Goal: Information Seeking & Learning: Learn about a topic

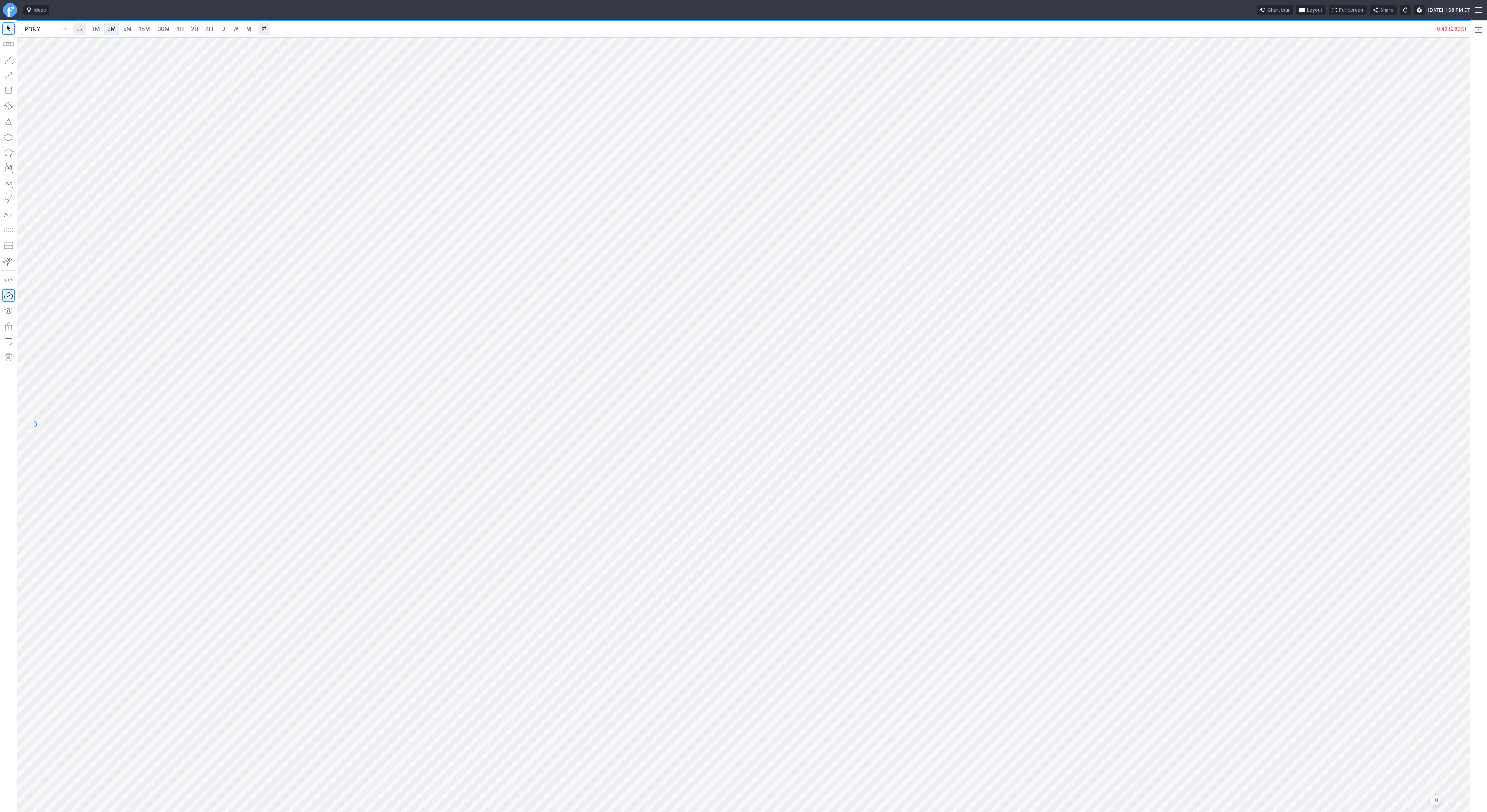
click at [182, 32] on span "1H" at bounding box center [180, 29] width 6 height 8
click at [225, 35] on link "D" at bounding box center [223, 29] width 12 height 12
click at [233, 28] on span "W" at bounding box center [236, 28] width 5 height 6
click at [150, 31] on link "15M" at bounding box center [145, 29] width 18 height 12
click at [35, 26] on input "Search" at bounding box center [46, 29] width 50 height 12
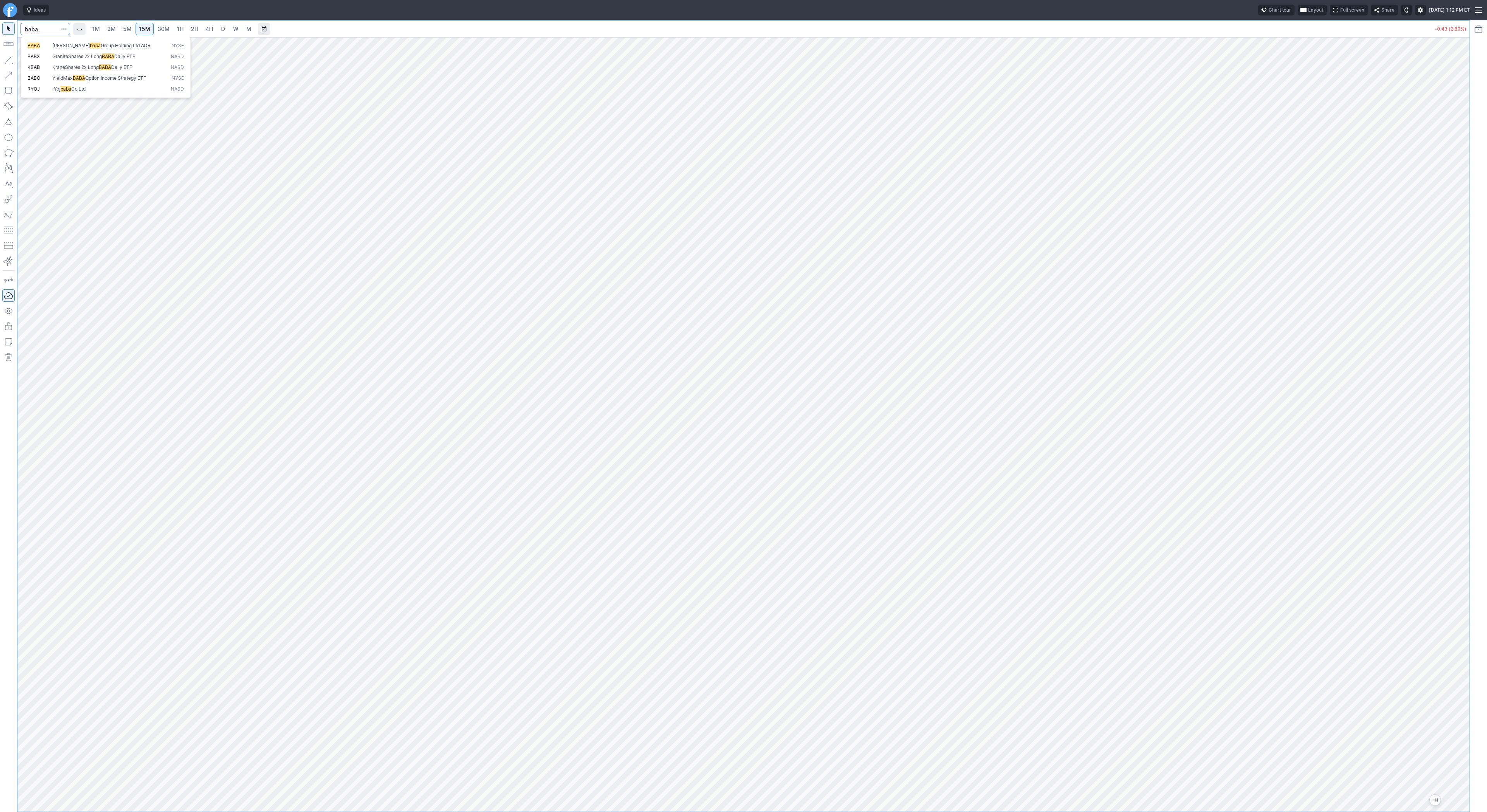
type input "baba"
click at [50, 43] on span "BABA" at bounding box center [40, 46] width 25 height 6
click at [233, 29] on span "W" at bounding box center [236, 28] width 5 height 6
click at [39, 31] on input "Search" at bounding box center [46, 29] width 50 height 12
type input "tlt"
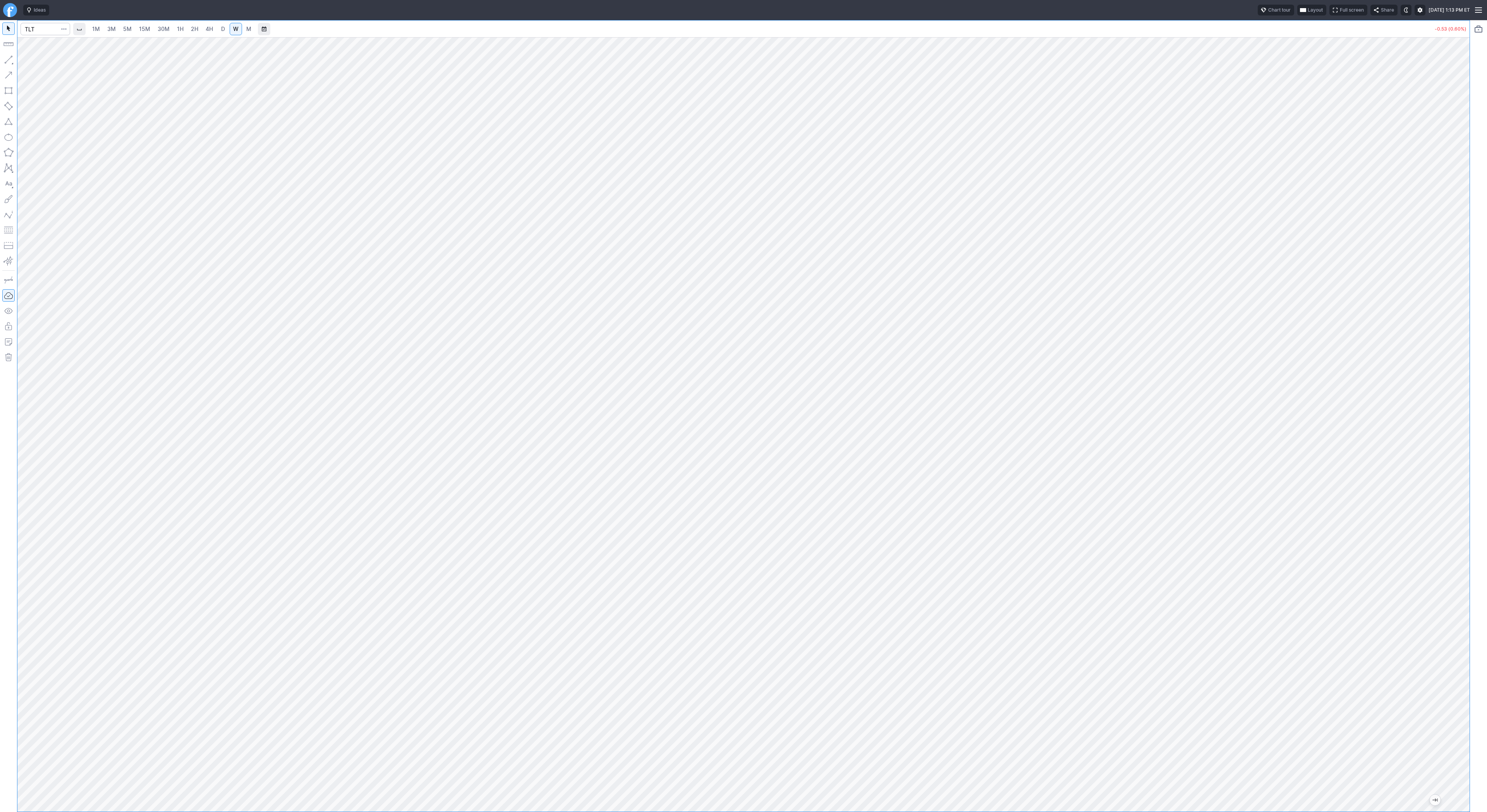
click at [223, 31] on span "D" at bounding box center [223, 28] width 4 height 6
click at [42, 32] on input "Search" at bounding box center [46, 29] width 50 height 12
type input "trump"
click at [69, 59] on span "USDT" at bounding box center [76, 62] width 13 height 6
click at [235, 30] on span "W" at bounding box center [236, 28] width 5 height 6
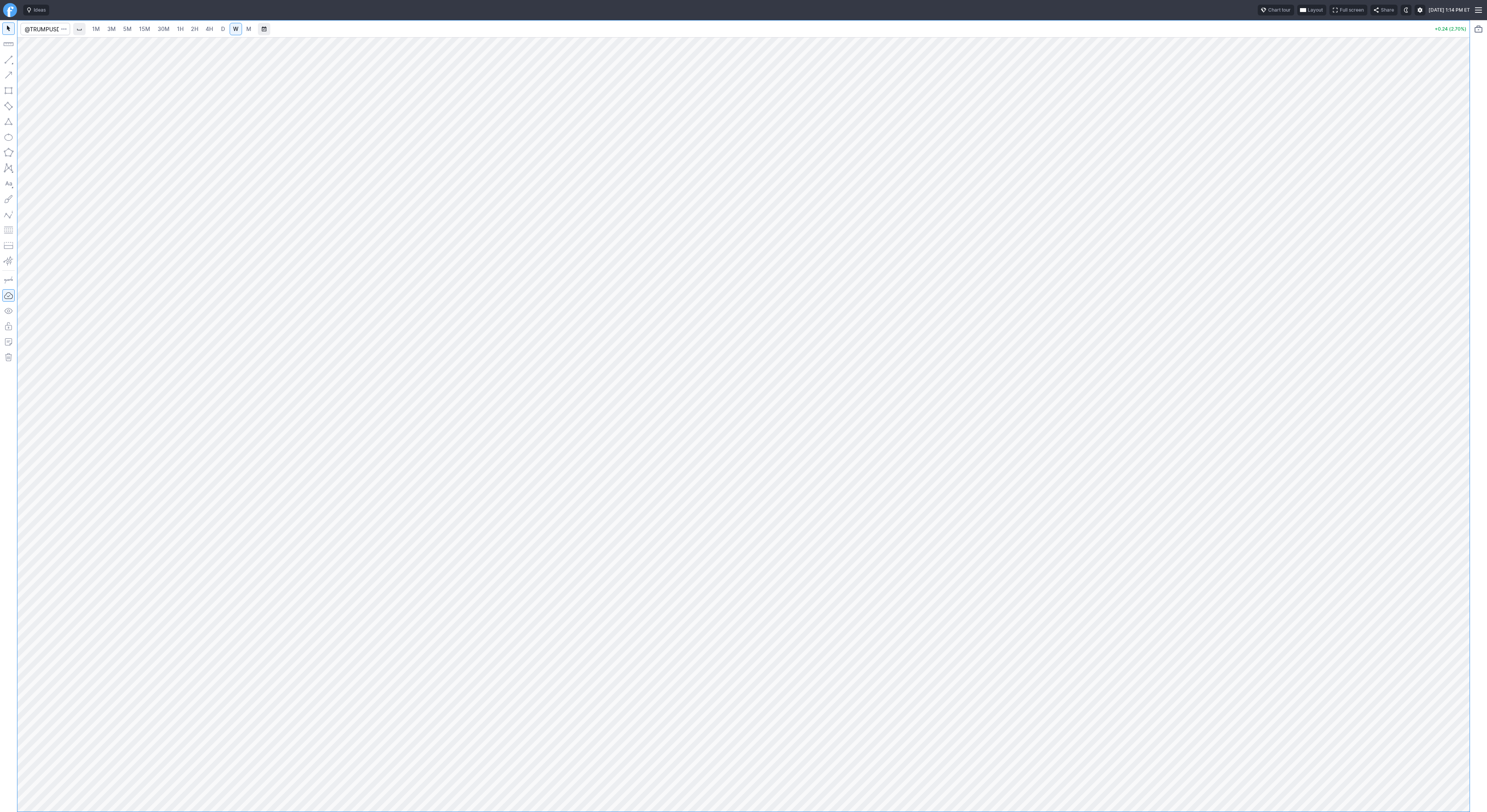
click at [221, 29] on span "D" at bounding box center [223, 28] width 4 height 6
click at [6, 64] on button "button" at bounding box center [8, 59] width 12 height 12
click at [8, 59] on button "button" at bounding box center [8, 59] width 12 height 12
click at [27, 60] on span "button" at bounding box center [25, 61] width 5 height 11
click at [32, 64] on span "Line" at bounding box center [45, 61] width 31 height 8
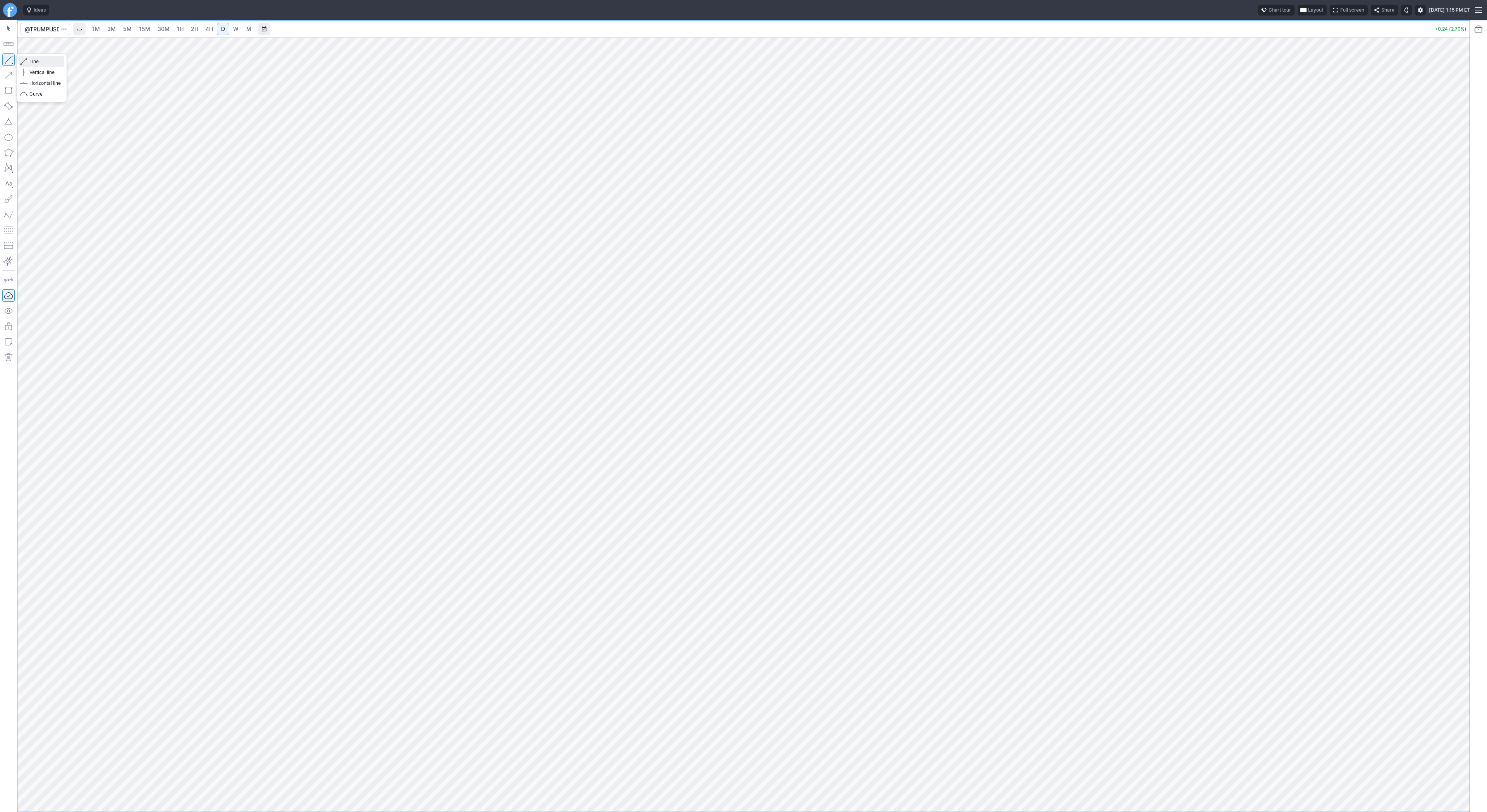
click at [31, 62] on span "Line" at bounding box center [45, 61] width 31 height 8
click at [114, 29] on span "3M" at bounding box center [111, 28] width 9 height 6
click at [141, 30] on span "15M" at bounding box center [144, 28] width 11 height 6
click at [43, 31] on input "Search" at bounding box center [46, 29] width 50 height 12
type input "u"
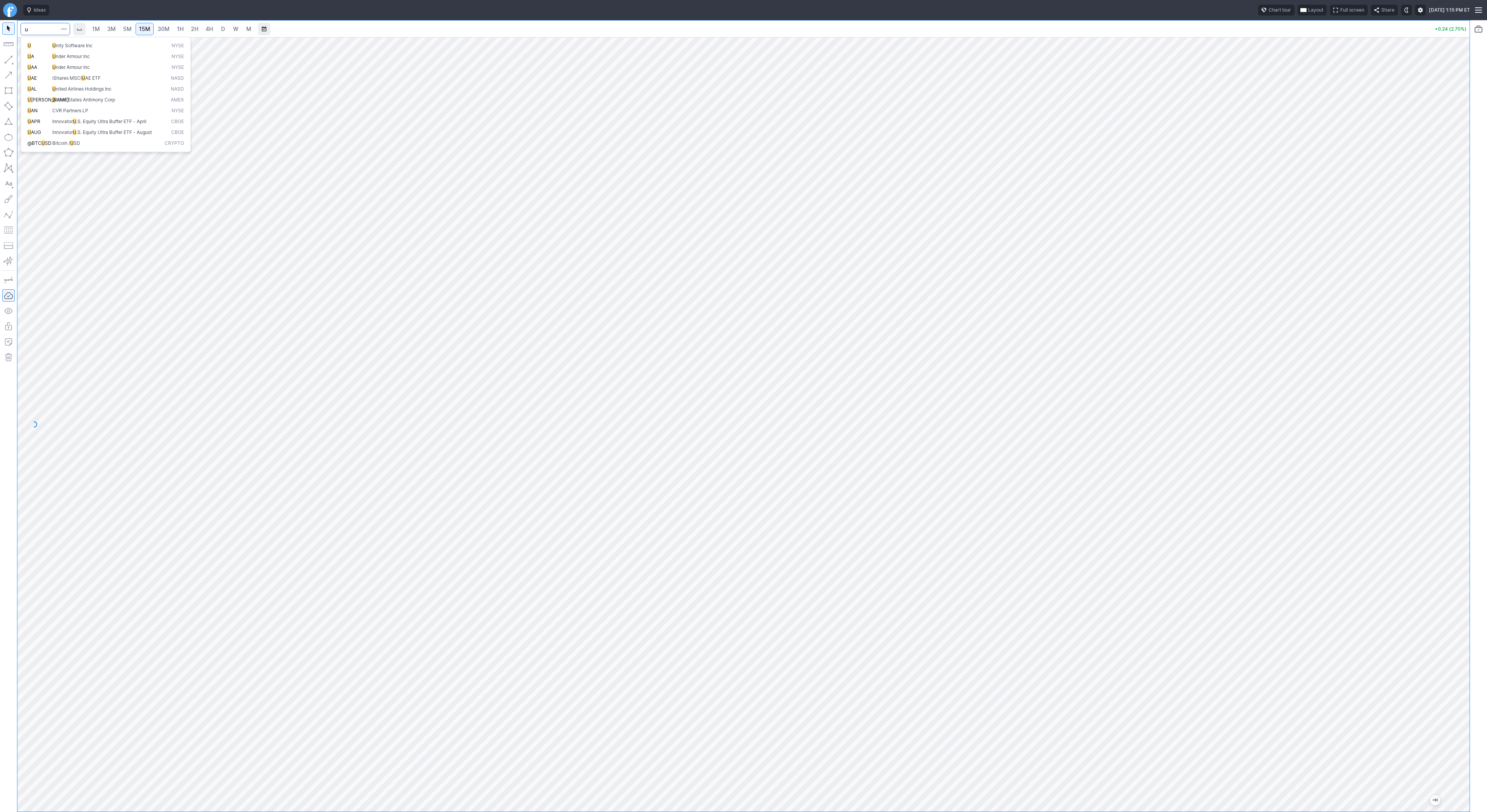
click at [55, 44] on span "U" at bounding box center [54, 46] width 3 height 6
click at [233, 29] on span "W" at bounding box center [236, 28] width 5 height 6
click at [221, 27] on span "D" at bounding box center [223, 28] width 4 height 6
click at [196, 29] on span "2H" at bounding box center [195, 28] width 8 height 6
click at [227, 29] on link "D" at bounding box center [223, 29] width 12 height 12
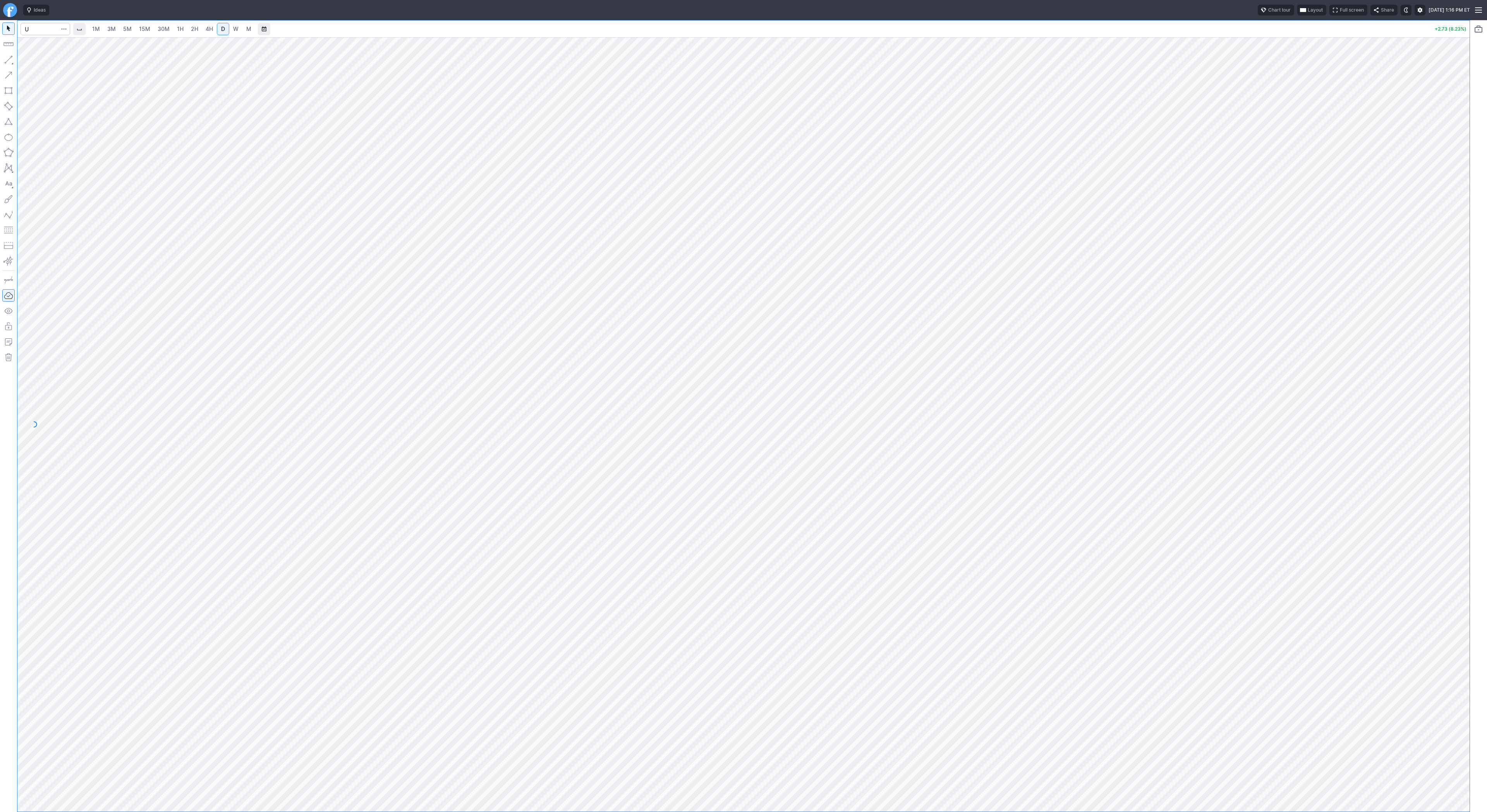
click at [233, 28] on span "W" at bounding box center [236, 28] width 5 height 6
click at [221, 25] on span "D" at bounding box center [223, 29] width 5 height 8
click at [234, 33] on link "W" at bounding box center [236, 29] width 12 height 12
click at [48, 59] on span "Line" at bounding box center [45, 61] width 31 height 8
click at [6, 61] on button "button" at bounding box center [8, 59] width 12 height 12
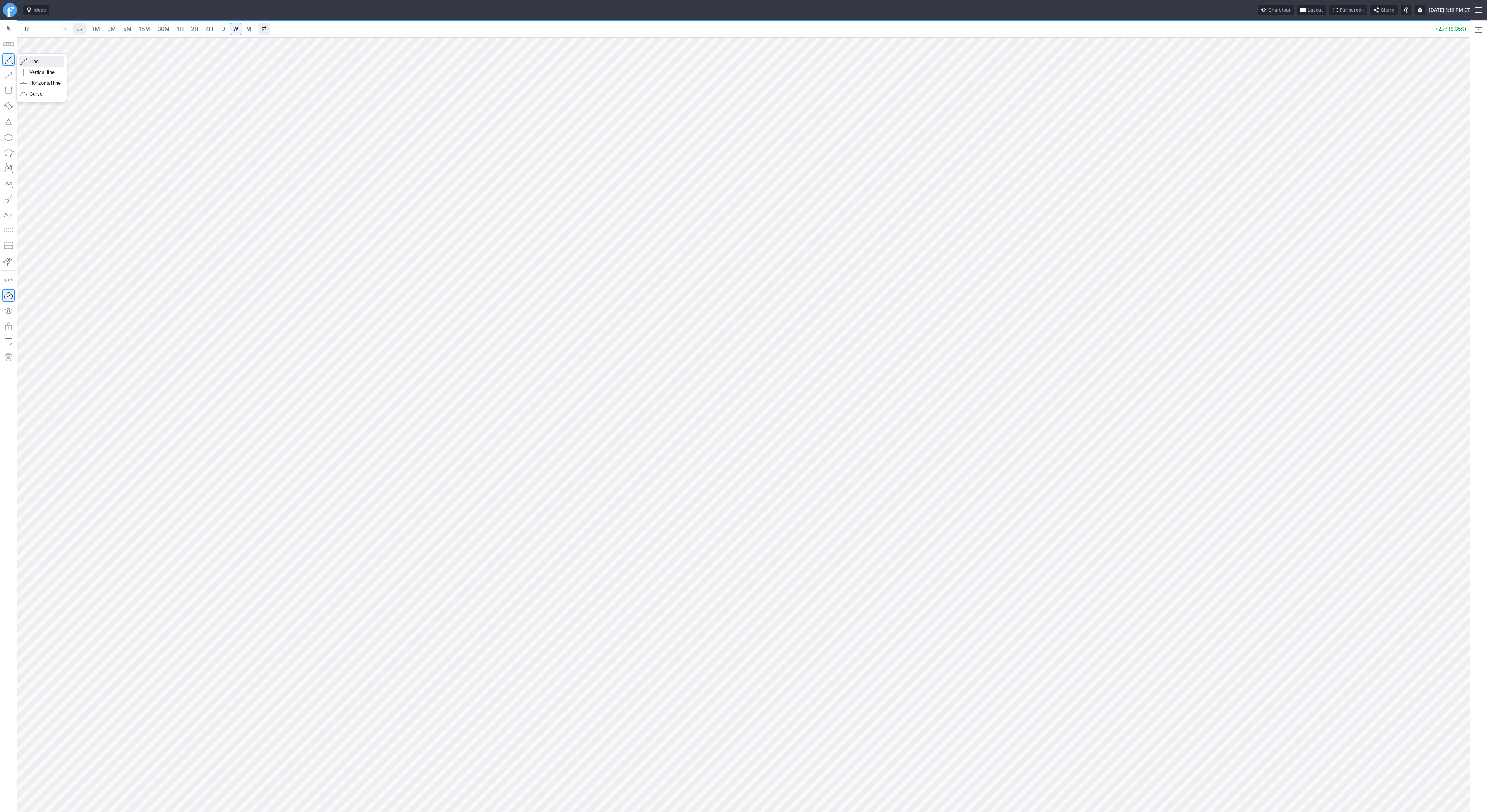
click at [36, 63] on span "Line" at bounding box center [45, 61] width 31 height 8
click at [10, 60] on button "button" at bounding box center [8, 59] width 12 height 12
drag, startPoint x: 6, startPoint y: 61, endPoint x: 14, endPoint y: 82, distance: 22.5
click at [6, 62] on button "button" at bounding box center [8, 59] width 12 height 12
click at [44, 31] on input "Search" at bounding box center [46, 29] width 50 height 12
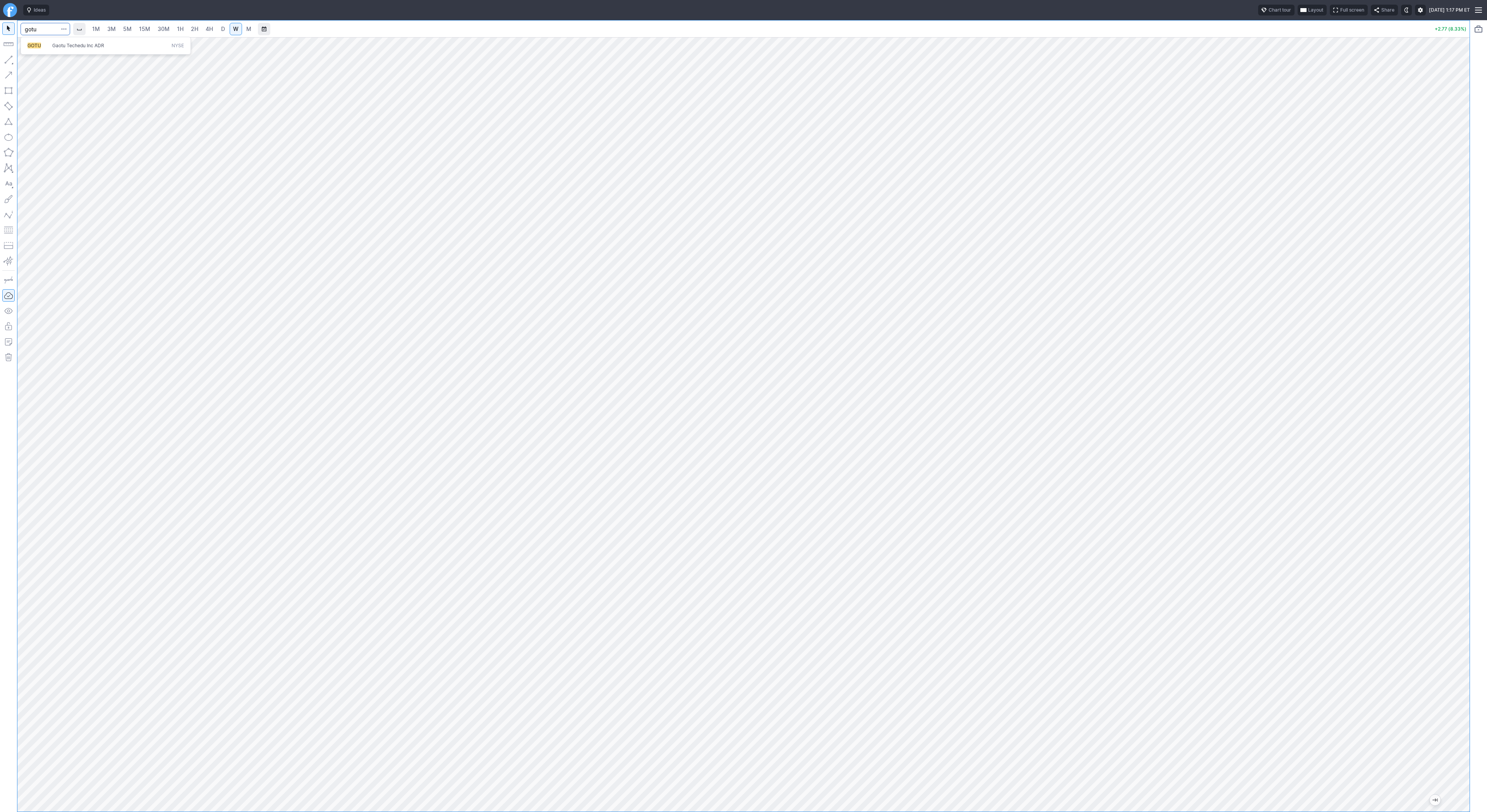
type input "gotu"
click at [121, 30] on link "5M" at bounding box center [127, 29] width 16 height 12
click at [206, 35] on link "4H" at bounding box center [209, 29] width 14 height 12
click at [221, 32] on span "D" at bounding box center [223, 29] width 5 height 8
click at [227, 28] on link "D" at bounding box center [223, 29] width 12 height 12
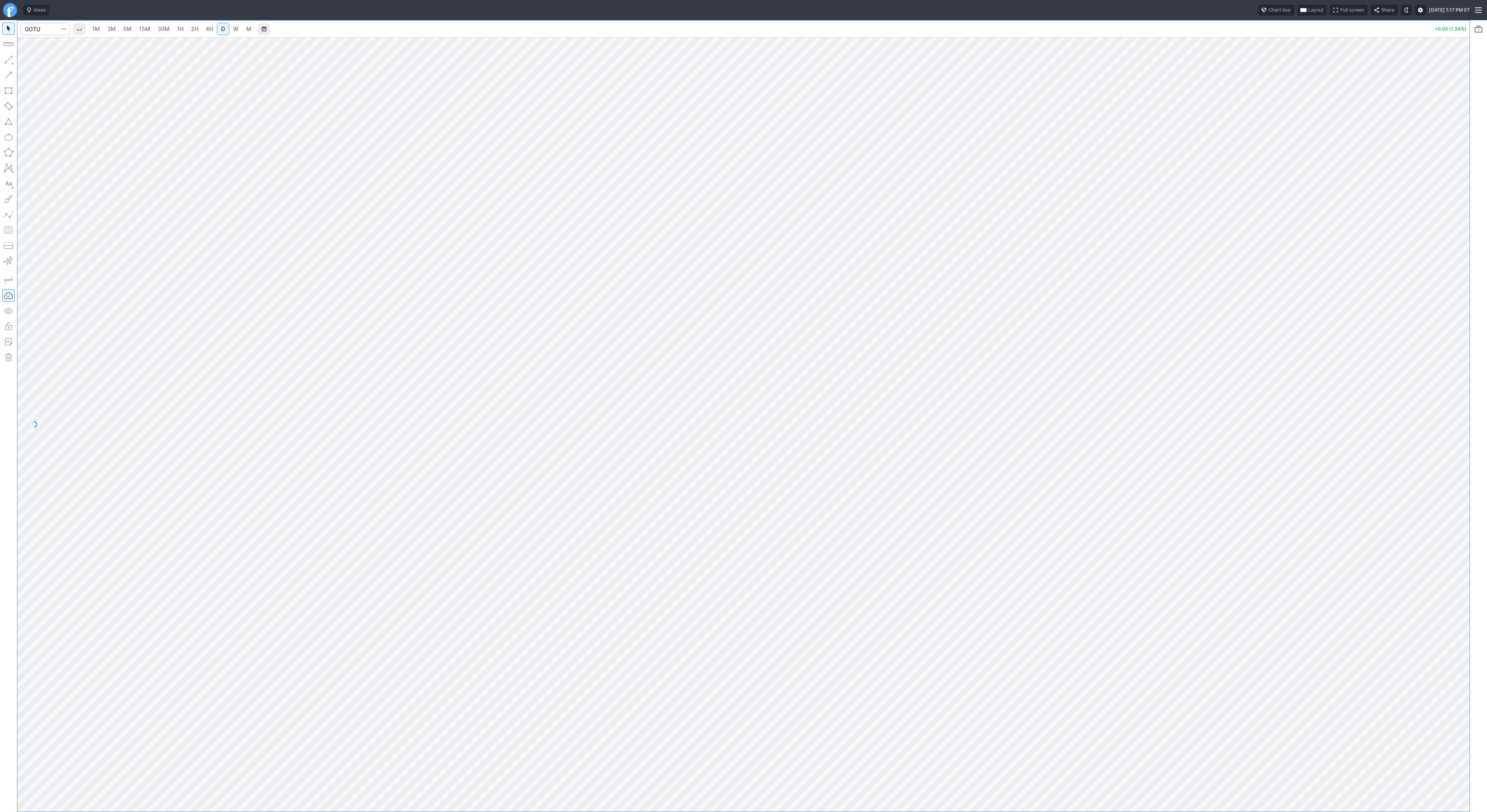
click at [230, 28] on link "W" at bounding box center [236, 29] width 12 height 12
drag, startPoint x: 5, startPoint y: 59, endPoint x: 9, endPoint y: 62, distance: 5.0
click at [6, 60] on button "button" at bounding box center [8, 59] width 12 height 12
click at [22, 62] on button "Line" at bounding box center [42, 61] width 45 height 11
drag, startPoint x: 29, startPoint y: 60, endPoint x: 47, endPoint y: 88, distance: 33.3
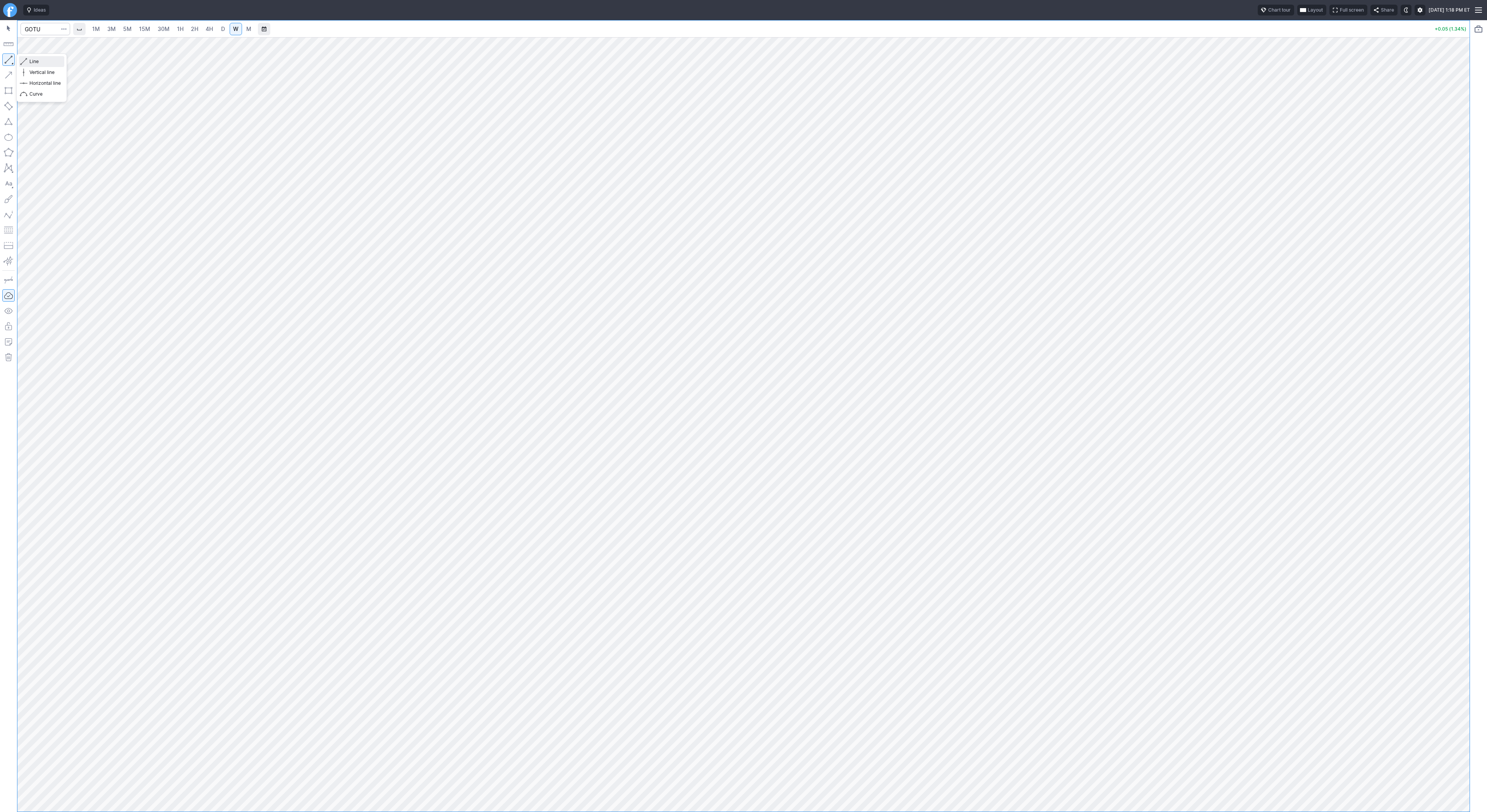
click at [29, 61] on button "Line" at bounding box center [42, 61] width 45 height 11
click at [30, 59] on span "Line" at bounding box center [45, 61] width 31 height 8
click at [29, 63] on span "Line" at bounding box center [45, 61] width 31 height 8
click at [12, 59] on button "button" at bounding box center [8, 59] width 12 height 12
click at [38, 30] on input "Search" at bounding box center [46, 29] width 50 height 12
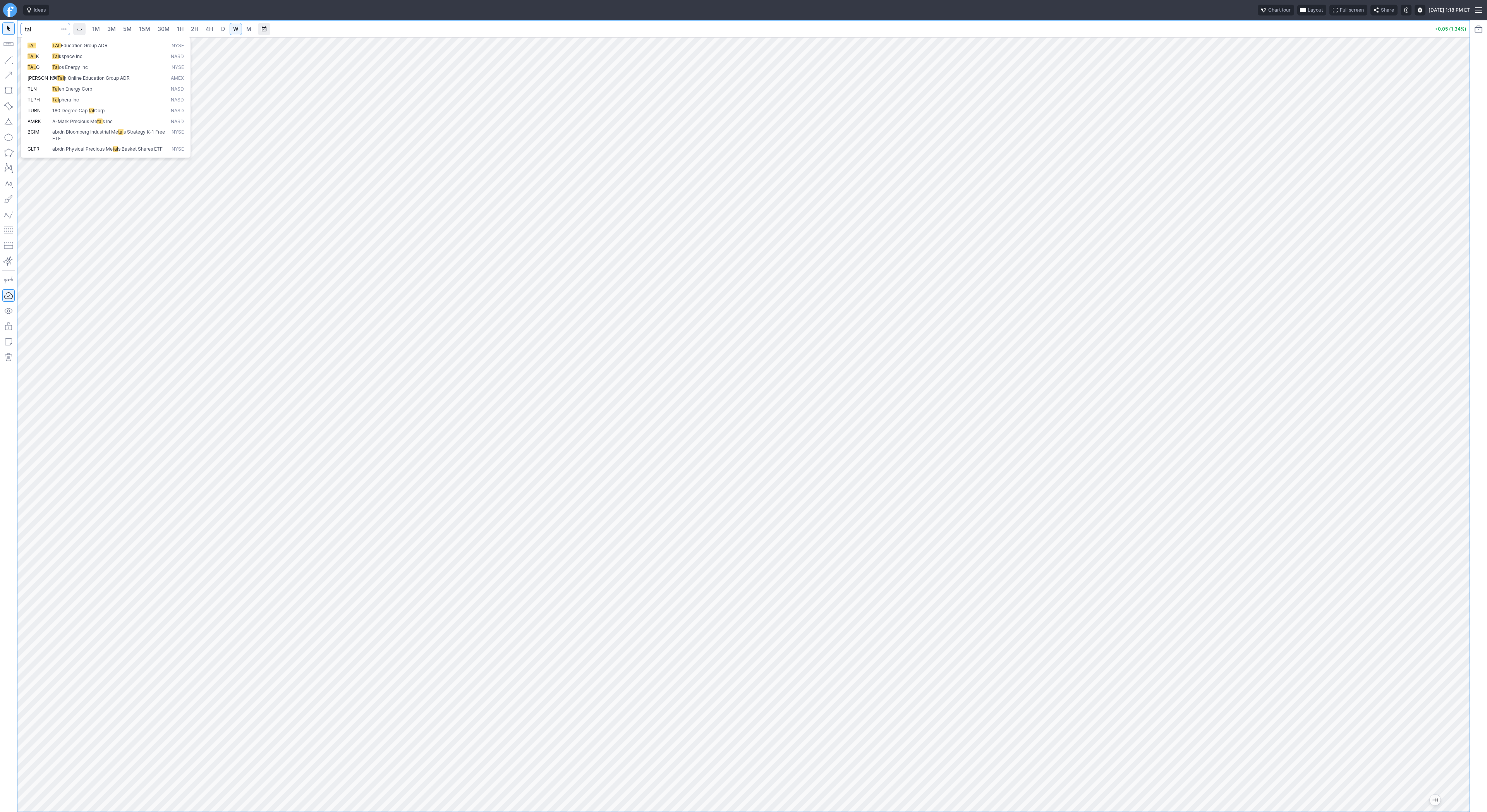
type input "tal"
drag, startPoint x: 8, startPoint y: 58, endPoint x: 31, endPoint y: 91, distance: 40.2
click at [8, 60] on button "button" at bounding box center [8, 59] width 12 height 12
click at [221, 31] on span "D" at bounding box center [223, 29] width 5 height 8
click at [235, 32] on span "W" at bounding box center [236, 29] width 5 height 8
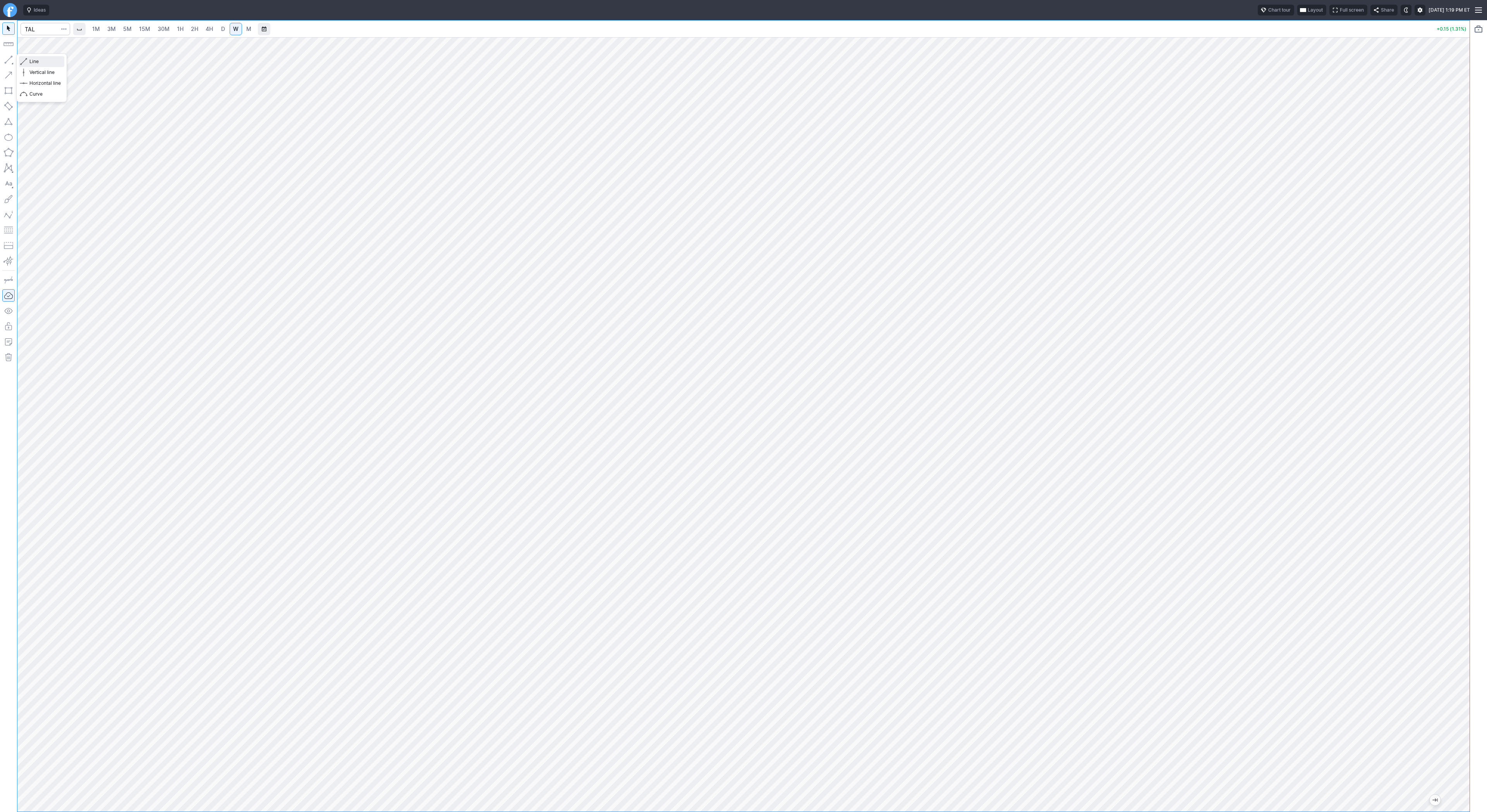
click at [30, 61] on span "Line" at bounding box center [45, 61] width 31 height 8
click at [35, 59] on span "Line" at bounding box center [45, 61] width 31 height 8
click at [28, 62] on button "Line" at bounding box center [42, 61] width 45 height 11
click at [25, 27] on input "Search" at bounding box center [46, 29] width 50 height 12
type input "wulf"
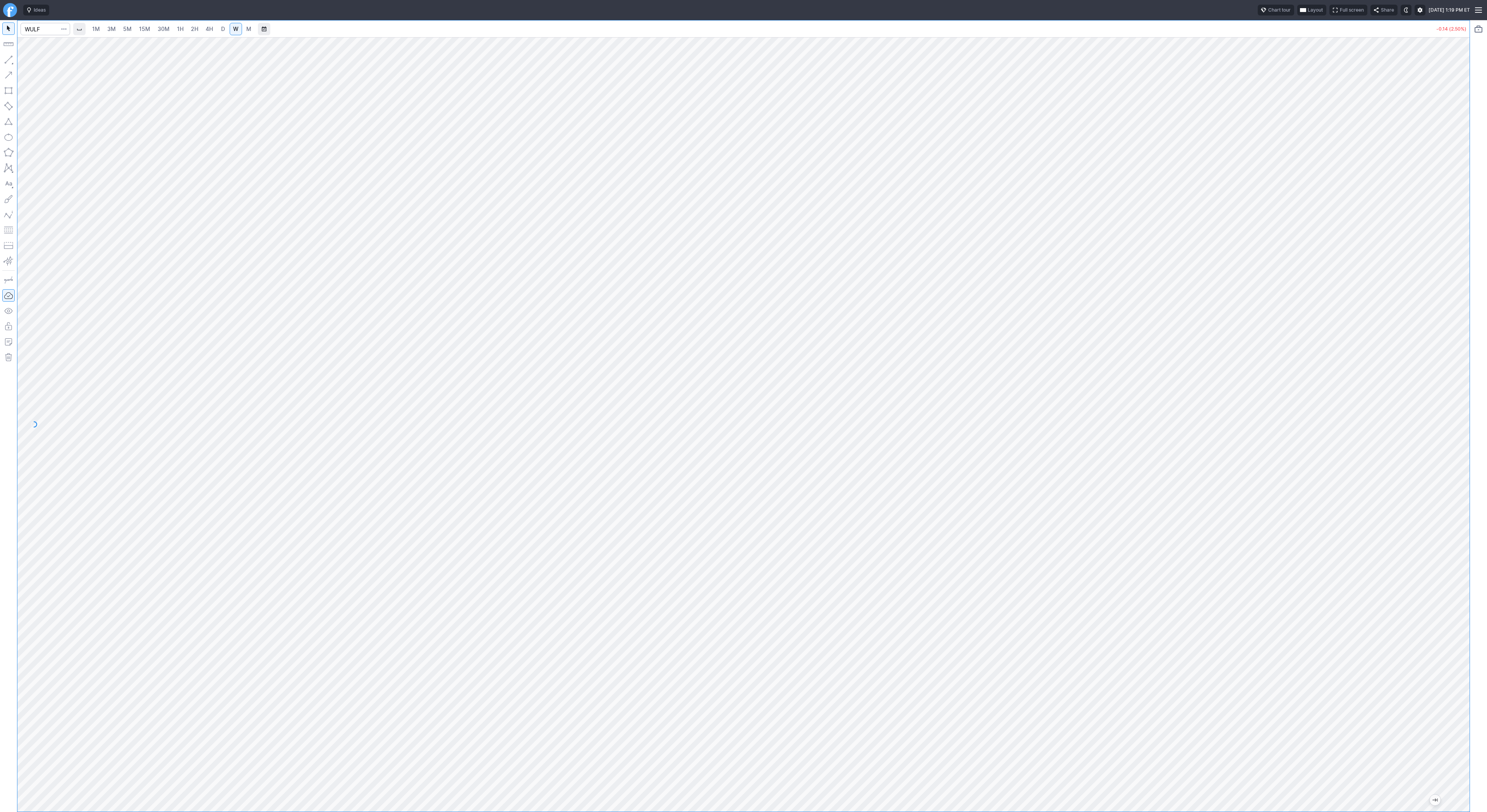
click at [112, 29] on span "3M" at bounding box center [111, 28] width 9 height 6
click at [151, 31] on link "15M" at bounding box center [145, 29] width 18 height 12
click at [171, 31] on link "30M" at bounding box center [163, 29] width 19 height 12
click at [192, 30] on span "2H" at bounding box center [195, 28] width 8 height 6
click at [207, 29] on span "4H" at bounding box center [209, 28] width 8 height 6
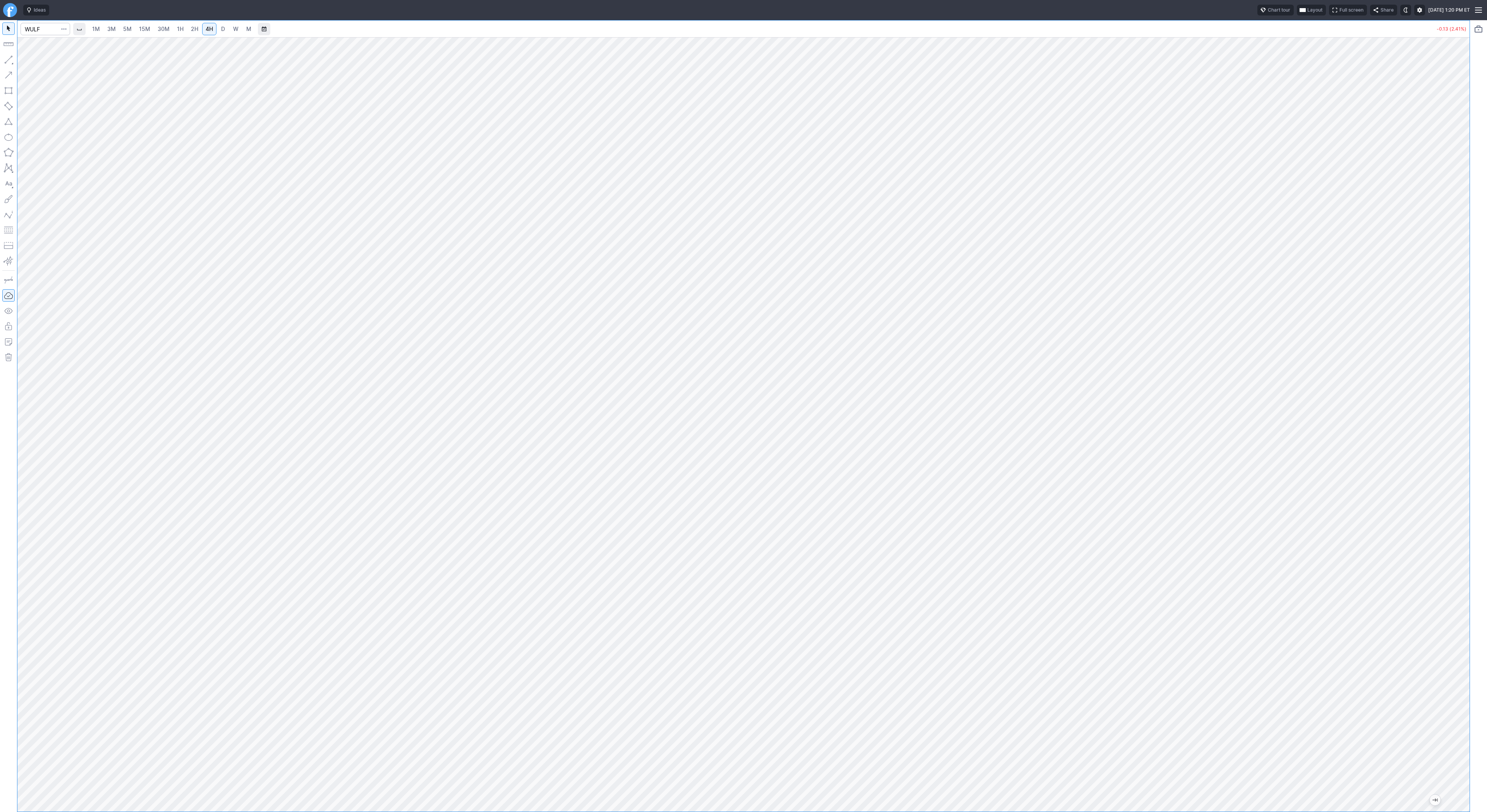
click at [224, 29] on span "D" at bounding box center [223, 29] width 5 height 8
click at [1476, 342] on div "1M 3M 5M 15M 30M 1H 2H 4H D W M -0.13 (2.41%)" at bounding box center [744, 416] width 1487 height 792
click at [1479, 29] on button "Portfolio watchlist" at bounding box center [1478, 29] width 12 height 12
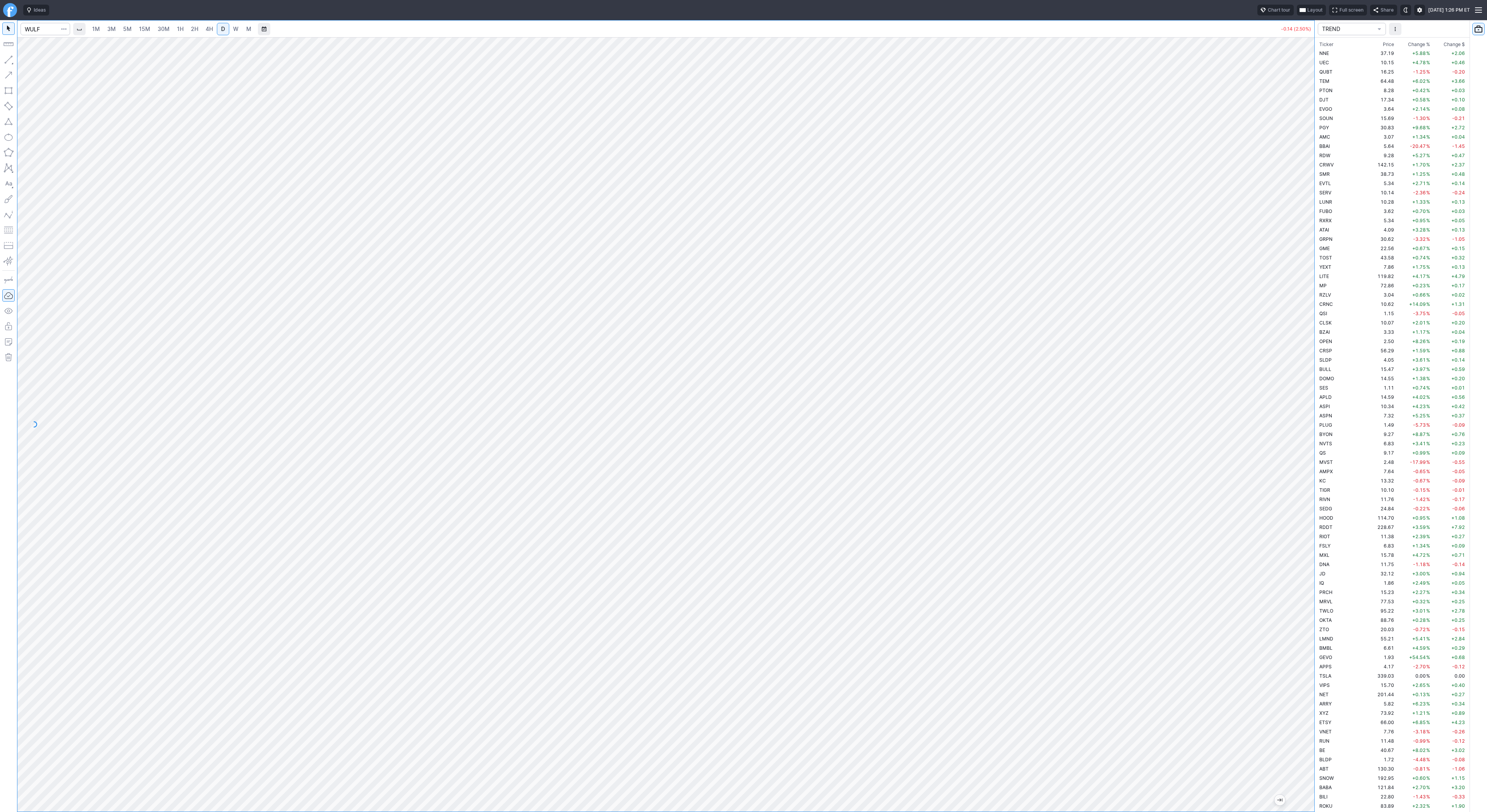
scroll to position [1200, 0]
click at [1358, 29] on span "TREND" at bounding box center [1348, 29] width 52 height 8
click at [1343, 193] on span "TREND" at bounding box center [1352, 192] width 56 height 8
click at [1414, 39] on span "Change %" at bounding box center [1419, 41] width 22 height 8
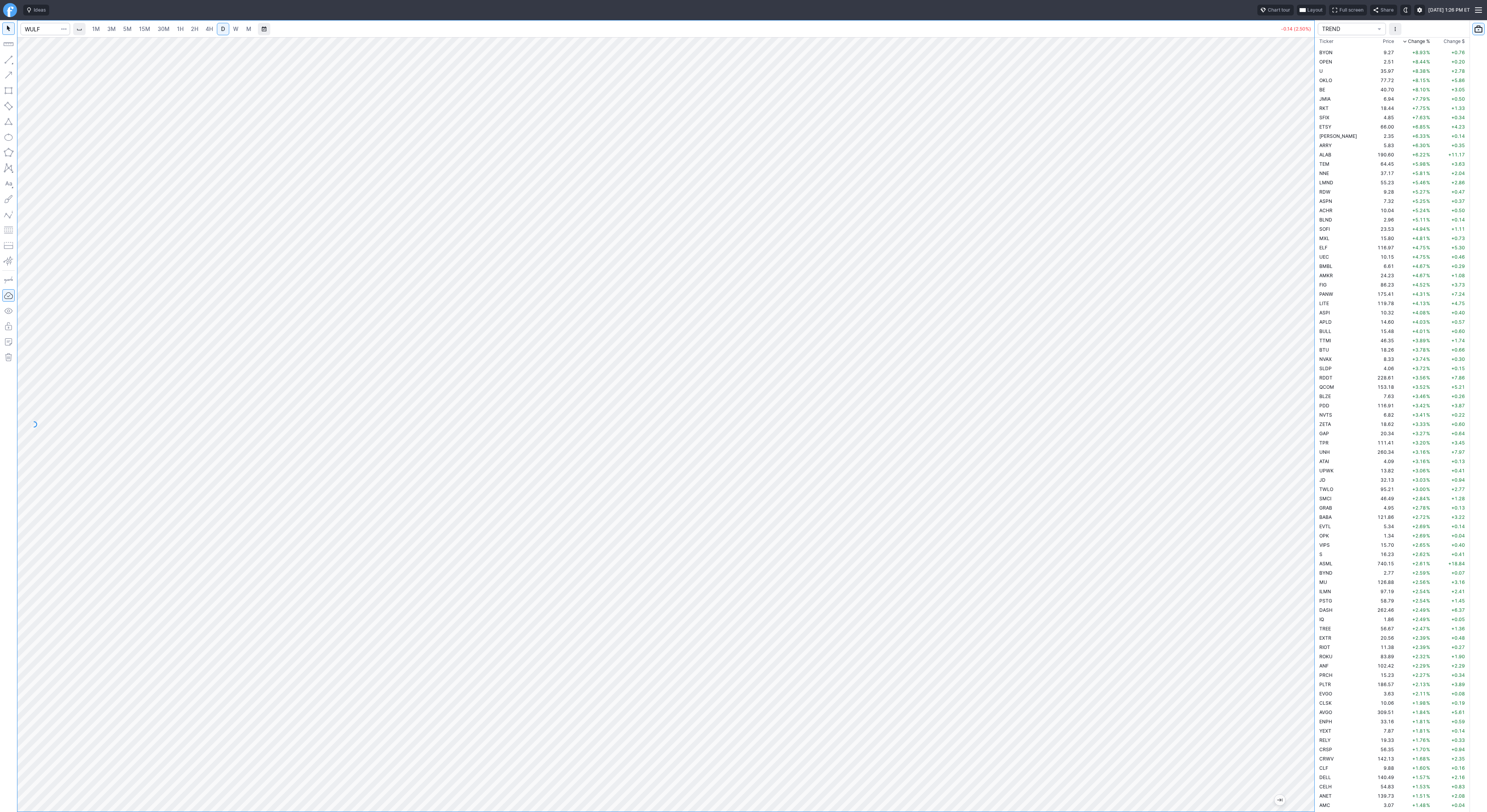
scroll to position [0, 0]
click at [1366, 51] on td "1.94" at bounding box center [1381, 53] width 29 height 9
drag, startPoint x: 6, startPoint y: 62, endPoint x: 10, endPoint y: 66, distance: 5.7
click at [6, 62] on button "button" at bounding box center [8, 59] width 12 height 12
click at [1332, 63] on td "LTBR" at bounding box center [1342, 62] width 49 height 9
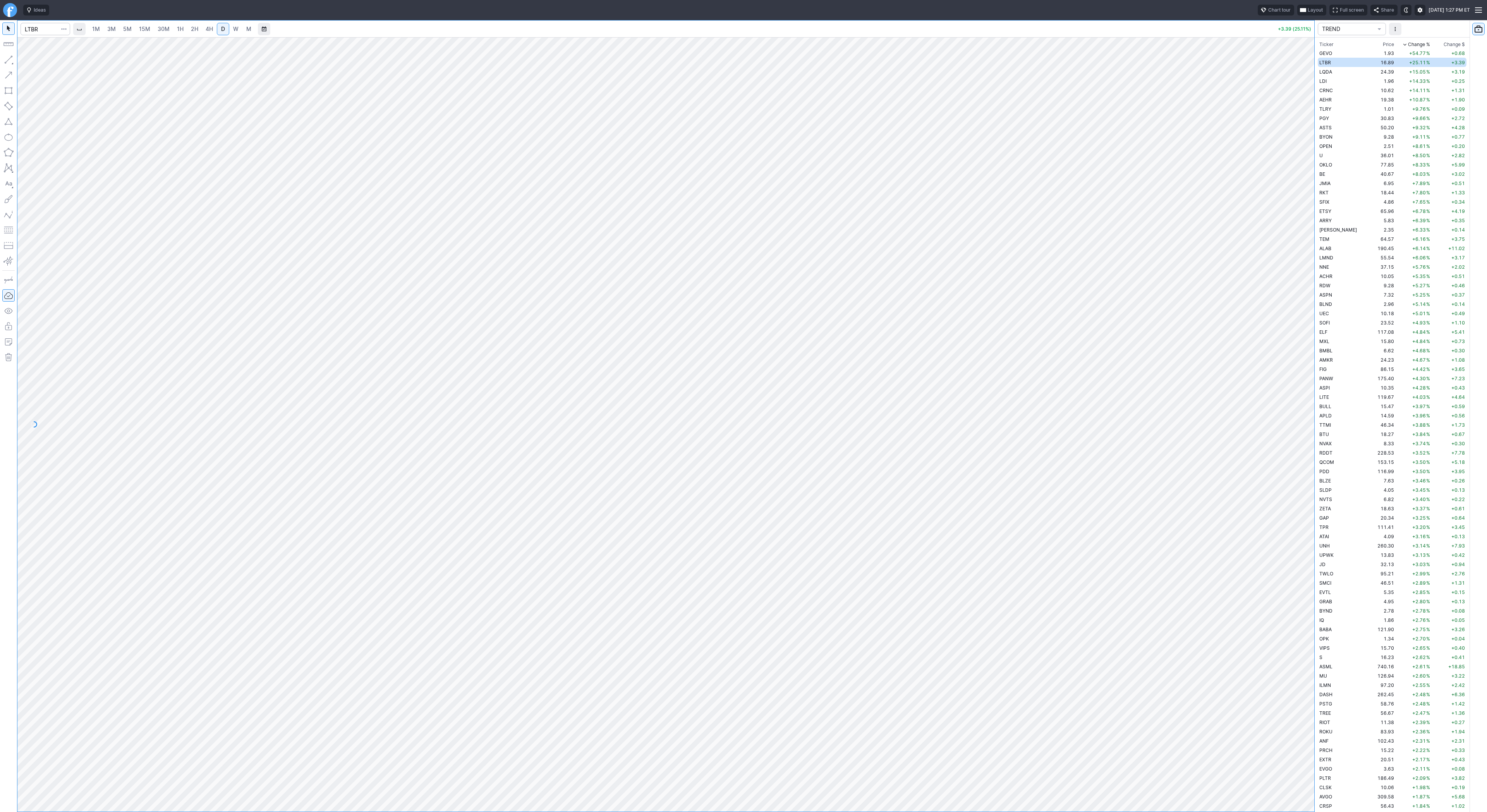
click at [235, 28] on span "W" at bounding box center [236, 28] width 5 height 6
click at [1322, 72] on span "LQDA" at bounding box center [1326, 72] width 13 height 6
click at [221, 27] on span "D" at bounding box center [223, 28] width 4 height 6
click at [1224, 386] on div at bounding box center [666, 424] width 1297 height 774
click at [28, 63] on button "Line" at bounding box center [42, 61] width 45 height 11
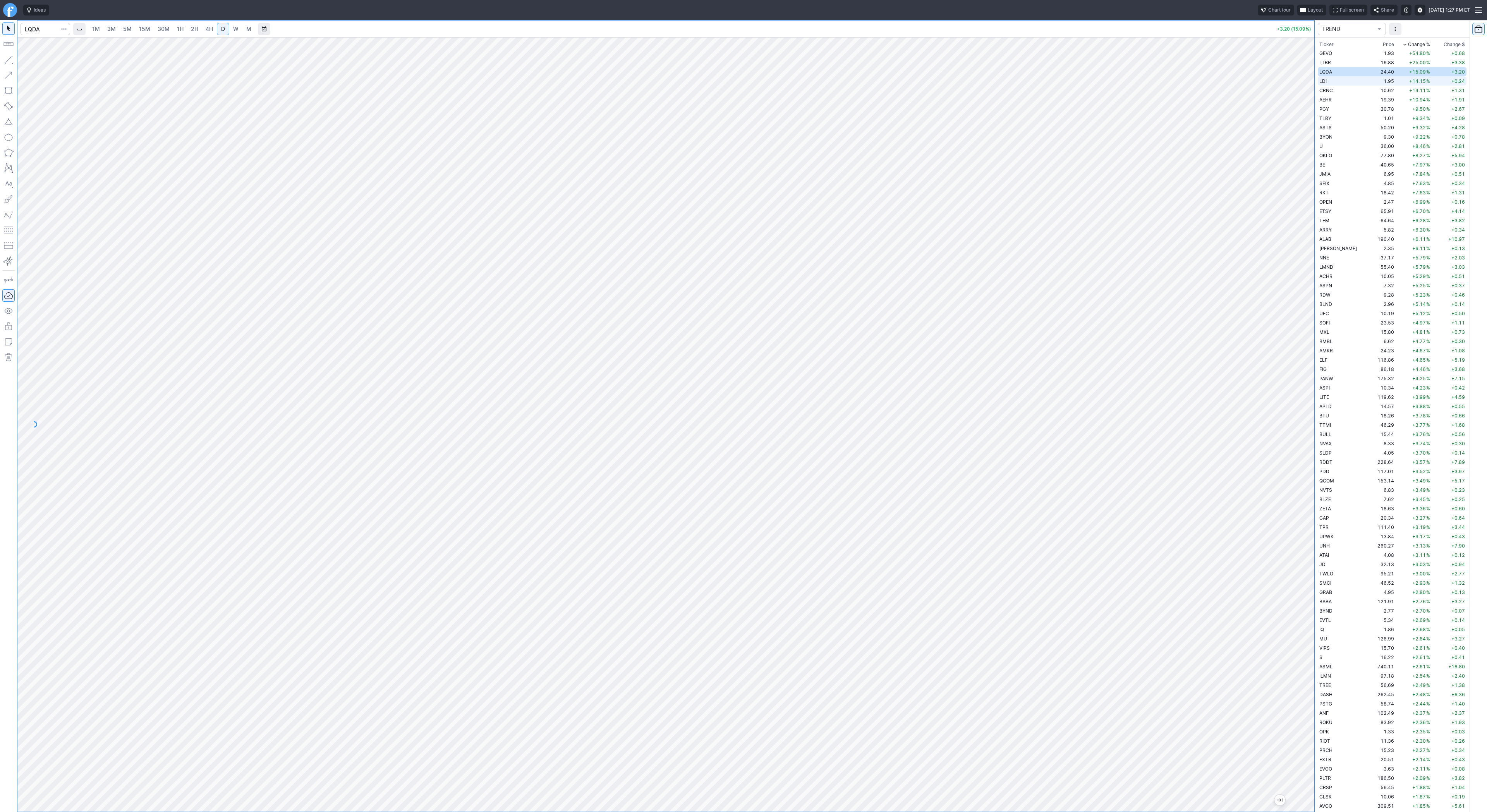
click at [1331, 80] on td "LDI" at bounding box center [1342, 81] width 49 height 9
click at [1327, 91] on span "CRNC" at bounding box center [1326, 91] width 13 height 6
click at [114, 30] on span "3M" at bounding box center [111, 28] width 9 height 6
click at [145, 29] on span "15M" at bounding box center [144, 28] width 11 height 6
click at [174, 28] on link "1H" at bounding box center [180, 29] width 13 height 12
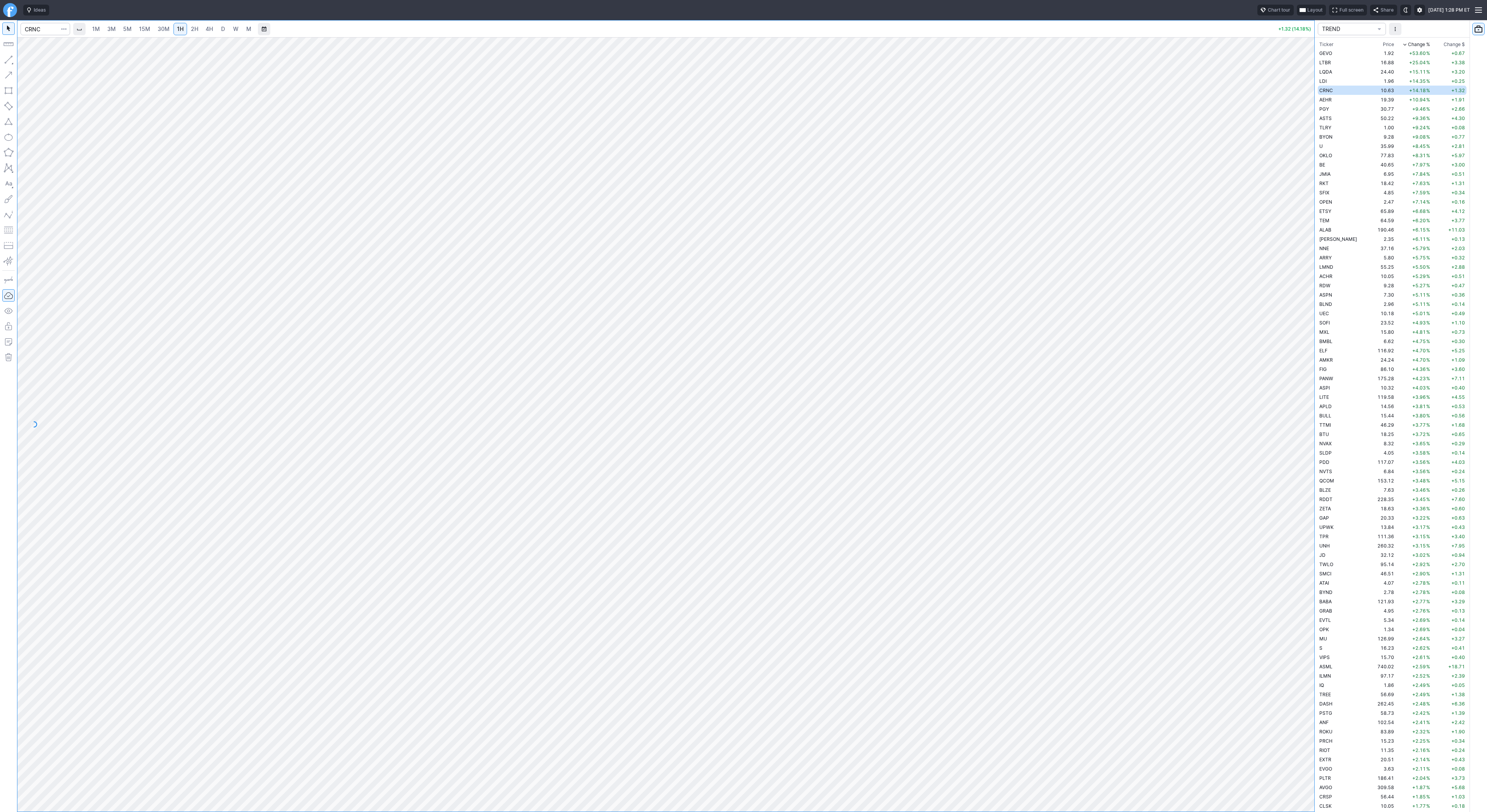
click at [203, 29] on link "4H" at bounding box center [209, 29] width 14 height 12
click at [11, 61] on button "button" at bounding box center [8, 59] width 12 height 12
click at [118, 32] on link "3M" at bounding box center [111, 29] width 16 height 12
click at [233, 31] on span "W" at bounding box center [236, 28] width 5 height 6
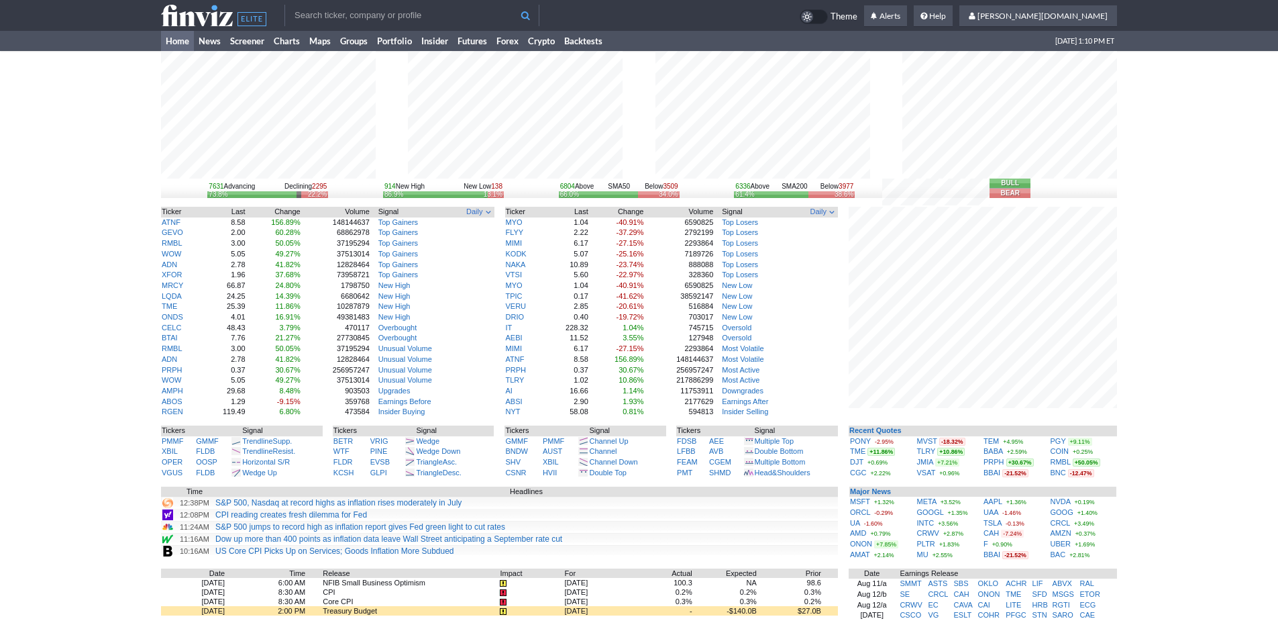
click at [1175, 412] on div "7631 Advancing Declining 2295 73.8% 22.2% 914 New High New Low 138 86.9% 13.1% …" at bounding box center [639, 423] width 1278 height 745
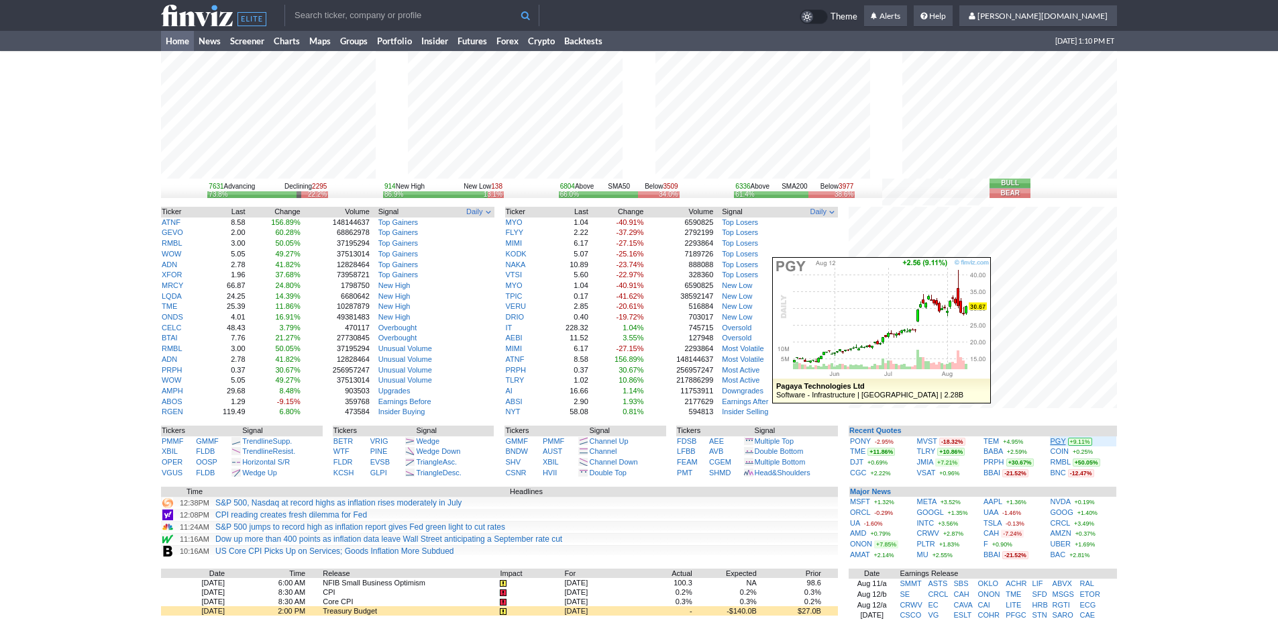
click at [1060, 441] on link "PGY" at bounding box center [1058, 441] width 15 height 8
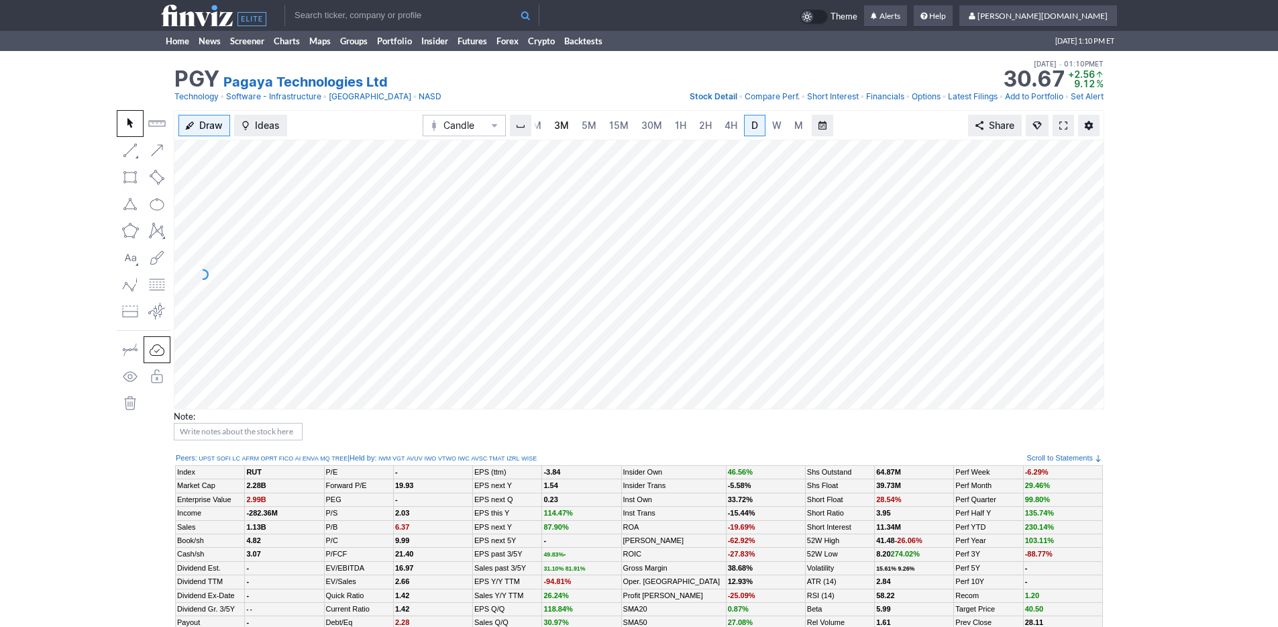
click at [549, 127] on link "3M" at bounding box center [561, 125] width 27 height 21
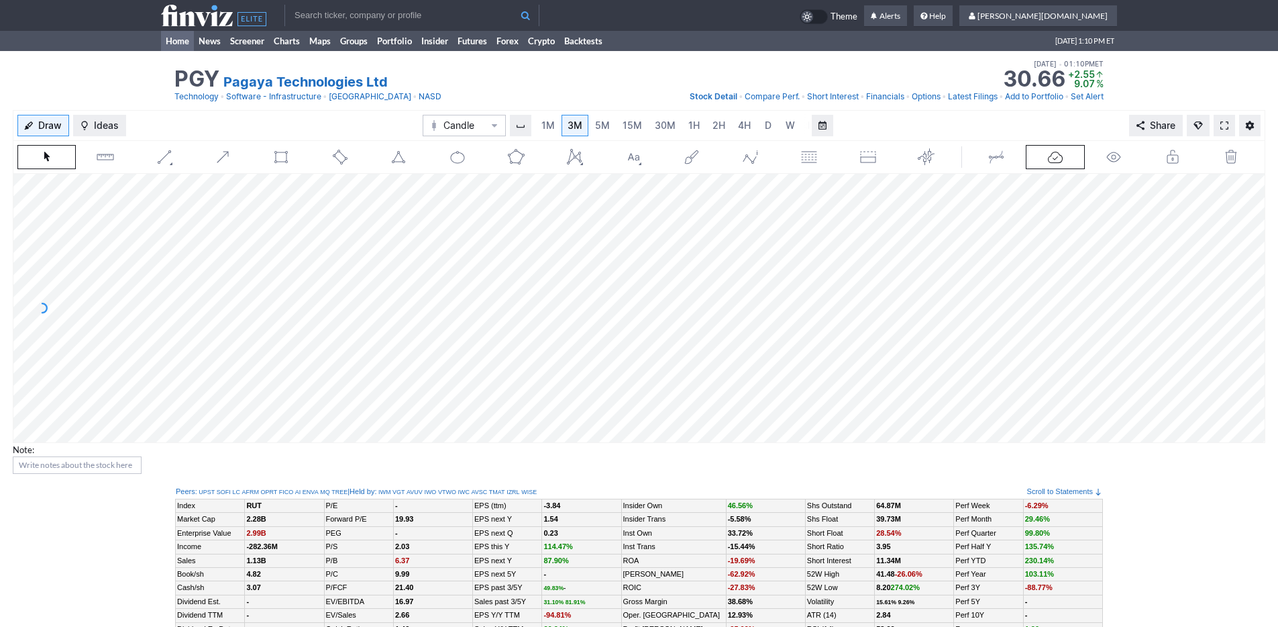
click at [172, 45] on link "Home" at bounding box center [177, 41] width 33 height 20
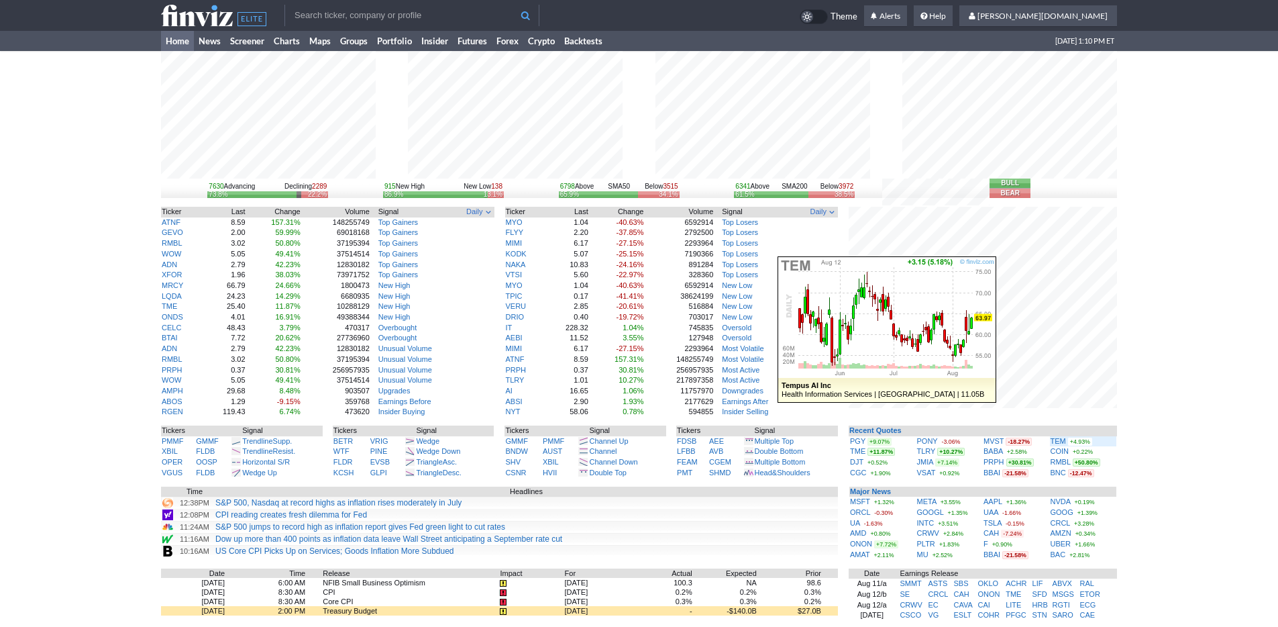
click at [1065, 441] on div "TEM +4.93%" at bounding box center [1084, 441] width 66 height 11
click at [1060, 441] on link "TEM" at bounding box center [1058, 441] width 15 height 8
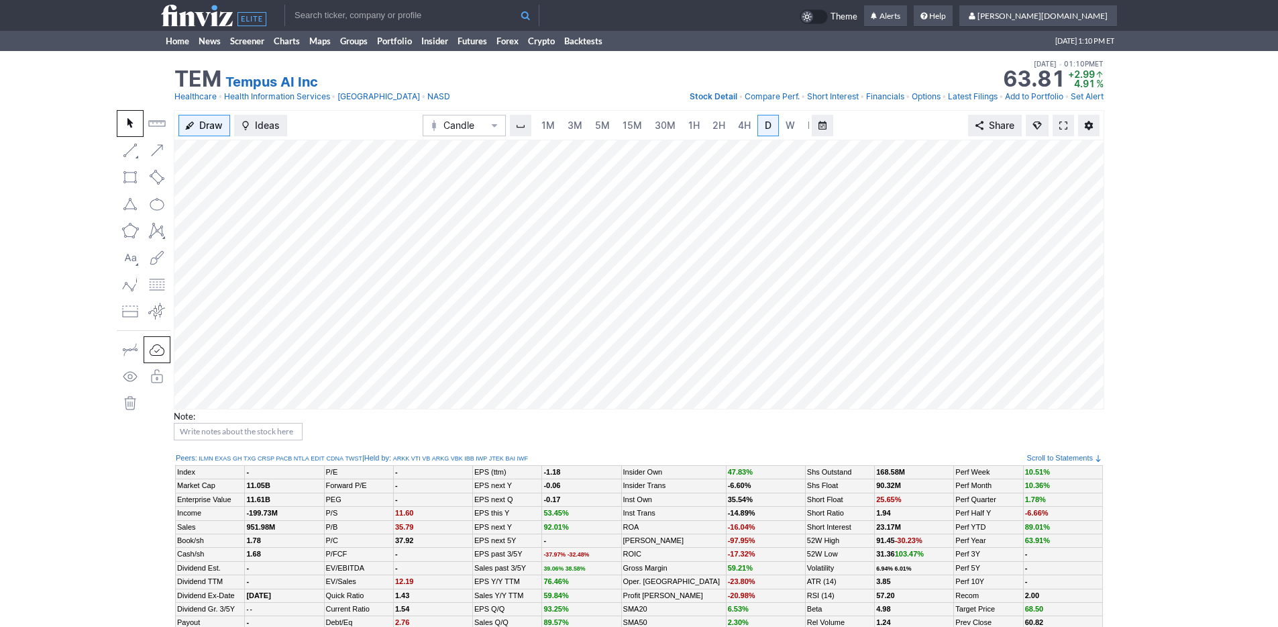
scroll to position [0, 13]
click at [561, 125] on span "3M" at bounding box center [561, 124] width 15 height 11
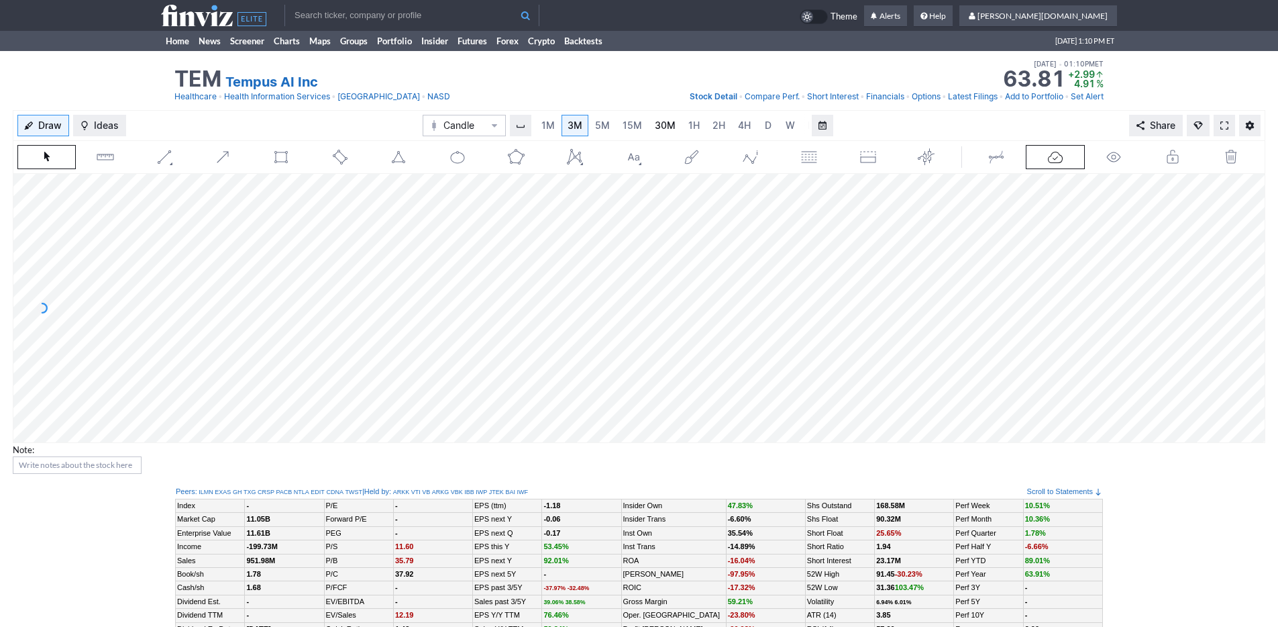
click at [668, 129] on span "30M" at bounding box center [665, 124] width 21 height 11
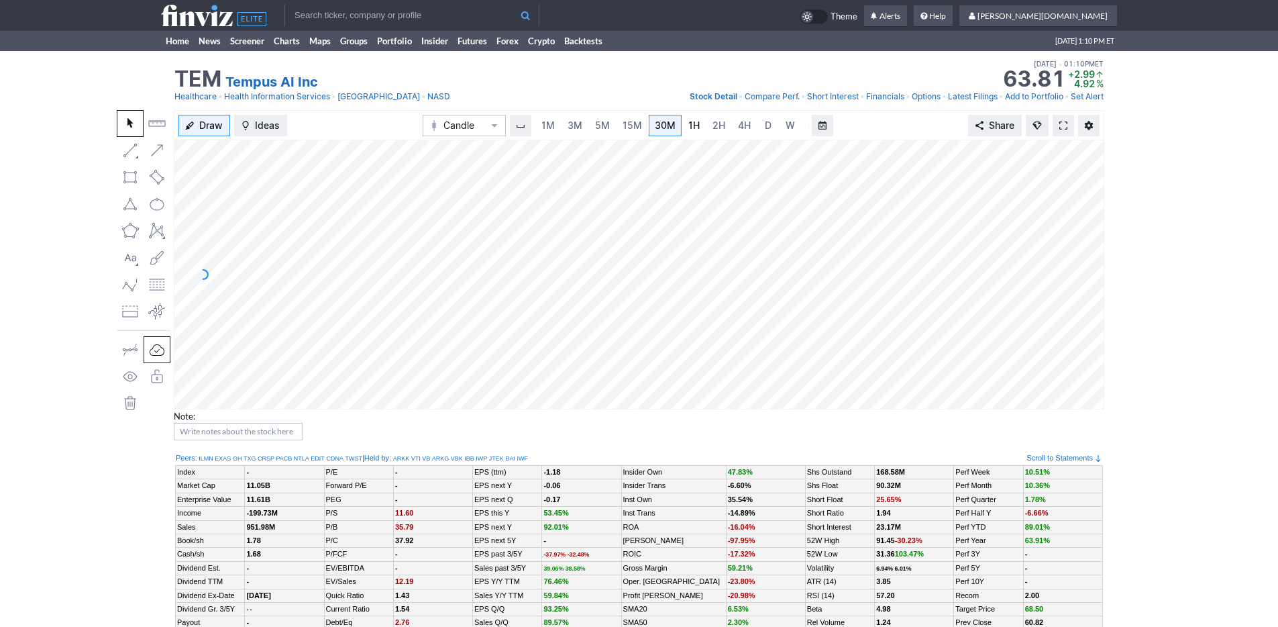
click at [700, 131] on link "1H" at bounding box center [693, 125] width 23 height 21
click at [733, 129] on span "4H" at bounding box center [730, 124] width 13 height 11
click at [339, 11] on input "text" at bounding box center [411, 15] width 255 height 21
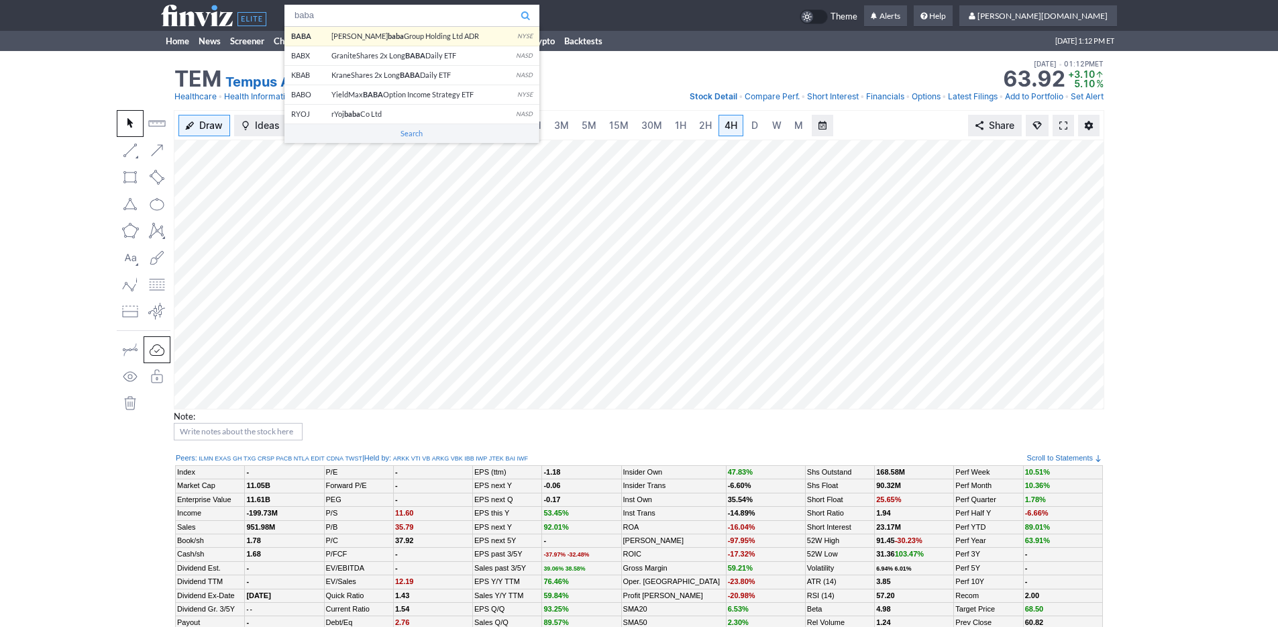
type input "baba"
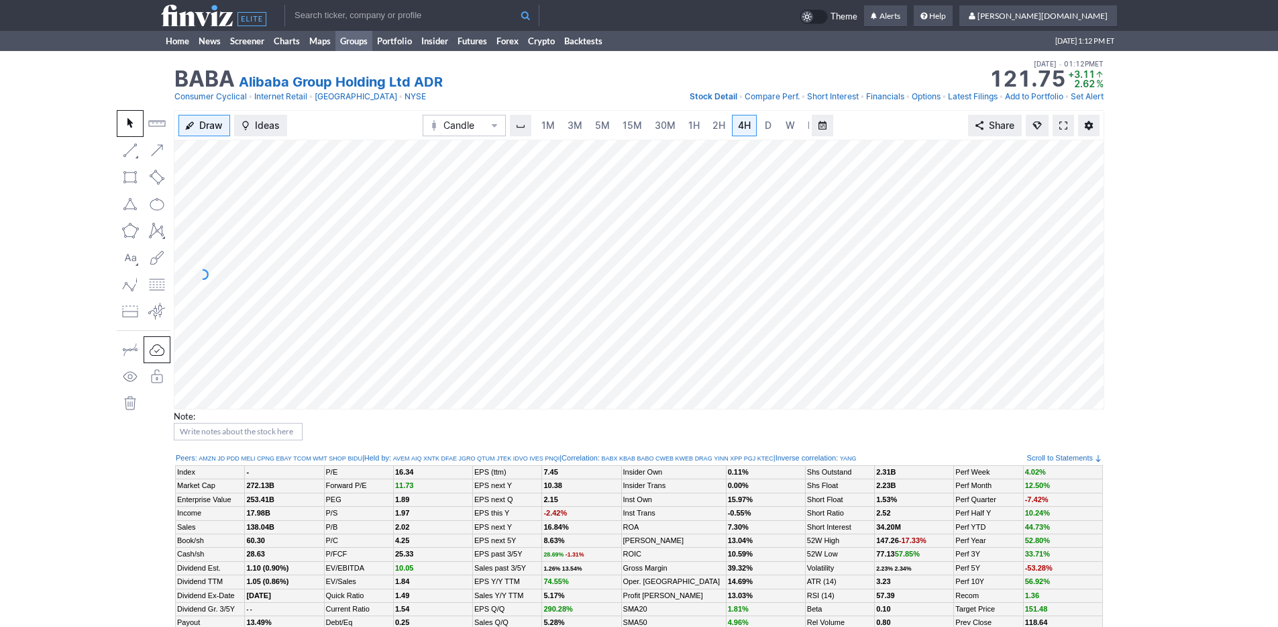
scroll to position [0, 13]
click at [582, 125] on span "5M" at bounding box center [589, 124] width 15 height 11
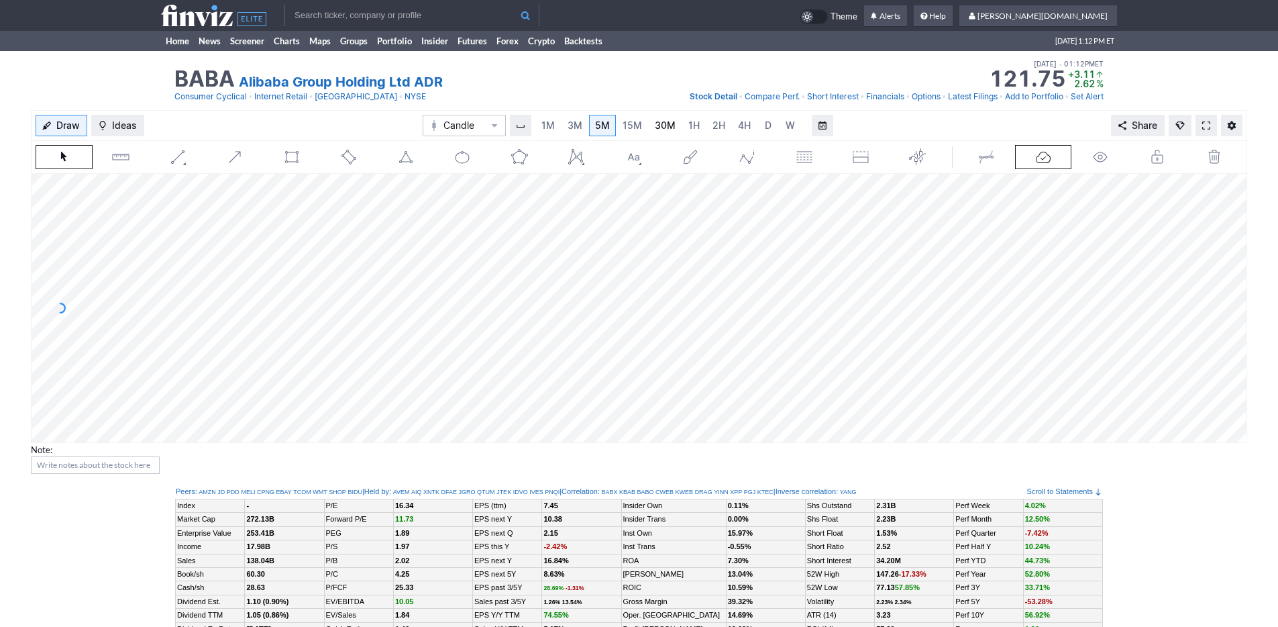
click at [667, 127] on span "30M" at bounding box center [665, 124] width 21 height 11
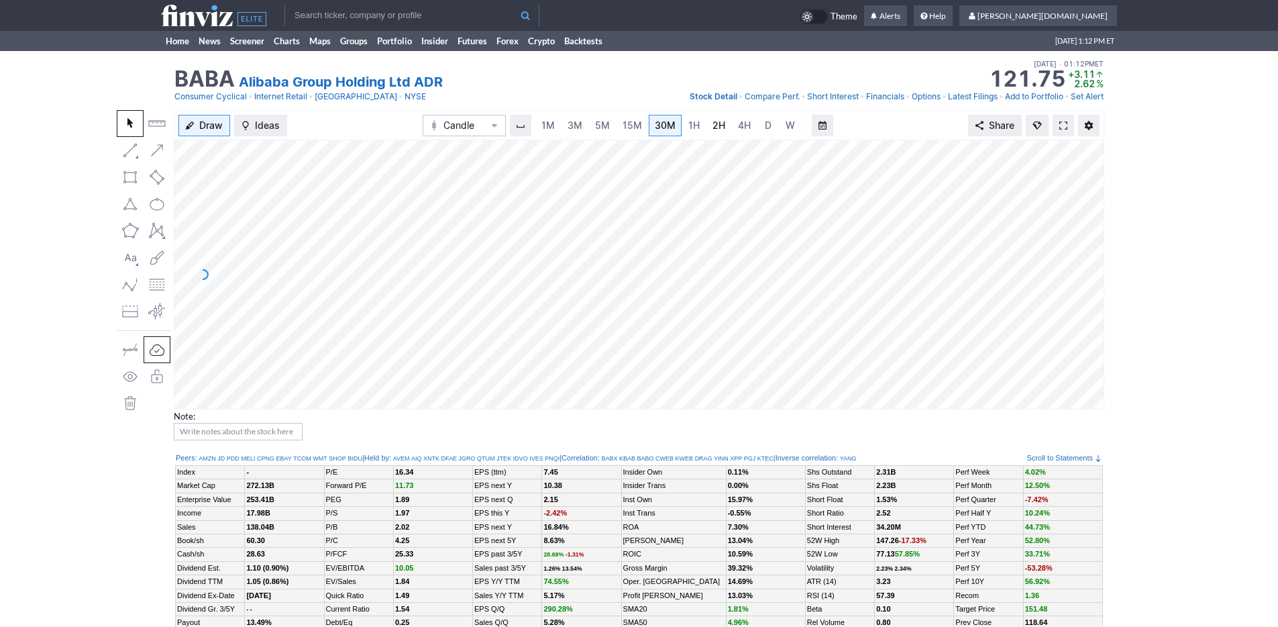
click at [708, 127] on link "2H" at bounding box center [718, 125] width 25 height 21
click at [744, 126] on link "D" at bounding box center [754, 125] width 21 height 21
click at [172, 38] on link "Home" at bounding box center [177, 41] width 33 height 20
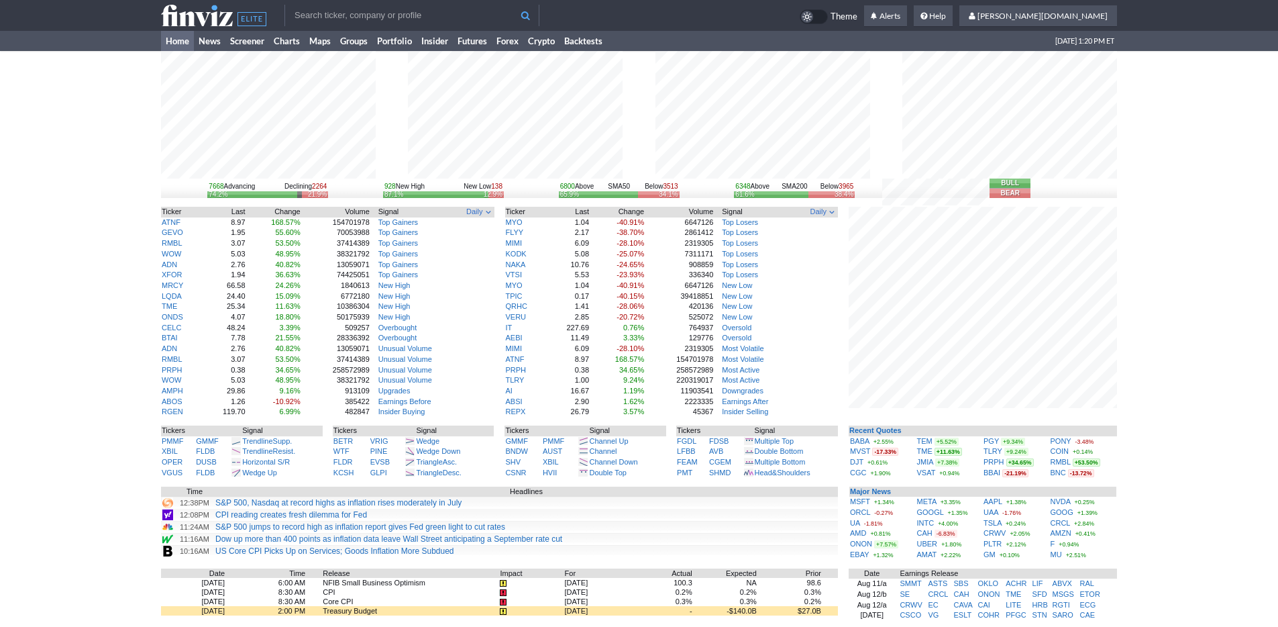
click at [1140, 477] on div "7668 Advancing Declining 2264 74.2% 21.9% 928 New High New Low 138 87.1% 12.9% …" at bounding box center [639, 423] width 1278 height 745
click at [99, 318] on div "7668 Advancing Declining 2264 74.2% 21.9% 928 New High New Low 138 87.1% 12.9% …" at bounding box center [639, 423] width 1278 height 745
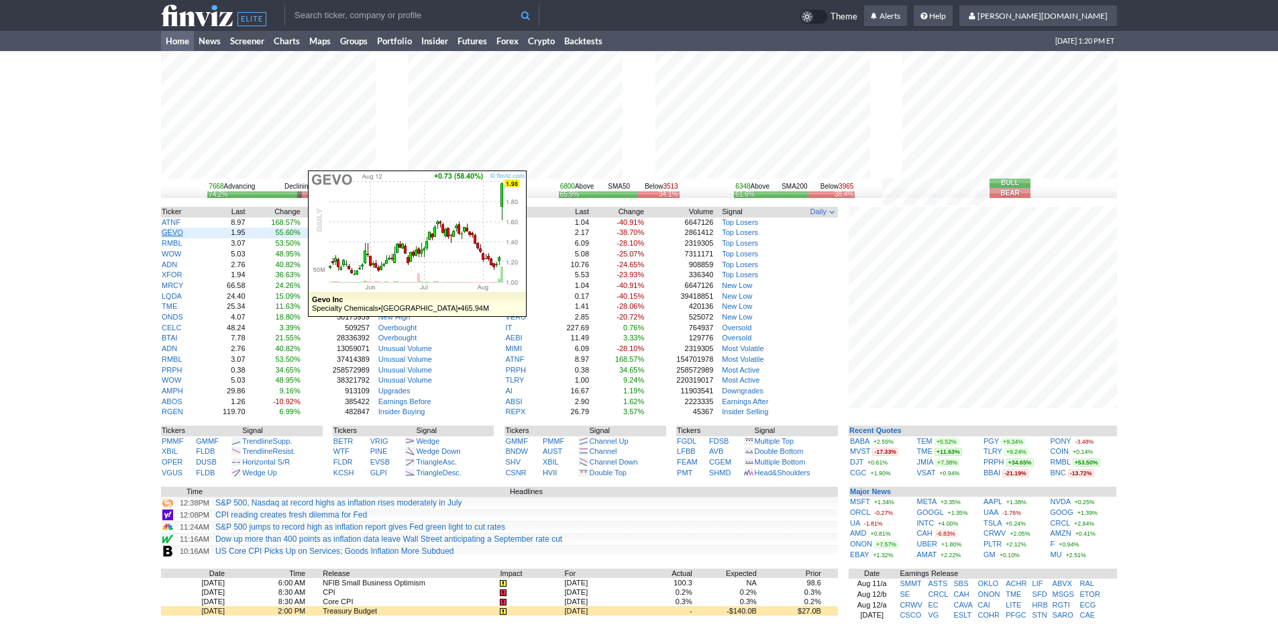
click at [174, 234] on link "GEVO" at bounding box center [172, 232] width 21 height 8
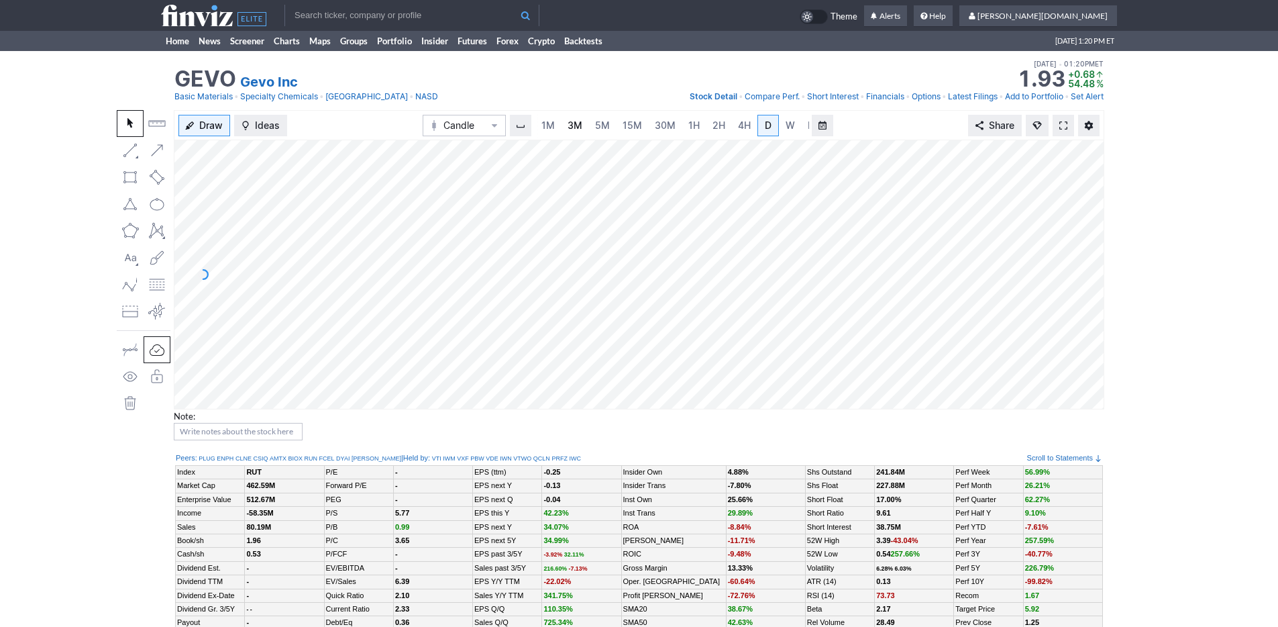
scroll to position [0, 13]
click at [555, 123] on span "3M" at bounding box center [561, 124] width 15 height 11
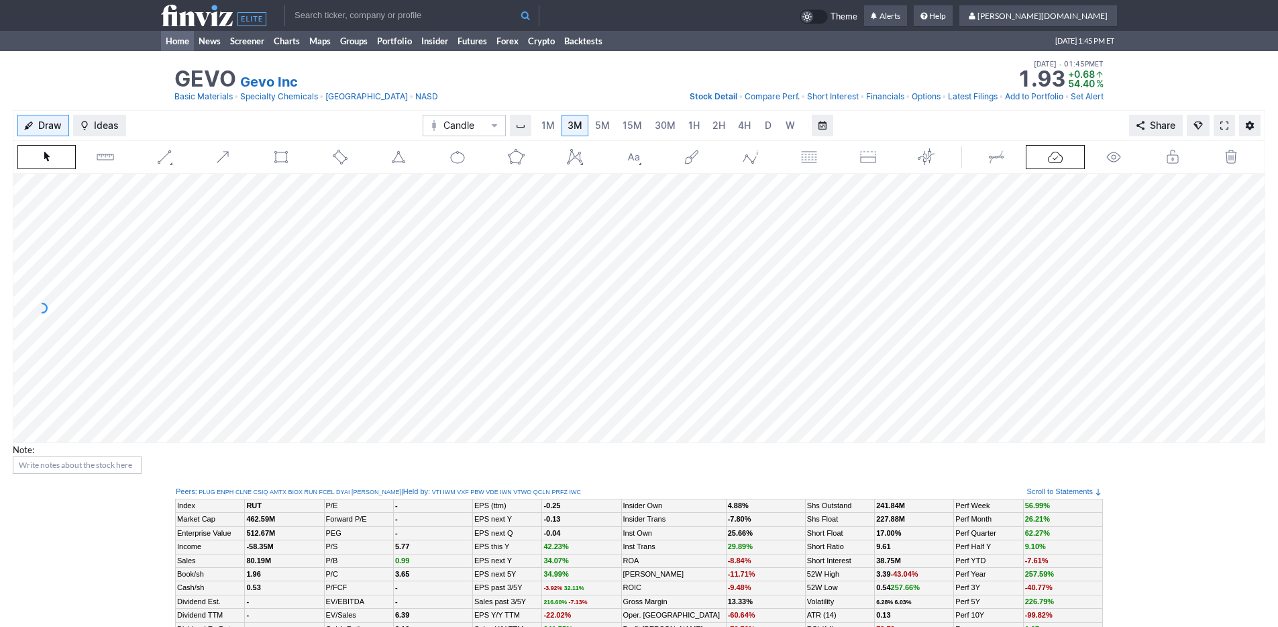
click at [185, 44] on link "Home" at bounding box center [177, 41] width 33 height 20
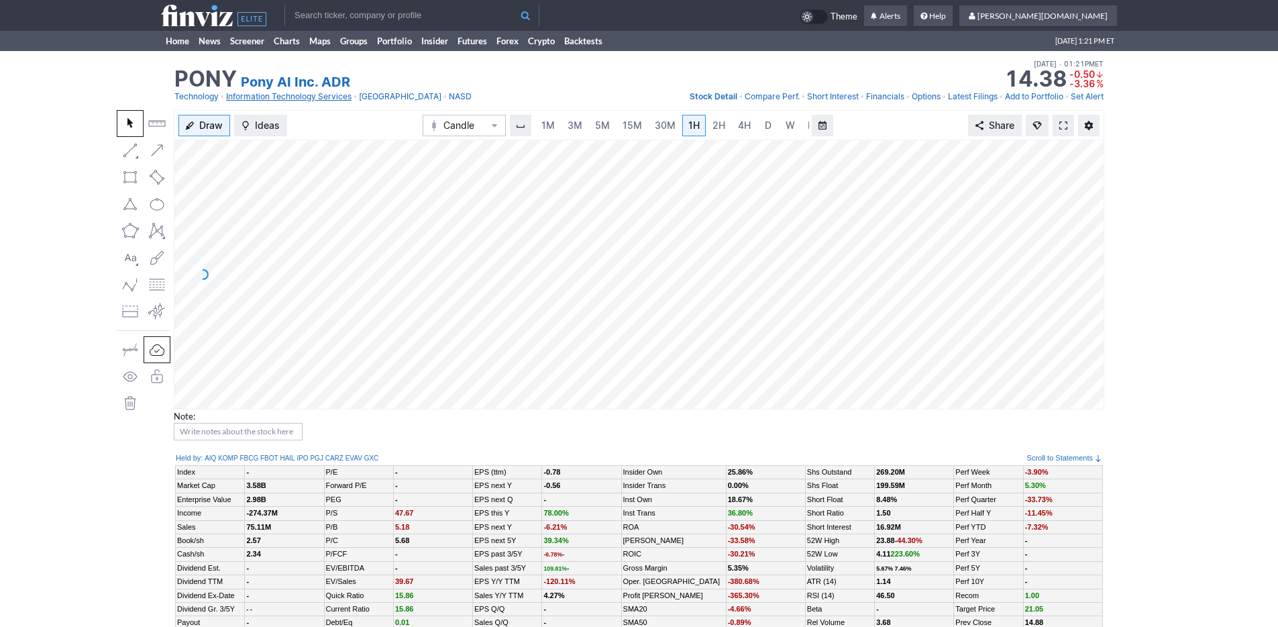
scroll to position [0, 13]
click at [171, 42] on link "Home" at bounding box center [177, 41] width 33 height 20
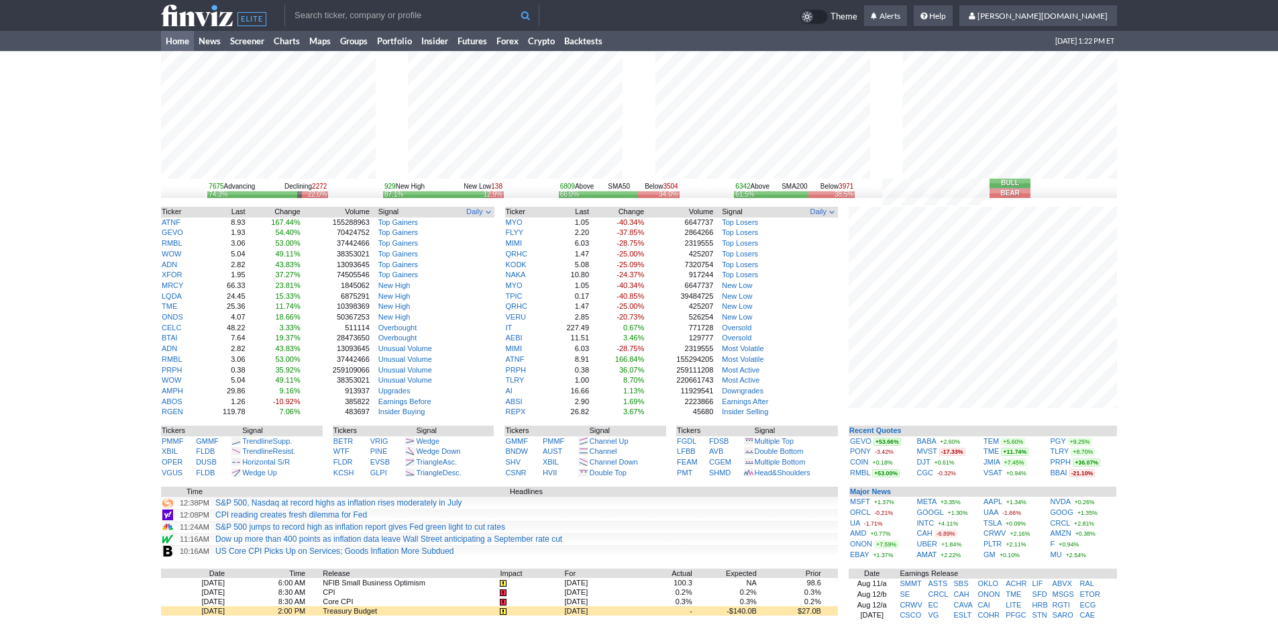
click at [1176, 474] on div "7675 Advancing Declining 2272 74.3% 22.0% 929 New High New Low 138 87.1% 12.9% …" at bounding box center [639, 423] width 1278 height 745
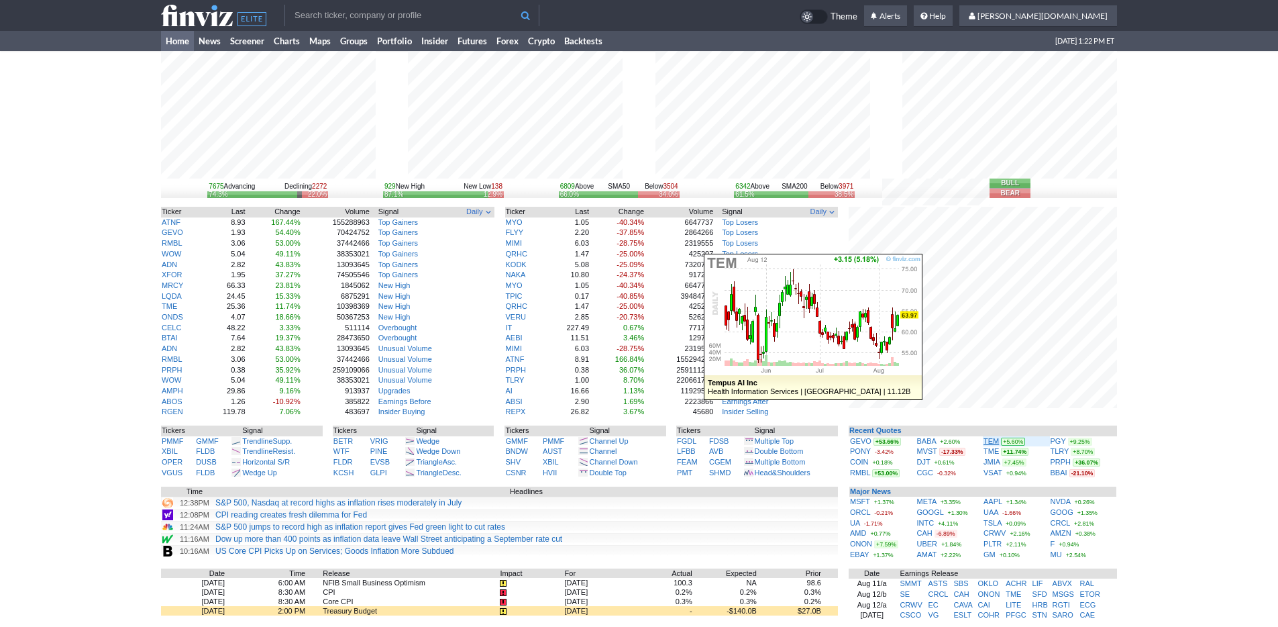
click at [991, 438] on link "TEM" at bounding box center [990, 441] width 15 height 8
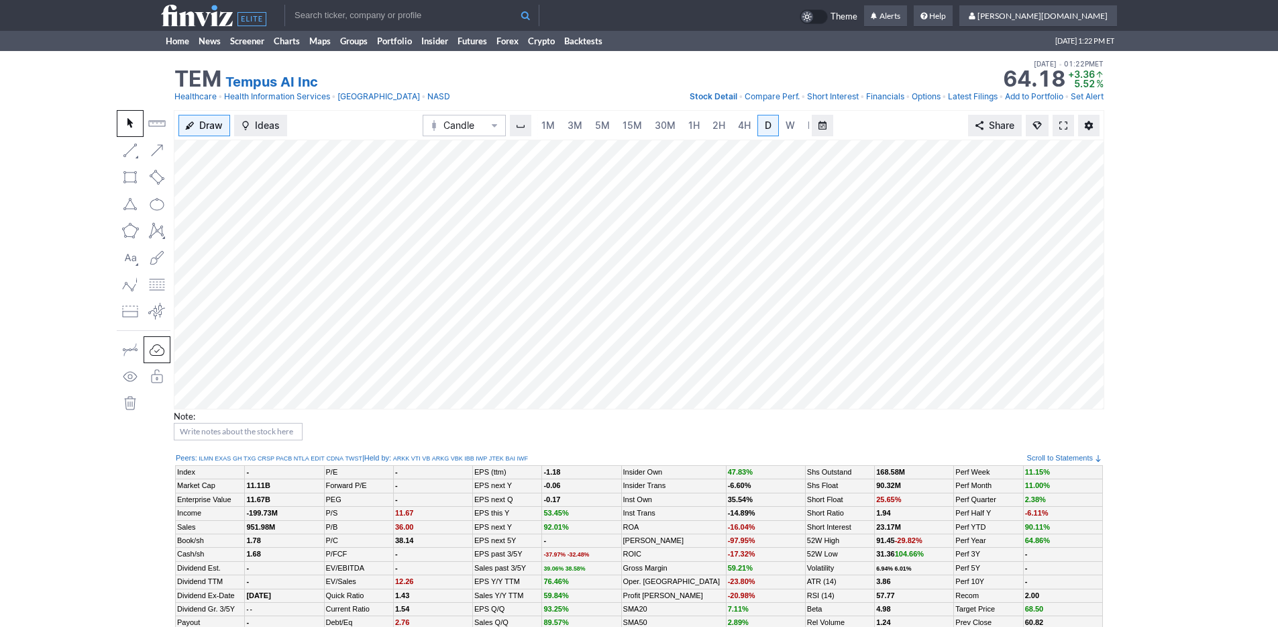
scroll to position [0, 13]
click at [584, 119] on span "5M" at bounding box center [589, 125] width 15 height 13
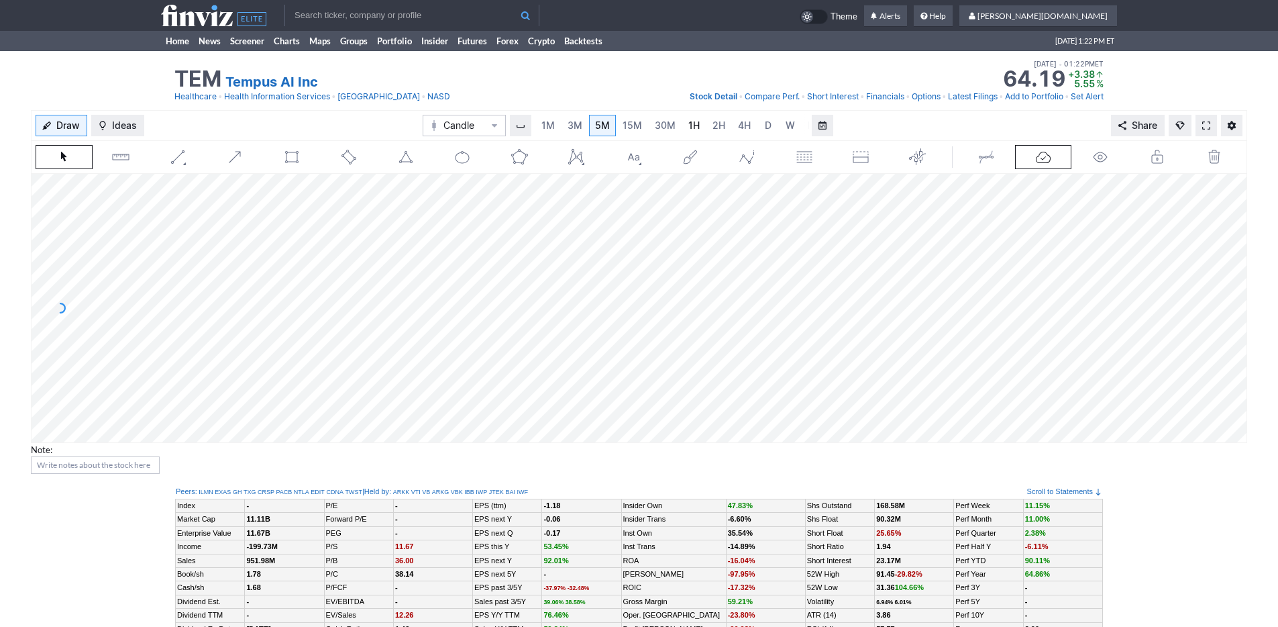
click at [688, 119] on span "1H" at bounding box center [693, 124] width 11 height 11
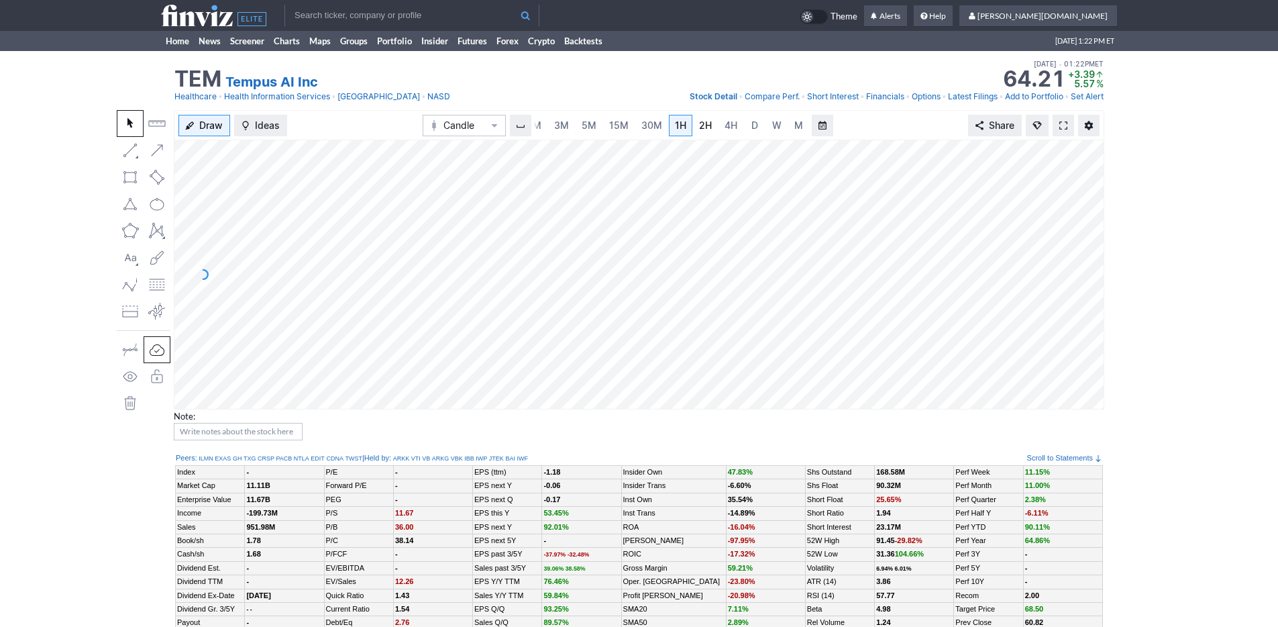
click at [710, 123] on link "2H" at bounding box center [705, 125] width 25 height 21
click at [746, 127] on link "D" at bounding box center [754, 125] width 21 height 21
click at [584, 125] on span "5M" at bounding box center [589, 124] width 15 height 11
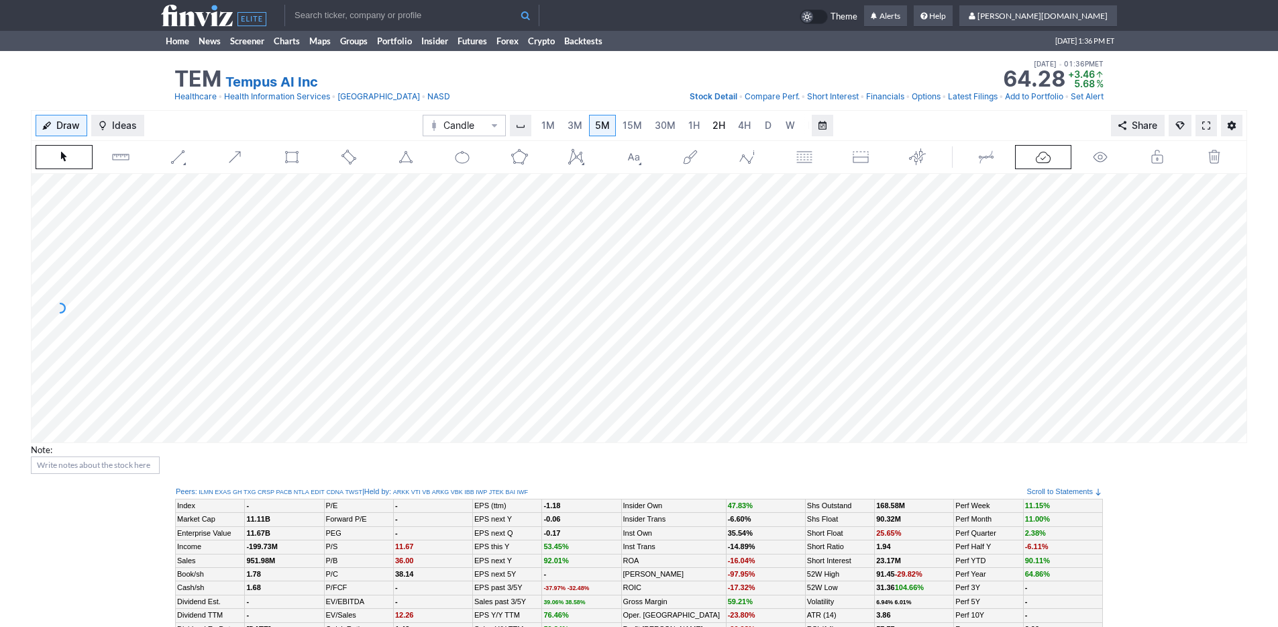
click at [706, 125] on link "2H" at bounding box center [718, 125] width 25 height 21
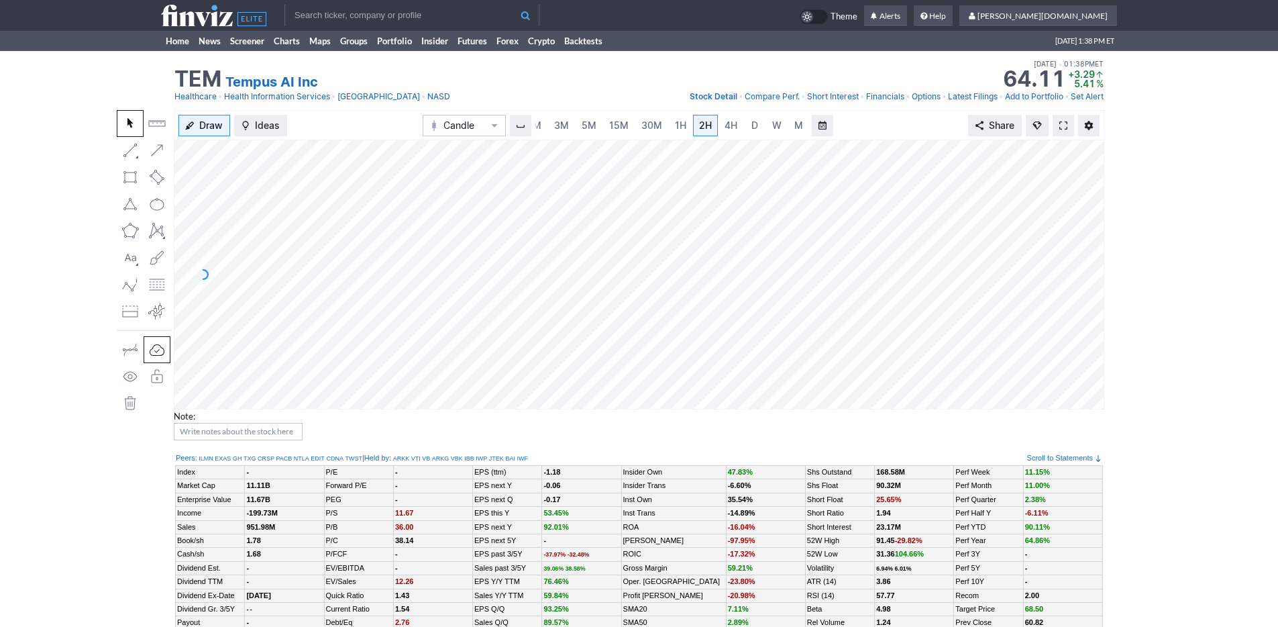
click at [337, 6] on input "text" at bounding box center [411, 15] width 255 height 21
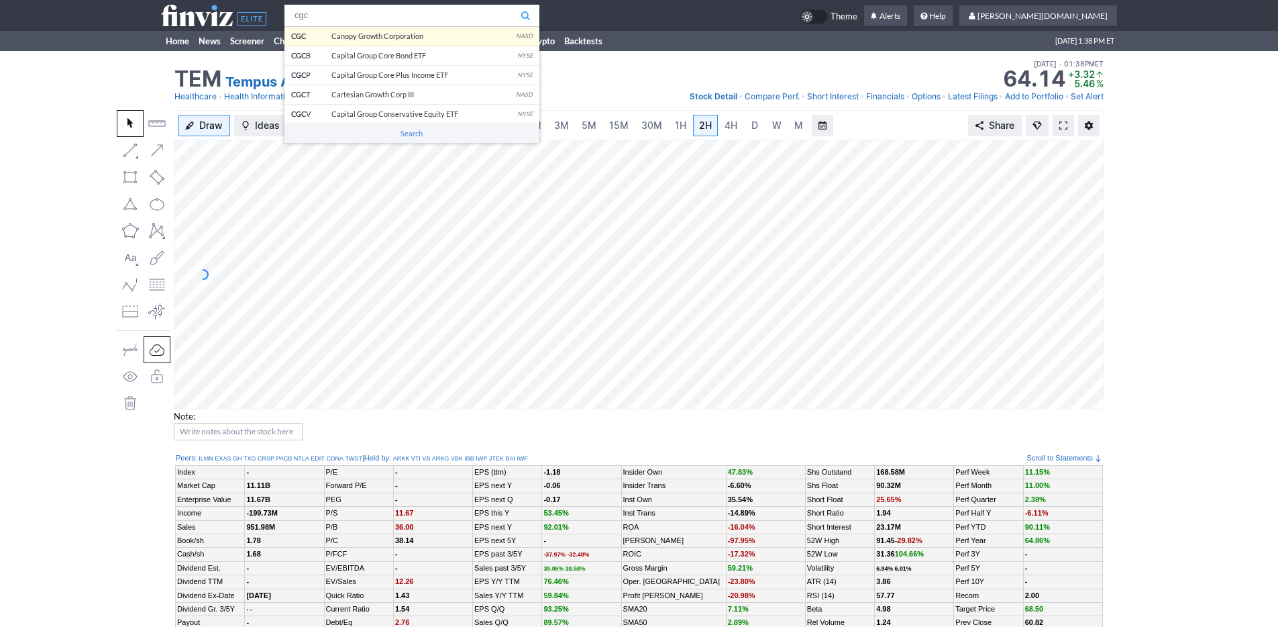
type input "cgc"
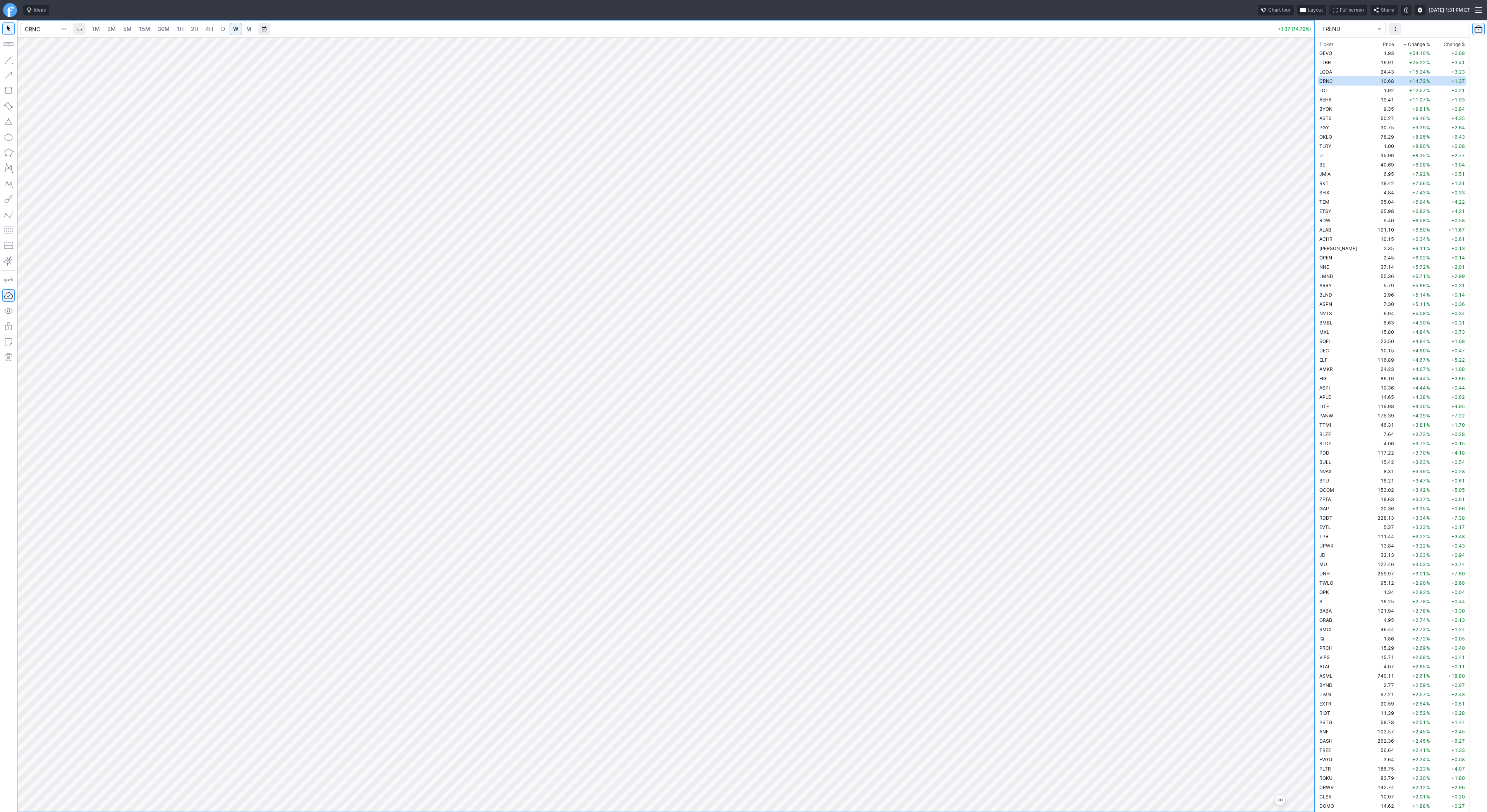
click at [113, 31] on span "3M" at bounding box center [111, 28] width 9 height 6
click at [141, 31] on span "15M" at bounding box center [144, 28] width 11 height 6
click at [166, 28] on span "30M" at bounding box center [163, 28] width 12 height 6
click at [181, 28] on span "1H" at bounding box center [180, 28] width 6 height 6
click at [28, 61] on button "Line" at bounding box center [42, 61] width 45 height 11
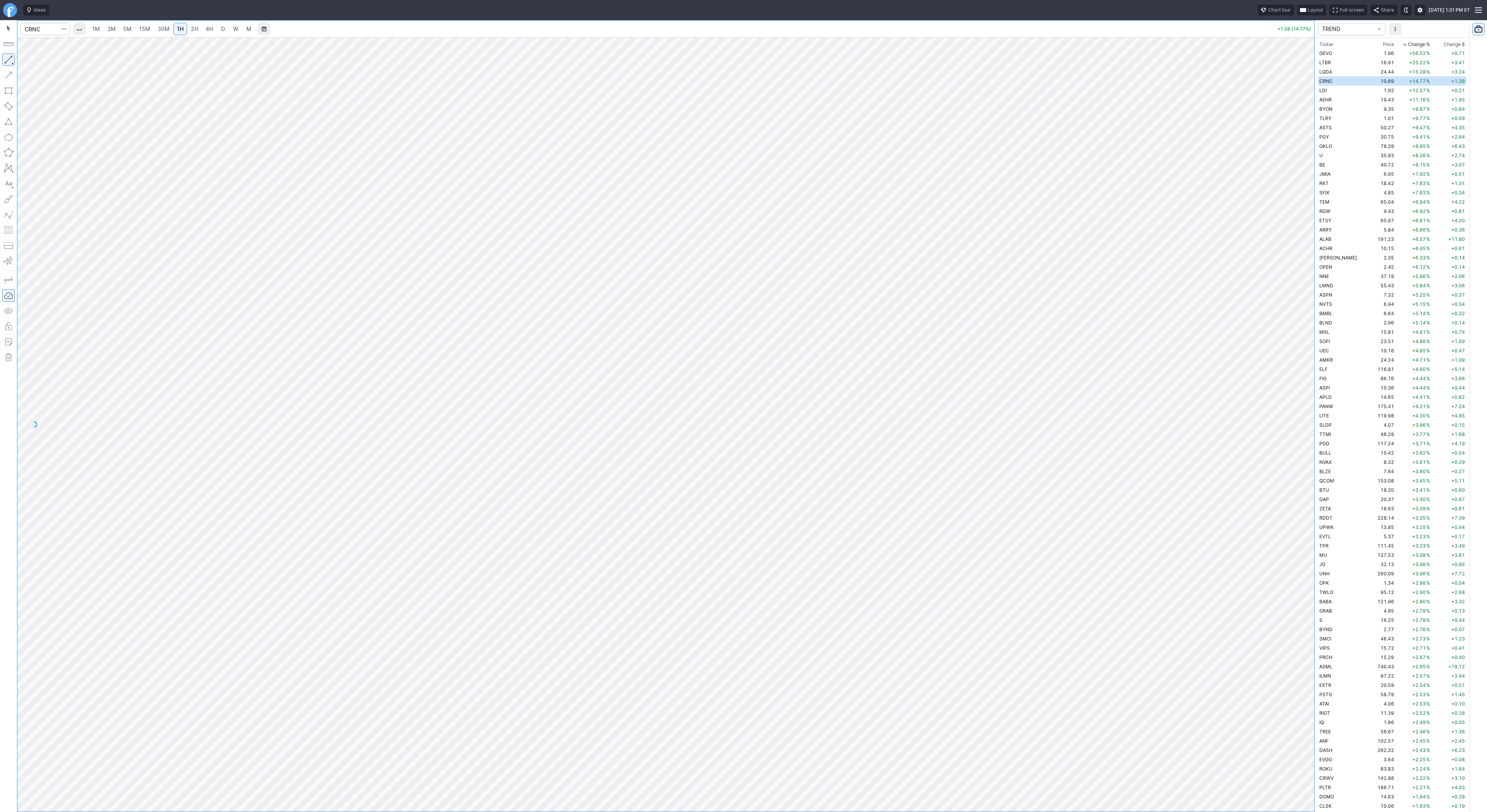
click at [192, 31] on span "2H" at bounding box center [195, 28] width 8 height 6
click at [208, 31] on span "4H" at bounding box center [209, 28] width 8 height 6
click at [1333, 91] on td "LDI" at bounding box center [1342, 90] width 49 height 9
click at [1329, 108] on span "ASTS" at bounding box center [1325, 109] width 12 height 6
click at [1328, 121] on span "BYON" at bounding box center [1326, 118] width 13 height 6
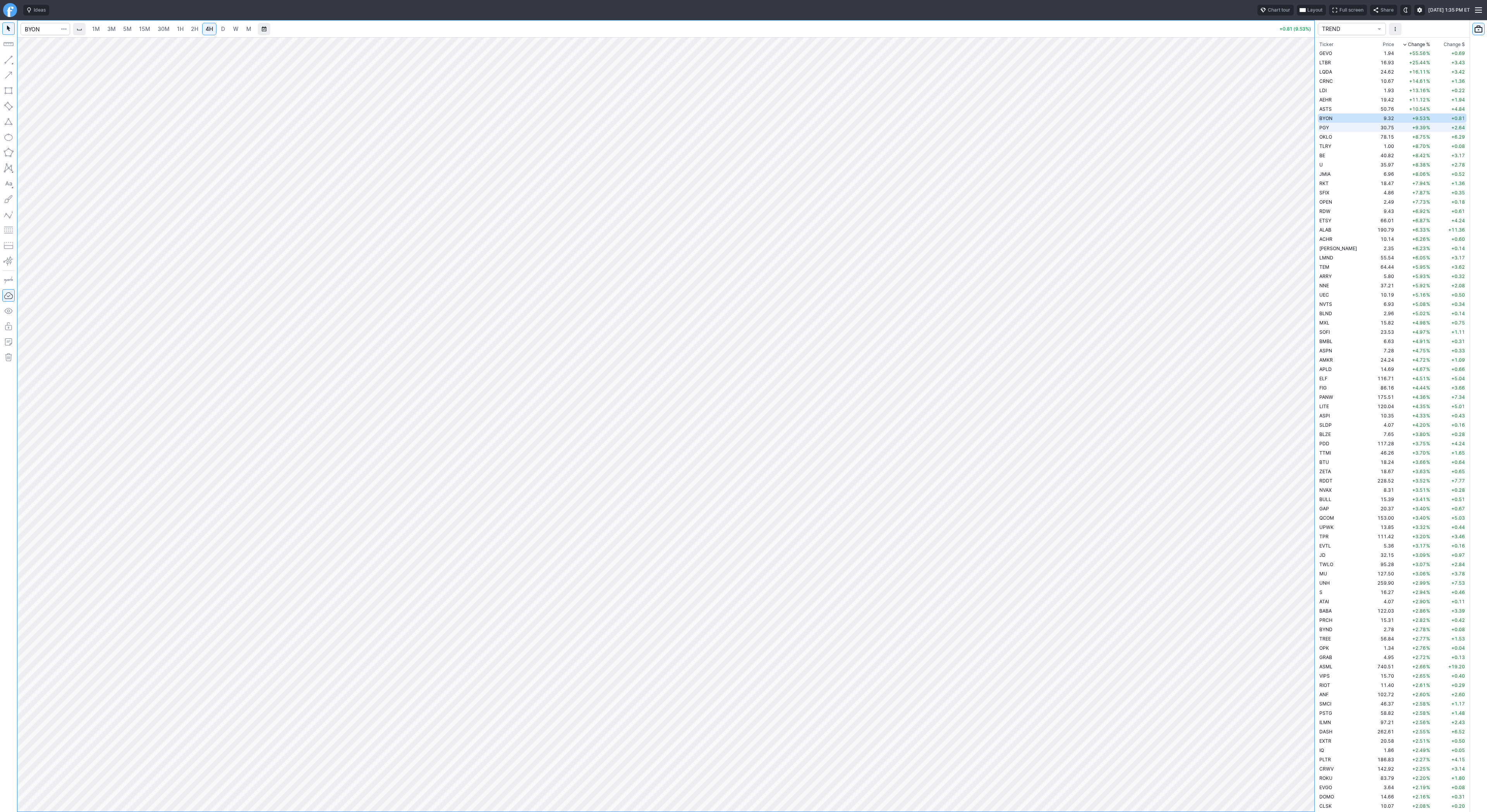
click at [1329, 128] on td "PGY" at bounding box center [1342, 128] width 49 height 9
click at [48, 29] on input "Search" at bounding box center [46, 29] width 50 height 12
type input "pony"
click at [48, 47] on span "PONY" at bounding box center [40, 46] width 25 height 6
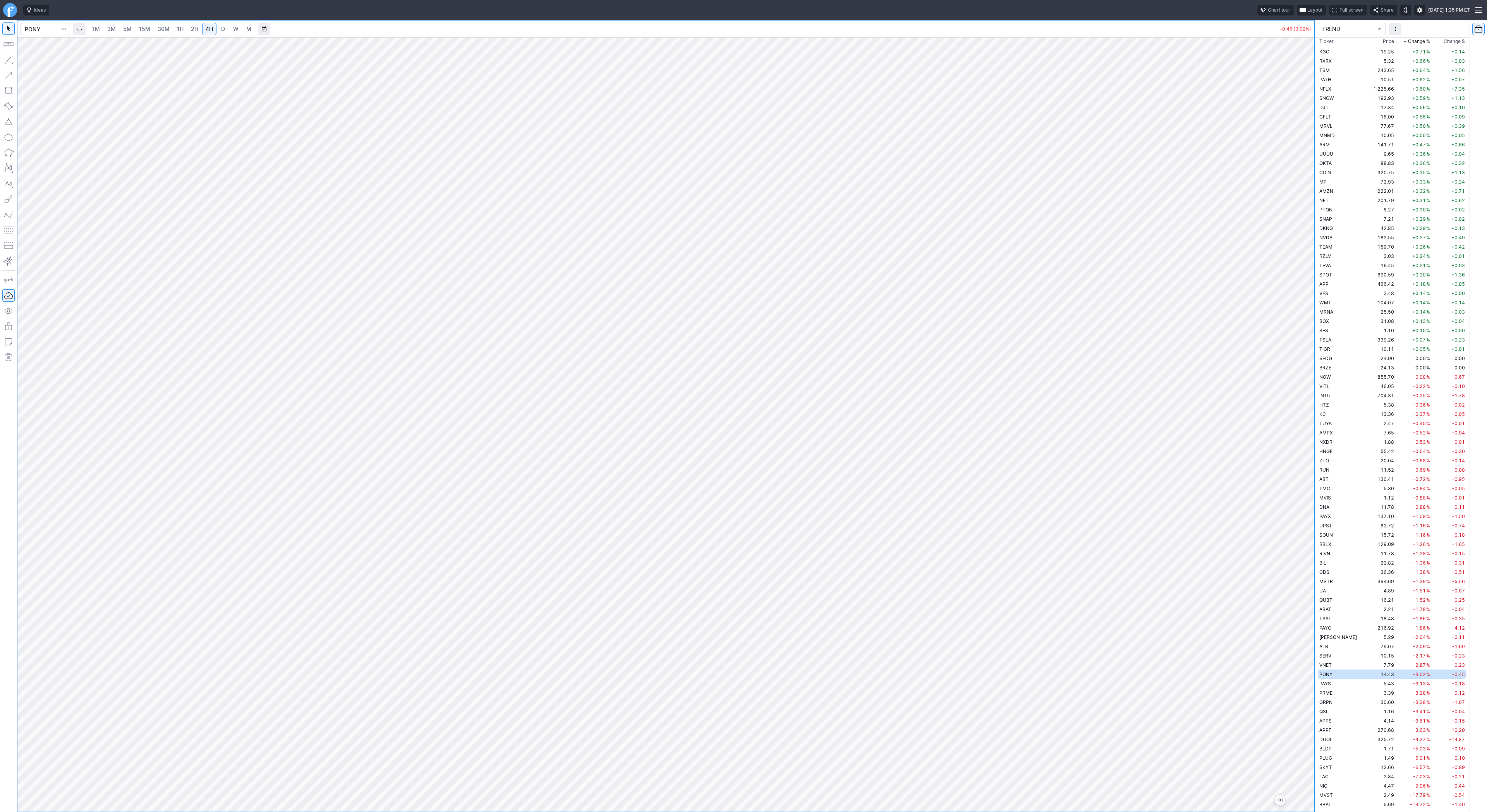
click at [230, 29] on link "W" at bounding box center [236, 29] width 12 height 12
click at [1328, 563] on span "TSSI" at bounding box center [1325, 563] width 10 height 6
click at [1329, 556] on td "BILI" at bounding box center [1342, 553] width 49 height 9
click at [225, 33] on link "D" at bounding box center [223, 29] width 12 height 12
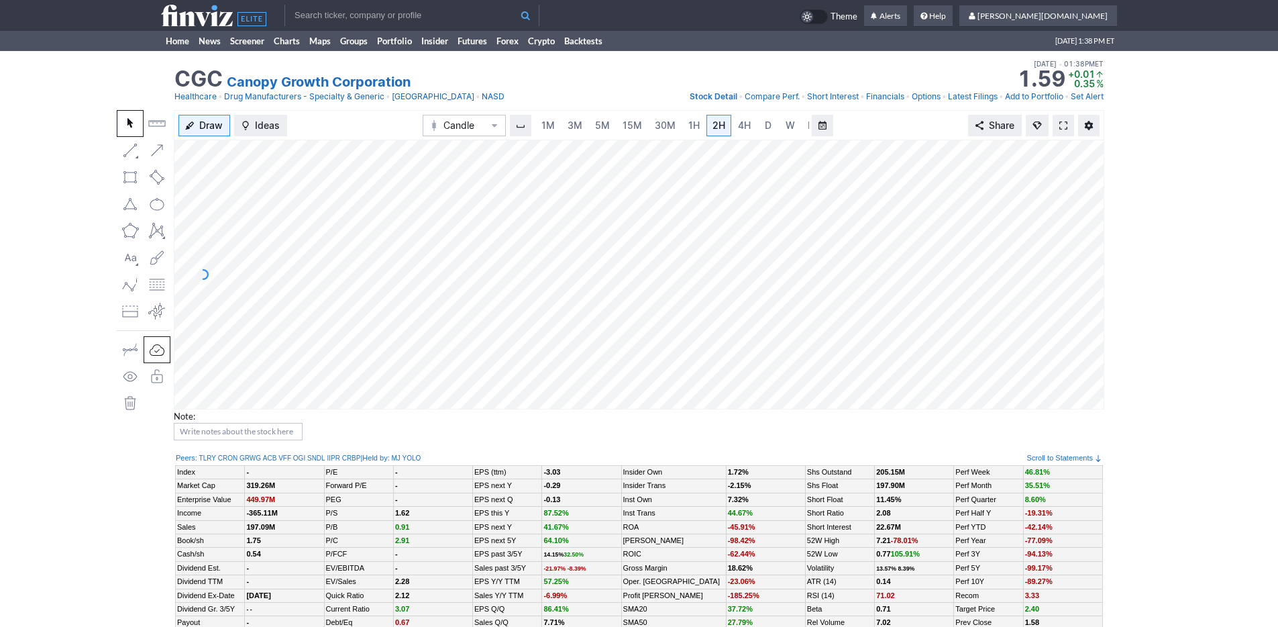
scroll to position [0, 13]
click at [569, 128] on link "3M" at bounding box center [561, 125] width 27 height 21
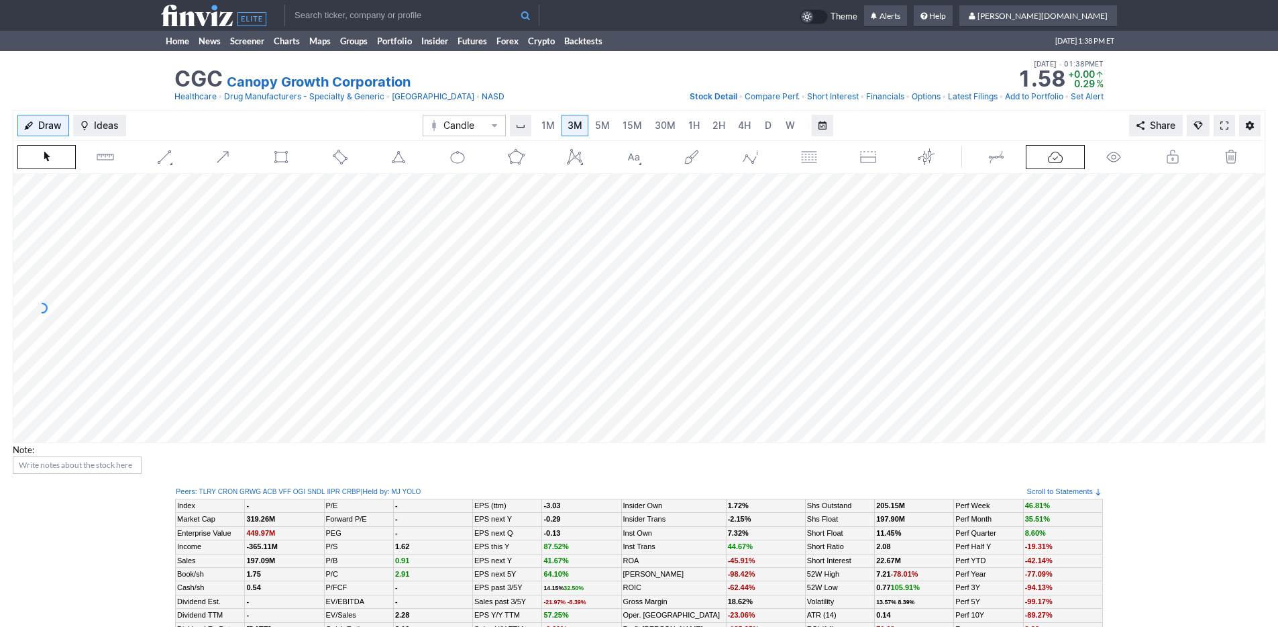
click at [674, 138] on div "1M 3M 5M 15M 30M 1H 2H 4H D W M" at bounding box center [671, 125] width 326 height 27
click at [706, 131] on link "2H" at bounding box center [718, 125] width 25 height 21
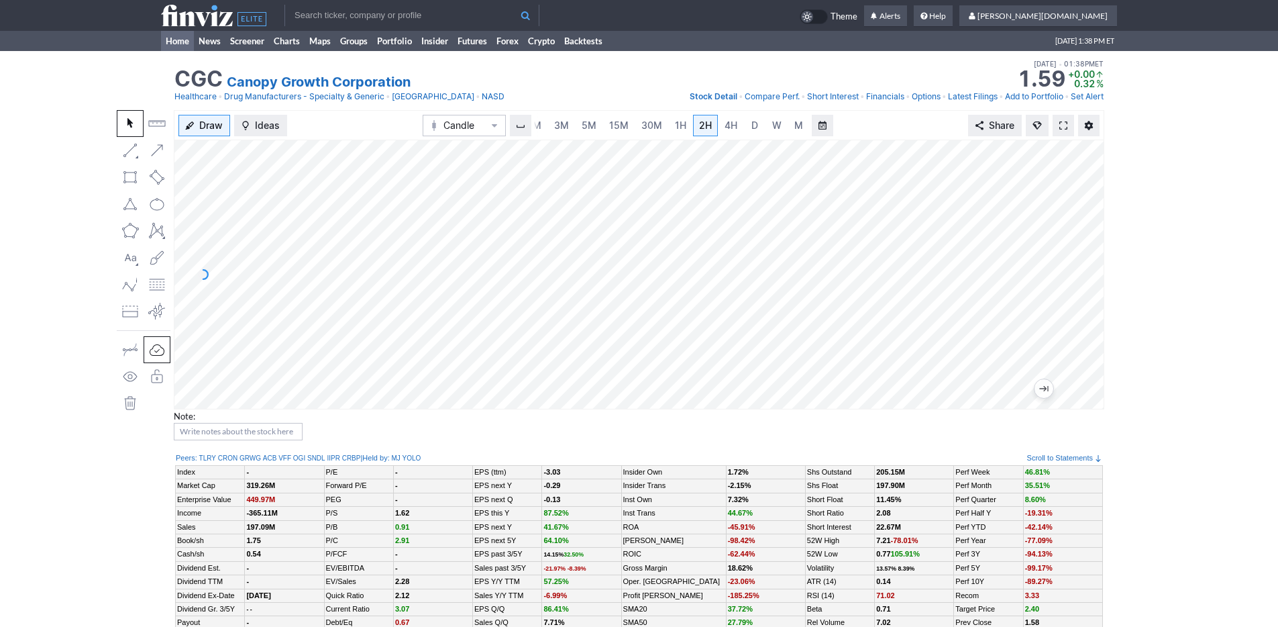
click at [184, 49] on link "Home" at bounding box center [177, 41] width 33 height 20
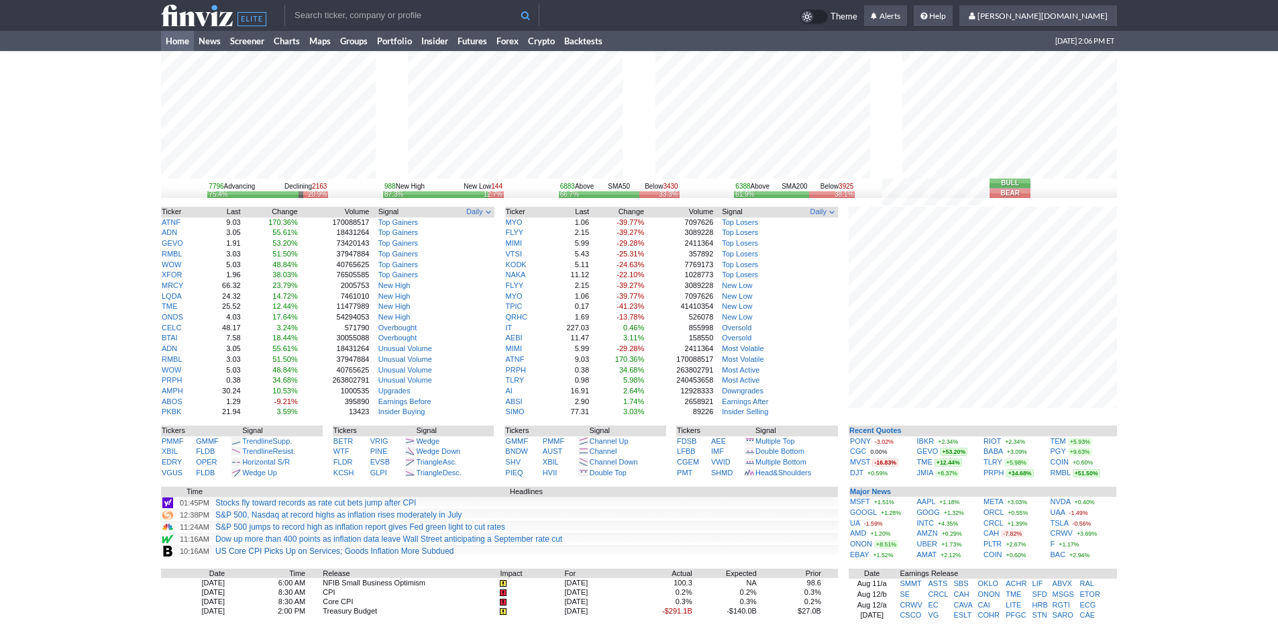
click at [173, 45] on link "Home" at bounding box center [177, 41] width 33 height 20
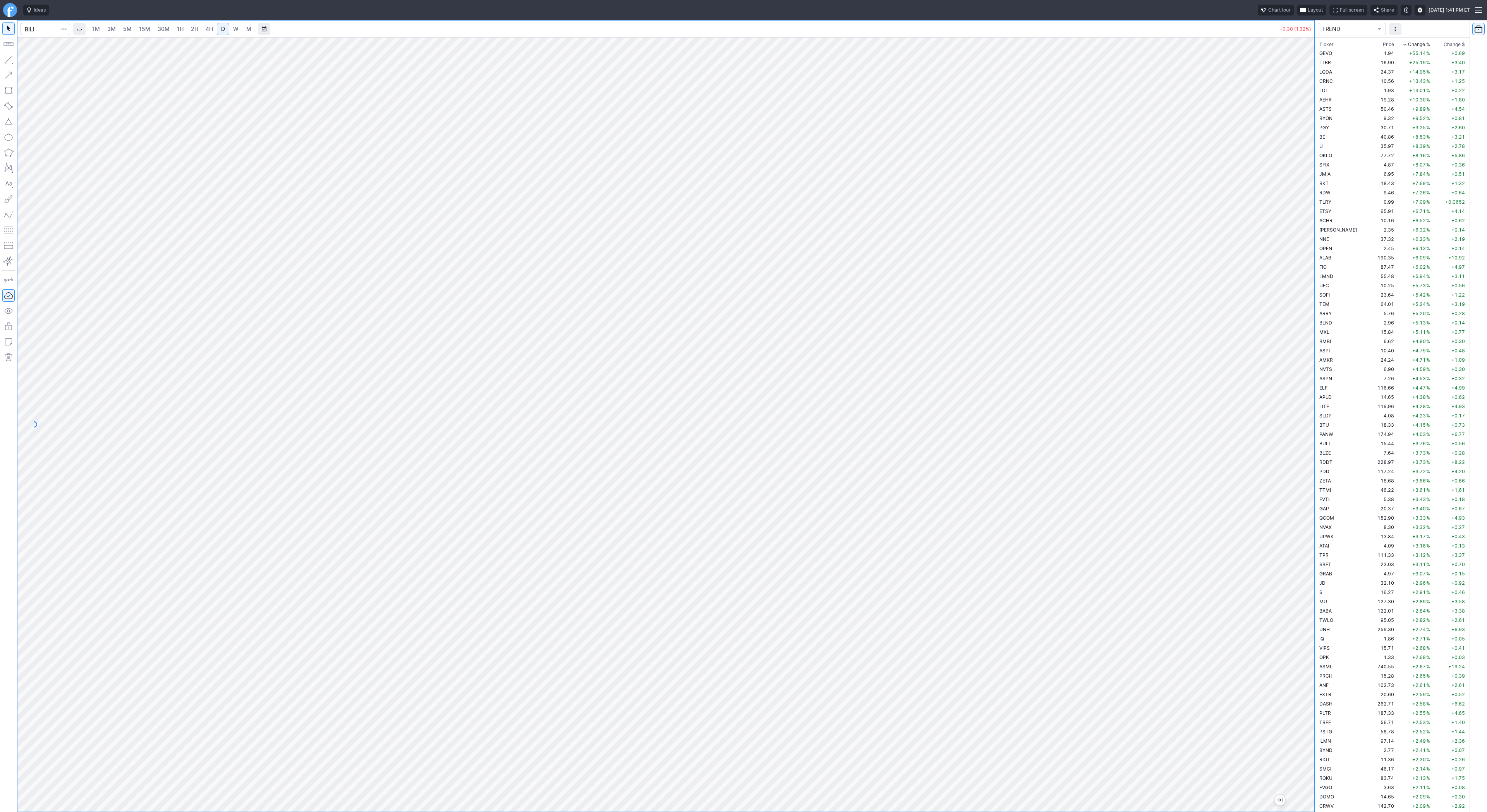
scroll to position [1200, 0]
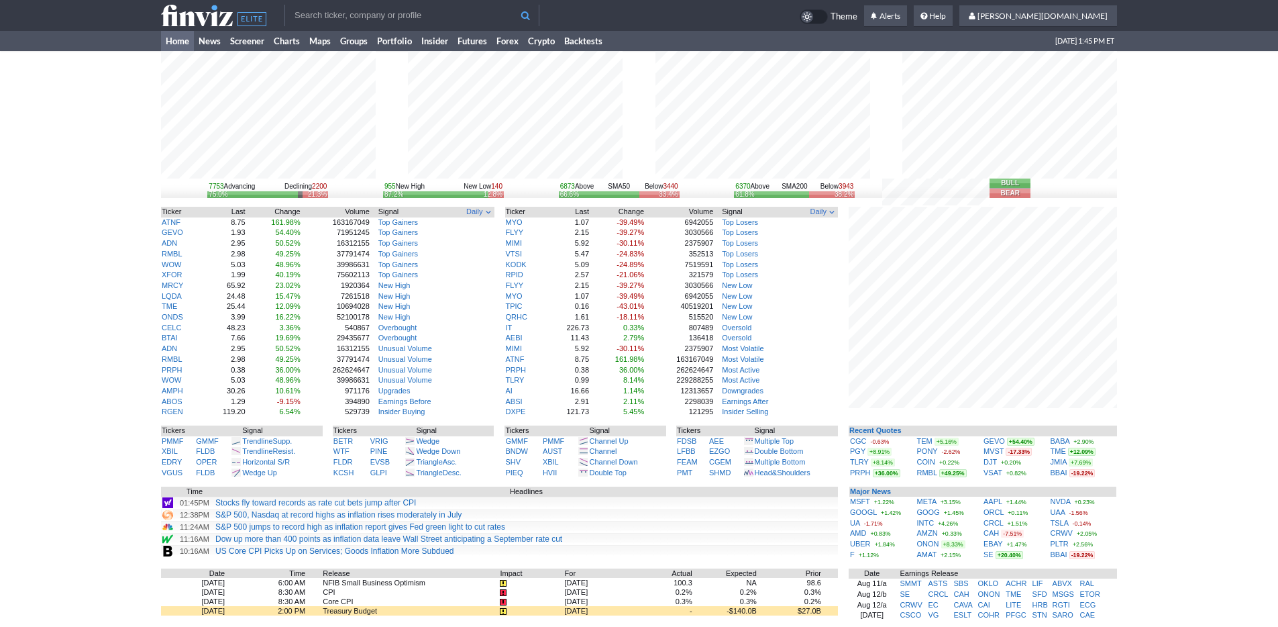
click at [1150, 433] on div "7753 Advancing Declining 2200 75.0% 21.3% 955 New High New Low 140 87.2% 12.8% …" at bounding box center [639, 423] width 1278 height 745
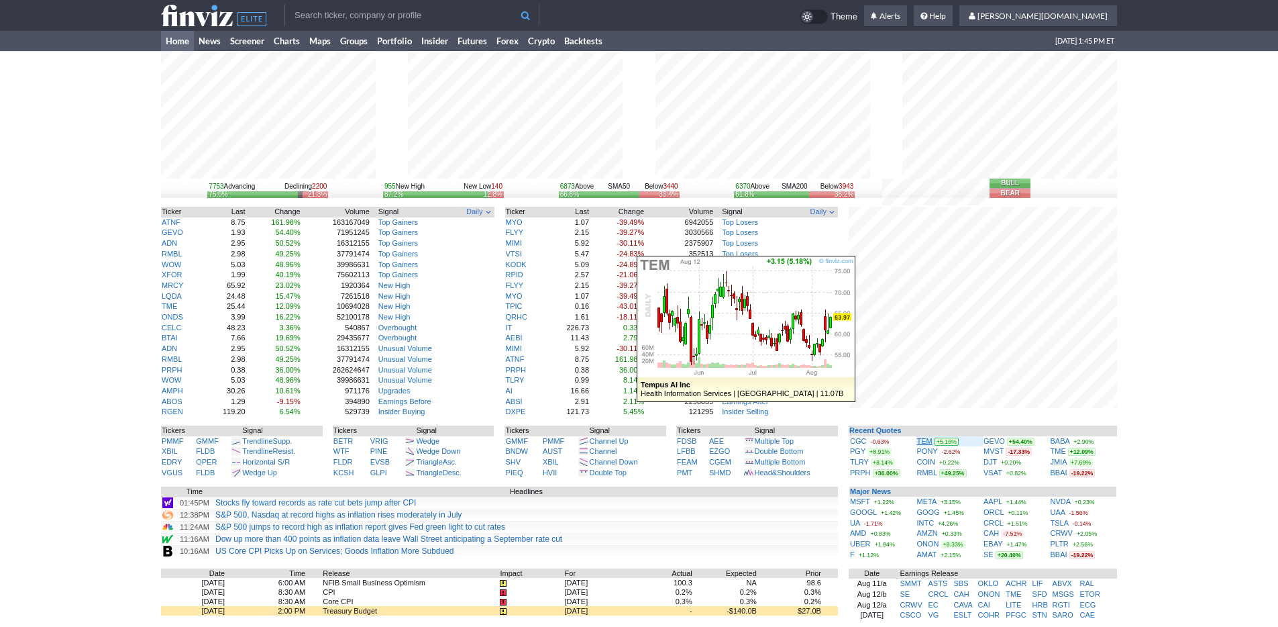
click at [924, 440] on link "TEM" at bounding box center [924, 441] width 15 height 8
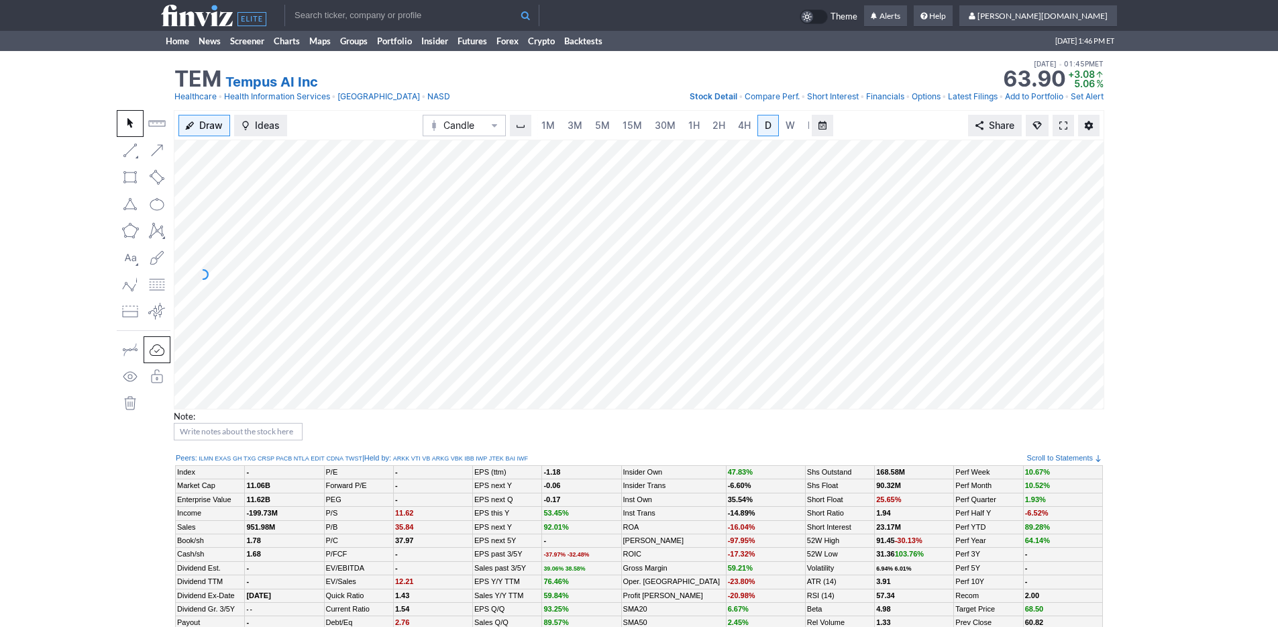
scroll to position [0, 13]
click at [582, 122] on span "5M" at bounding box center [589, 124] width 15 height 11
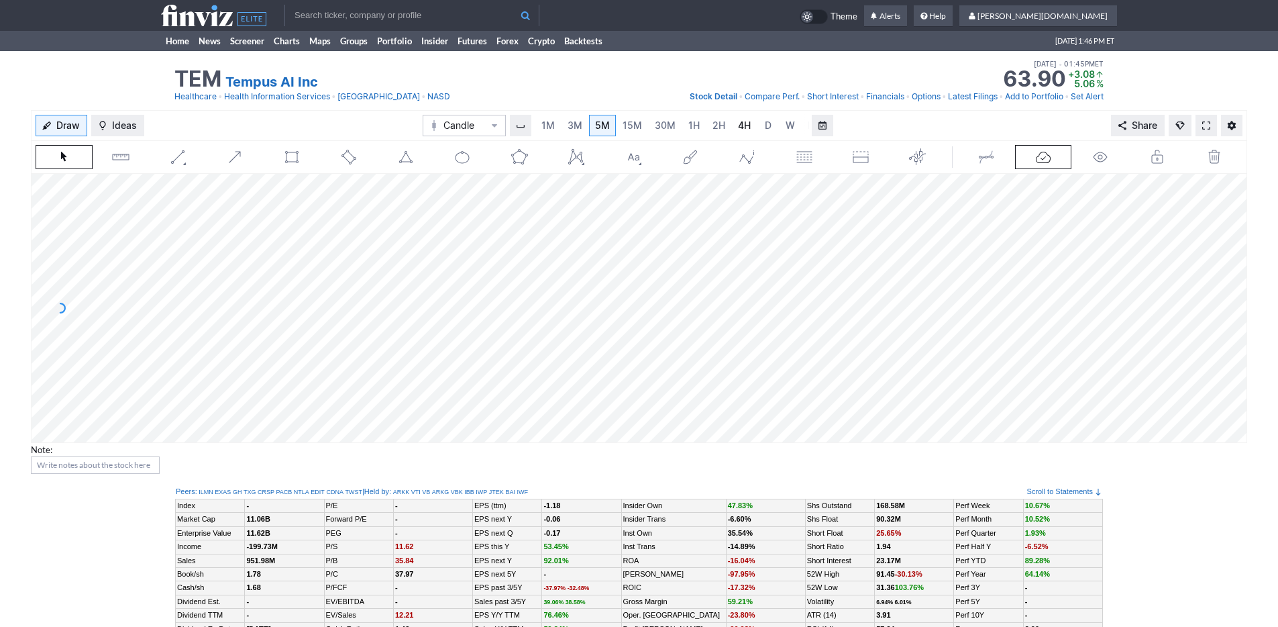
click at [733, 129] on link "4H" at bounding box center [744, 125] width 25 height 21
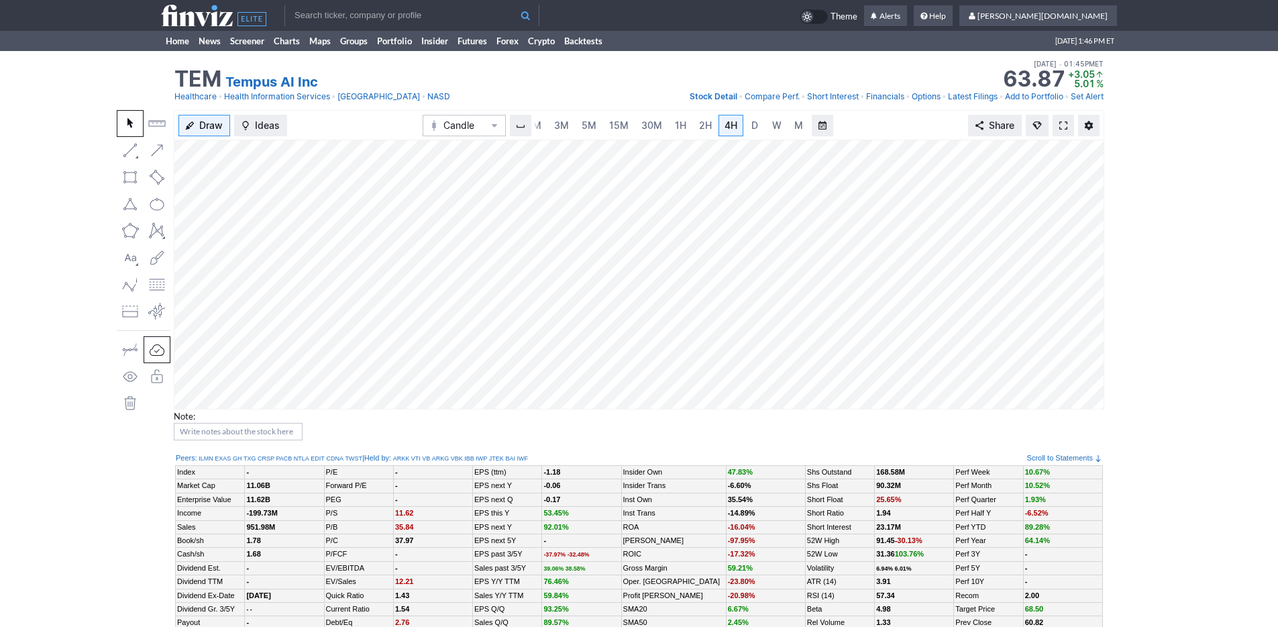
click at [1063, 125] on span at bounding box center [1063, 125] width 8 height 11
click at [555, 125] on span "3M" at bounding box center [561, 124] width 15 height 11
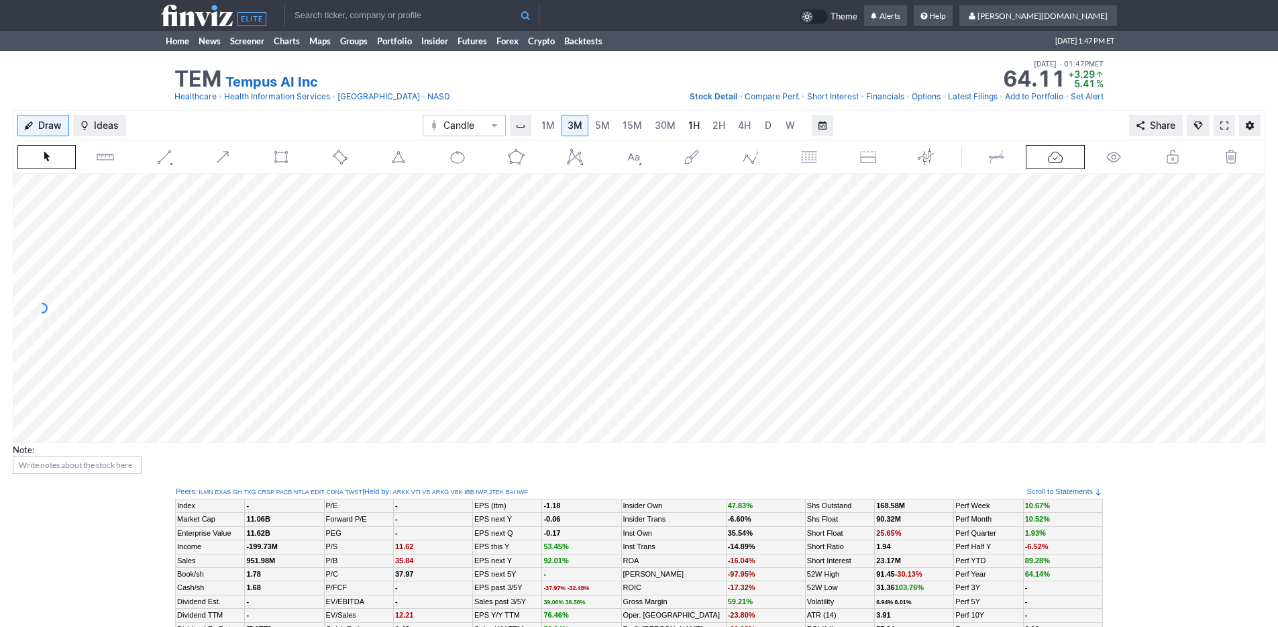
click at [688, 127] on span "1H" at bounding box center [693, 124] width 11 height 11
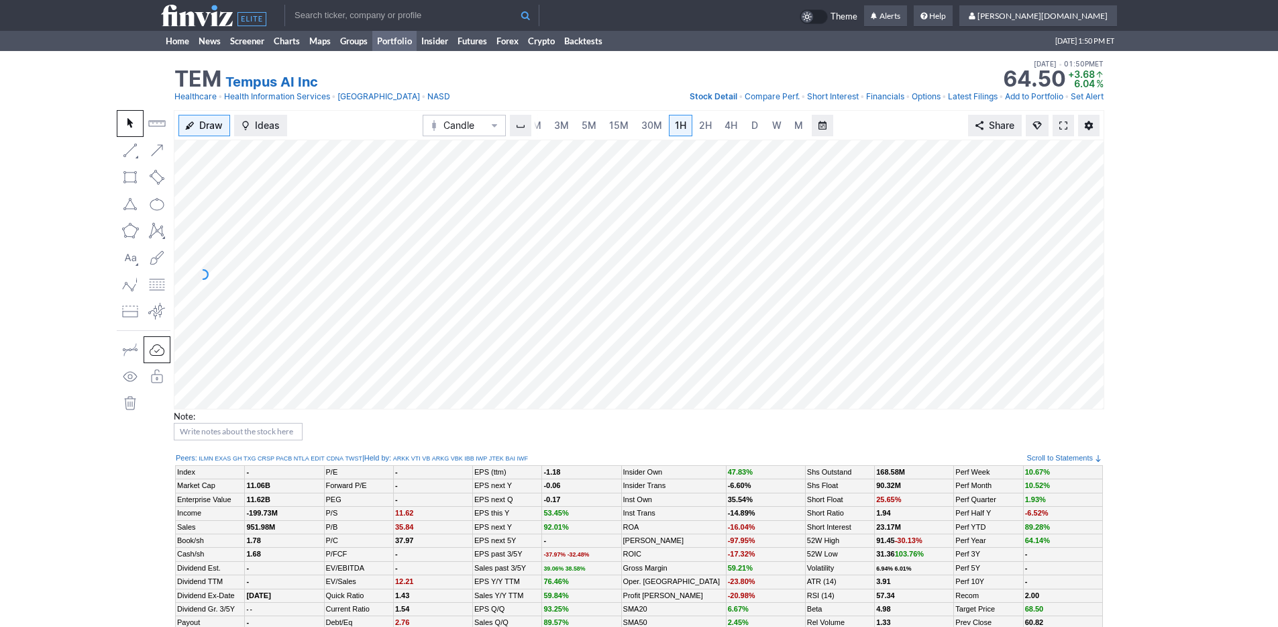
click at [378, 36] on link "Portfolio" at bounding box center [394, 41] width 44 height 20
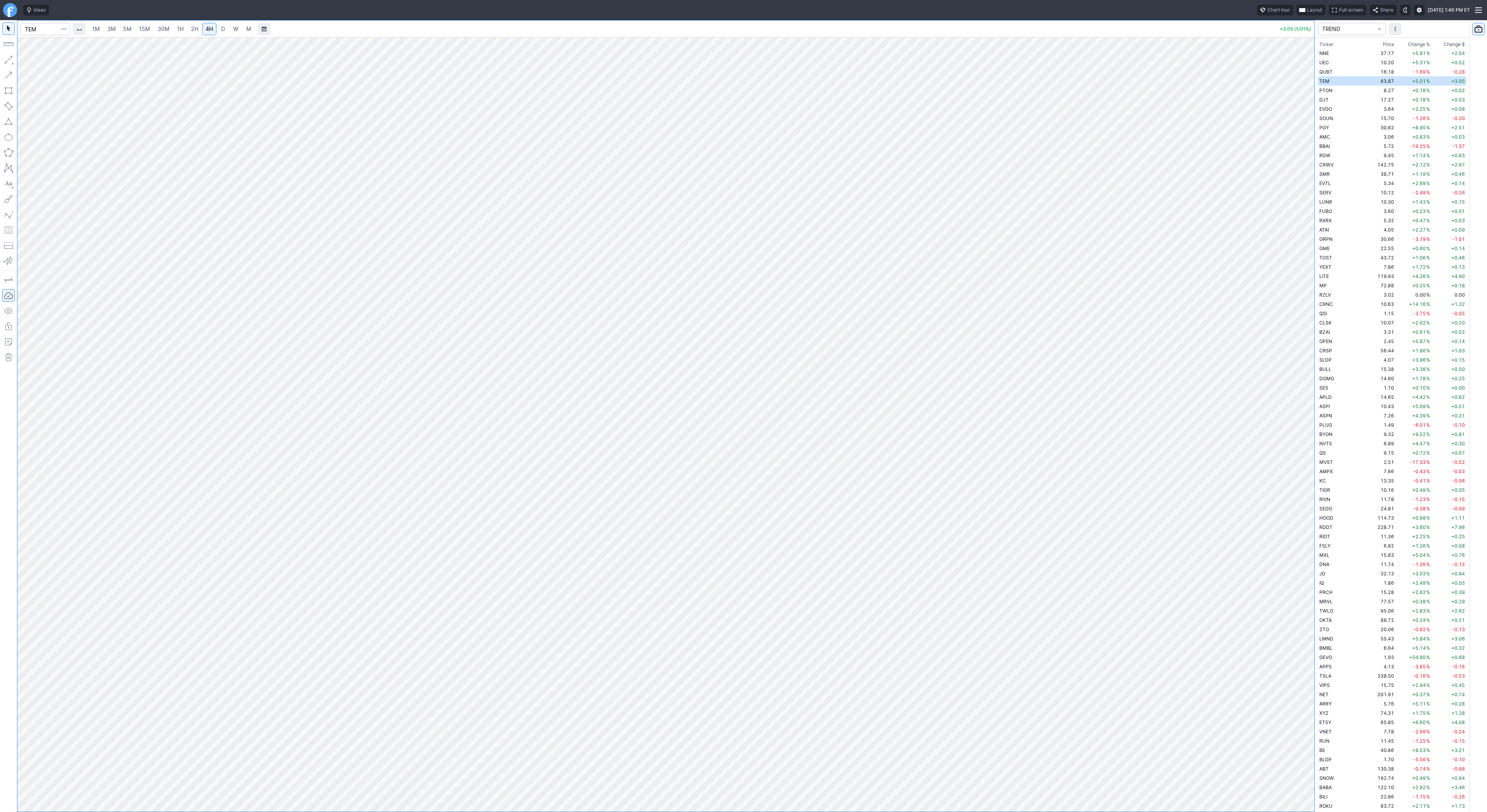
scroll to position [1200, 0]
click at [221, 29] on span "D" at bounding box center [223, 28] width 4 height 6
click at [210, 31] on span "4H" at bounding box center [209, 28] width 8 height 6
click at [217, 31] on link "D" at bounding box center [223, 29] width 12 height 12
click at [38, 29] on input "Search" at bounding box center [46, 29] width 50 height 12
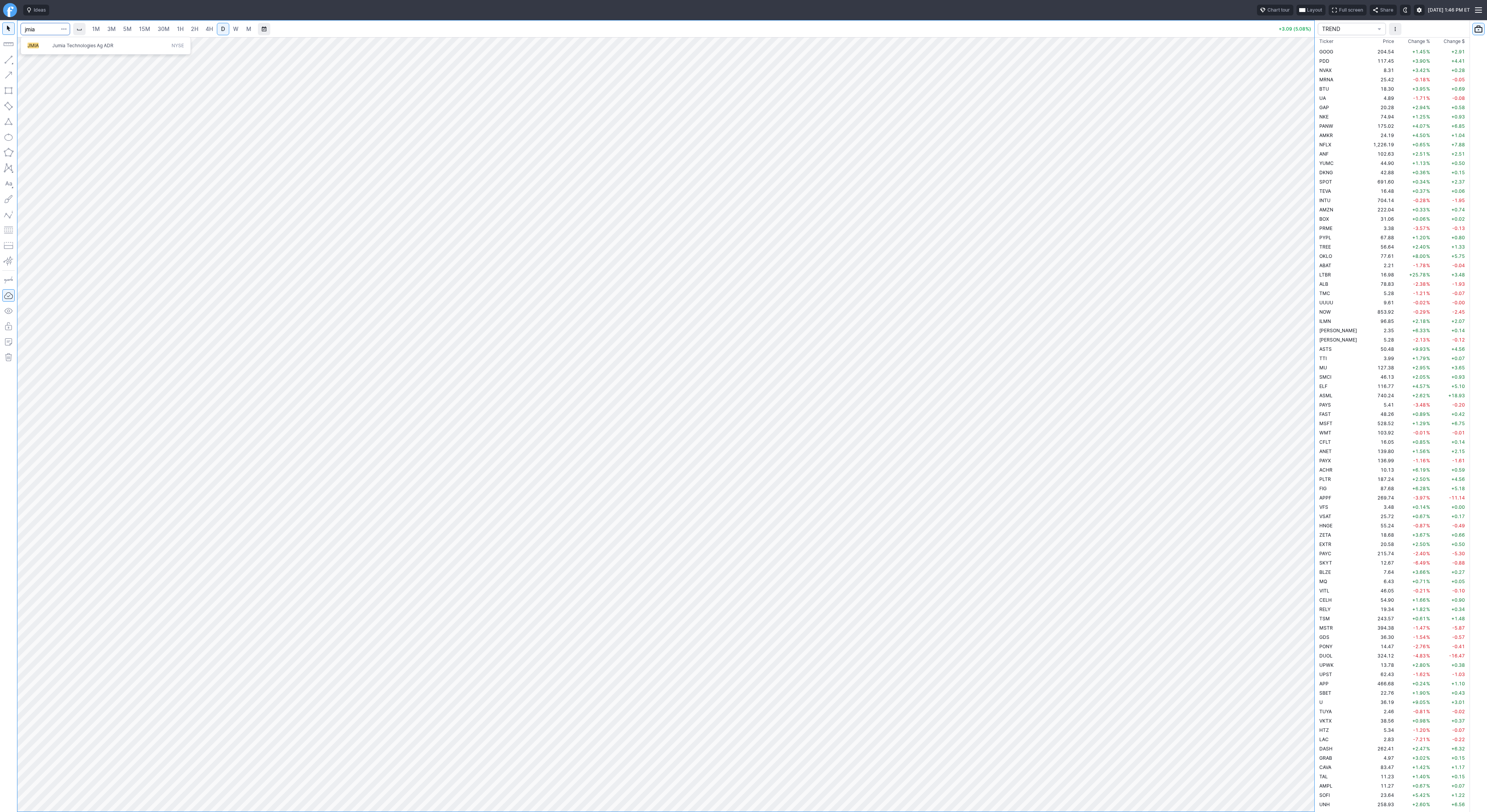
type input "jmia"
click at [207, 29] on span "4H" at bounding box center [209, 28] width 8 height 6
click at [231, 30] on link "W" at bounding box center [236, 29] width 12 height 12
click at [29, 60] on span "Line" at bounding box center [45, 61] width 31 height 8
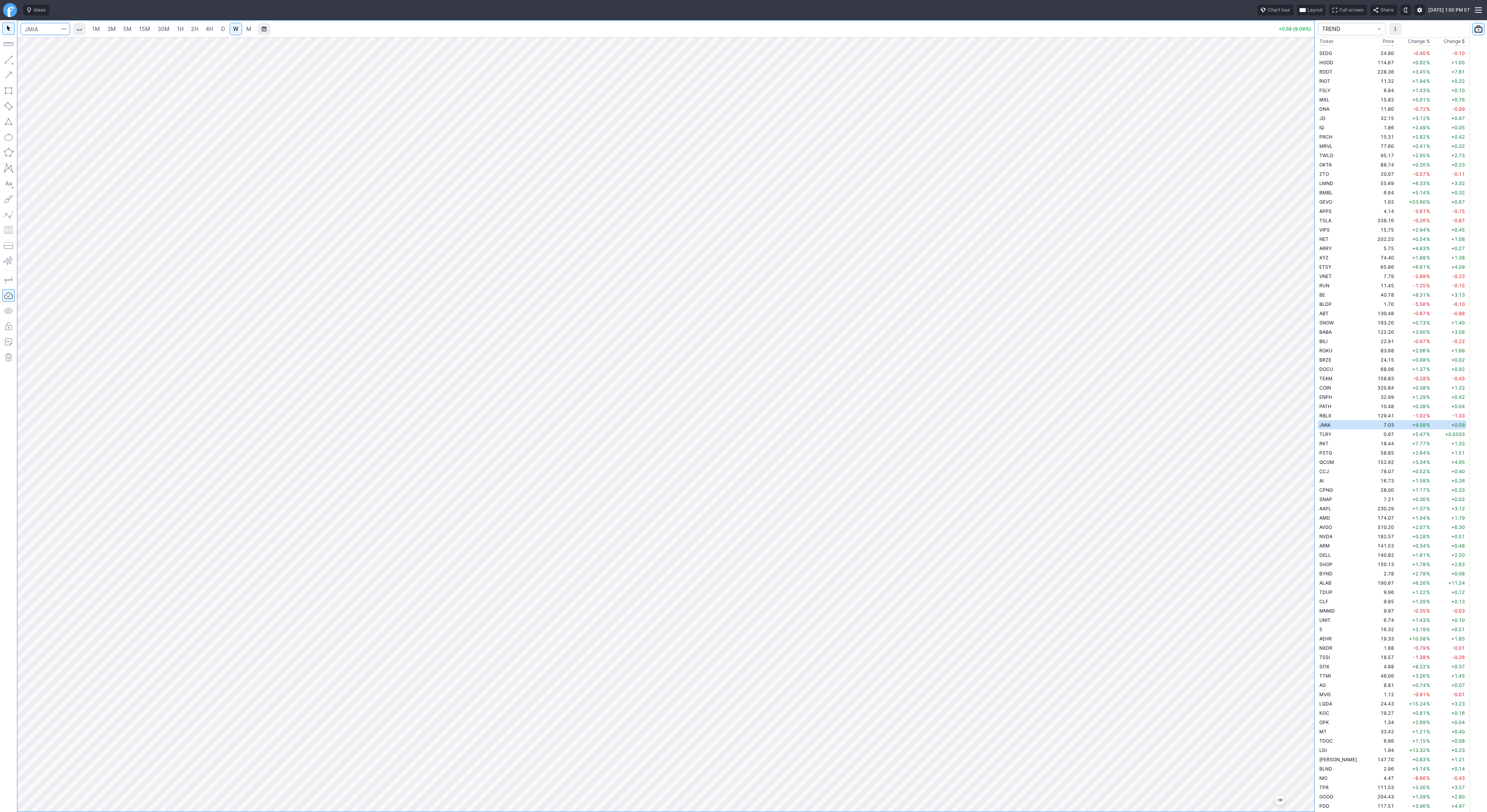
click at [50, 28] on input "Search" at bounding box center [46, 29] width 50 height 12
type input "kweb"
click at [36, 27] on input "Search" at bounding box center [46, 29] width 50 height 12
type input "iq"
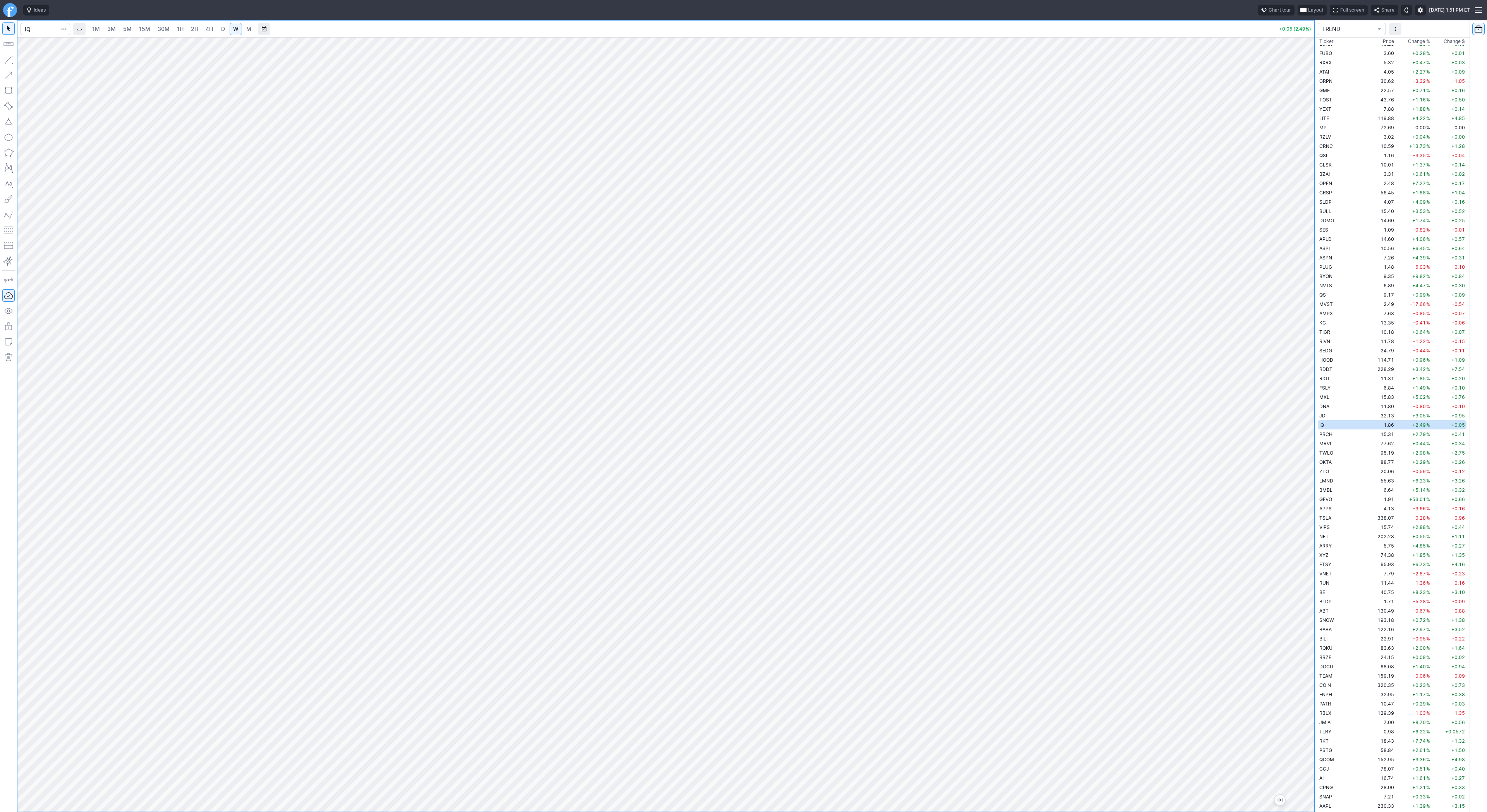
click at [8, 274] on div "1M 3M 5M 15M 30M 1H 2H 4H D W M +0.05 (2.49%)" at bounding box center [657, 416] width 1314 height 792
click at [39, 30] on input "Search" at bounding box center [46, 29] width 50 height 12
type input "pdd"
click at [44, 30] on input "Search" at bounding box center [46, 29] width 50 height 12
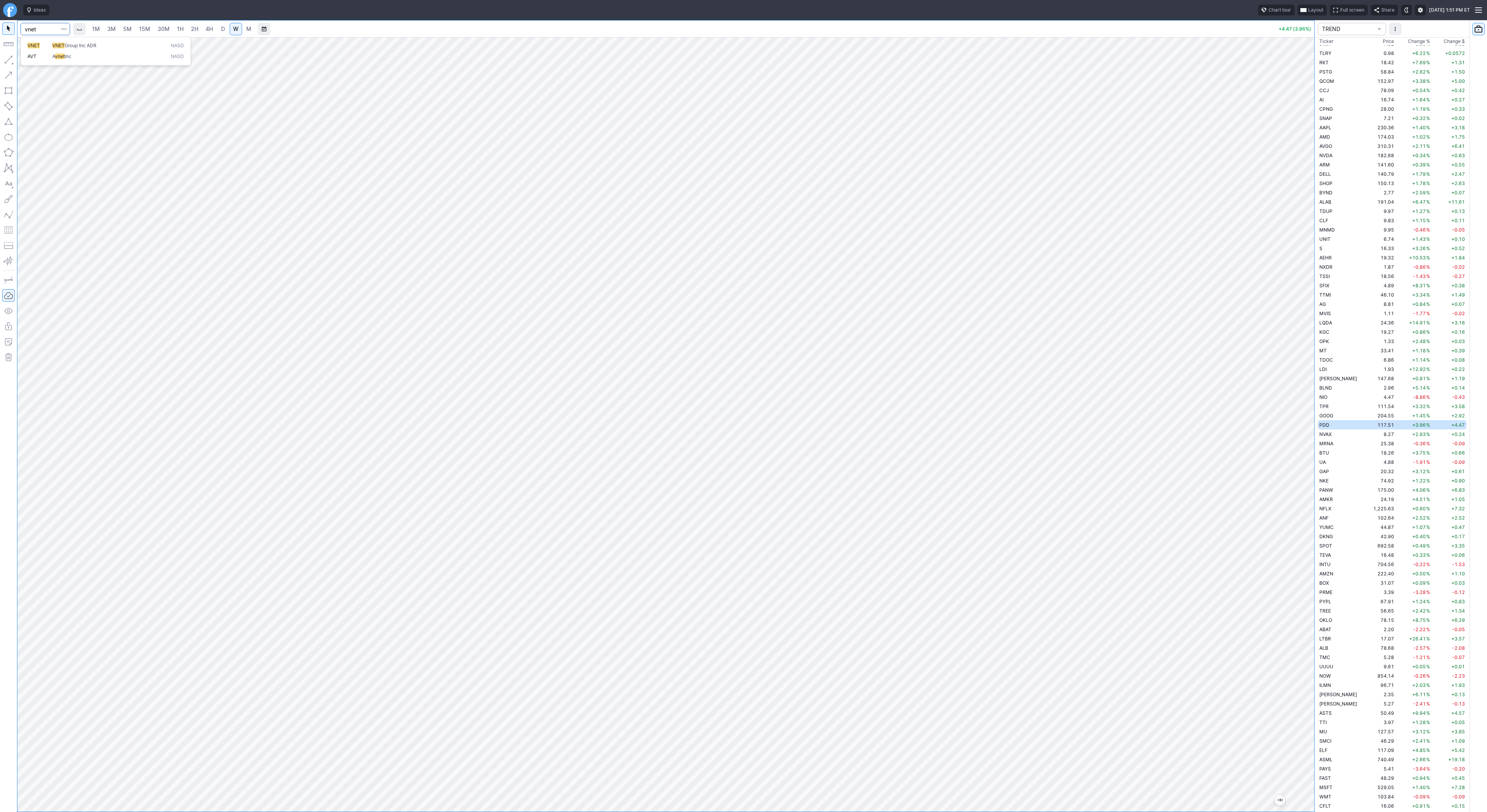
type input "vnet"
click at [43, 31] on input "Search" at bounding box center [46, 29] width 50 height 12
type input "ymm"
type input "lx"
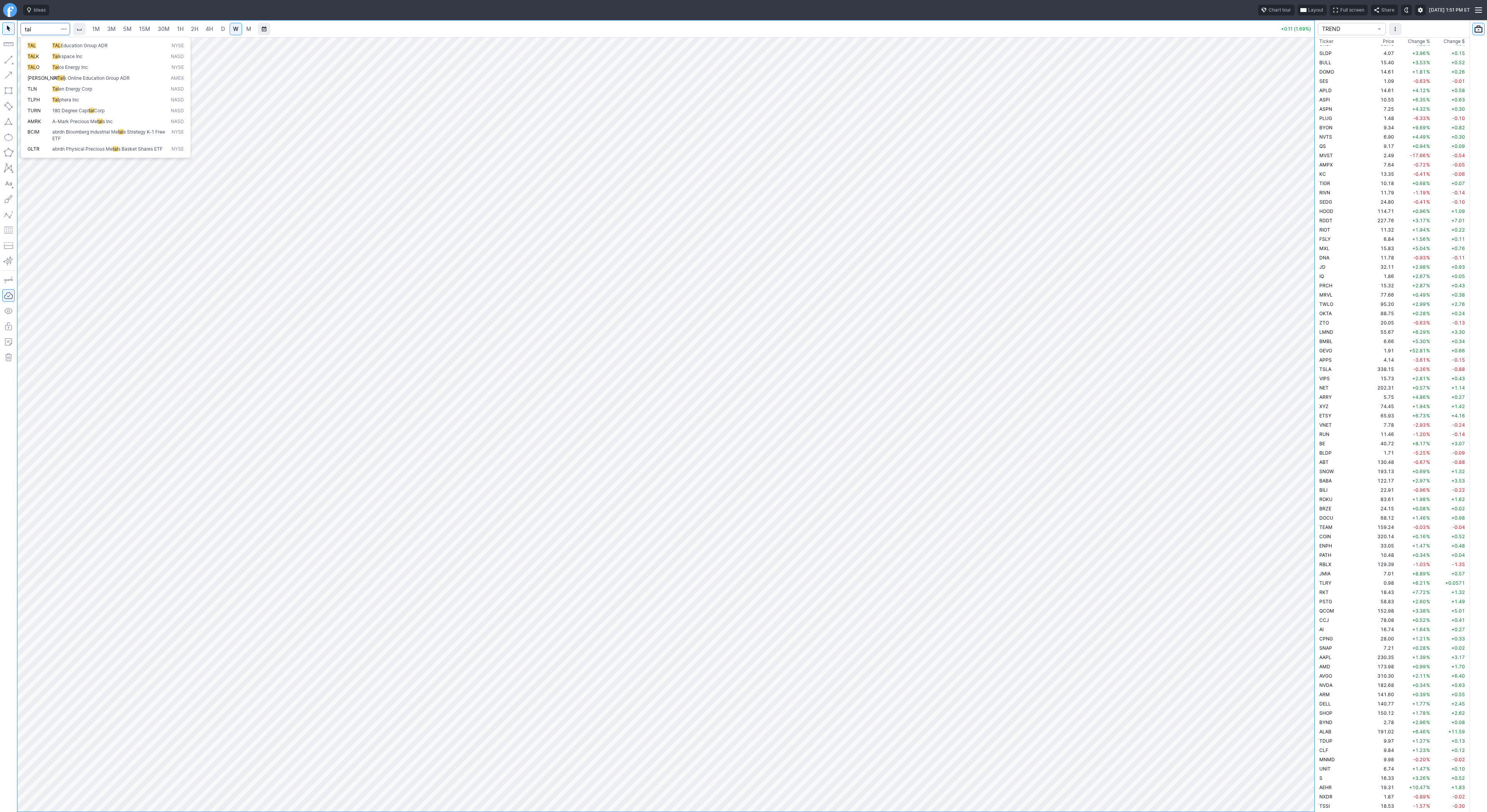
type input "tal"
click at [38, 30] on input "Search" at bounding box center [46, 29] width 50 height 12
type input "huya"
click at [33, 32] on input "Search" at bounding box center [46, 29] width 50 height 12
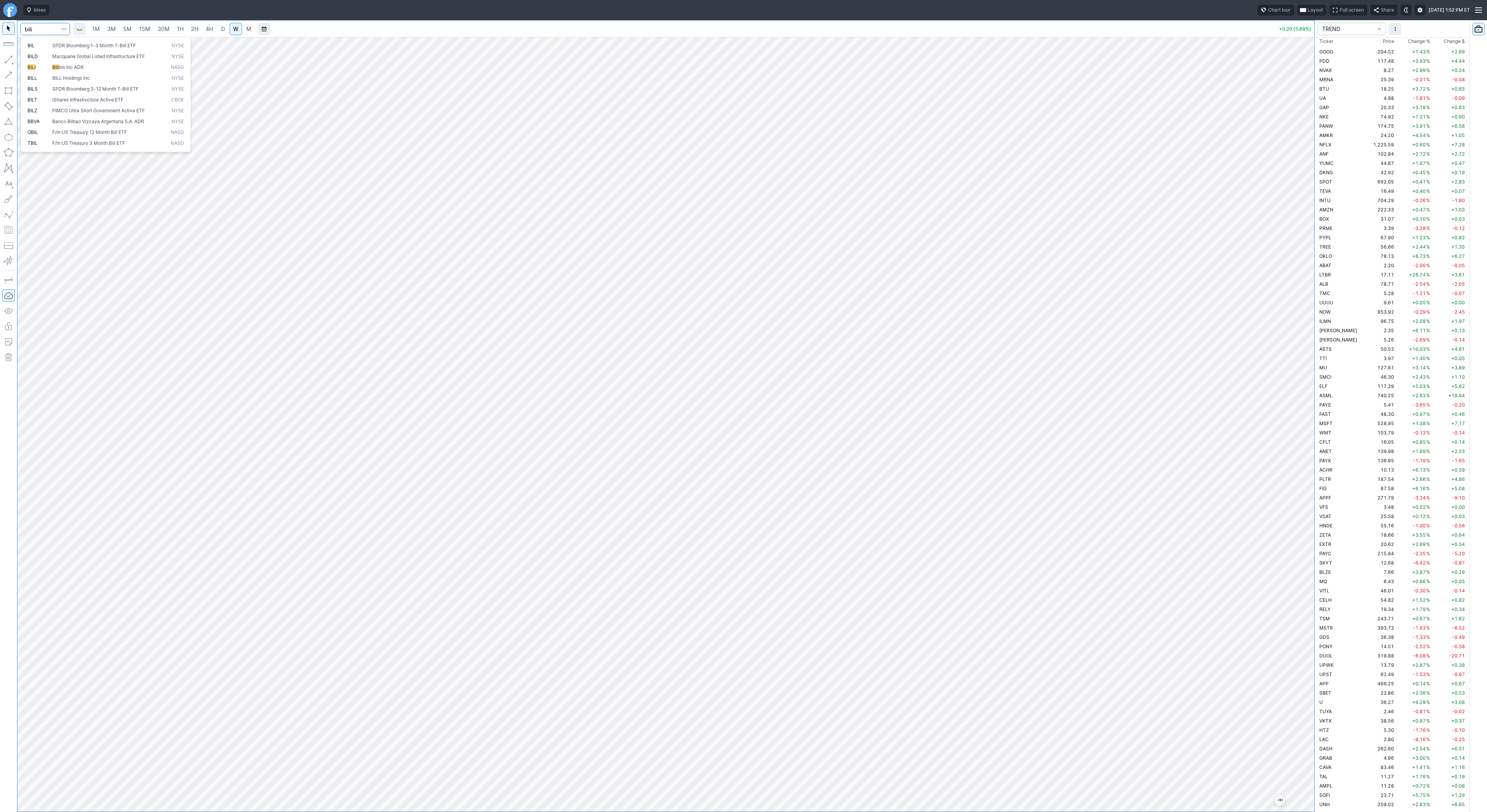
type input "bili"
click at [35, 32] on input "Search" at bounding box center [46, 29] width 50 height 12
type input "gotu"
click at [38, 23] on input "Search" at bounding box center [46, 29] width 50 height 12
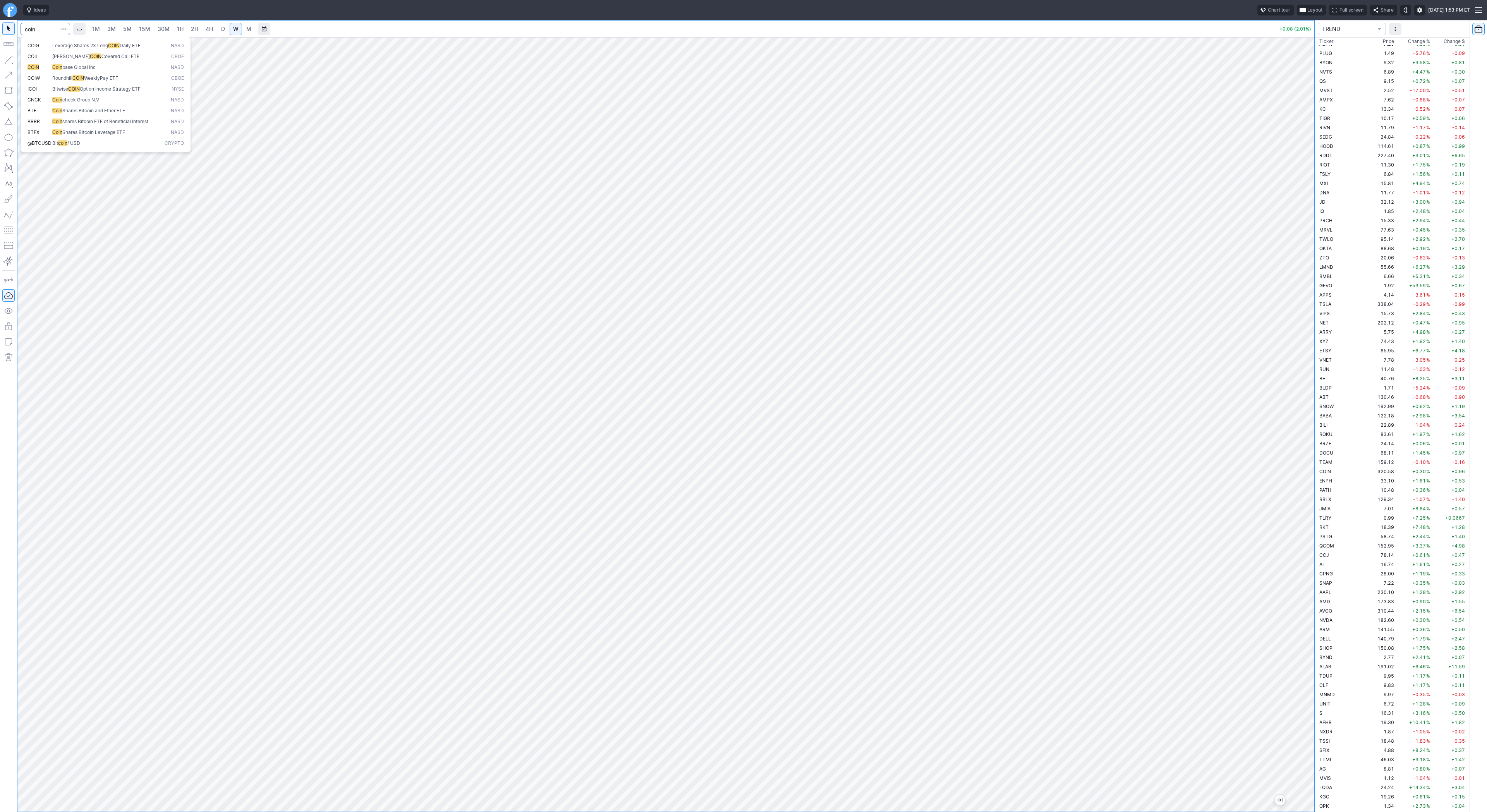
type input "coin"
click at [100, 27] on link "1M" at bounding box center [96, 29] width 14 height 12
click at [136, 30] on link "15M" at bounding box center [145, 29] width 18 height 12
click at [170, 31] on link "30M" at bounding box center [163, 29] width 19 height 12
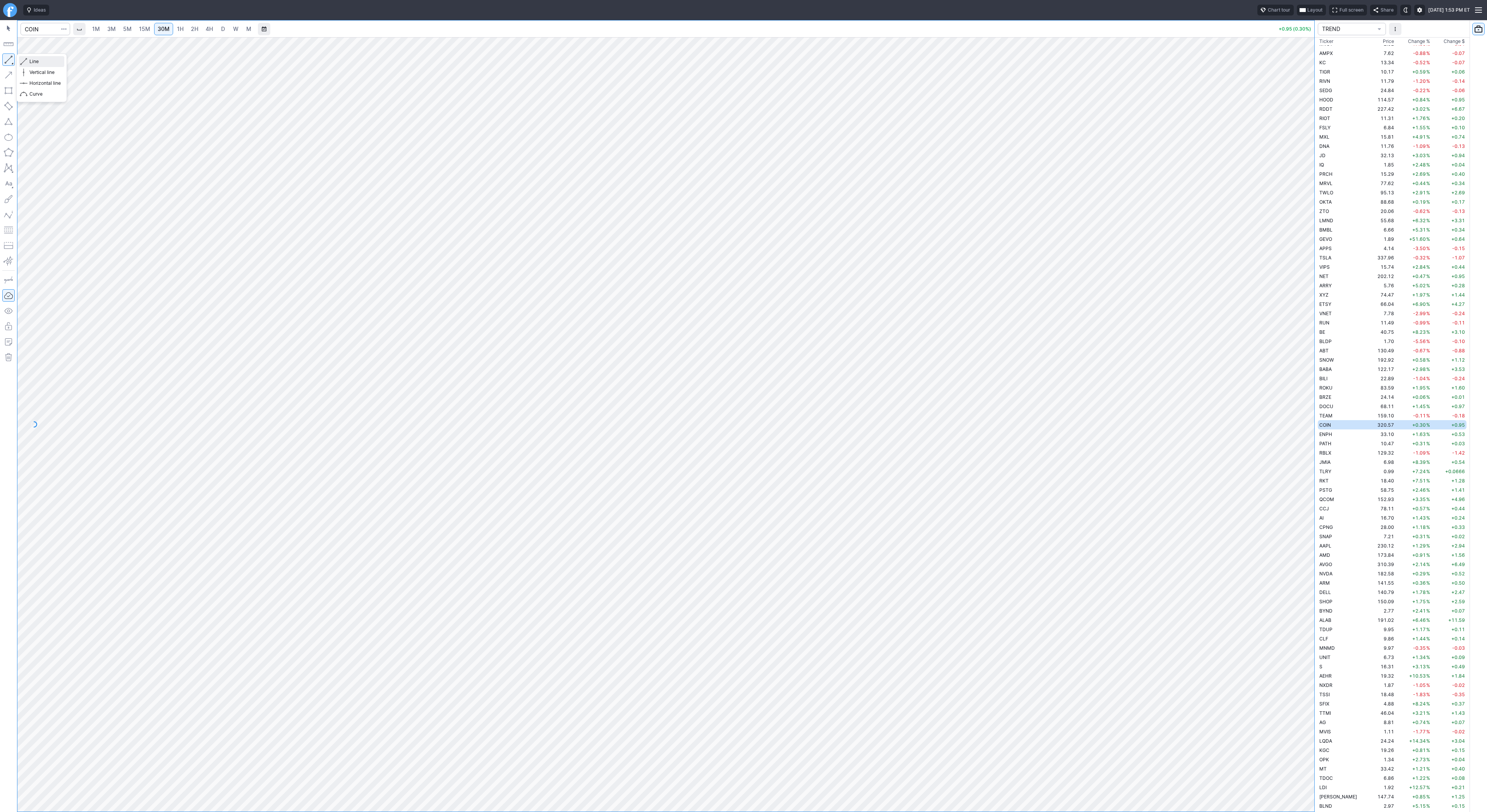
click at [36, 59] on span "Line" at bounding box center [45, 61] width 31 height 8
click at [44, 31] on input "Search" at bounding box center [46, 29] width 50 height 12
type input "btcusd"
click at [46, 43] on span "BTCUSD" at bounding box center [42, 46] width 20 height 6
click at [214, 31] on link "4H" at bounding box center [209, 29] width 14 height 12
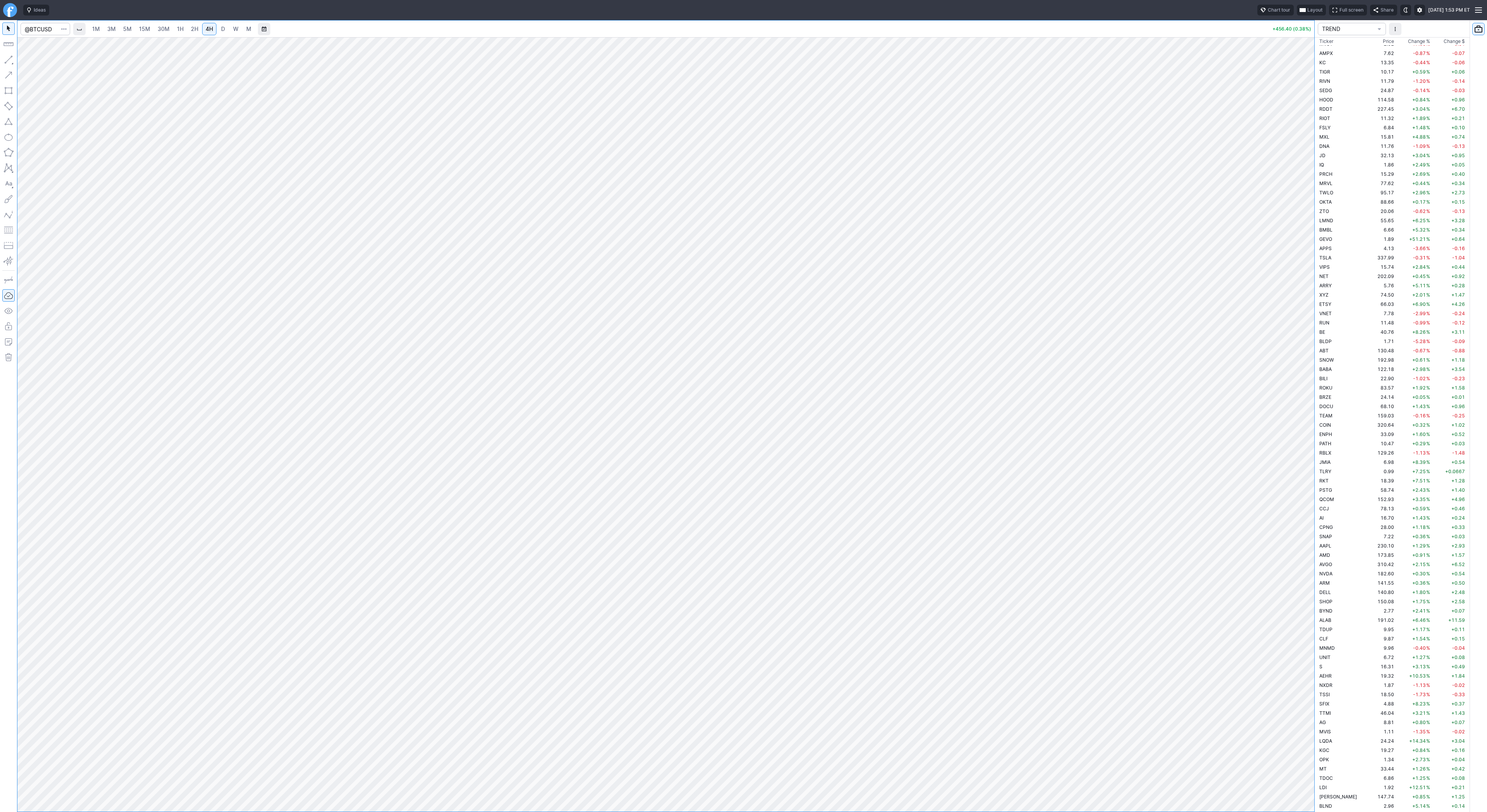
click at [224, 31] on span "D" at bounding box center [223, 29] width 5 height 8
drag, startPoint x: 1312, startPoint y: 246, endPoint x: 1317, endPoint y: 401, distance: 155.1
click at [1316, 404] on div "1M 3M 5M 15M 30M 1H 2H 4H D W M +456.40 (0.38%) TREND Ticker Price Chg.% Change…" at bounding box center [744, 416] width 1487 height 792
click at [49, 28] on input "Search" at bounding box center [46, 29] width 50 height 12
type input "bmnr"
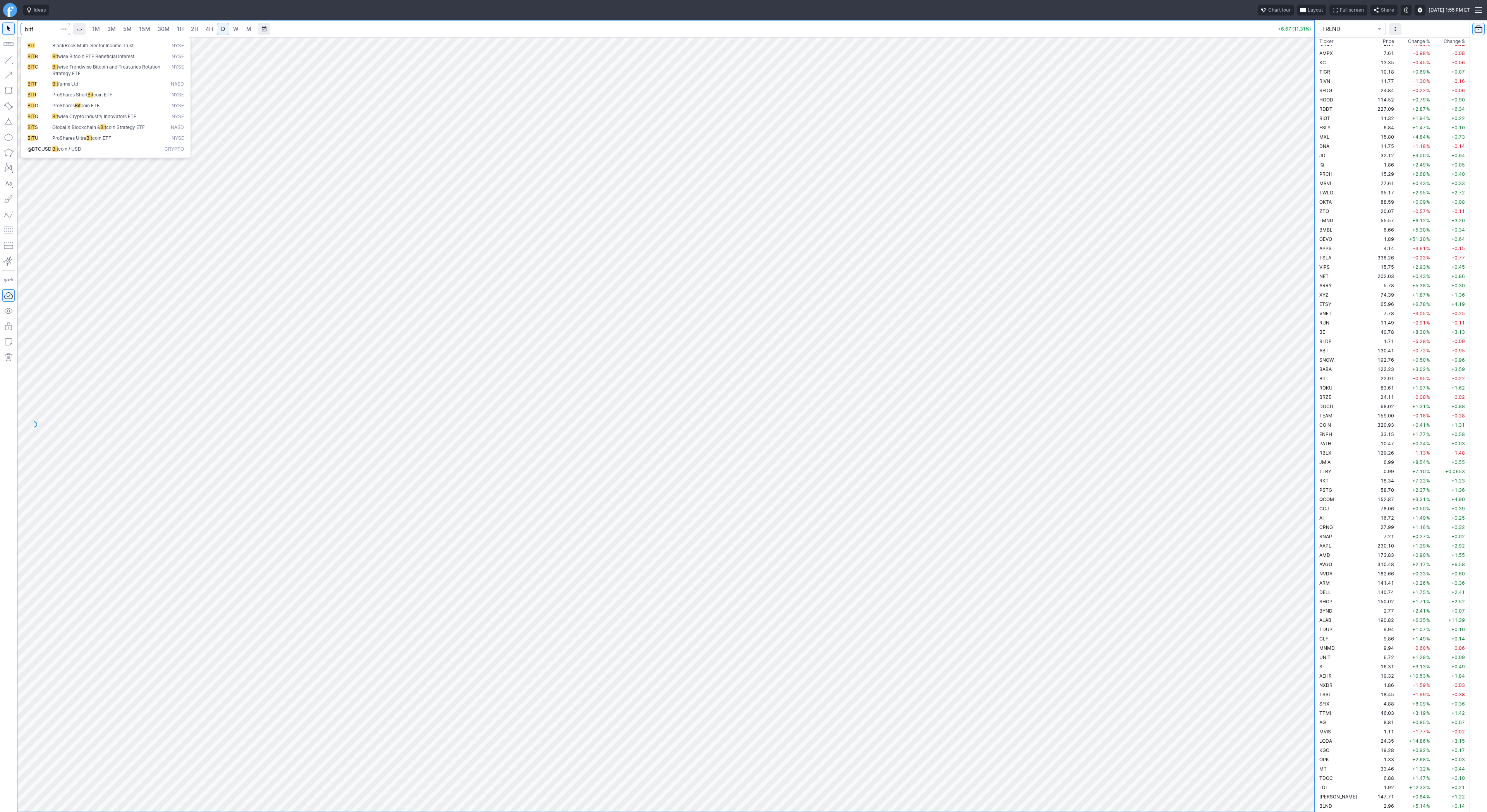
type input "bitf"
click at [231, 31] on link "W" at bounding box center [236, 29] width 12 height 12
click at [224, 28] on span "D" at bounding box center [223, 29] width 5 height 8
click at [236, 29] on span "W" at bounding box center [236, 28] width 5 height 6
click at [39, 29] on input "Search" at bounding box center [46, 29] width 50 height 12
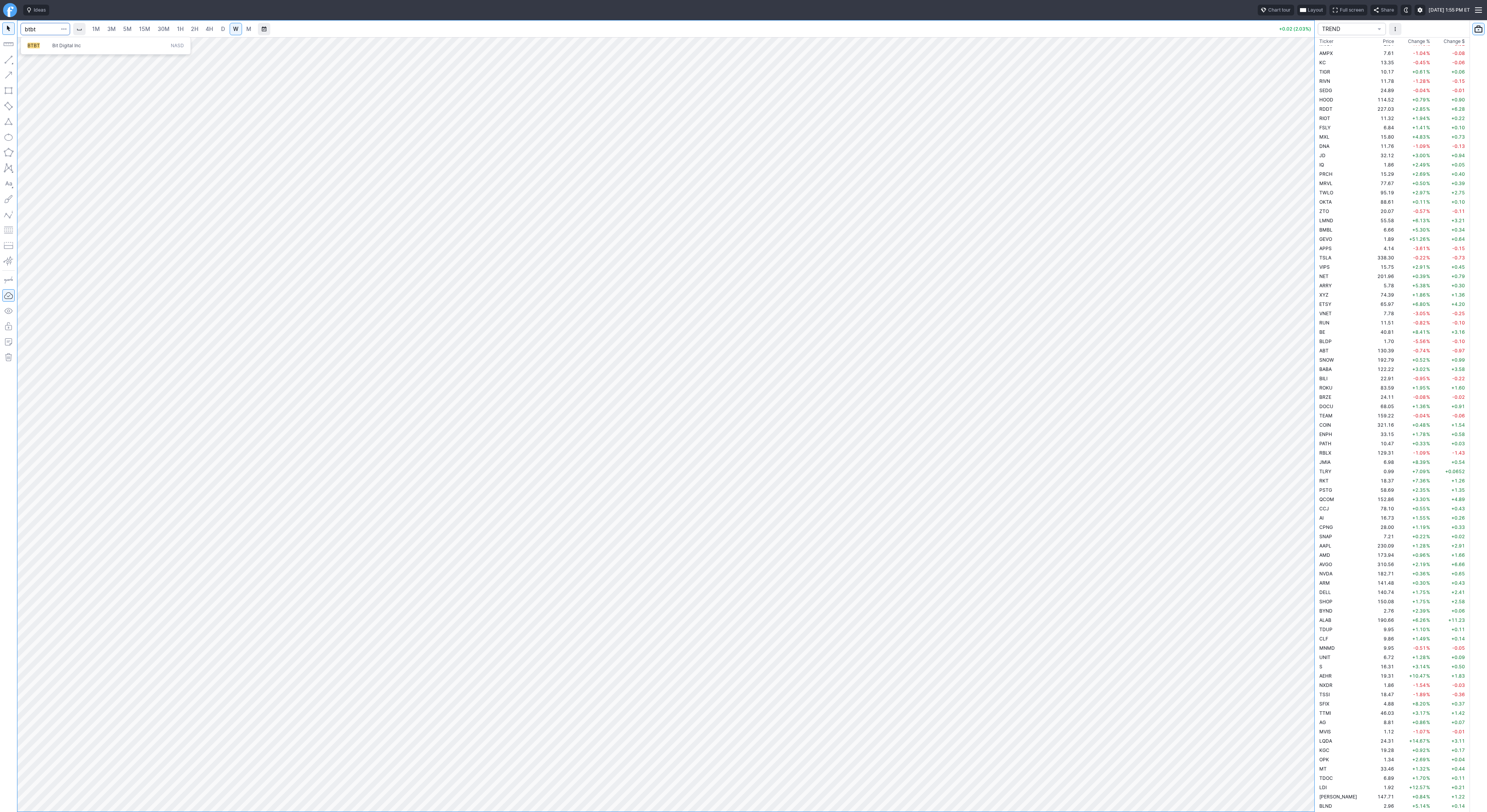
type input "btbt"
click at [222, 28] on span "D" at bounding box center [223, 28] width 4 height 6
click at [1258, 614] on div at bounding box center [666, 424] width 1297 height 774
click at [43, 29] on input "Search" at bounding box center [46, 29] width 50 height 12
type input "wulf"
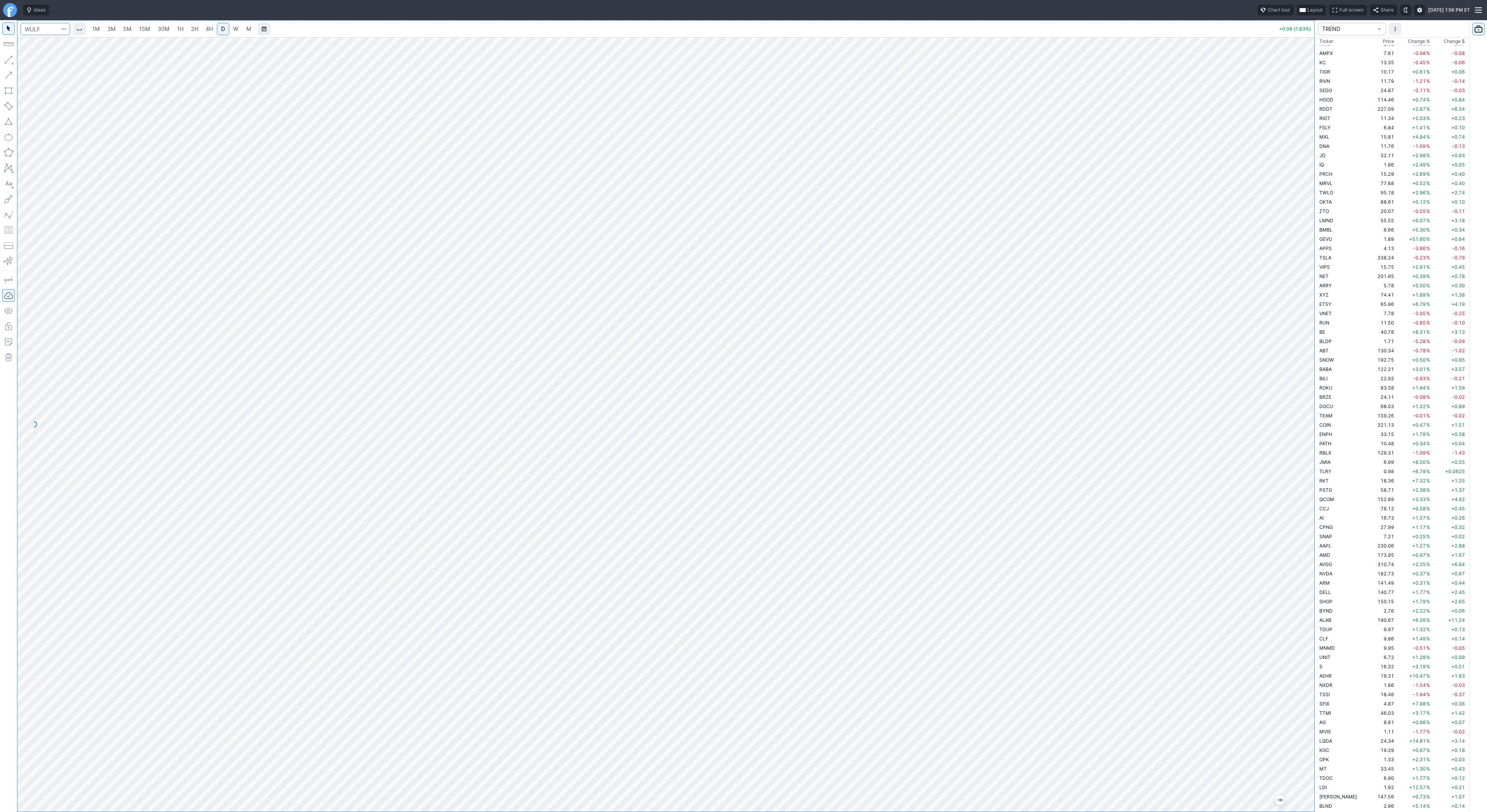
scroll to position [1115, 0]
click at [234, 29] on span "W" at bounding box center [236, 28] width 5 height 6
click at [223, 30] on span "D" at bounding box center [223, 28] width 4 height 6
click at [180, 27] on span "1H" at bounding box center [180, 28] width 6 height 6
click at [29, 25] on input "Search" at bounding box center [46, 29] width 50 height 12
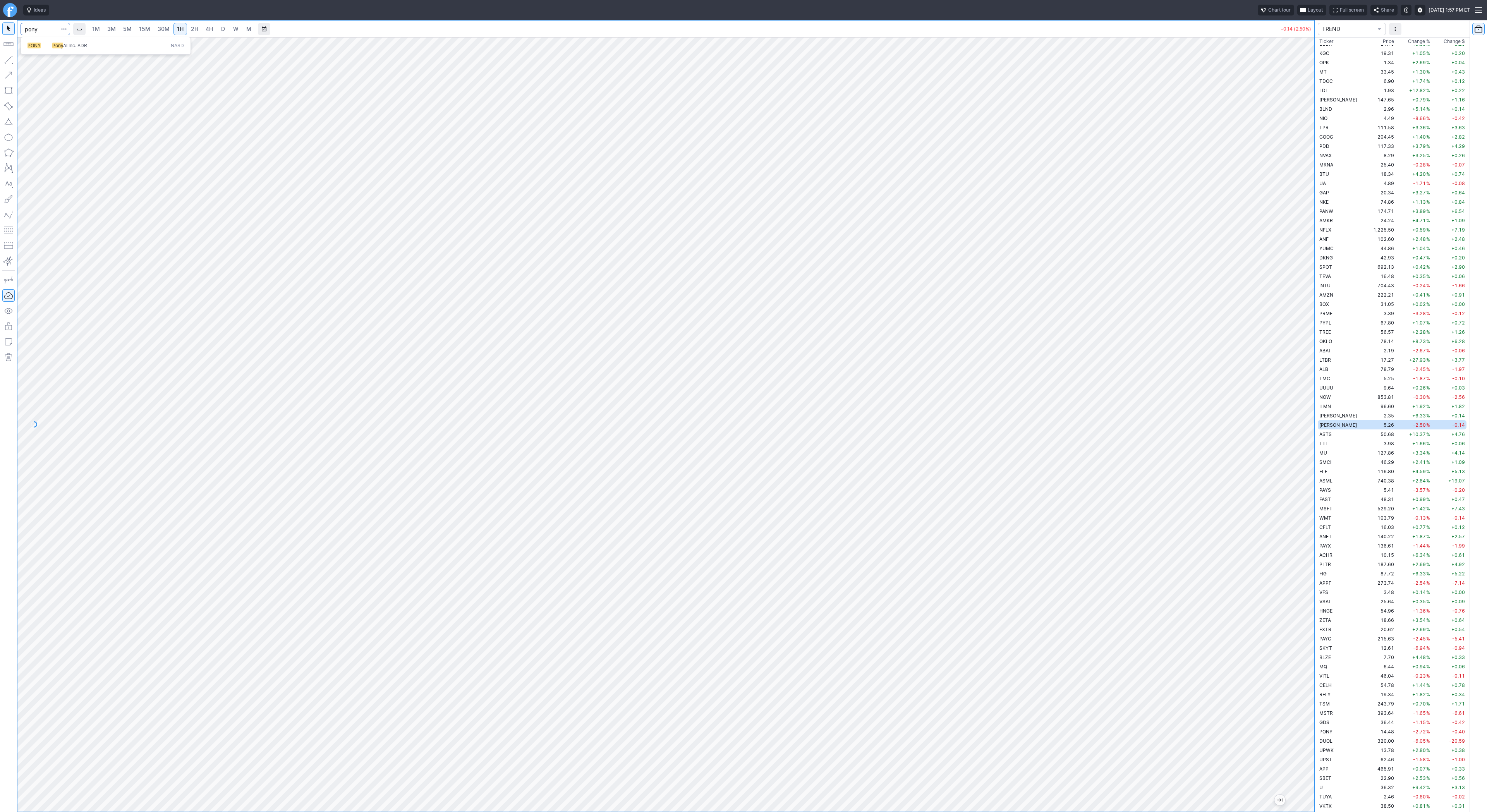
type input "pony"
click at [226, 31] on link "D" at bounding box center [223, 29] width 12 height 12
click at [214, 29] on link "4H" at bounding box center [209, 29] width 14 height 12
click at [8, 61] on button "button" at bounding box center [8, 59] width 12 height 12
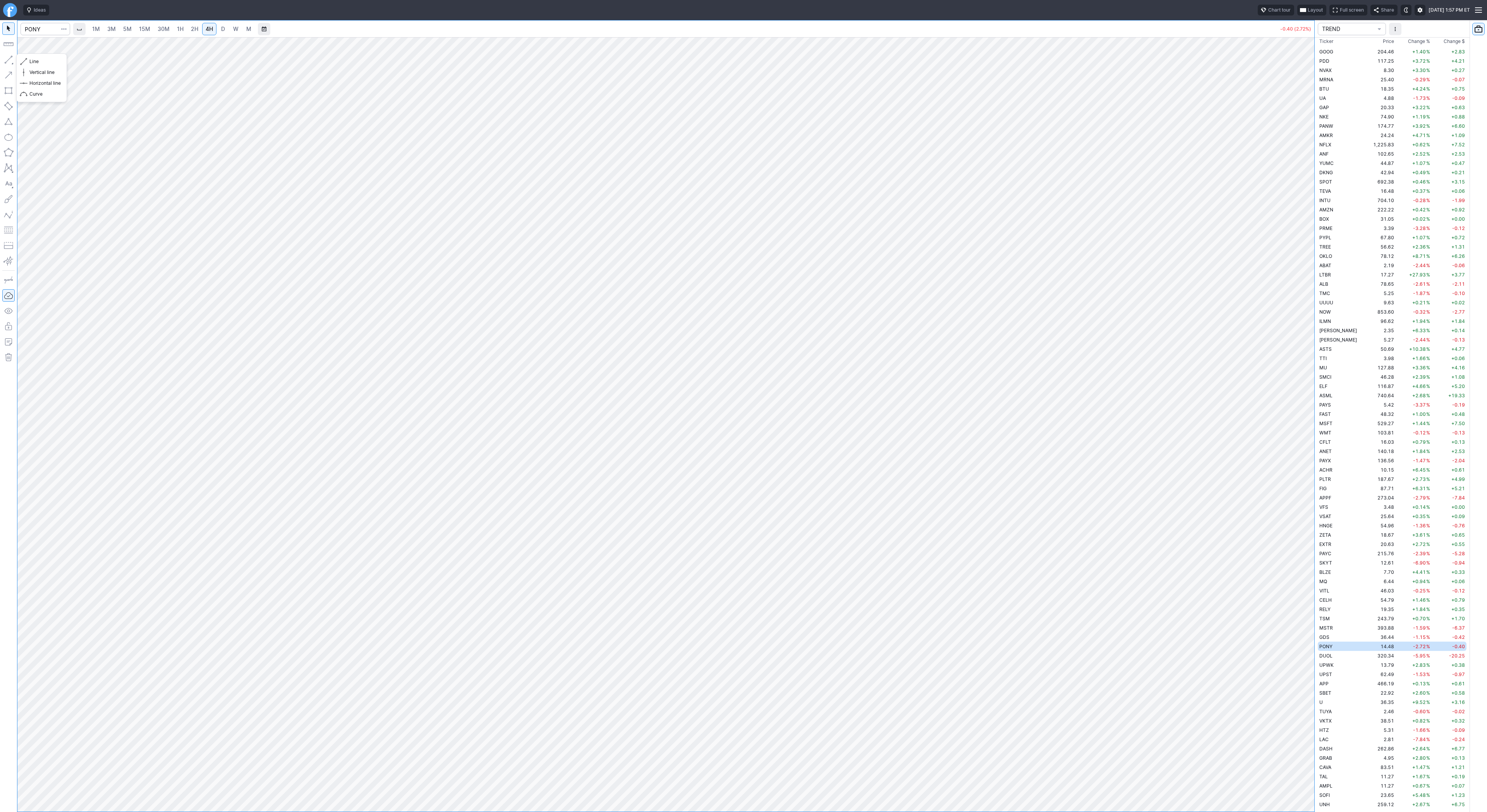
click at [8, 60] on button "button" at bounding box center [8, 59] width 12 height 12
drag, startPoint x: 1307, startPoint y: 270, endPoint x: 1300, endPoint y: 323, distance: 53.5
click at [1306, 330] on div at bounding box center [1306, 422] width 16 height 755
click at [25, 59] on span "button" at bounding box center [25, 61] width 5 height 11
click at [8, 57] on button "button" at bounding box center [8, 59] width 12 height 12
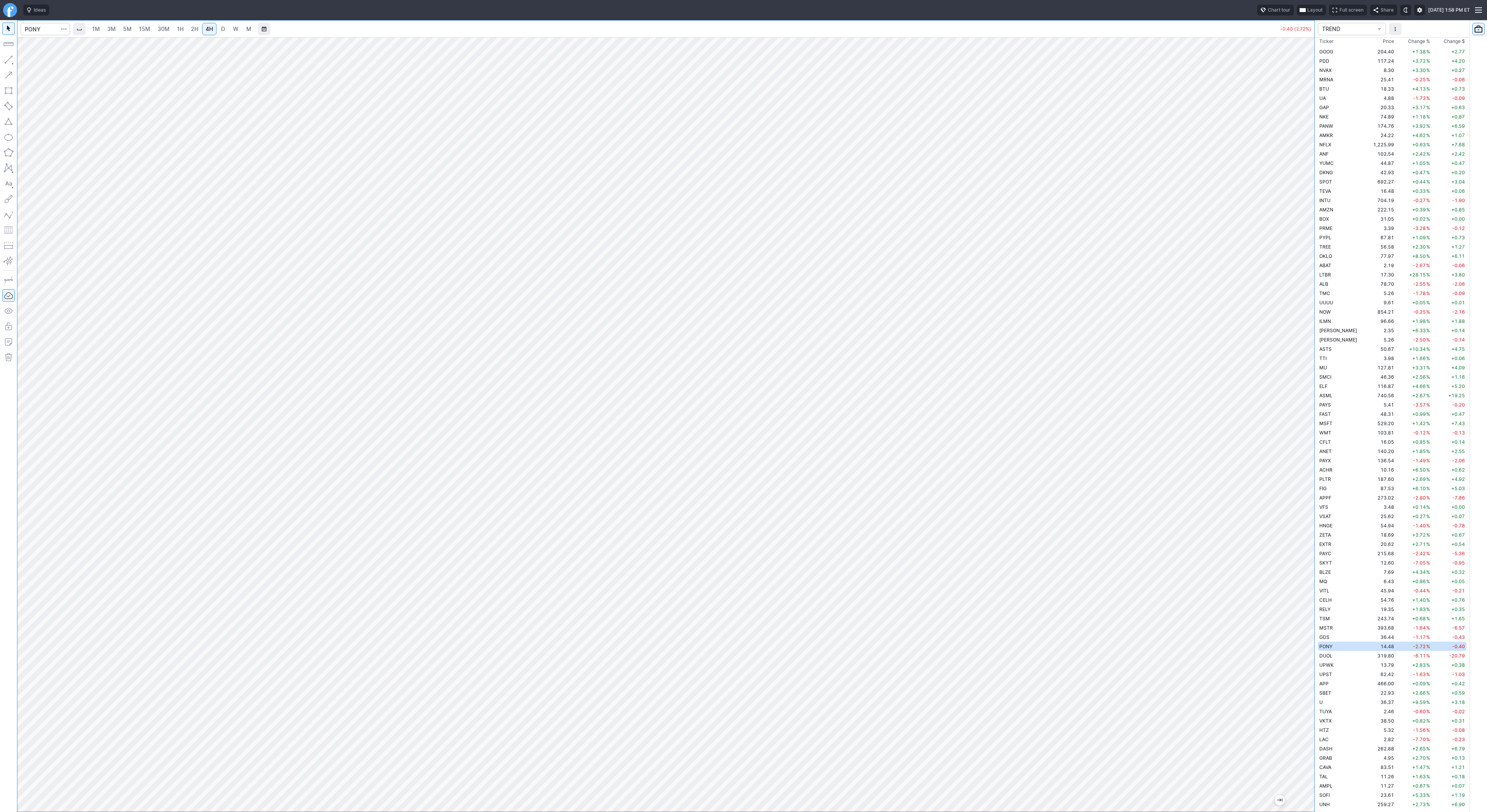
click at [221, 29] on span "D" at bounding box center [223, 28] width 4 height 6
click at [238, 31] on link "W" at bounding box center [236, 29] width 12 height 12
click at [223, 31] on span "D" at bounding box center [223, 28] width 4 height 6
drag, startPoint x: 1303, startPoint y: 293, endPoint x: 1310, endPoint y: 462, distance: 169.1
click at [1312, 465] on div at bounding box center [1306, 422] width 16 height 755
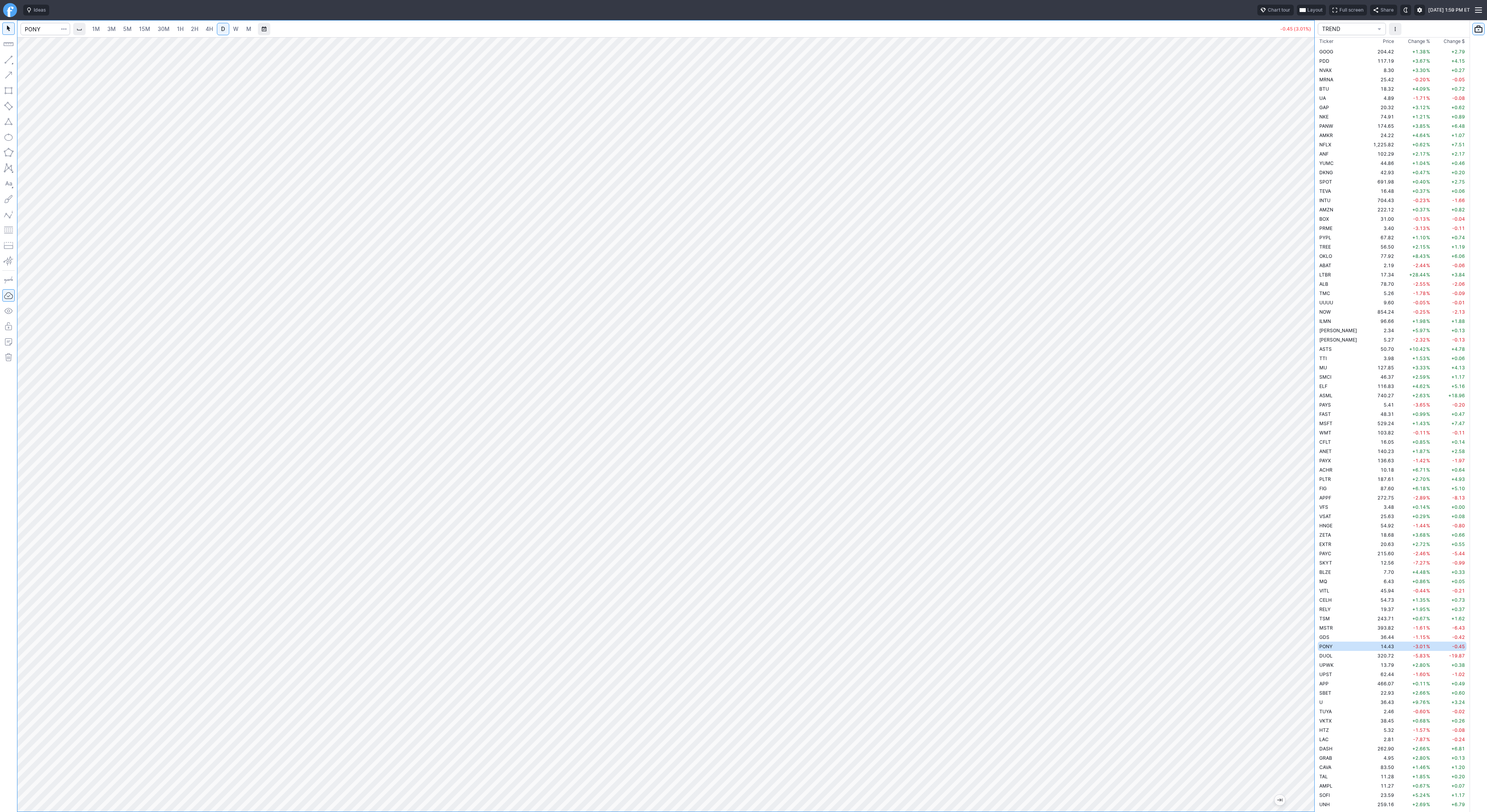
click at [235, 24] on link "W" at bounding box center [236, 29] width 12 height 12
drag, startPoint x: 1303, startPoint y: 290, endPoint x: 1302, endPoint y: 480, distance: 190.0
click at [1325, 499] on div "1M 3M 5M 15M 30M 1H 2H 4H D W M -0.43 (2.89%) TREND Ticker Price Chg.% Change %…" at bounding box center [744, 416] width 1487 height 792
click at [217, 27] on link "D" at bounding box center [223, 29] width 12 height 12
drag, startPoint x: 1310, startPoint y: 202, endPoint x: 1301, endPoint y: 339, distance: 137.3
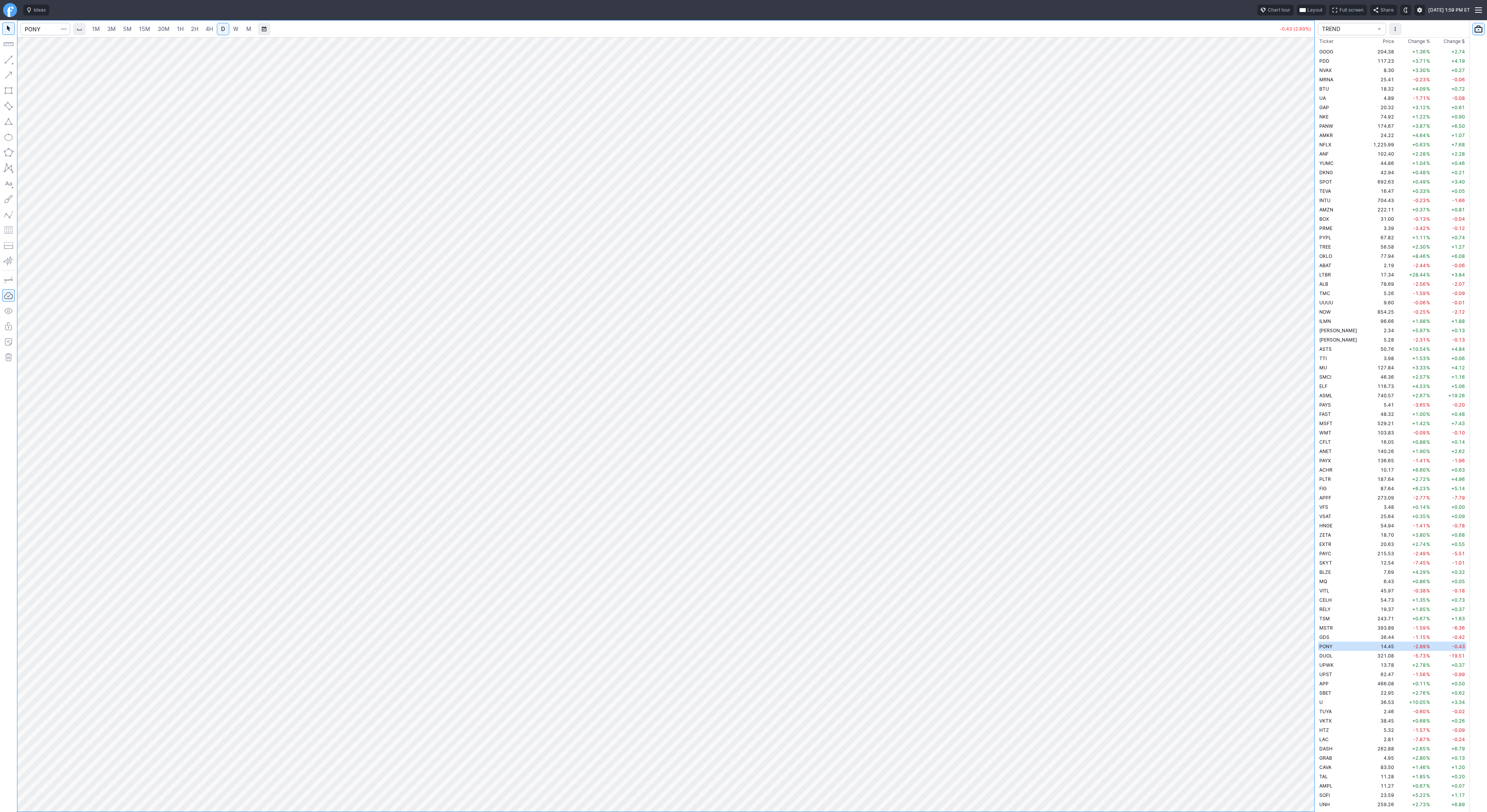
click at [1307, 353] on div at bounding box center [1306, 422] width 16 height 755
click at [8, 57] on button "button" at bounding box center [8, 59] width 12 height 12
drag, startPoint x: 1311, startPoint y: 318, endPoint x: 1302, endPoint y: 377, distance: 59.7
click at [1306, 383] on div at bounding box center [1306, 422] width 16 height 755
click at [6, 61] on button "button" at bounding box center [8, 59] width 12 height 12
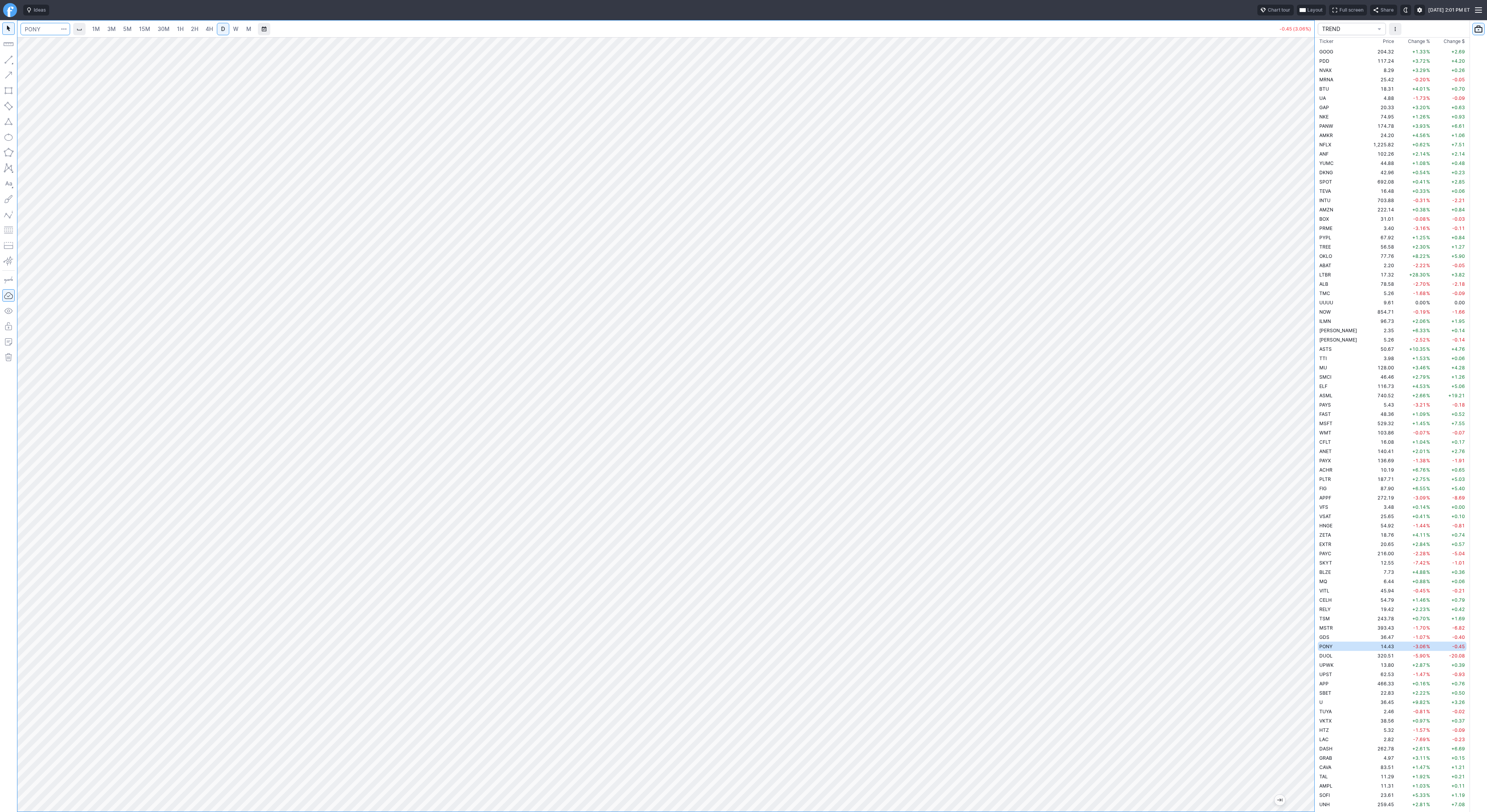
click at [47, 27] on input "Search" at bounding box center [46, 29] width 50 height 12
type input "coin"
click at [163, 31] on span "30M" at bounding box center [163, 28] width 12 height 6
click at [222, 32] on span "D" at bounding box center [223, 29] width 5 height 8
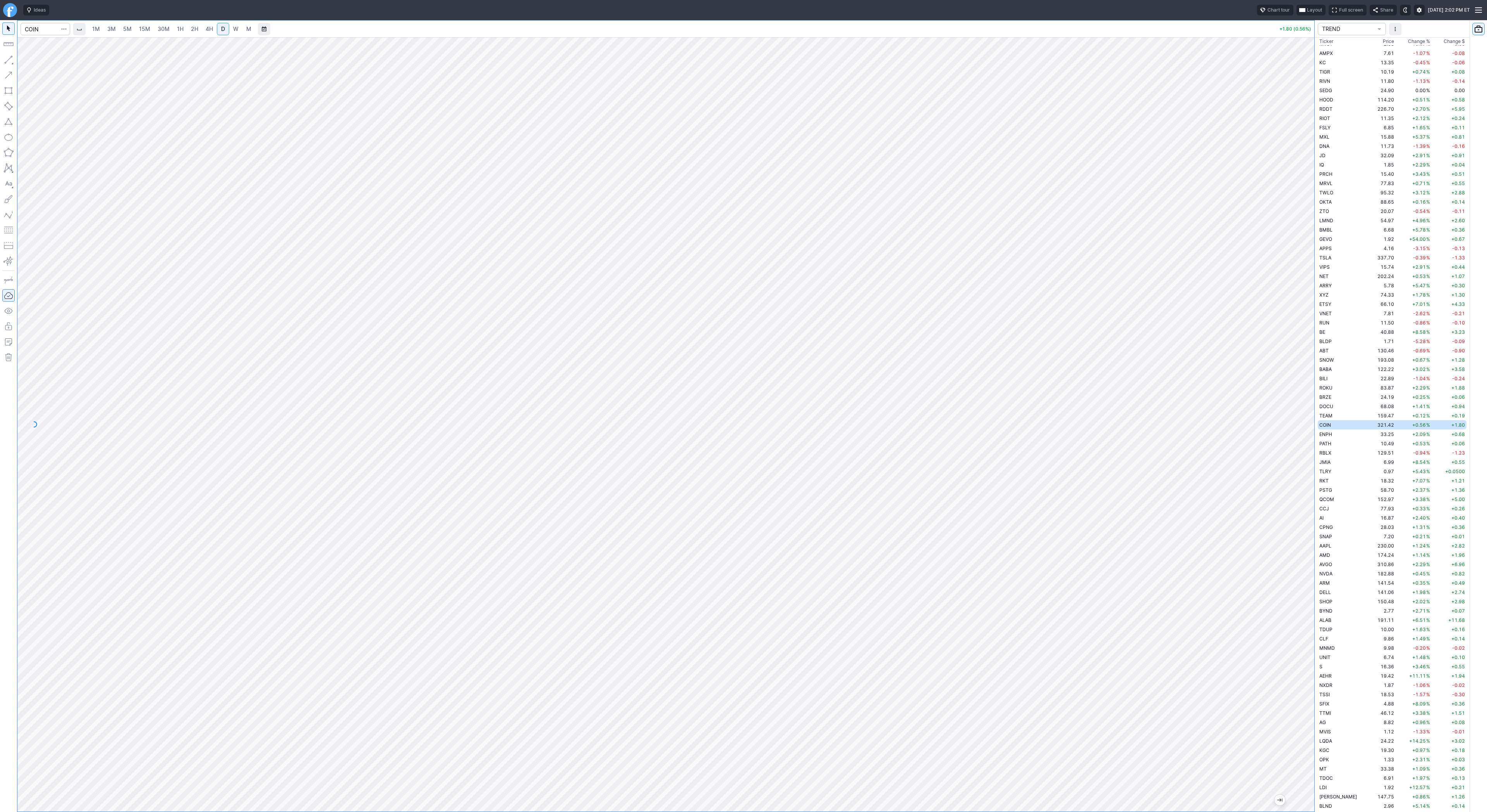
click at [210, 31] on span "4H" at bounding box center [209, 28] width 8 height 6
click at [222, 25] on span "D" at bounding box center [223, 29] width 5 height 8
click at [32, 58] on span "Line" at bounding box center [45, 61] width 31 height 8
click at [6, 57] on button "button" at bounding box center [8, 59] width 12 height 12
click at [192, 32] on link "2H" at bounding box center [195, 29] width 14 height 12
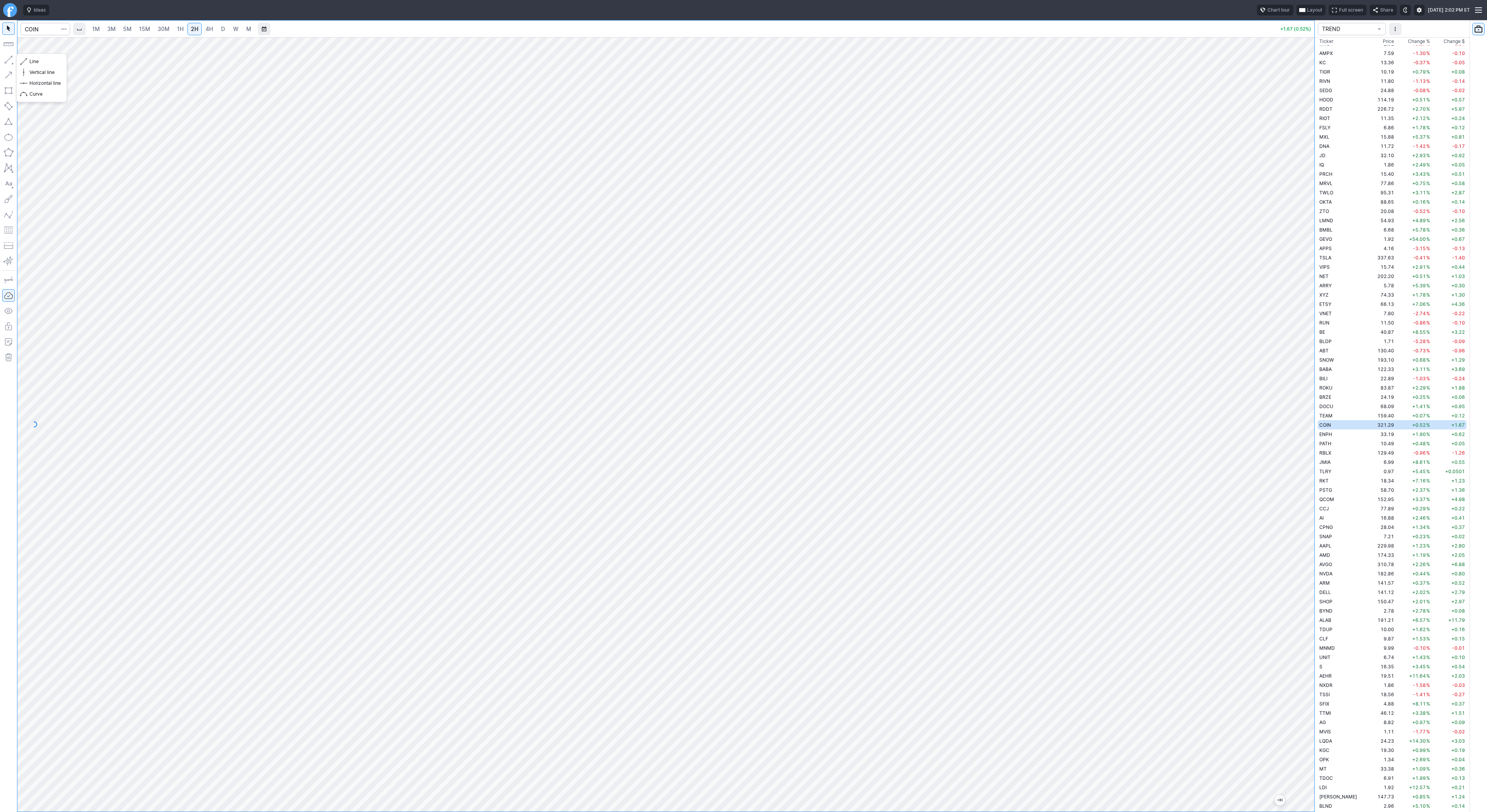
click at [9, 56] on button "button" at bounding box center [8, 59] width 12 height 12
click at [221, 30] on span "D" at bounding box center [223, 29] width 5 height 8
click at [5, 57] on button "button" at bounding box center [8, 59] width 12 height 12
click at [195, 30] on span "2H" at bounding box center [195, 28] width 8 height 6
click at [10, 61] on button "button" at bounding box center [8, 59] width 12 height 12
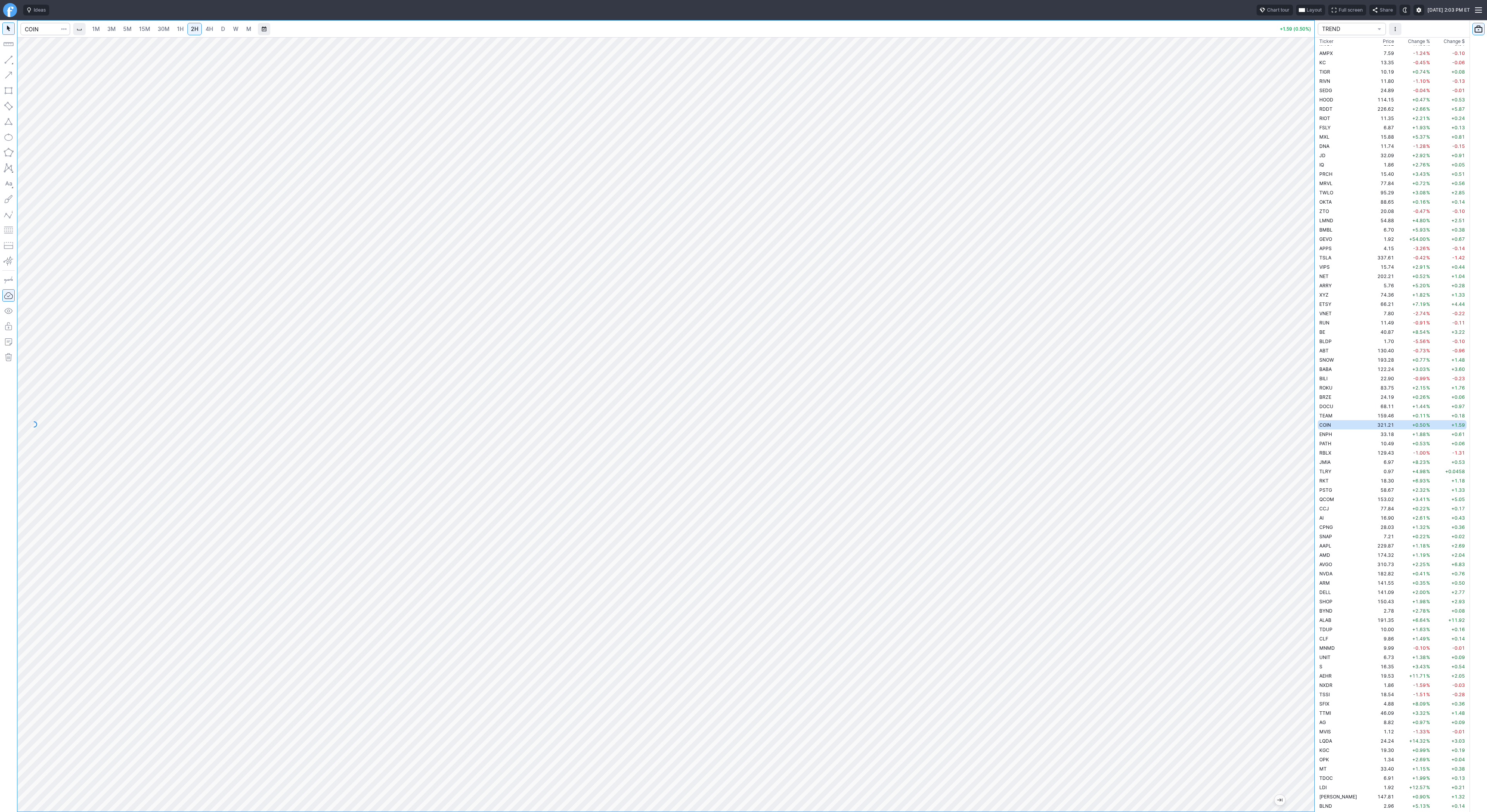
click at [1293, 353] on div at bounding box center [666, 424] width 1297 height 774
click at [37, 61] on span "Line" at bounding box center [45, 61] width 31 height 8
click at [236, 30] on span "W" at bounding box center [236, 28] width 5 height 6
drag, startPoint x: 1310, startPoint y: 240, endPoint x: 1313, endPoint y: 383, distance: 143.0
click at [1313, 384] on div at bounding box center [1306, 422] width 16 height 755
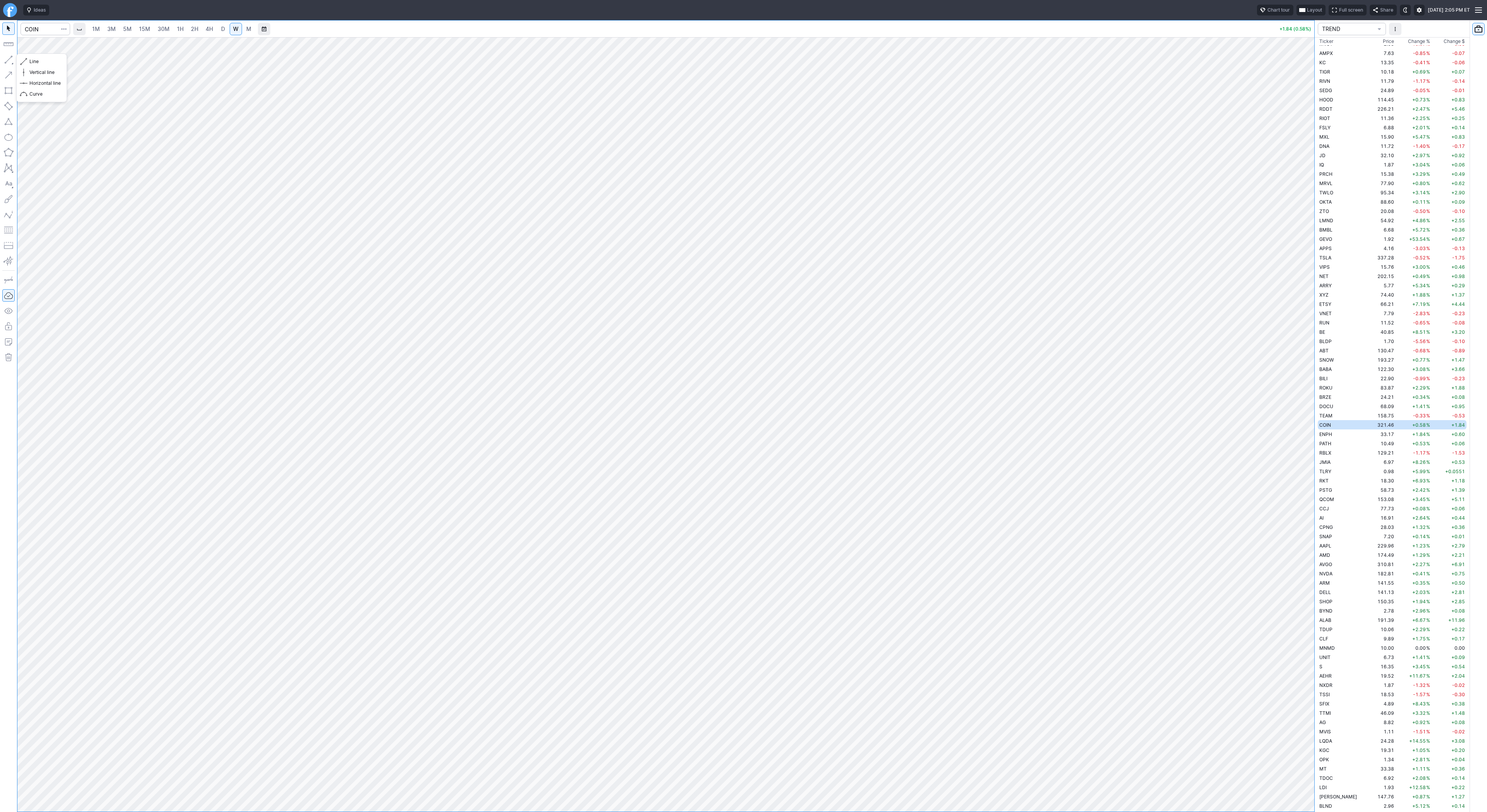
drag, startPoint x: 8, startPoint y: 58, endPoint x: 18, endPoint y: 80, distance: 24.2
click at [8, 59] on button "button" at bounding box center [8, 59] width 12 height 12
click at [11, 59] on button "button" at bounding box center [8, 59] width 12 height 12
click at [197, 32] on link "2H" at bounding box center [195, 29] width 14 height 12
click at [221, 26] on span "D" at bounding box center [223, 28] width 4 height 6
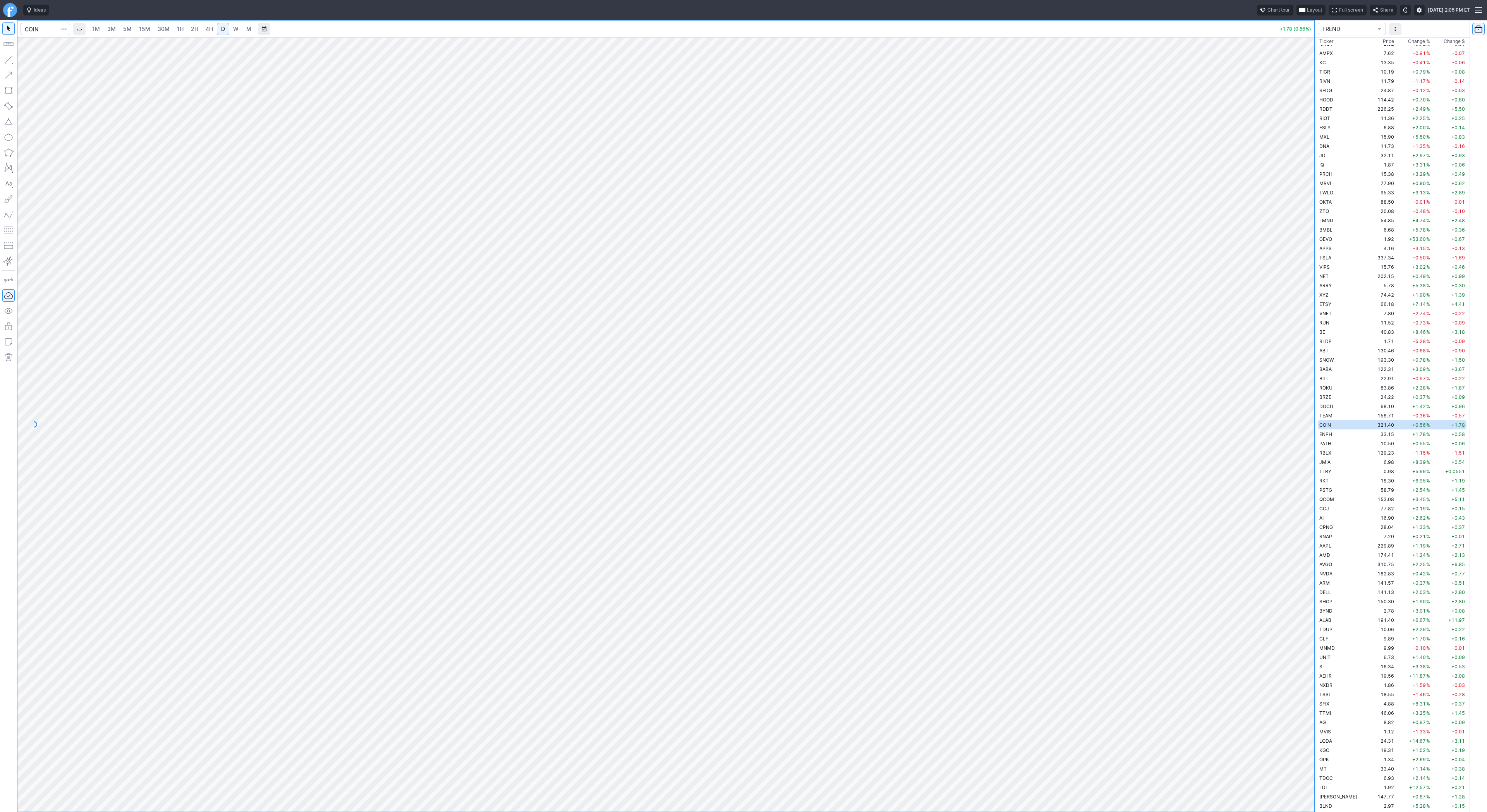
click at [230, 29] on link "W" at bounding box center [236, 29] width 12 height 12
click at [115, 28] on span "3M" at bounding box center [111, 28] width 9 height 6
click at [161, 33] on link "30M" at bounding box center [163, 29] width 19 height 12
click at [217, 32] on link "D" at bounding box center [223, 29] width 12 height 12
click at [44, 30] on input "Search" at bounding box center [46, 29] width 50 height 12
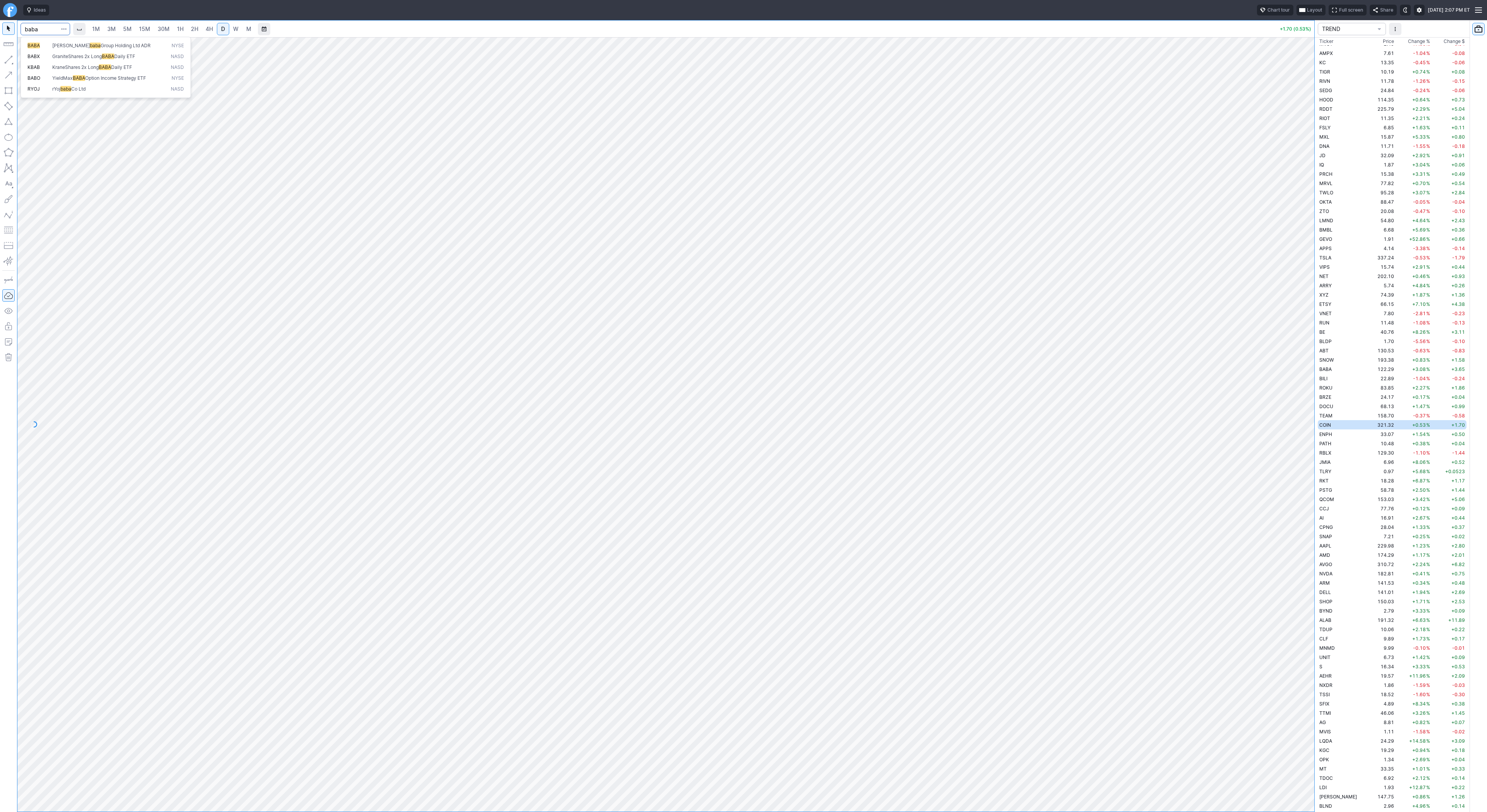
type input "baba"
click at [46, 43] on span "BABA" at bounding box center [40, 46] width 25 height 6
click at [237, 31] on span "W" at bounding box center [236, 28] width 5 height 6
click at [222, 31] on span "D" at bounding box center [223, 28] width 4 height 6
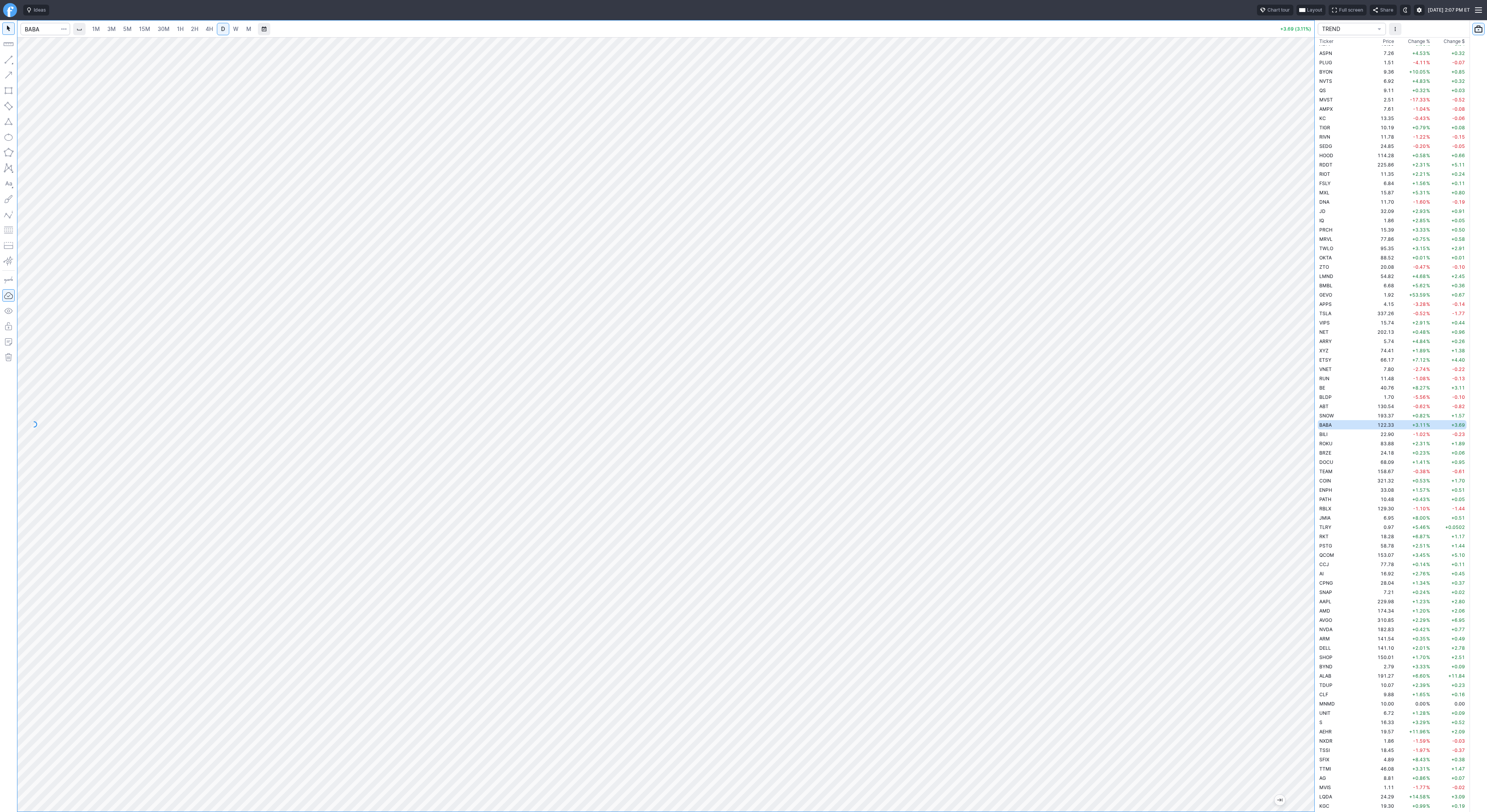
drag, startPoint x: 1309, startPoint y: 240, endPoint x: 1301, endPoint y: 361, distance: 121.3
click at [1305, 368] on div at bounding box center [1306, 422] width 16 height 755
click at [35, 23] on input "Search" at bounding box center [46, 29] width 50 height 12
type input "babx"
click at [233, 24] on link "W" at bounding box center [236, 29] width 12 height 12
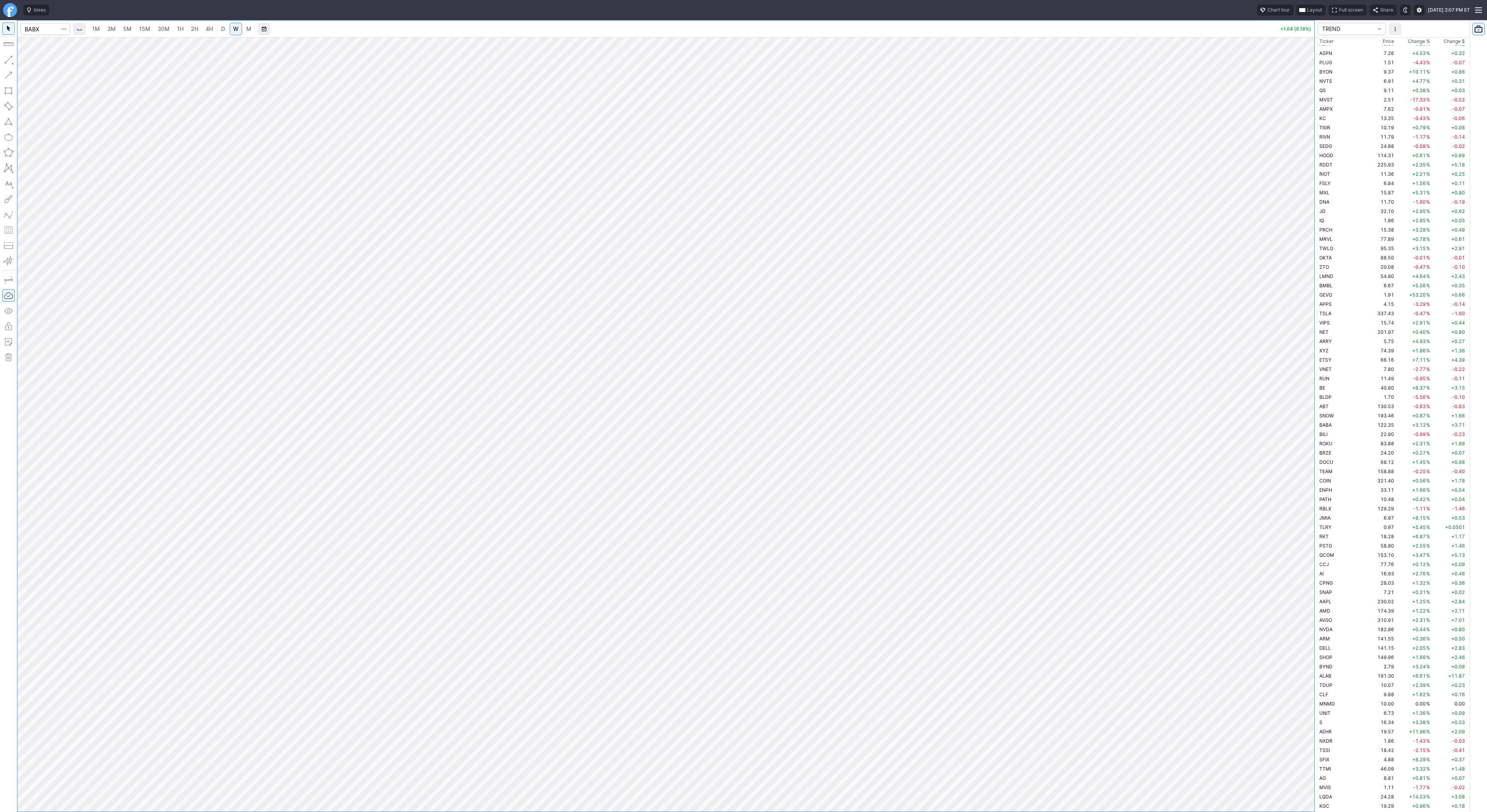
click at [226, 28] on link "D" at bounding box center [223, 29] width 12 height 12
click at [1306, 283] on div at bounding box center [1306, 422] width 16 height 755
click at [1267, 446] on div at bounding box center [666, 424] width 1297 height 774
click at [10, 60] on button "button" at bounding box center [8, 59] width 12 height 12
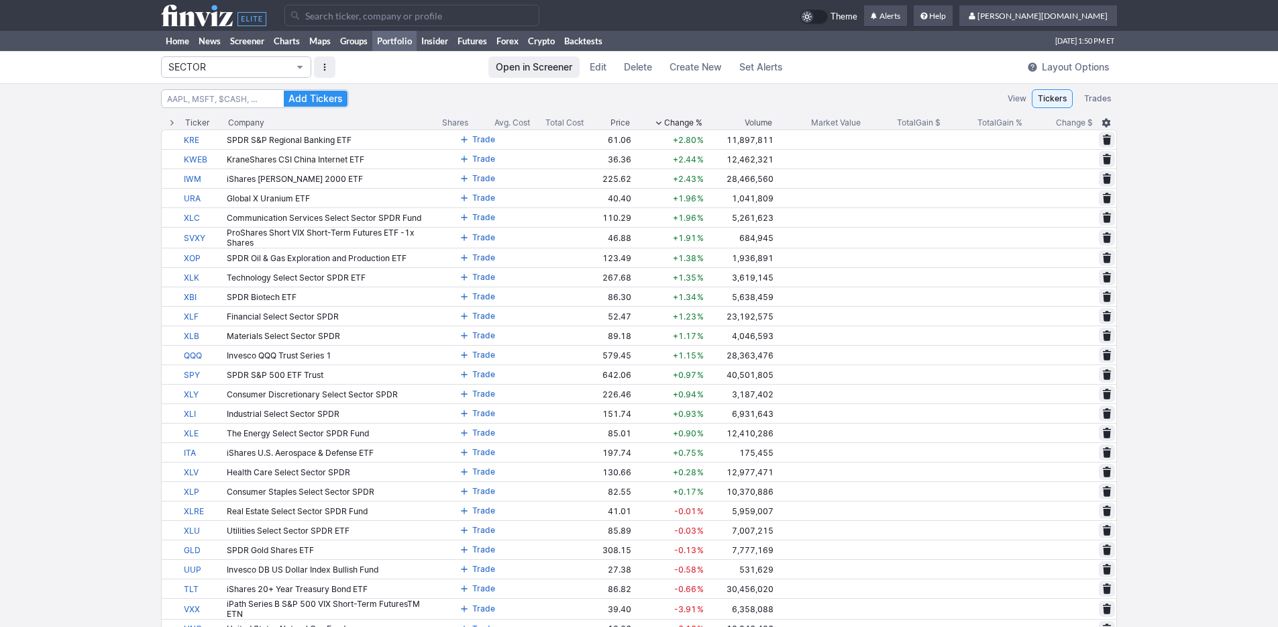
click at [270, 66] on span "SECTOR" at bounding box center [229, 66] width 122 height 13
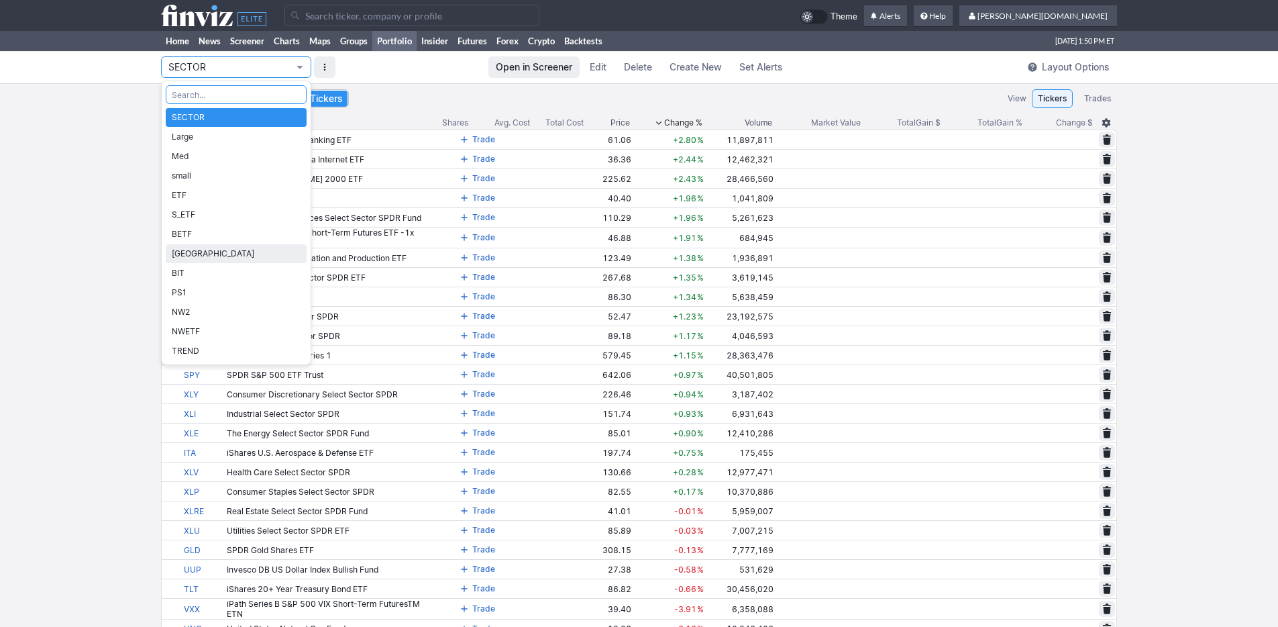
click at [219, 247] on span "[GEOGRAPHIC_DATA]" at bounding box center [236, 253] width 129 height 13
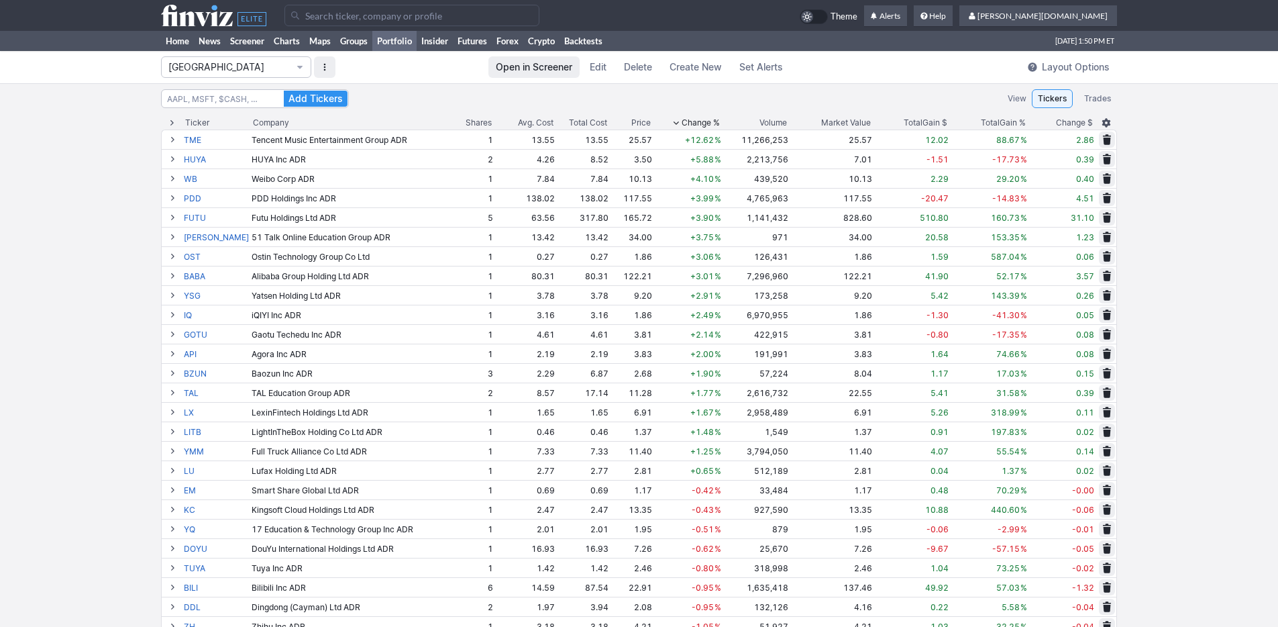
click at [694, 122] on span "Change %" at bounding box center [701, 122] width 38 height 13
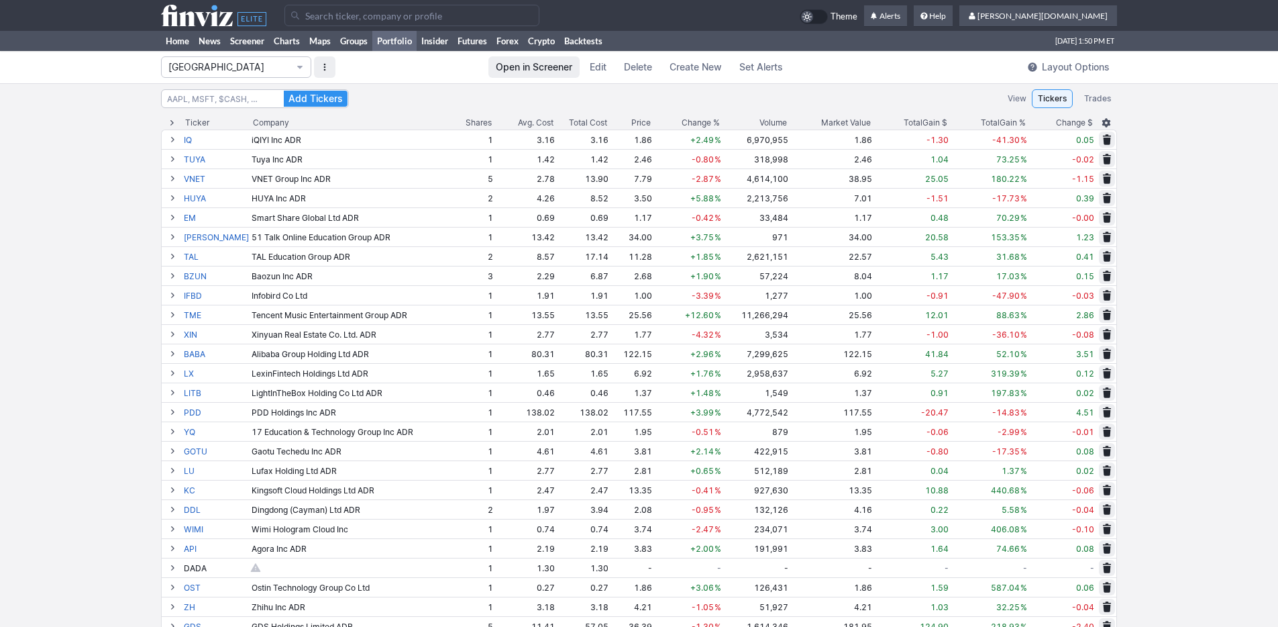
click at [694, 121] on span "Change %" at bounding box center [701, 122] width 38 height 13
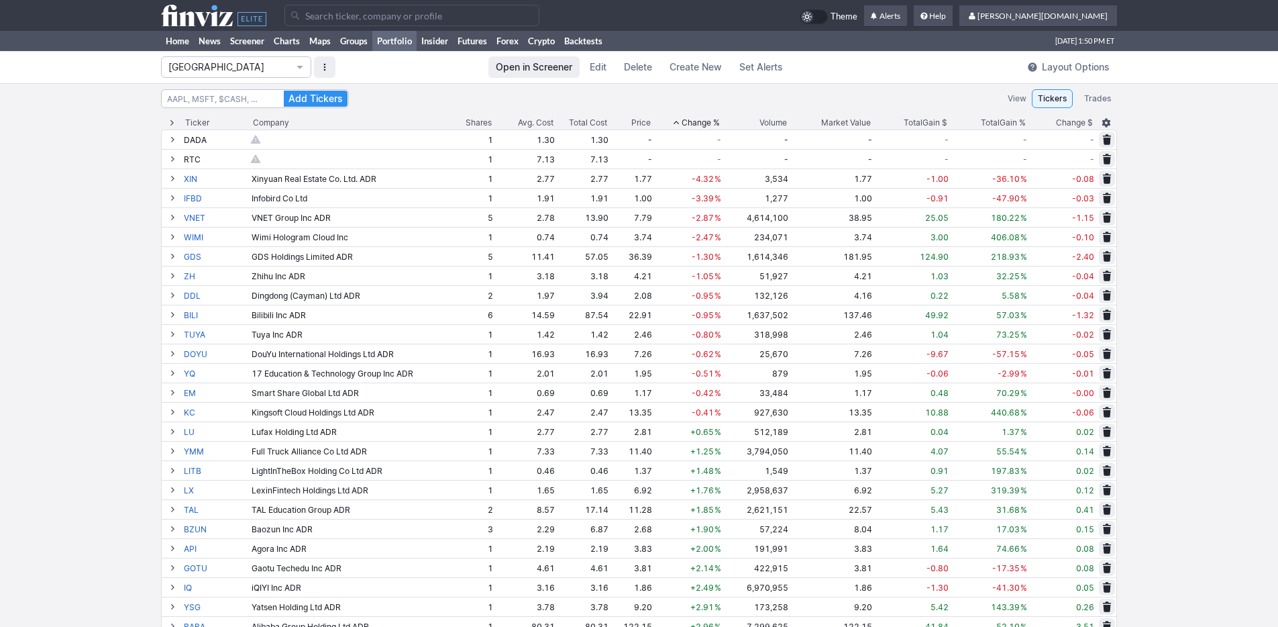
click at [694, 121] on span "Change %" at bounding box center [701, 122] width 38 height 13
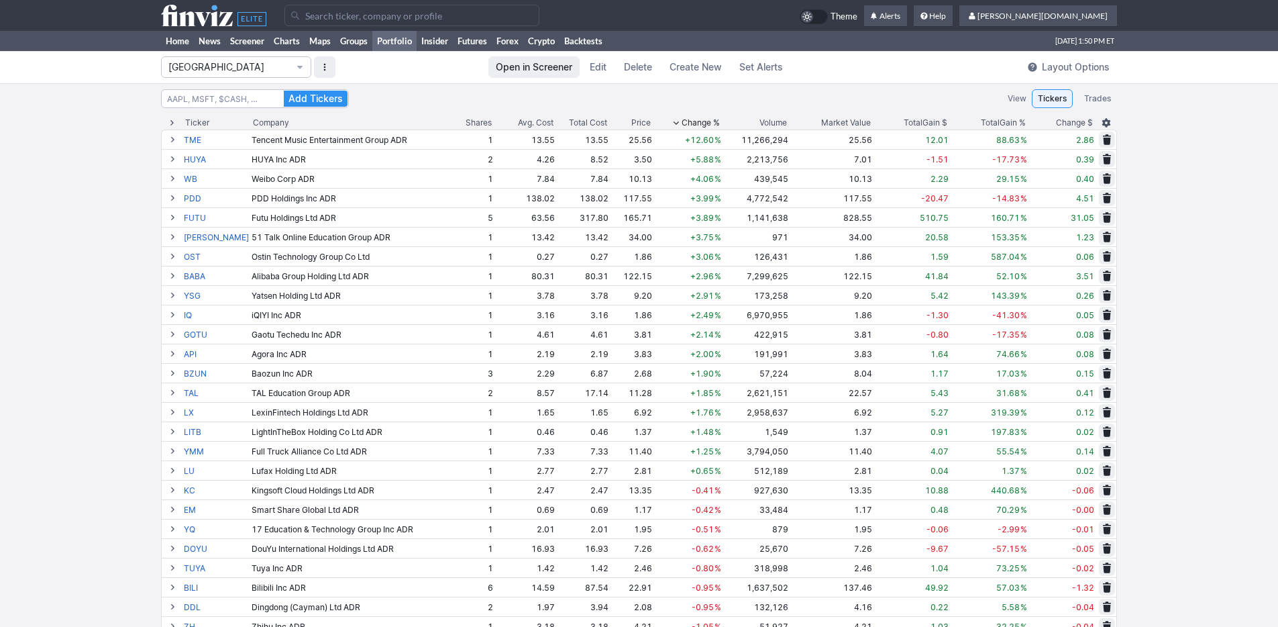
click at [694, 121] on span "Change %" at bounding box center [701, 122] width 38 height 13
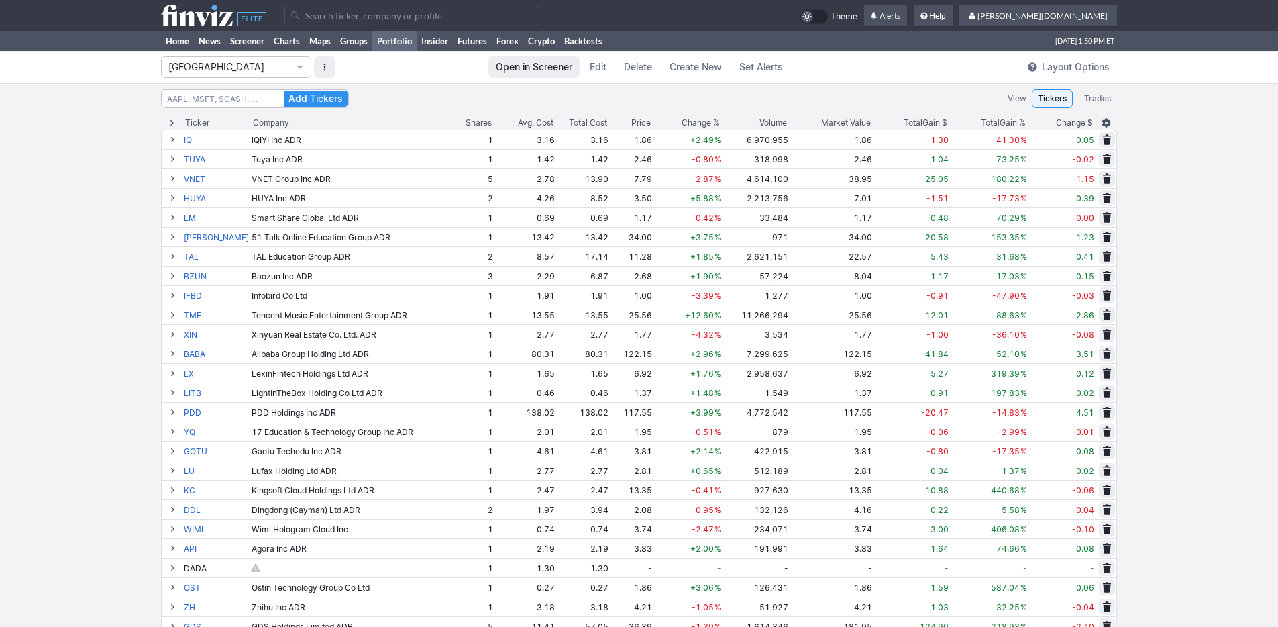
click at [694, 121] on span "Change %" at bounding box center [701, 122] width 38 height 13
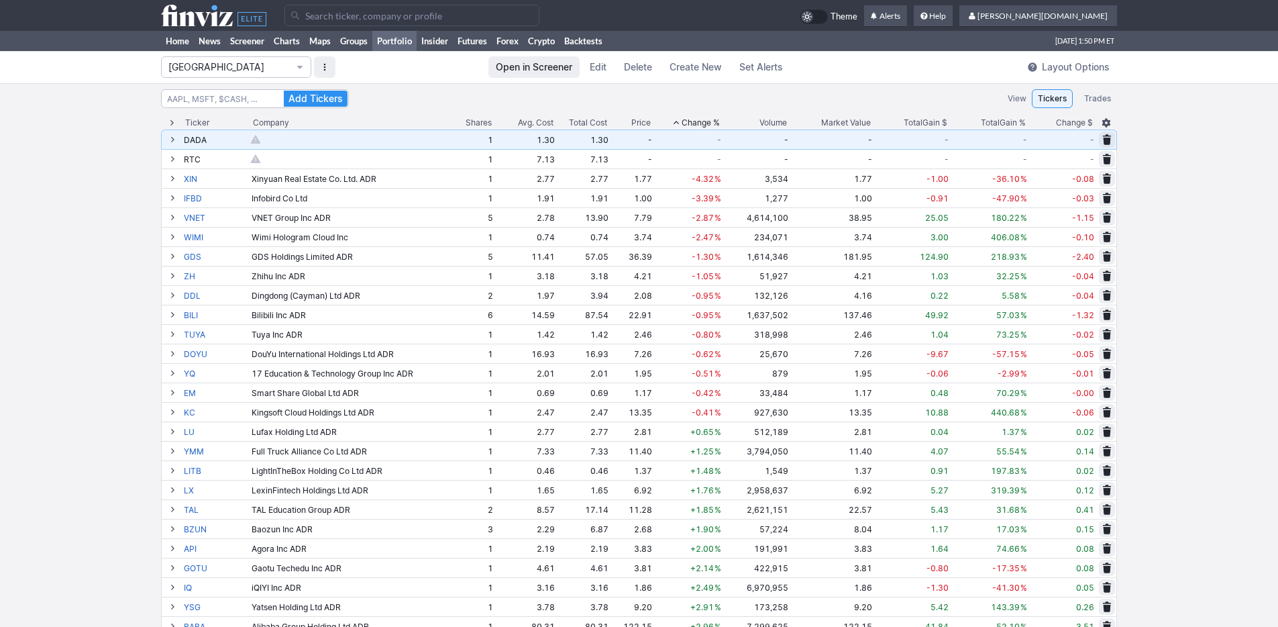
click at [1115, 137] on td at bounding box center [1105, 138] width 21 height 19
click at [1112, 138] on button at bounding box center [1107, 139] width 16 height 16
click at [1056, 138] on span "Delete" at bounding box center [1058, 139] width 25 height 13
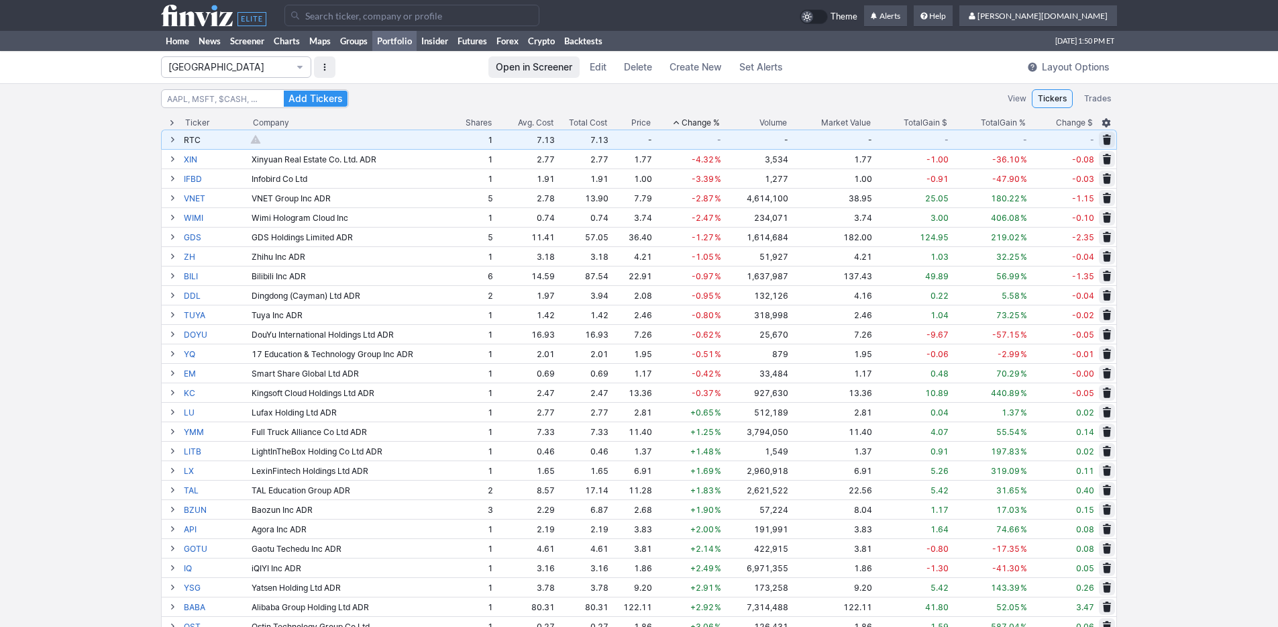
click at [1106, 139] on span at bounding box center [1107, 139] width 8 height 11
click at [1053, 142] on span "Delete" at bounding box center [1058, 139] width 25 height 13
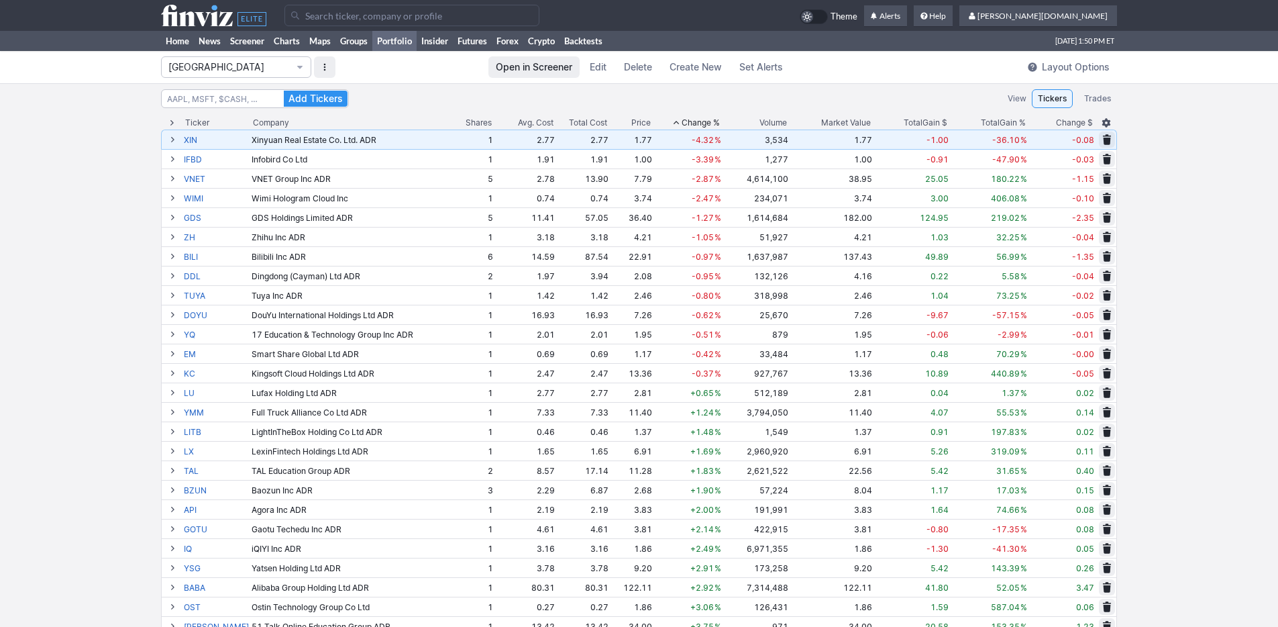
click at [747, 120] on th "Volume" at bounding box center [755, 122] width 66 height 13
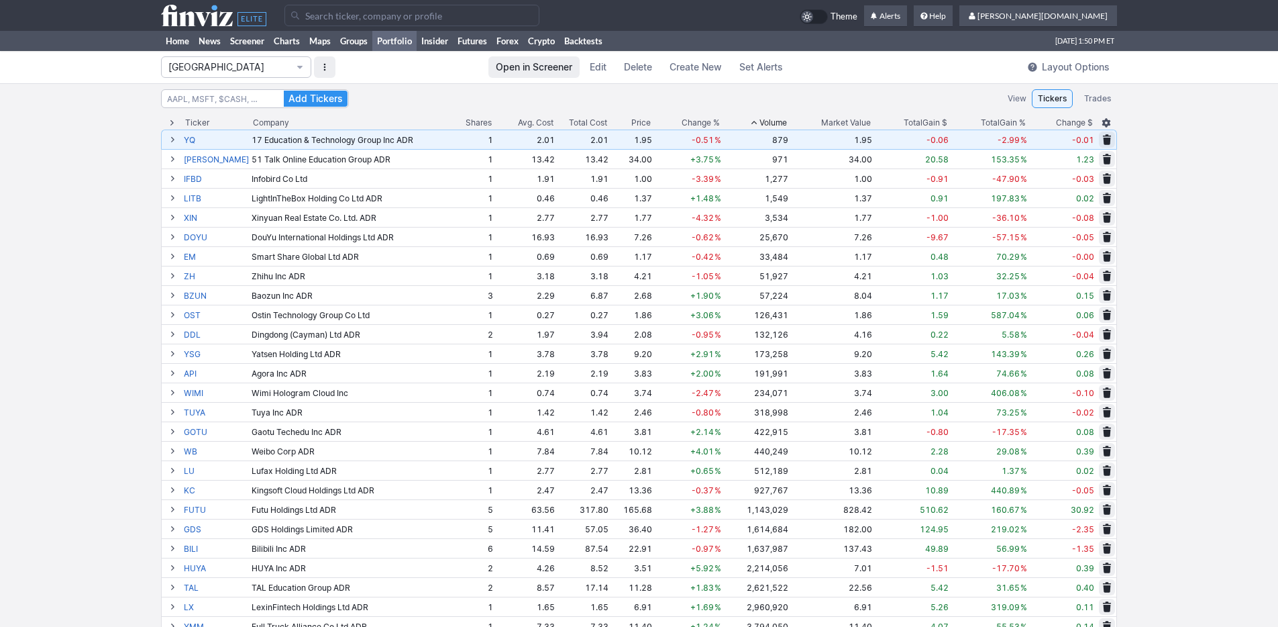
click at [747, 120] on th "Volume" at bounding box center [755, 122] width 66 height 13
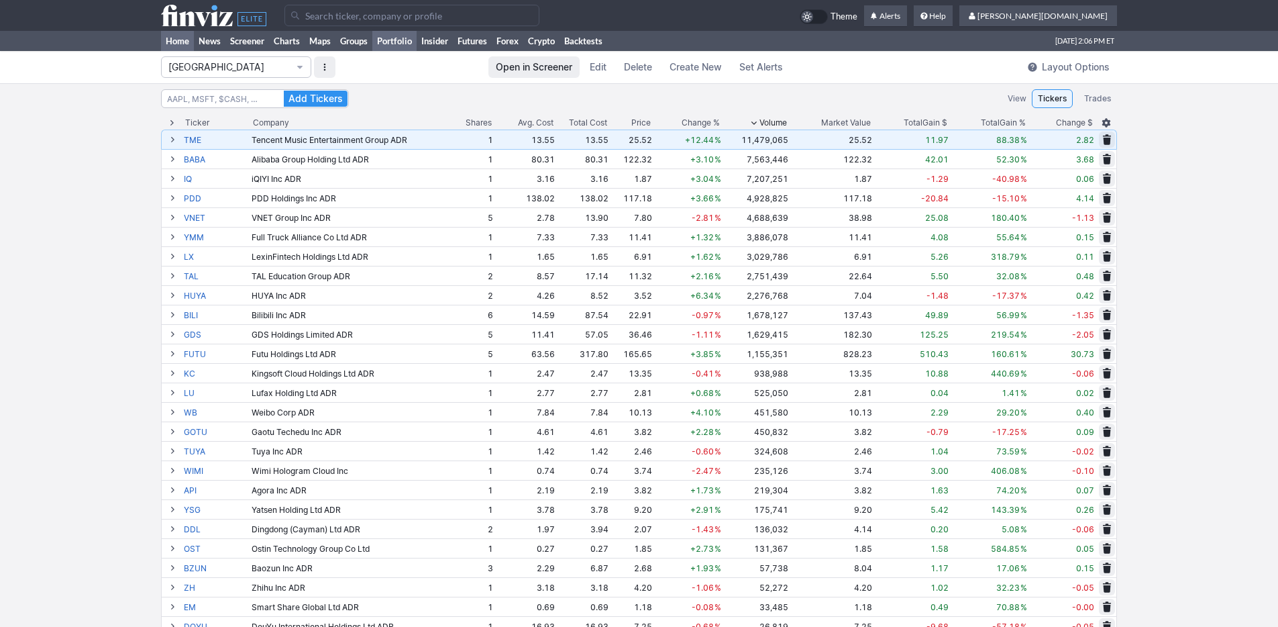
click at [166, 41] on link "Home" at bounding box center [177, 41] width 33 height 20
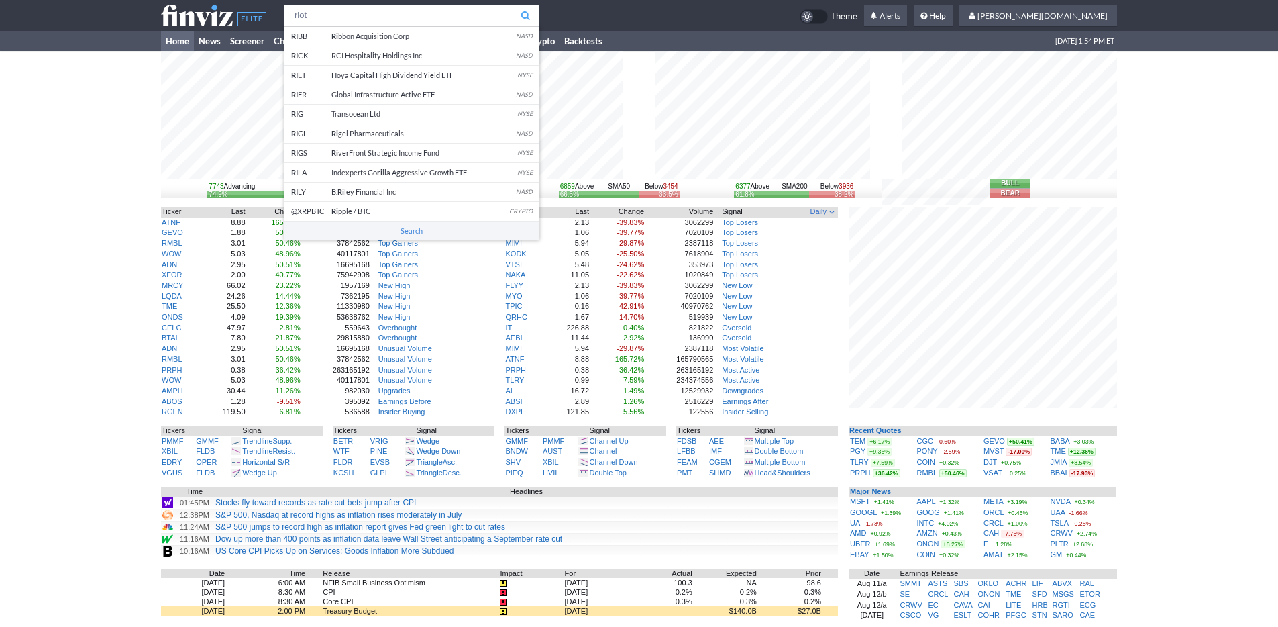
type input "riot"
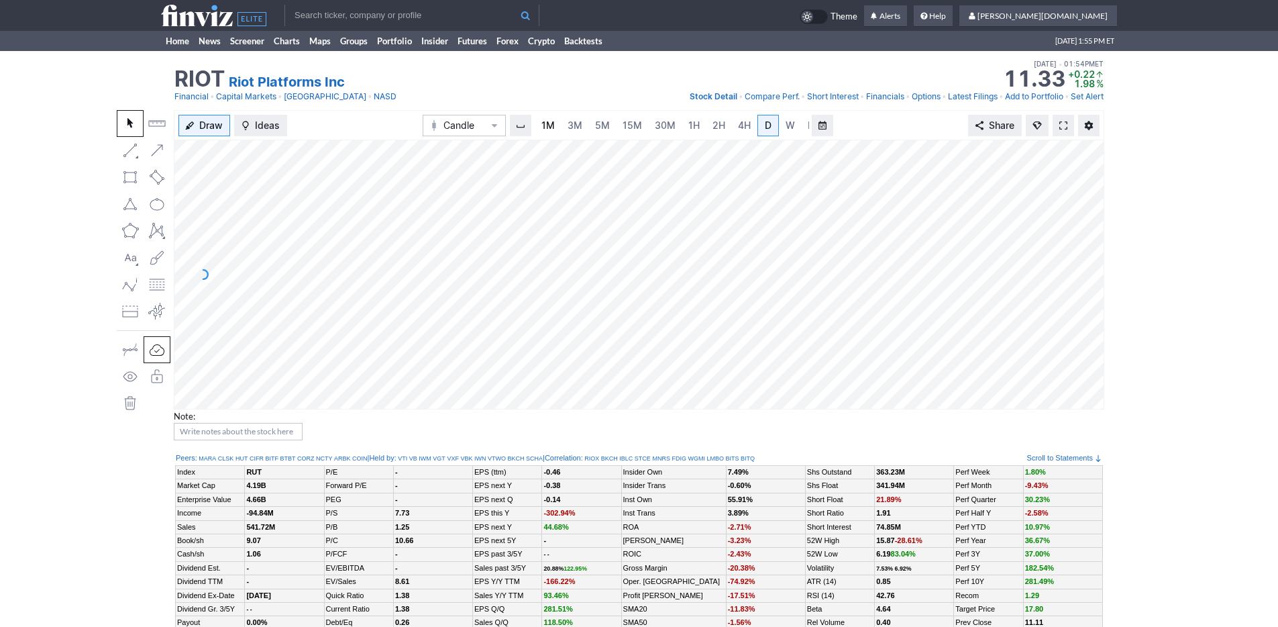
scroll to position [0, 13]
click at [264, 96] on link "Capital Markets" at bounding box center [246, 96] width 60 height 13
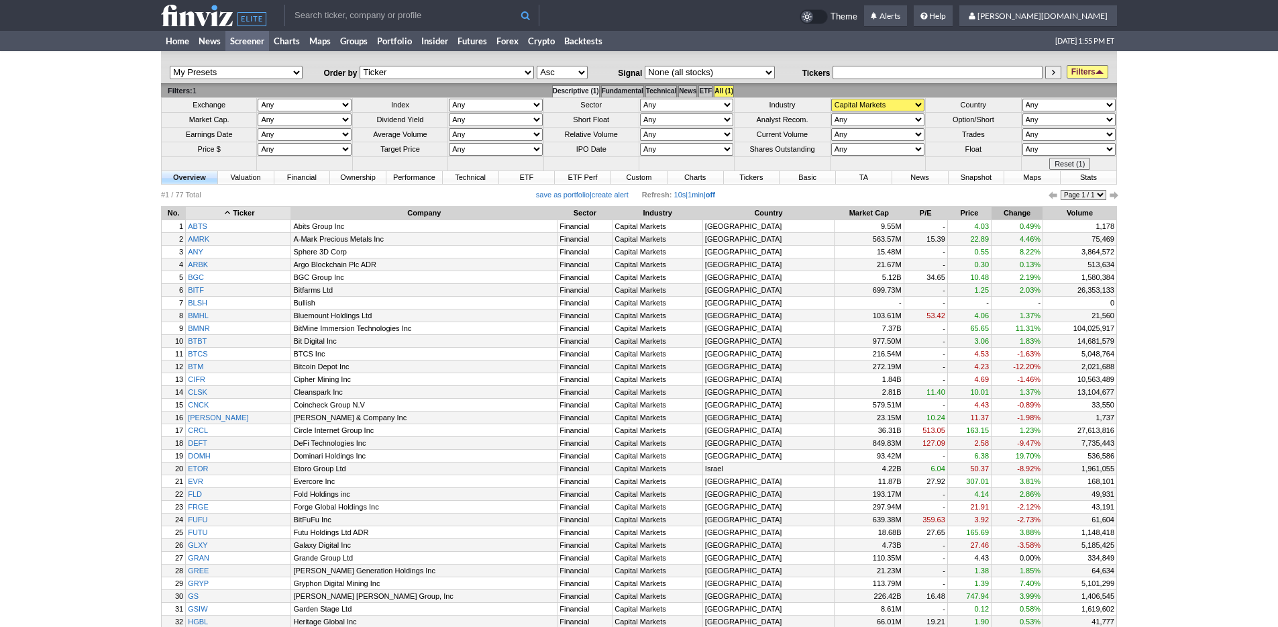
click at [991, 212] on th "Change" at bounding box center [1016, 213] width 51 height 13
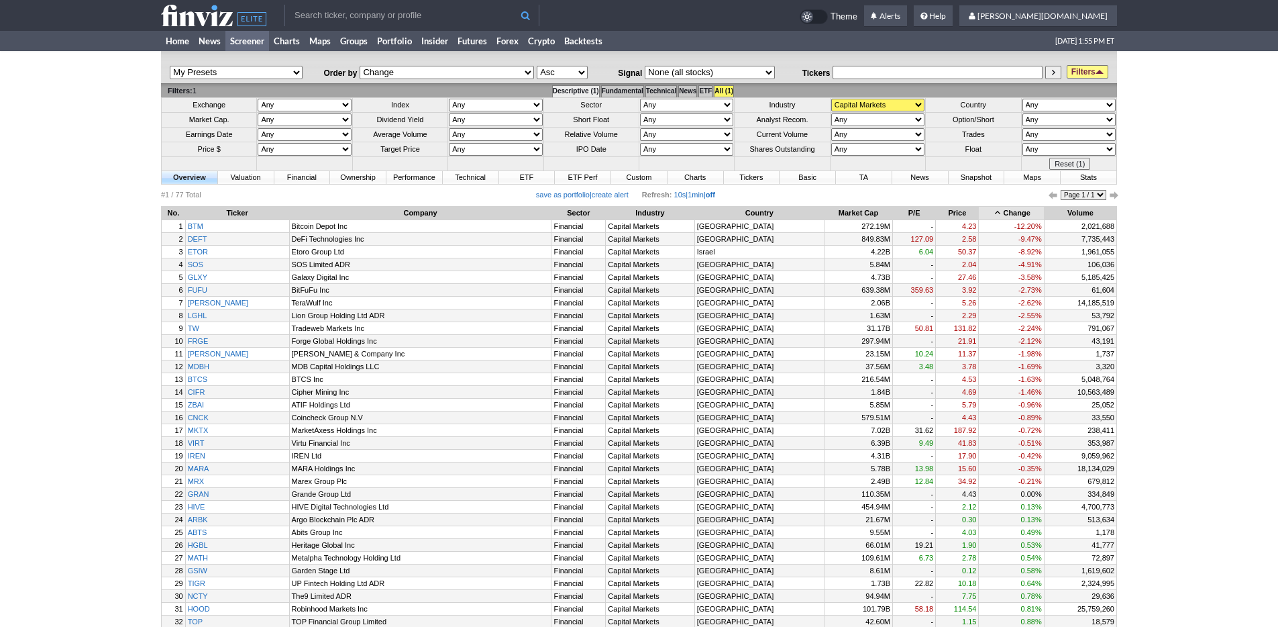
click at [992, 209] on th "Change" at bounding box center [1011, 213] width 64 height 13
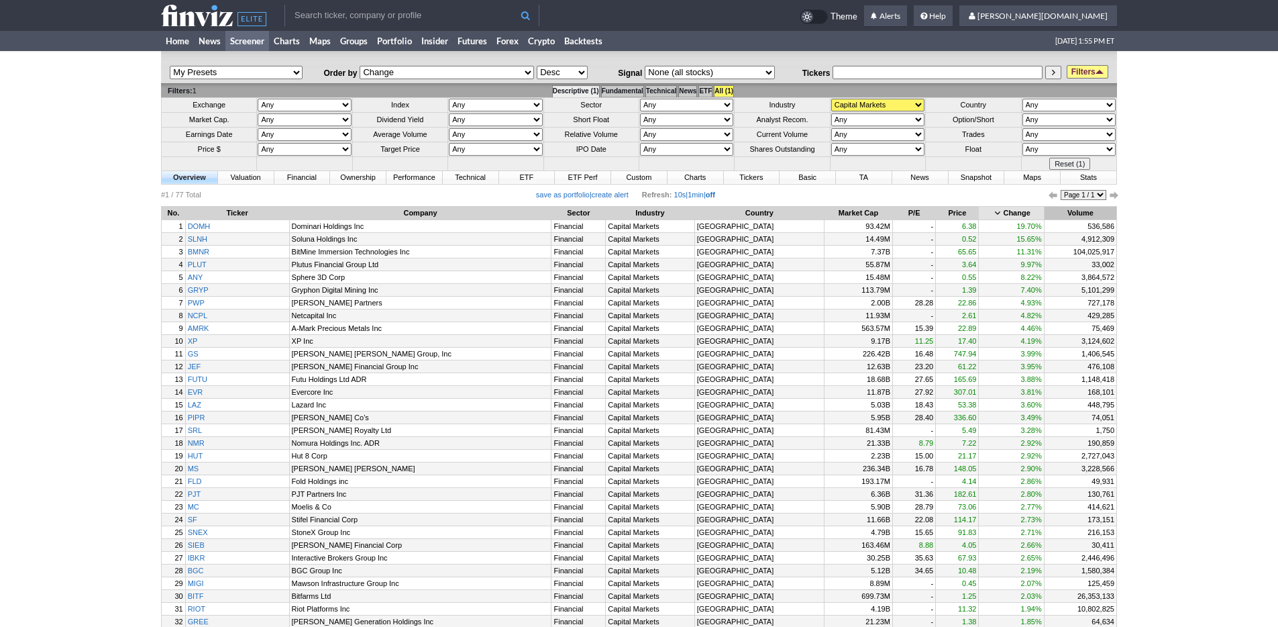
click at [1067, 211] on th "Volume" at bounding box center [1080, 213] width 72 height 13
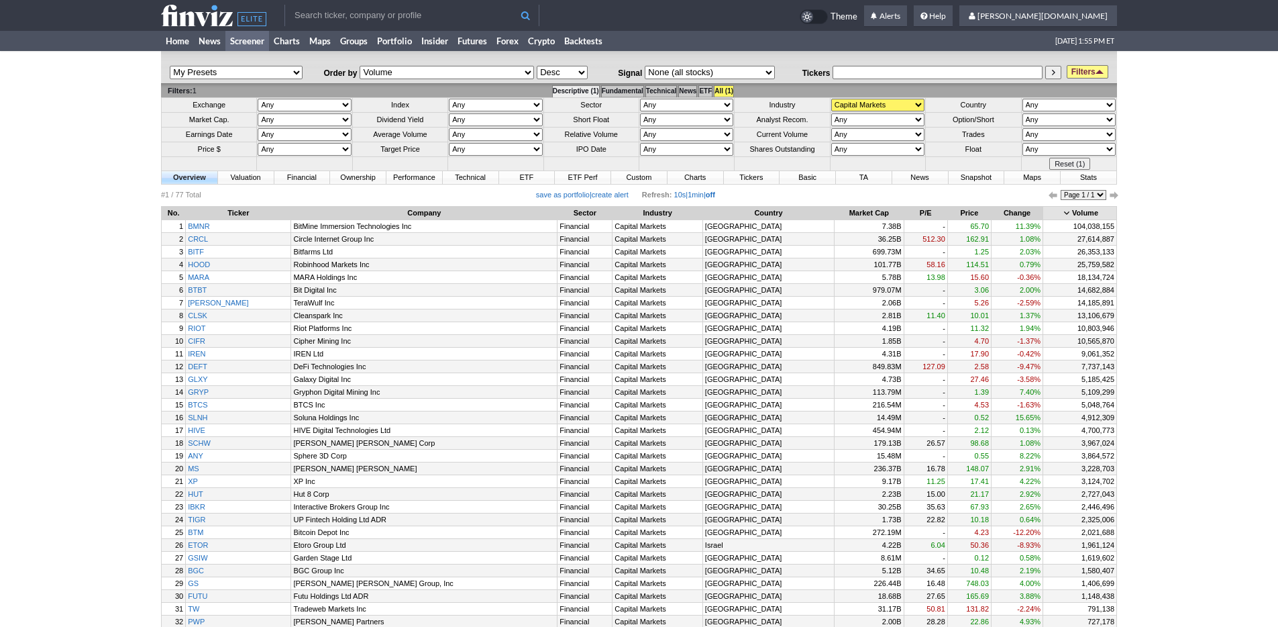
click at [1067, 211] on th "Volume" at bounding box center [1079, 213] width 73 height 13
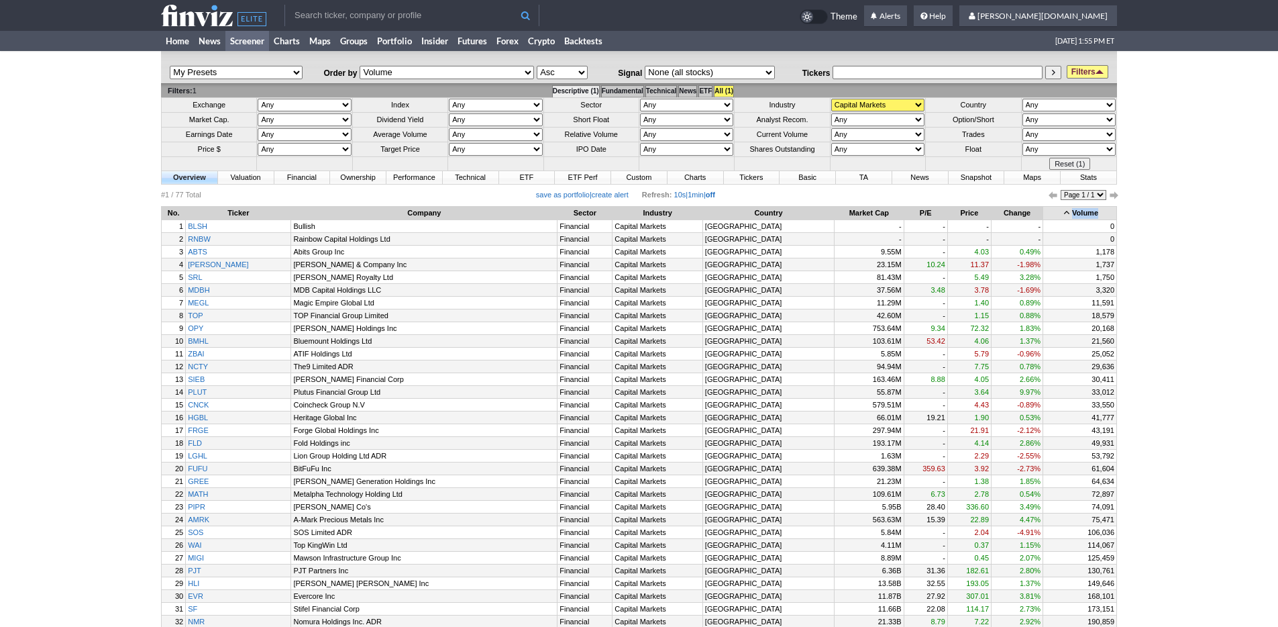
click at [1067, 211] on th "Volume" at bounding box center [1079, 213] width 73 height 13
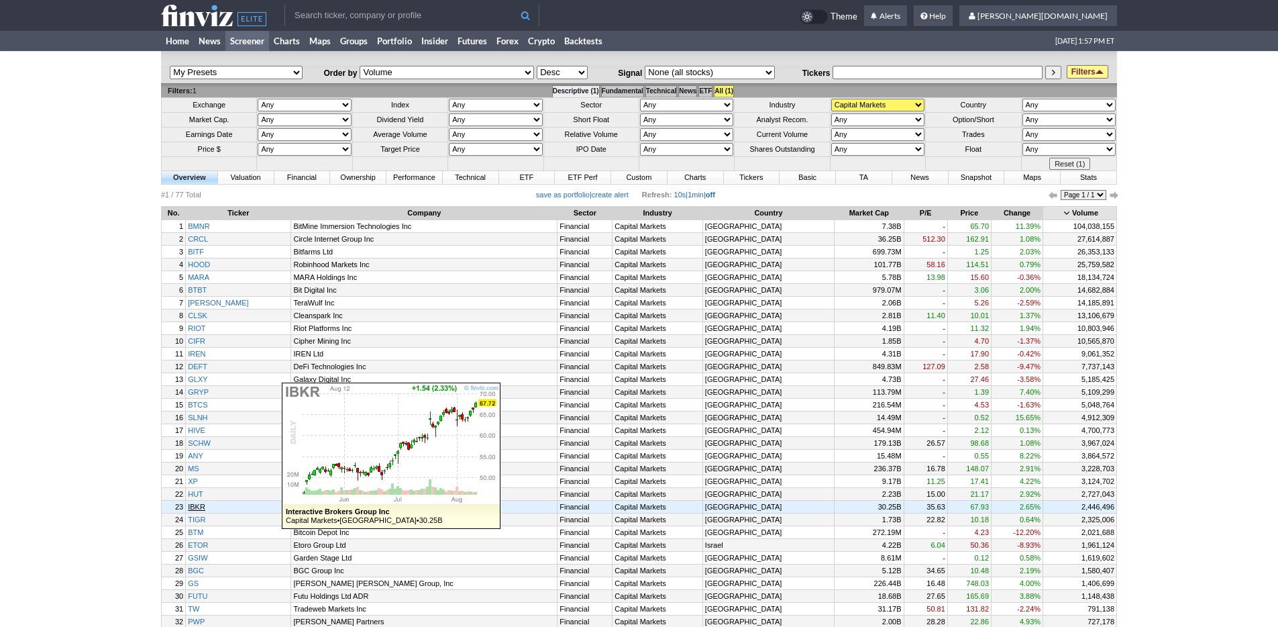
click at [215, 513] on link "IBKR" at bounding box center [238, 506] width 105 height 12
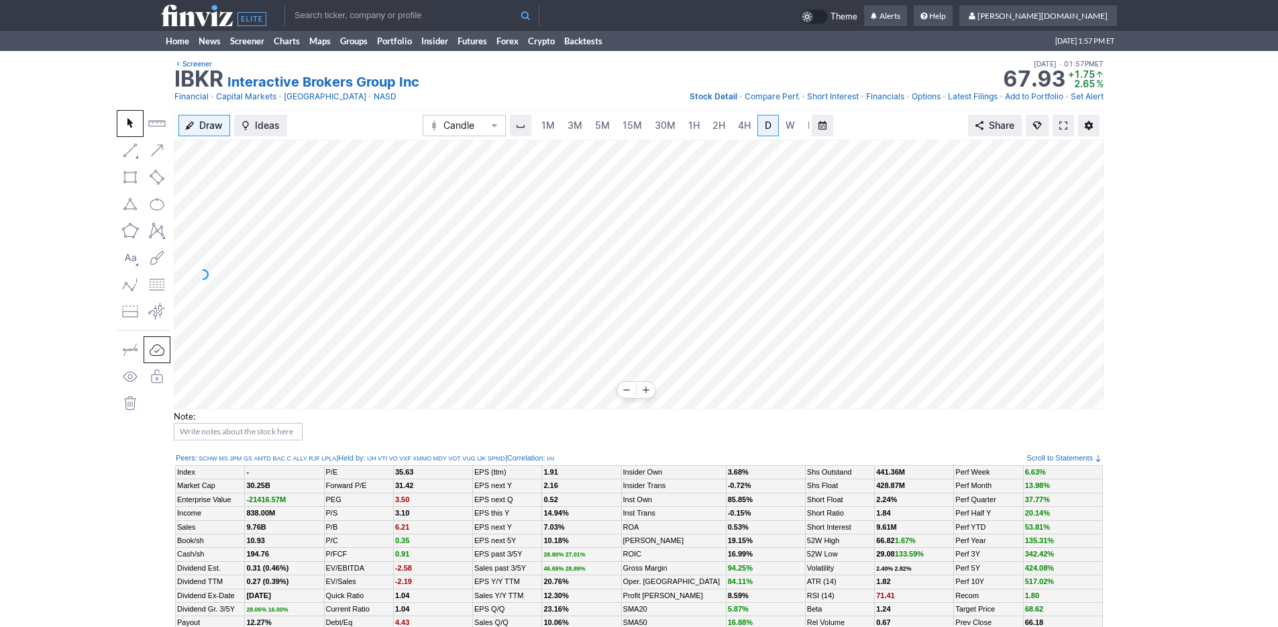
scroll to position [0, 13]
click at [794, 125] on span "M" at bounding box center [798, 124] width 9 height 11
click at [178, 36] on link "Home" at bounding box center [177, 41] width 33 height 20
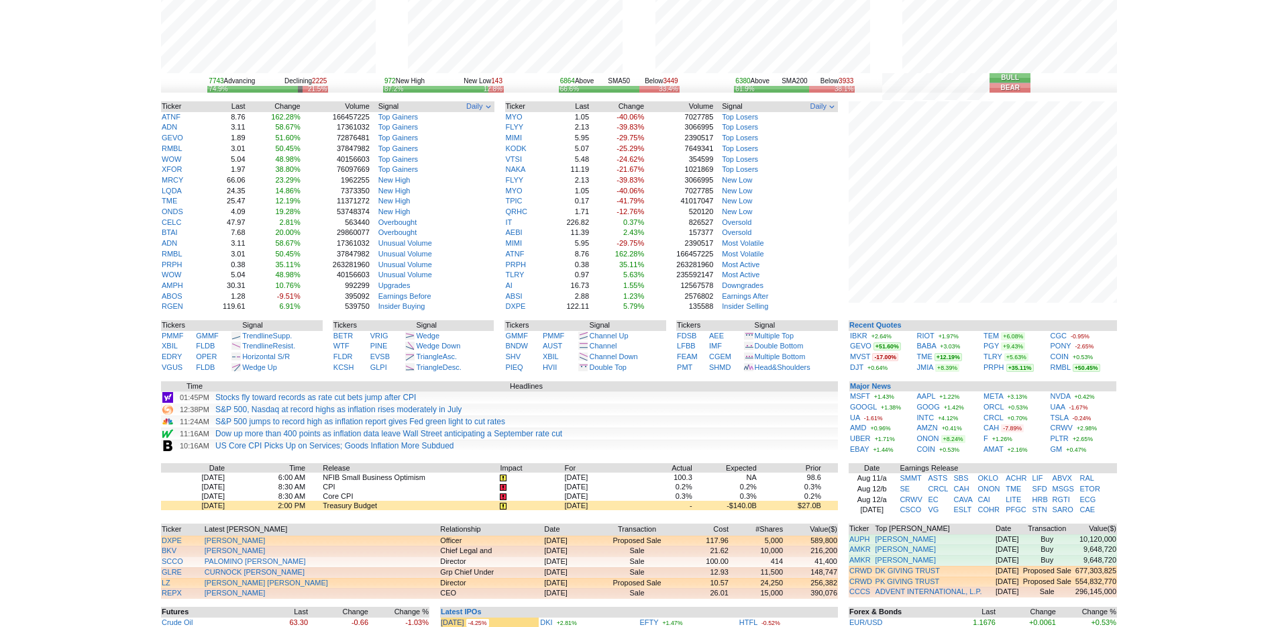
scroll to position [11, 0]
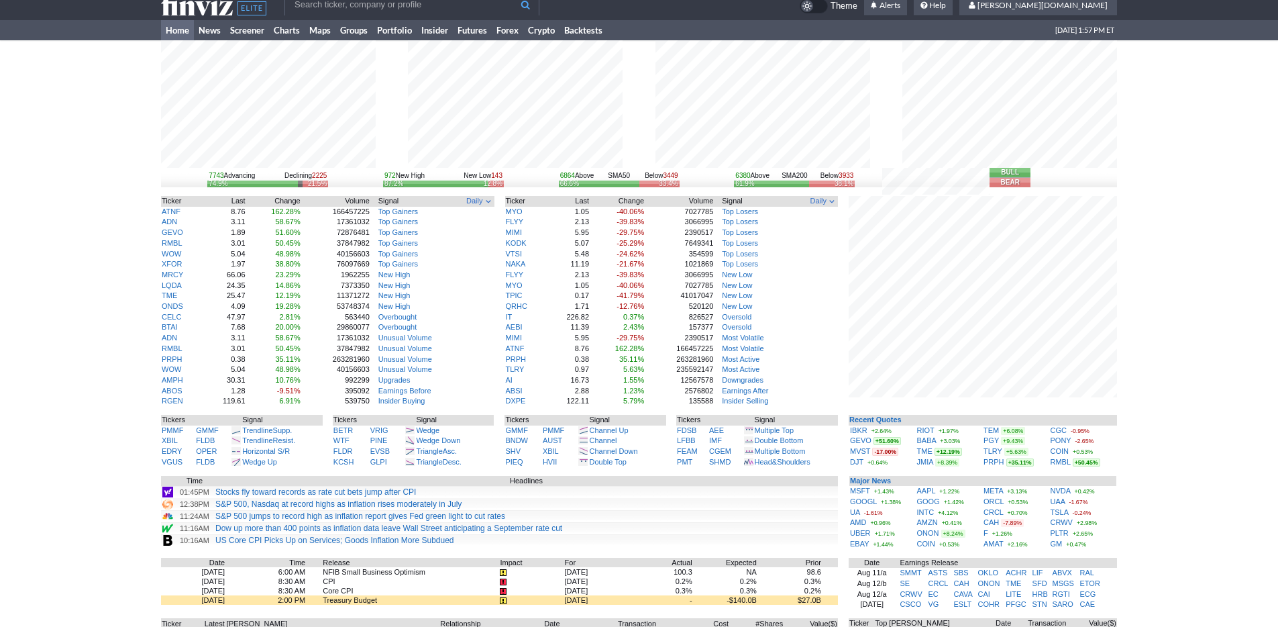
click at [1183, 460] on div "7743 Advancing Declining 2225 74.9% 21.5% 972 New High New Low 143 87.2% 12.8% …" at bounding box center [639, 412] width 1278 height 745
click at [1145, 457] on div "7743 Advancing Declining 2225 74.9% 21.5% 972 New High New Low 143 87.2% 12.8% …" at bounding box center [639, 412] width 1278 height 745
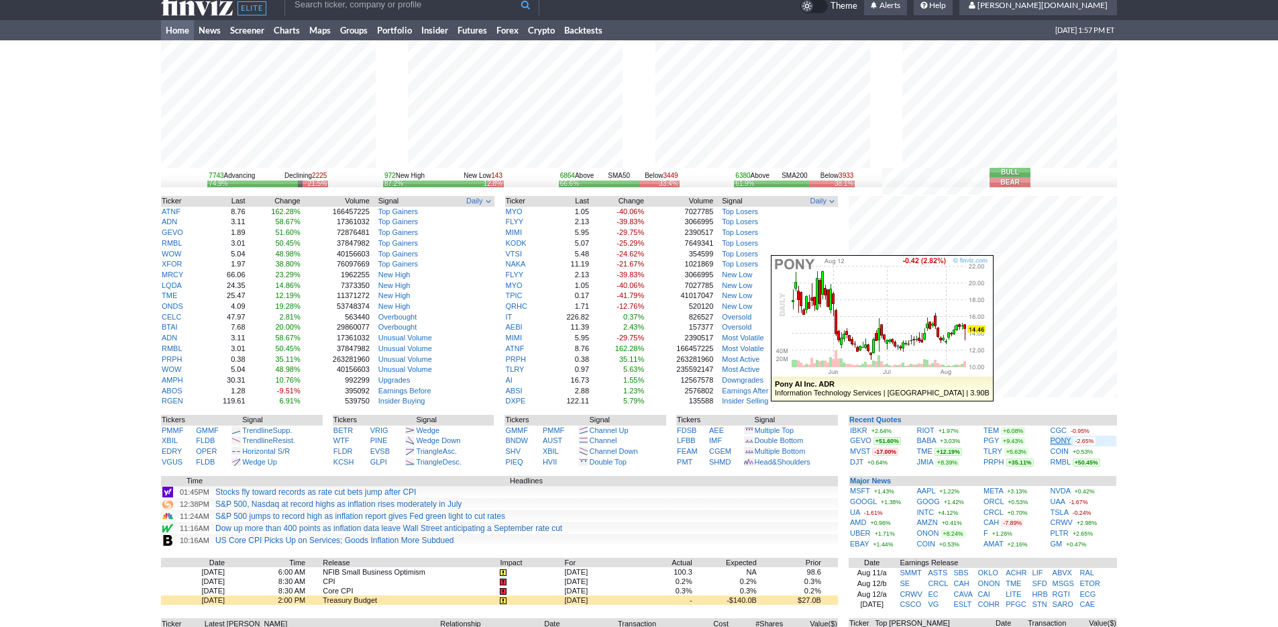
click at [1059, 439] on link "PONY" at bounding box center [1061, 440] width 21 height 8
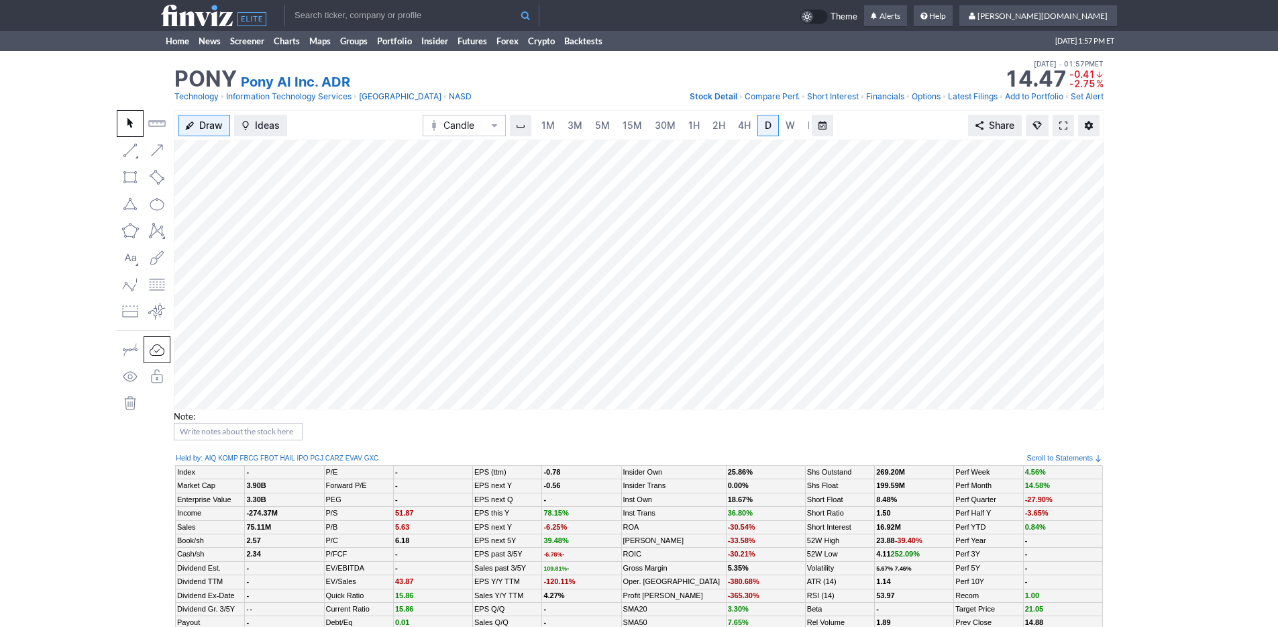
scroll to position [0, 13]
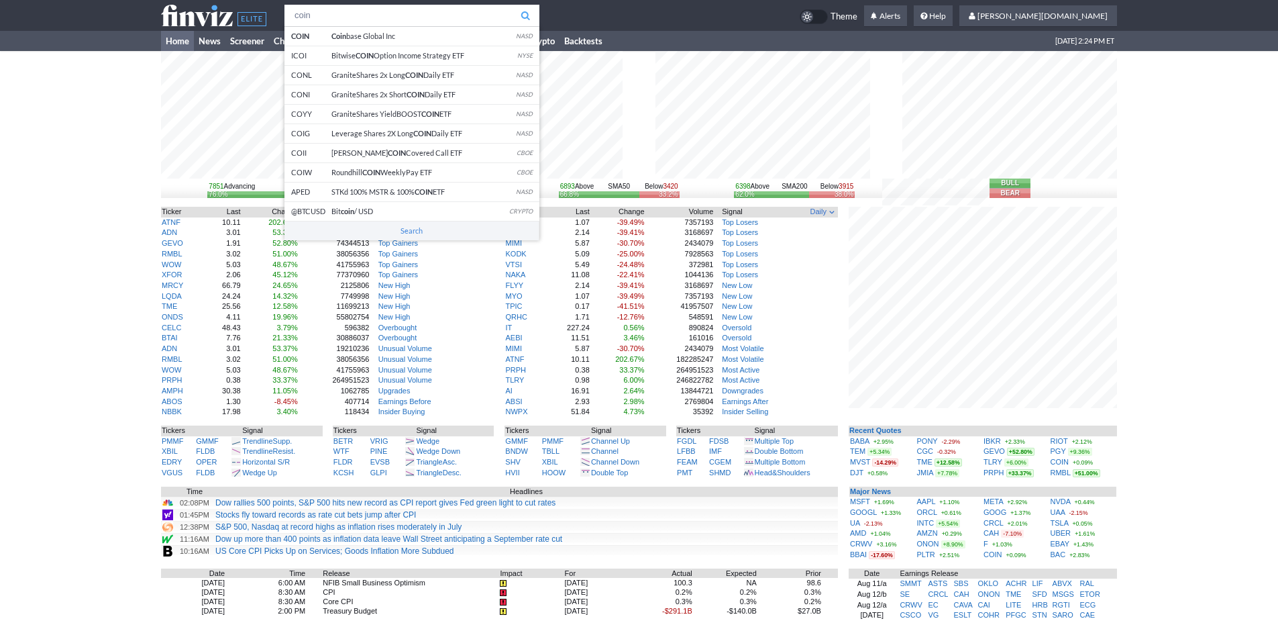
type input "coin"
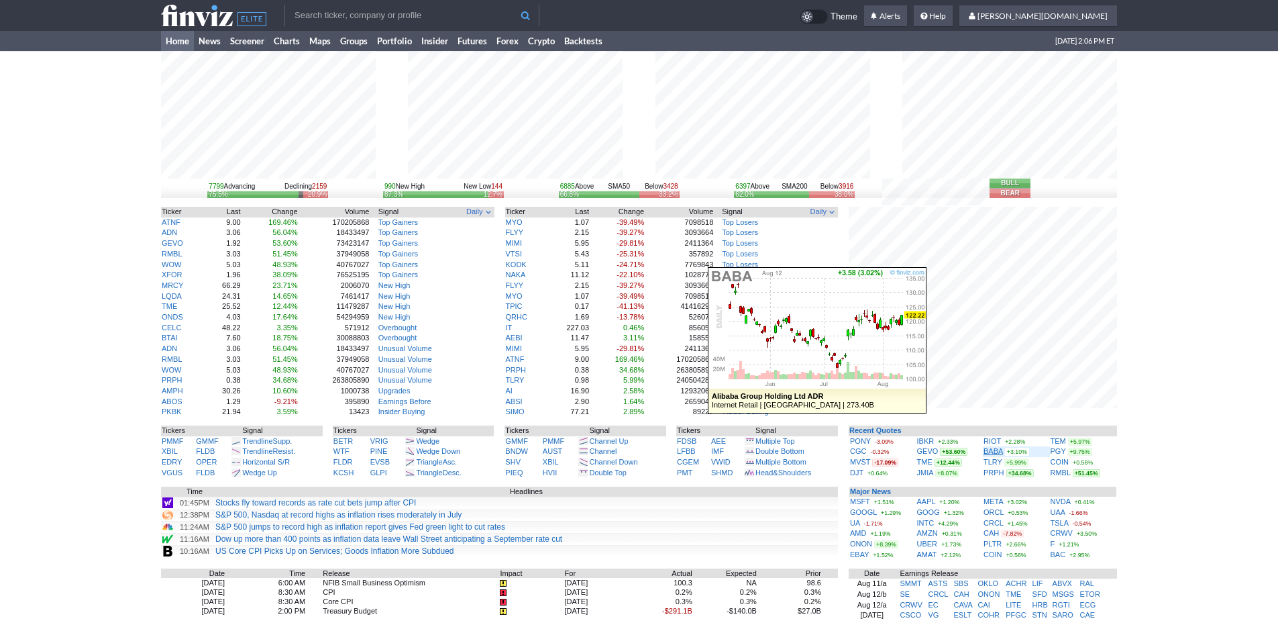
click at [996, 451] on link "BABA" at bounding box center [992, 451] width 19 height 8
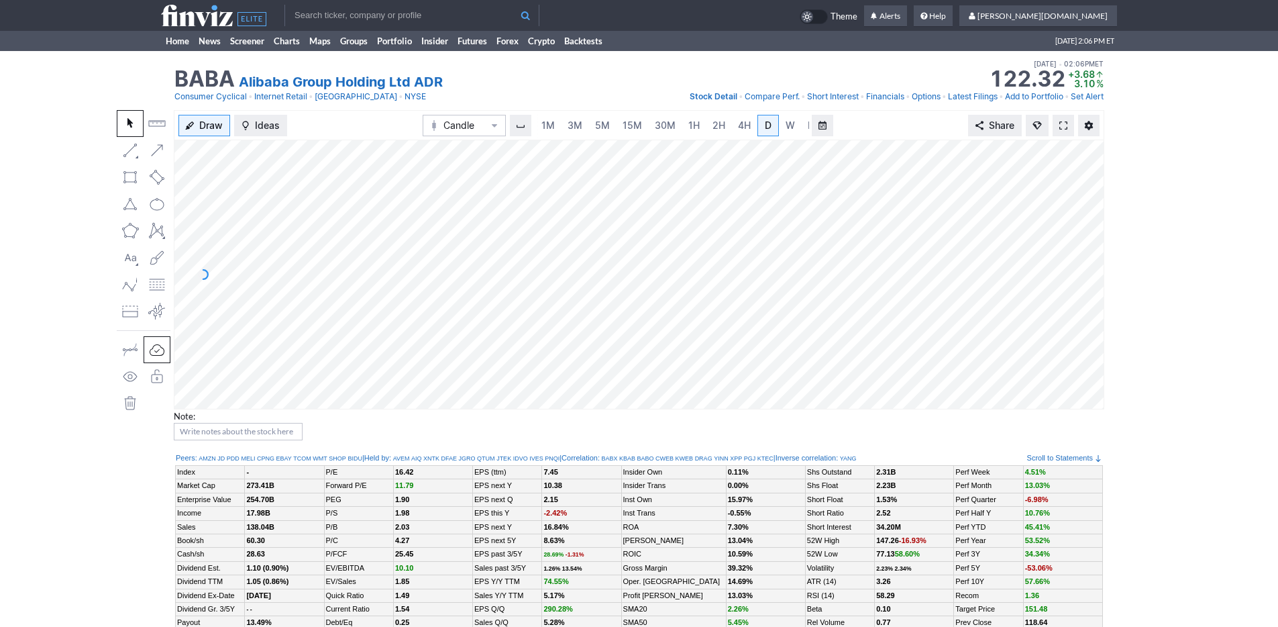
scroll to position [0, 13]
click at [588, 125] on span "5M" at bounding box center [589, 124] width 15 height 11
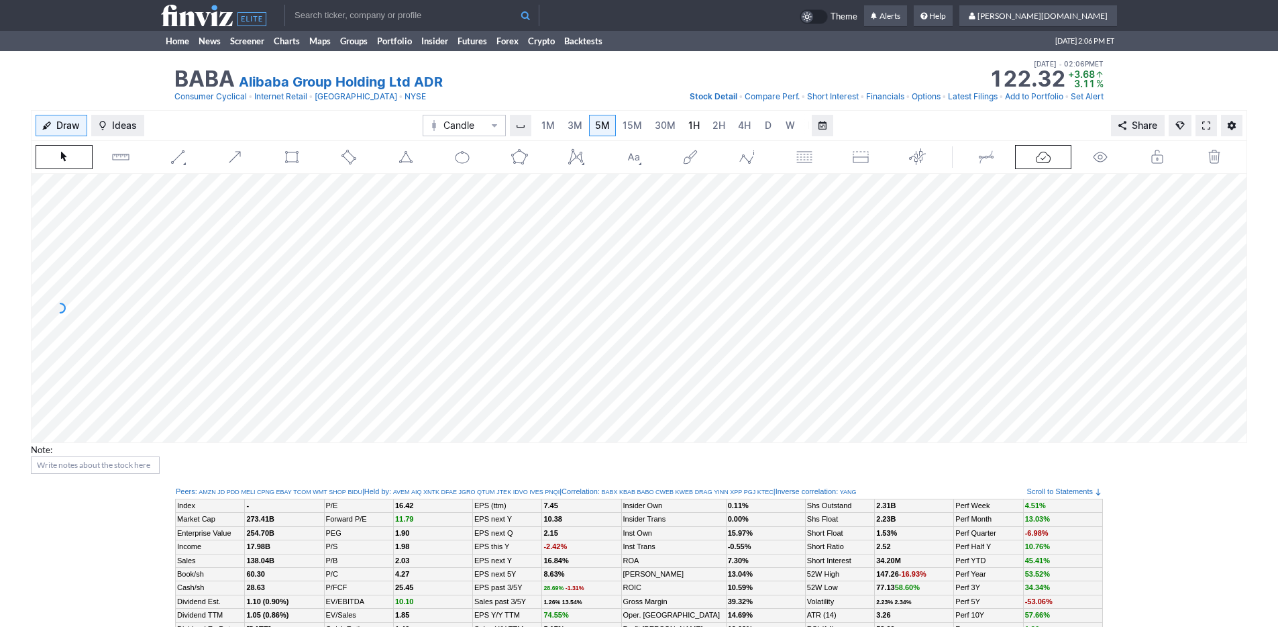
click at [700, 133] on link "1H" at bounding box center [693, 125] width 23 height 21
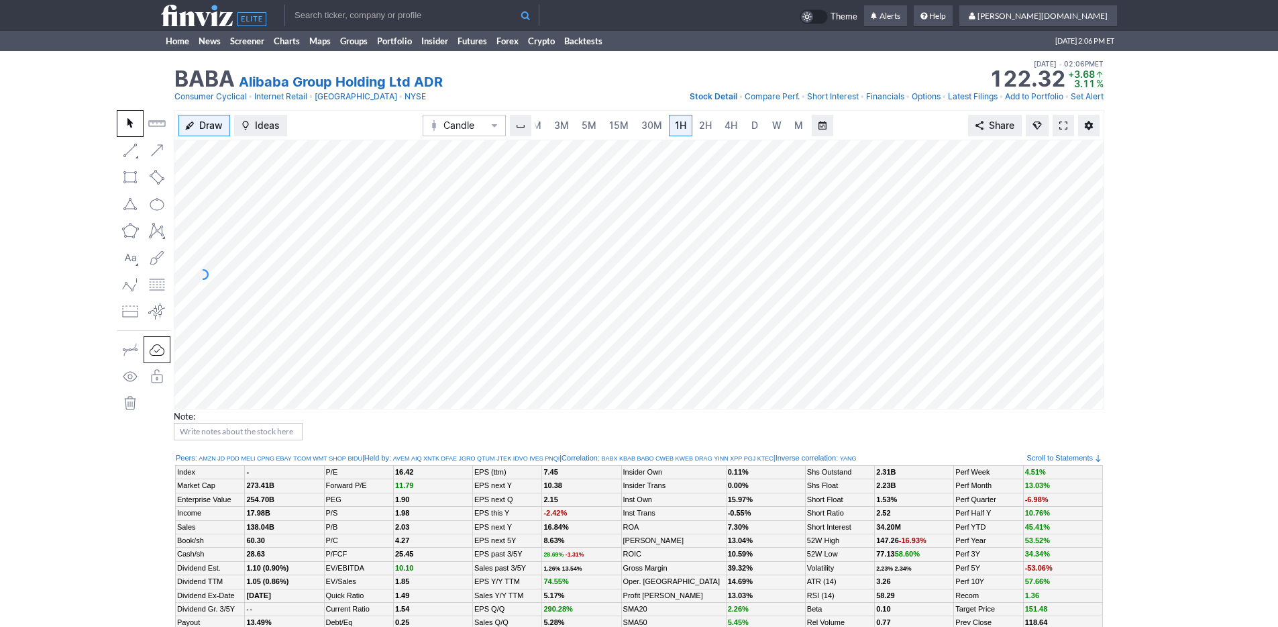
click at [781, 136] on div "1M 3M 5M 15M 30M 1H 2H 4H D W M" at bounding box center [671, 125] width 275 height 24
click at [788, 130] on link "M" at bounding box center [798, 125] width 21 height 21
click at [318, 22] on input "text" at bounding box center [411, 15] width 255 height 21
click at [561, 123] on span "3M" at bounding box center [561, 124] width 15 height 11
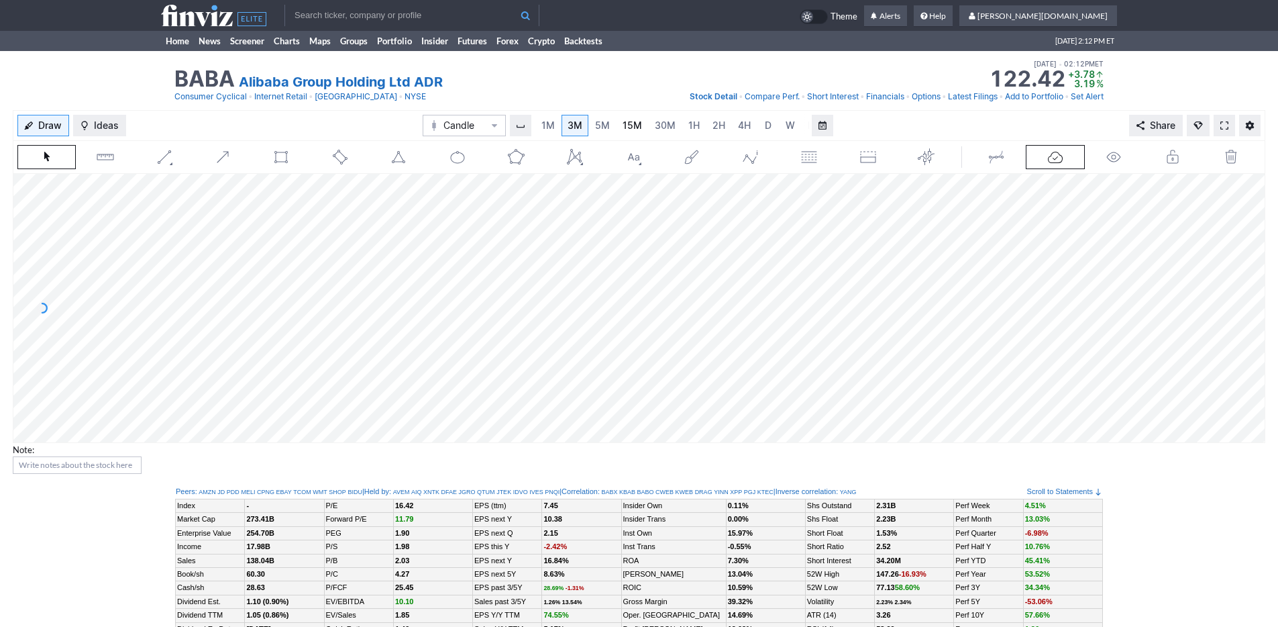
click at [642, 123] on link "15M" at bounding box center [632, 125] width 32 height 21
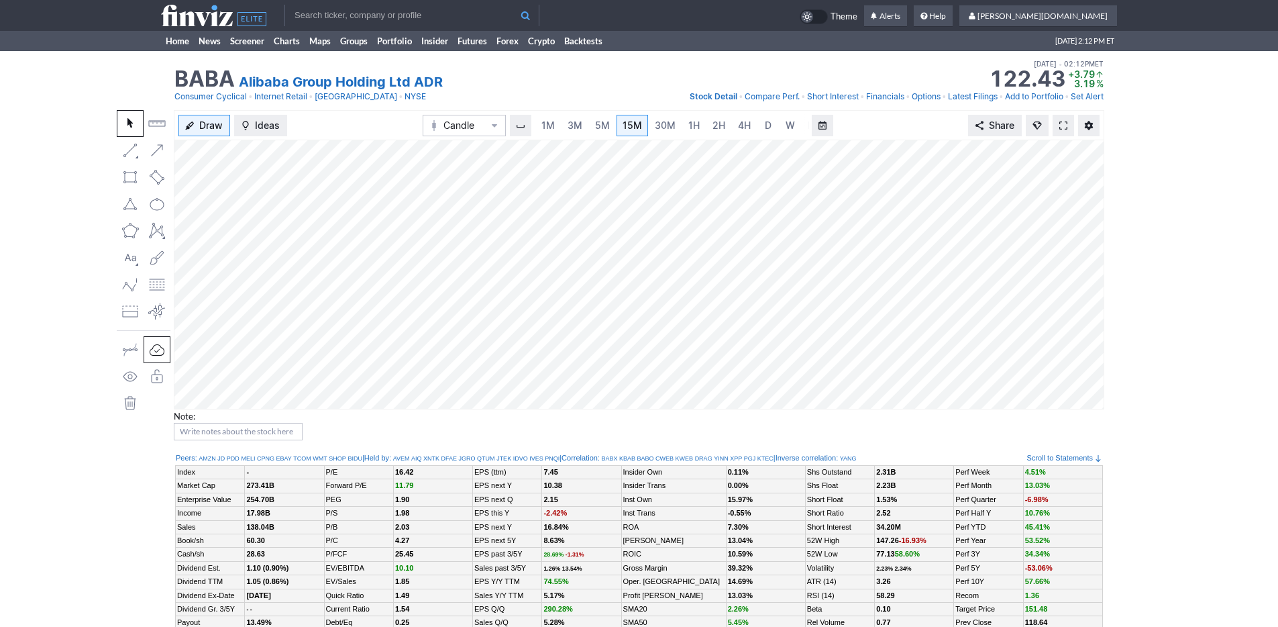
click at [678, 121] on div "1M 3M 5M 15M 30M 1H 2H 4H D W M" at bounding box center [671, 125] width 275 height 24
click at [693, 123] on span "1H" at bounding box center [693, 124] width 11 height 11
click at [174, 37] on link "Home" at bounding box center [177, 41] width 33 height 20
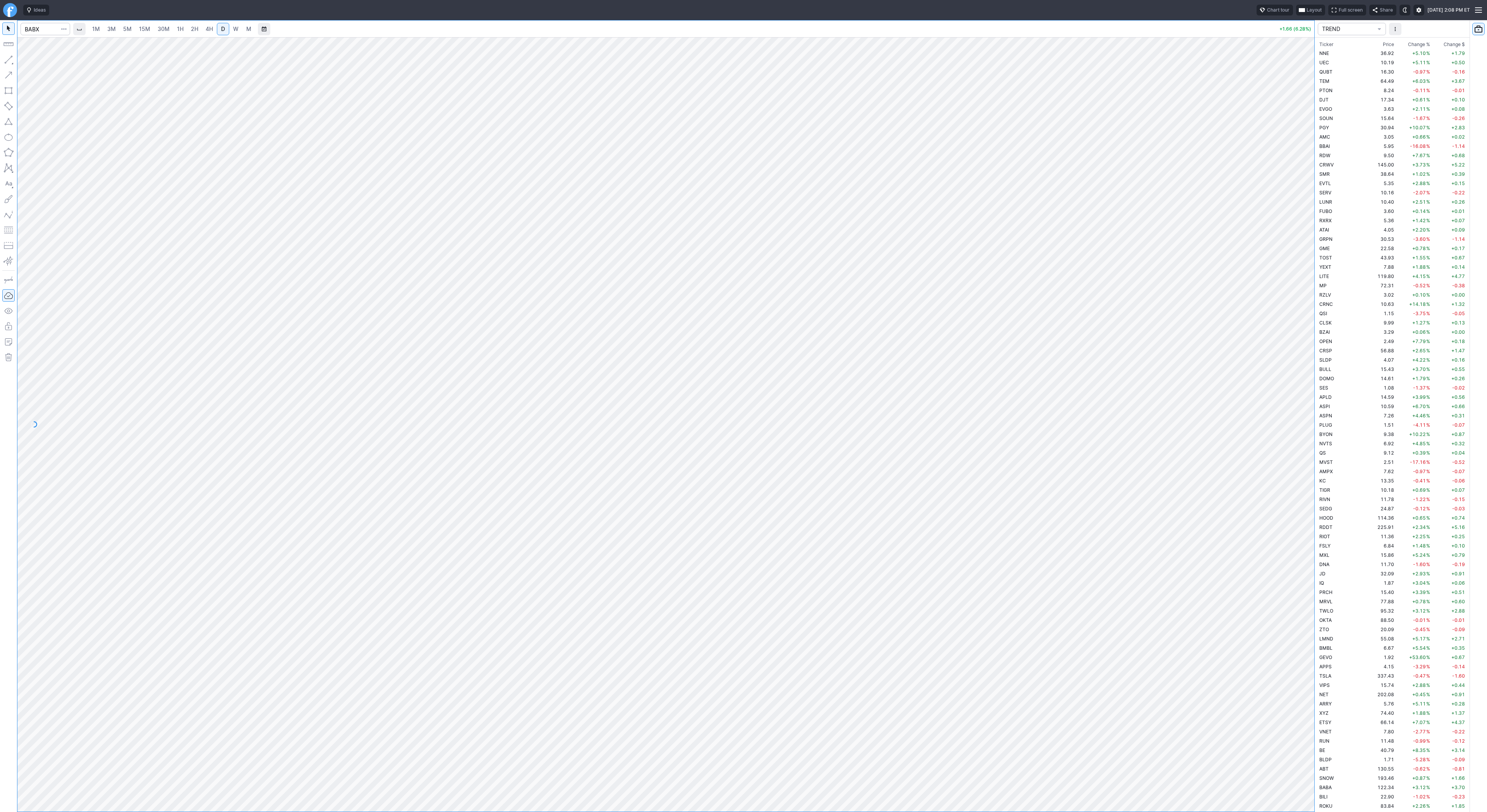
scroll to position [362, 0]
drag, startPoint x: 9, startPoint y: 59, endPoint x: 13, endPoint y: 84, distance: 25.3
click at [9, 59] on button "button" at bounding box center [8, 59] width 12 height 12
click at [8, 61] on button "button" at bounding box center [8, 59] width 12 height 12
click at [45, 61] on span "Line" at bounding box center [45, 61] width 31 height 8
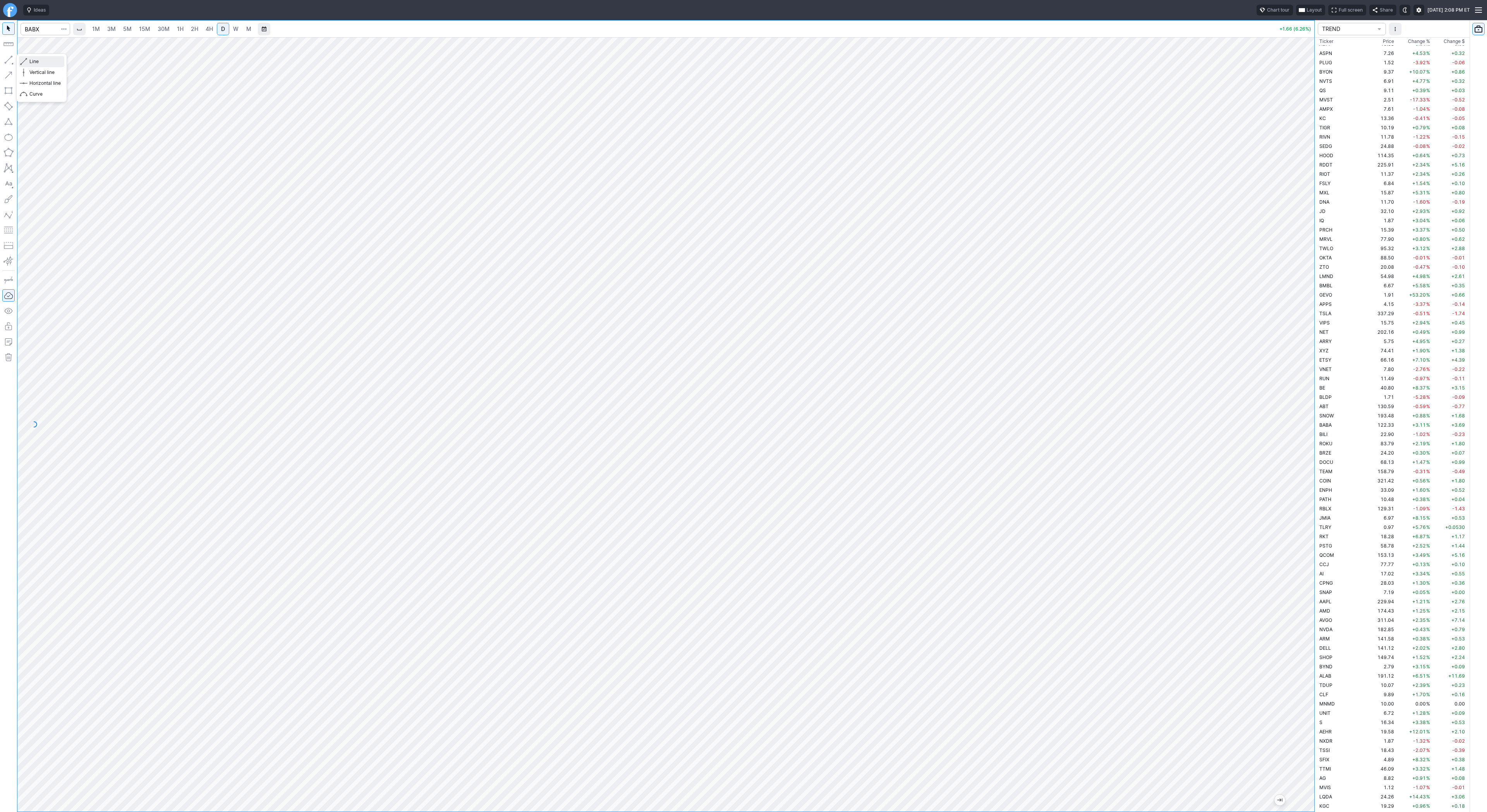
drag, startPoint x: 30, startPoint y: 60, endPoint x: 51, endPoint y: 78, distance: 27.7
click at [31, 59] on span "Line" at bounding box center [45, 61] width 31 height 8
click at [38, 29] on input "Search" at bounding box center [46, 29] width 50 height 12
type input "bbai"
click at [234, 26] on span "W" at bounding box center [236, 28] width 5 height 6
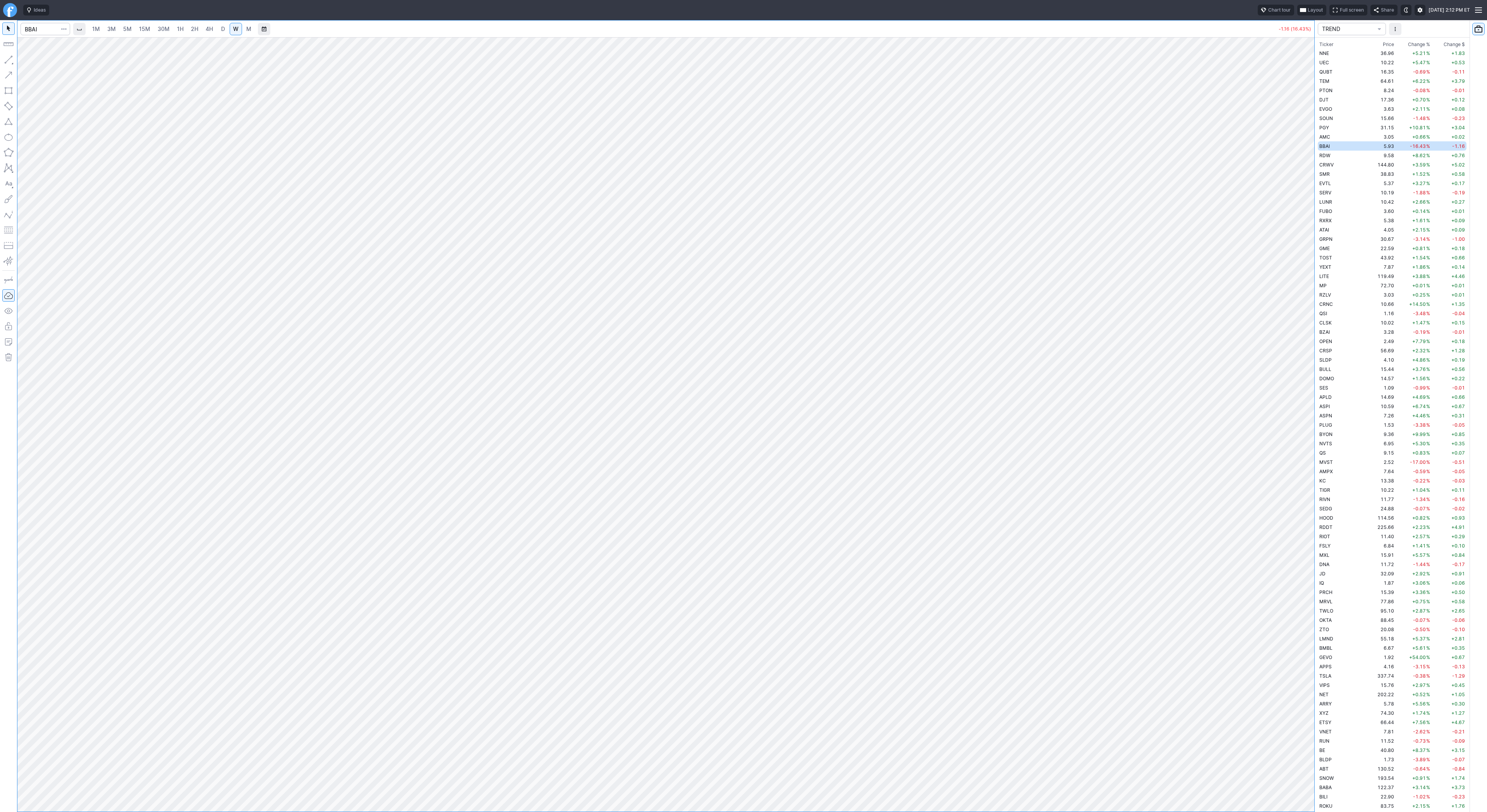
click at [116, 30] on link "3M" at bounding box center [111, 29] width 16 height 12
click at [158, 32] on span "30M" at bounding box center [163, 29] width 12 height 8
click at [179, 32] on span "1H" at bounding box center [180, 29] width 6 height 8
click at [209, 31] on span "4H" at bounding box center [209, 28] width 8 height 6
click at [221, 30] on span "D" at bounding box center [223, 28] width 4 height 6
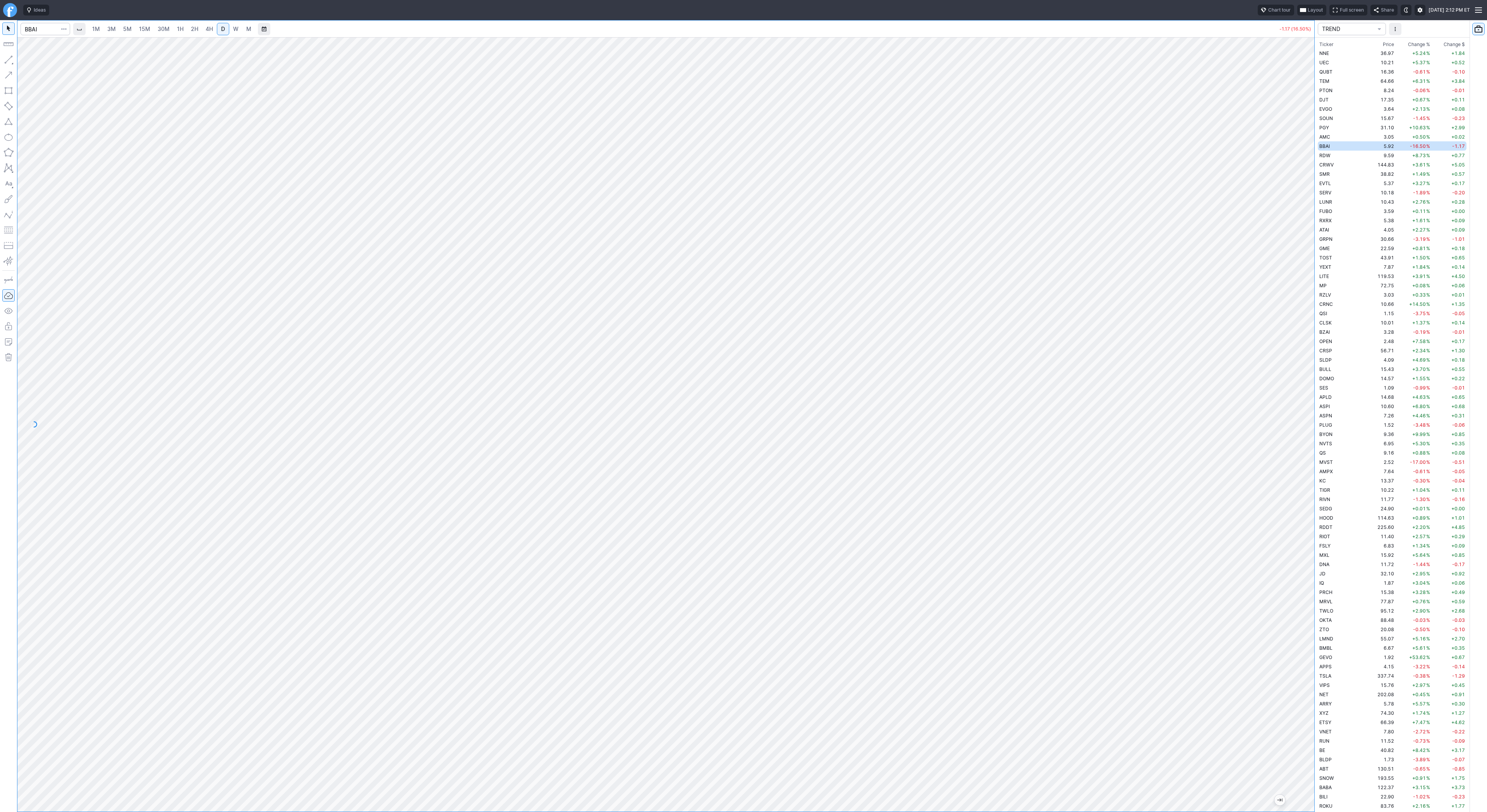
click at [233, 30] on span "W" at bounding box center [236, 28] width 5 height 6
click at [38, 31] on input "Search" at bounding box center [46, 29] width 50 height 12
type input "pony"
click at [46, 43] on span "PONY" at bounding box center [40, 46] width 25 height 6
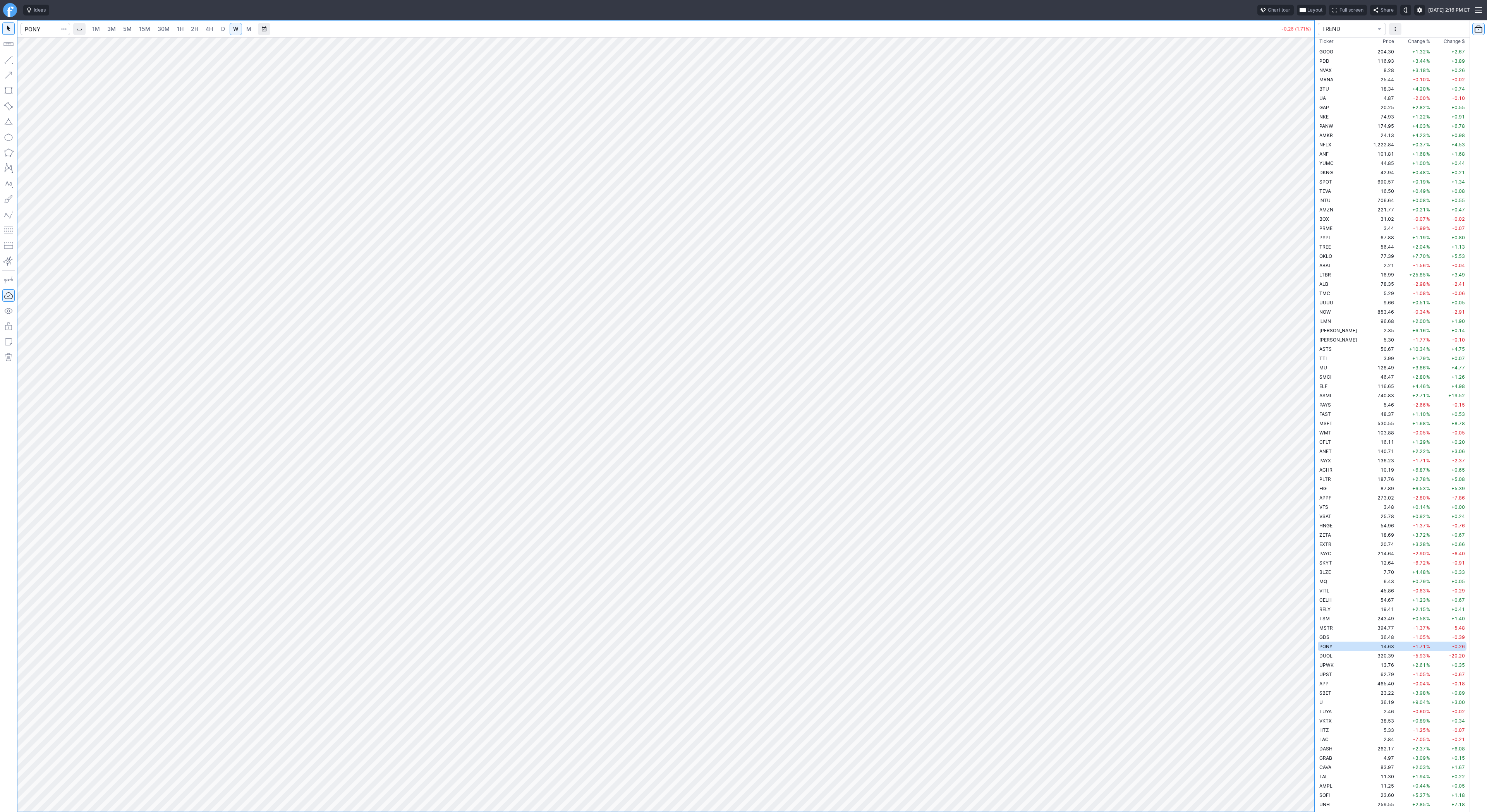
click at [155, 30] on link "30M" at bounding box center [163, 29] width 19 height 12
click at [218, 27] on link "D" at bounding box center [223, 29] width 12 height 12
click at [1288, 345] on div at bounding box center [666, 424] width 1297 height 774
click at [169, 30] on link "30M" at bounding box center [163, 29] width 19 height 12
click at [230, 33] on link "W" at bounding box center [236, 29] width 12 height 12
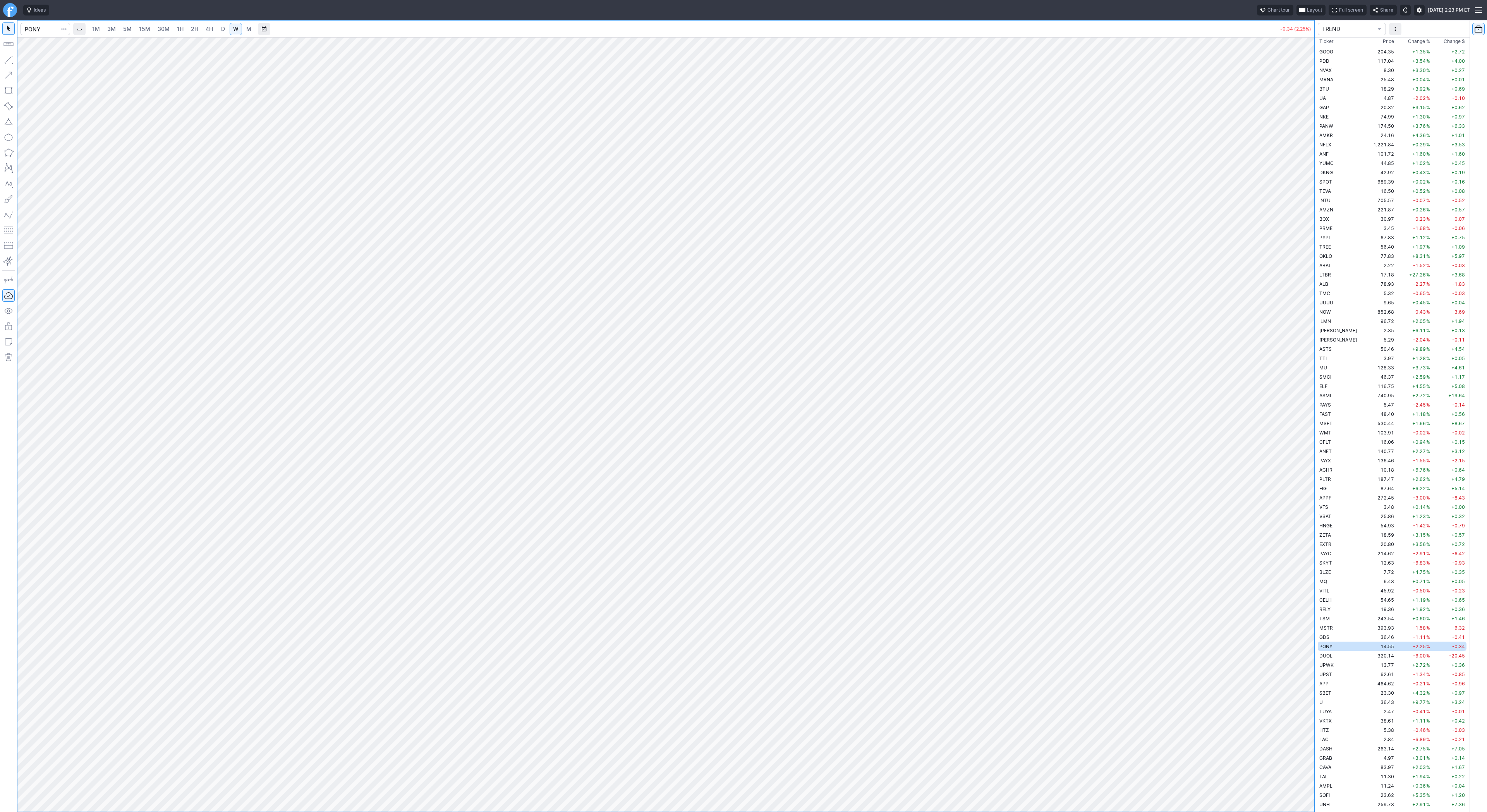
click at [223, 32] on span "D" at bounding box center [223, 28] width 4 height 6
drag, startPoint x: 1314, startPoint y: 283, endPoint x: 1298, endPoint y: 454, distance: 171.7
drag, startPoint x: 1302, startPoint y: 362, endPoint x: 1298, endPoint y: 536, distance: 174.0
click at [1298, 536] on div at bounding box center [1306, 422] width 16 height 755
click at [8, 61] on button "button" at bounding box center [8, 59] width 12 height 12
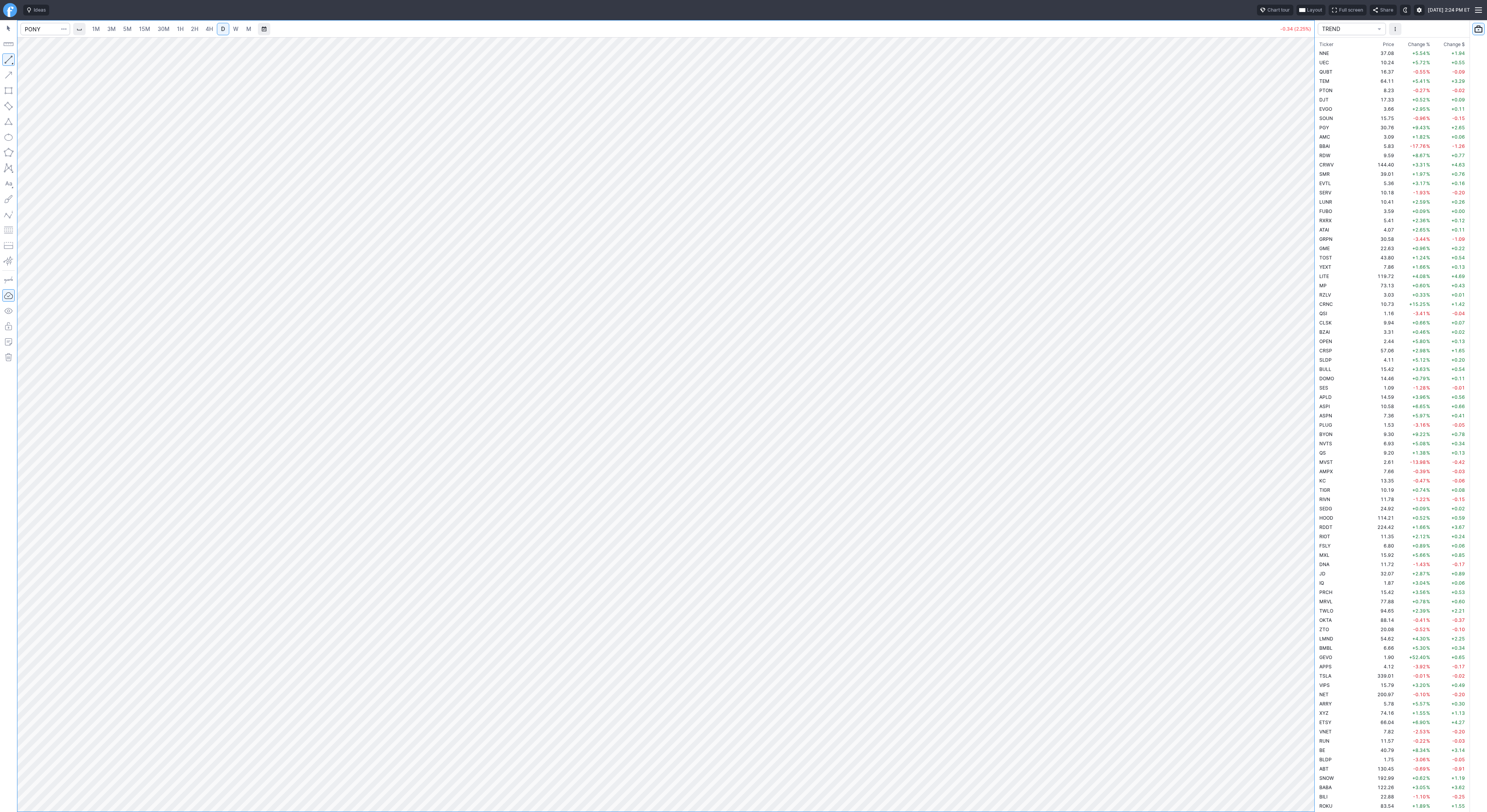
scroll to position [1200, 0]
click at [6, 63] on button "button" at bounding box center [8, 59] width 12 height 12
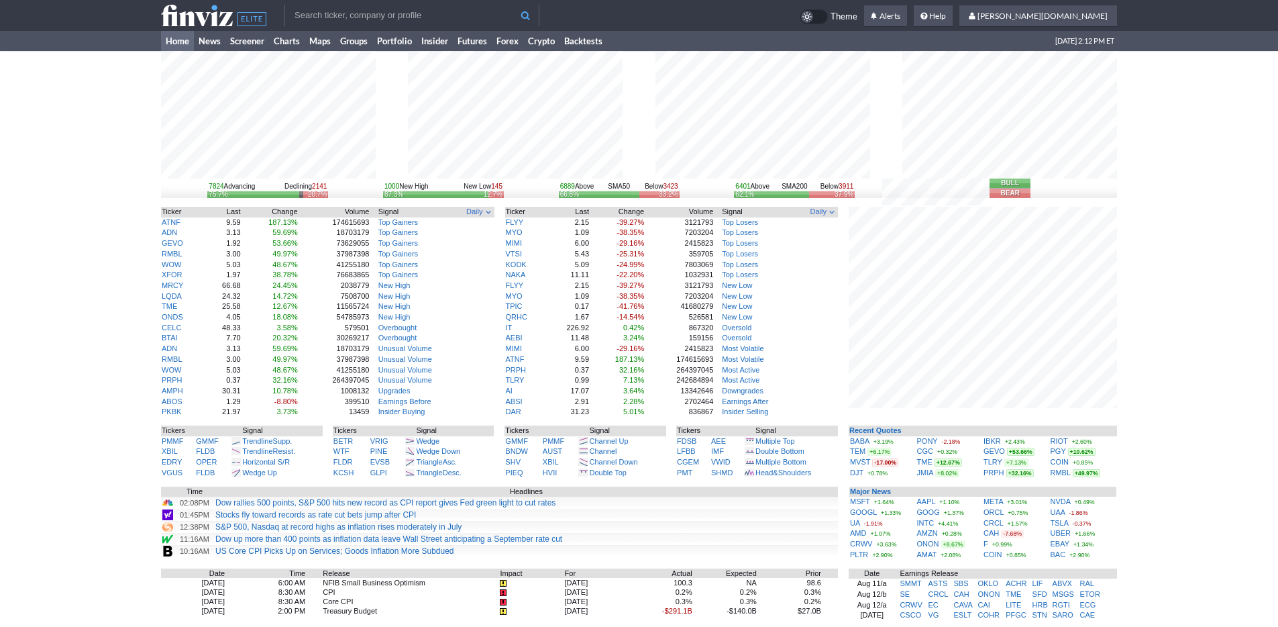
click at [1141, 484] on div "7824 Advancing Declining 2141 75.7% 20.7% 1000 New High New Low 145 87.3% 12.7%…" at bounding box center [639, 423] width 1278 height 745
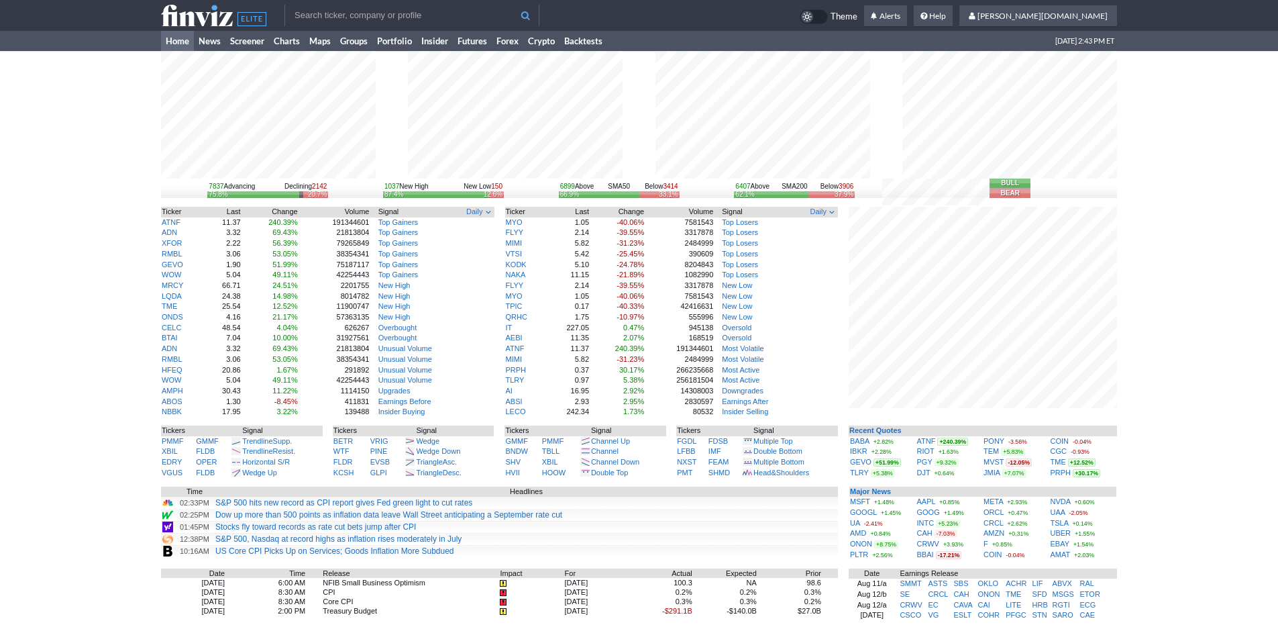
click at [113, 214] on div "7837 Advancing Declining 2142 75.8% 20.7% 1037 New High New Low 150 87.4% 12.6%…" at bounding box center [639, 423] width 1278 height 745
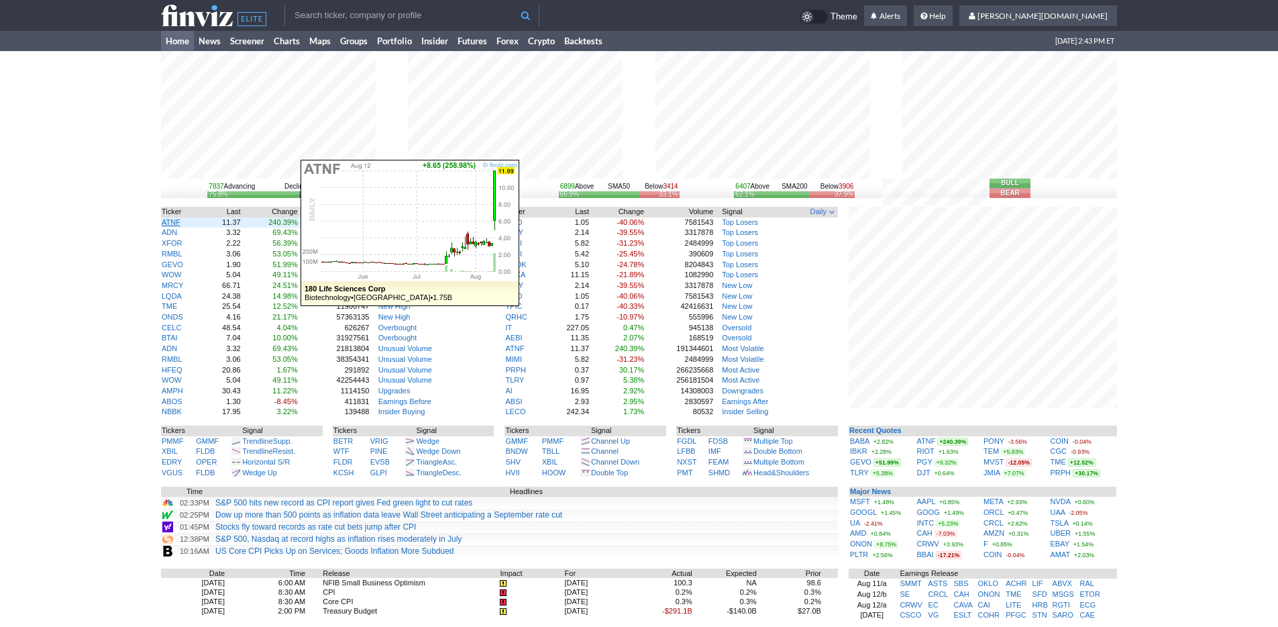
click at [166, 223] on link "ATNF" at bounding box center [171, 222] width 19 height 8
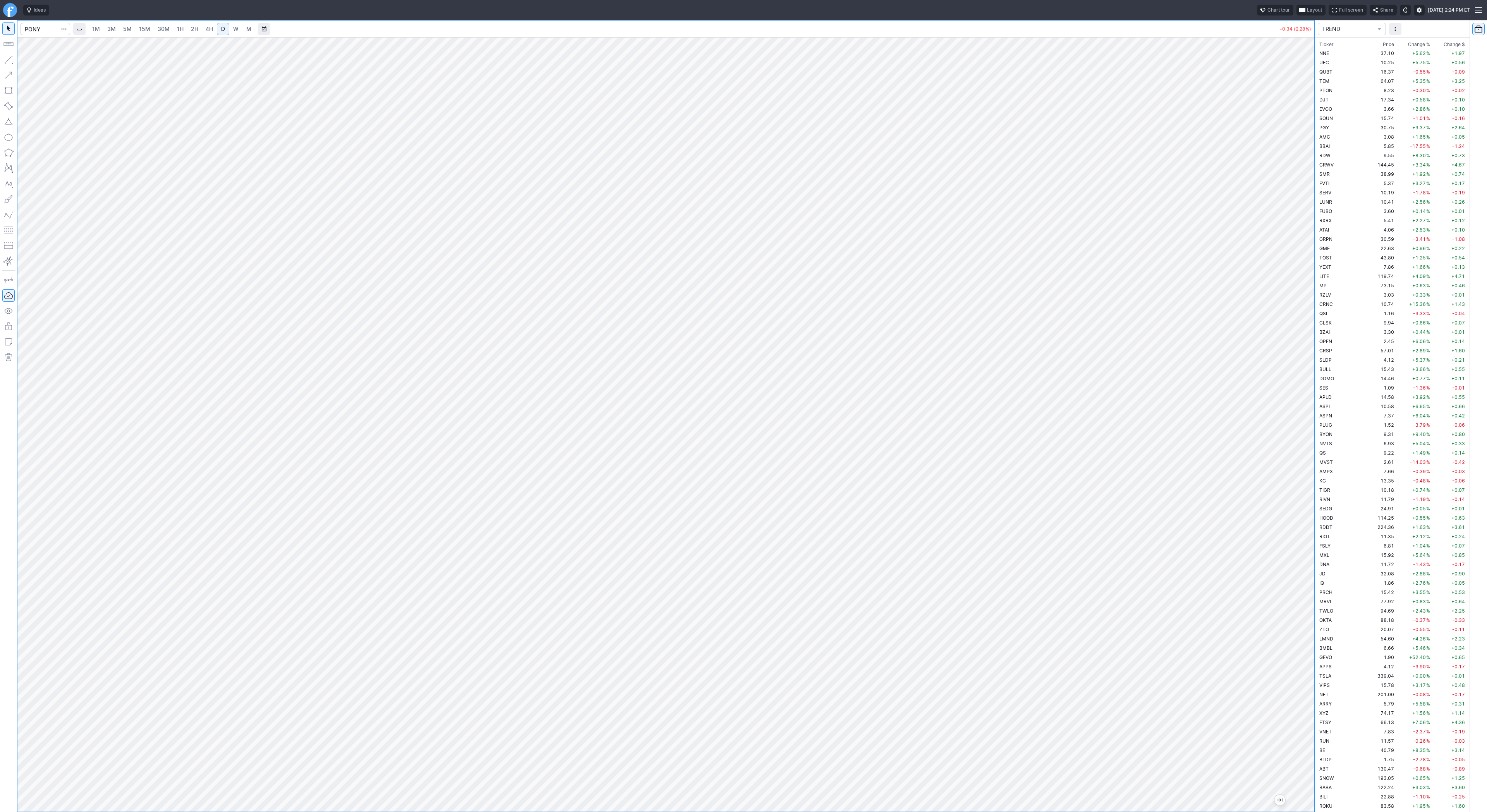
scroll to position [1200, 0]
click at [124, 29] on span "5M" at bounding box center [127, 28] width 9 height 6
click at [167, 30] on span "30M" at bounding box center [163, 28] width 12 height 6
click at [191, 31] on span "2H" at bounding box center [195, 28] width 8 height 6
click at [206, 29] on span "4H" at bounding box center [209, 28] width 8 height 6
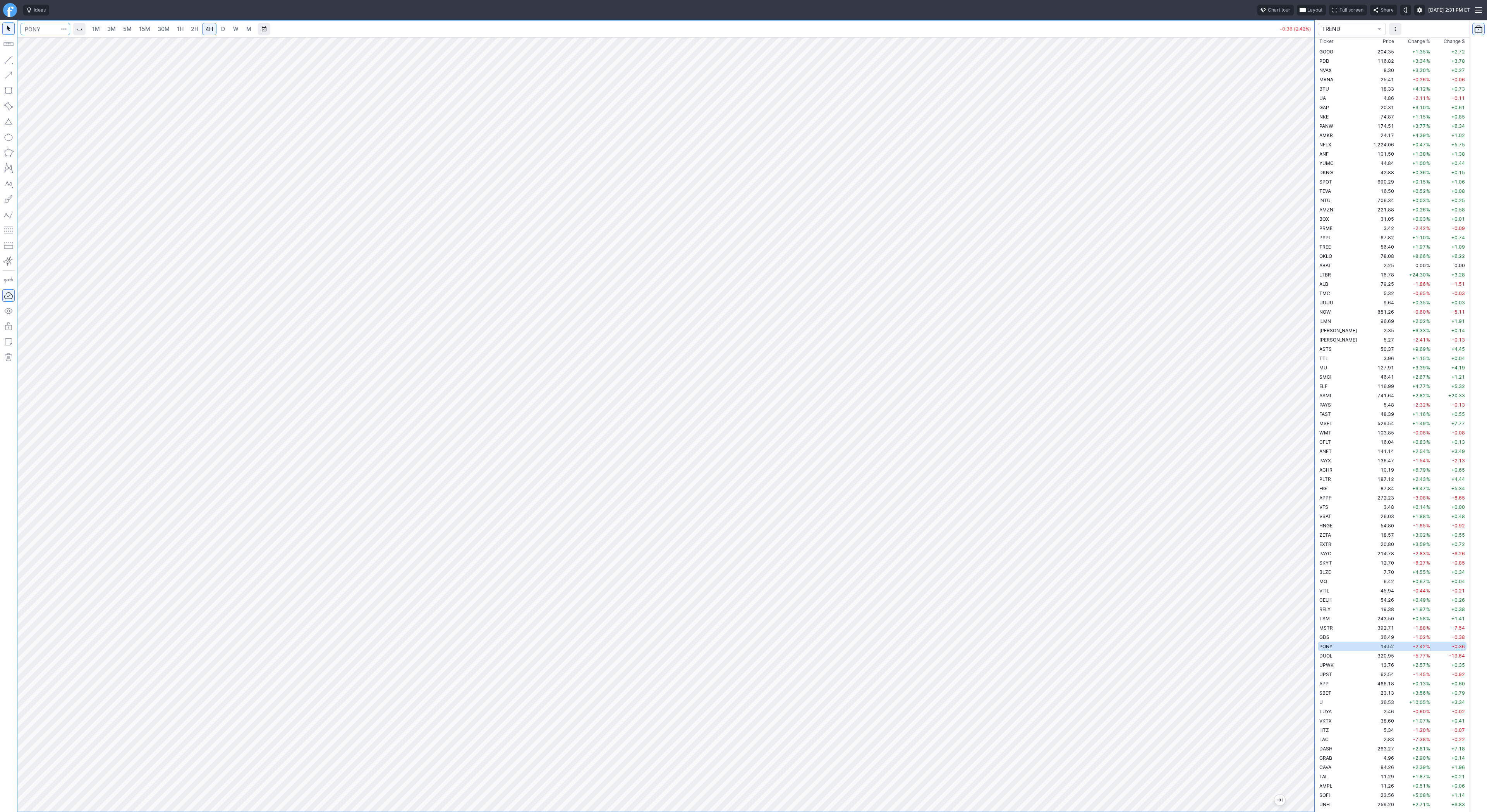
click at [40, 29] on input "Search" at bounding box center [46, 29] width 50 height 12
type input "baba"
click at [56, 43] on span "[PERSON_NAME]" at bounding box center [71, 46] width 38 height 6
click at [111, 29] on span "3M" at bounding box center [111, 28] width 9 height 6
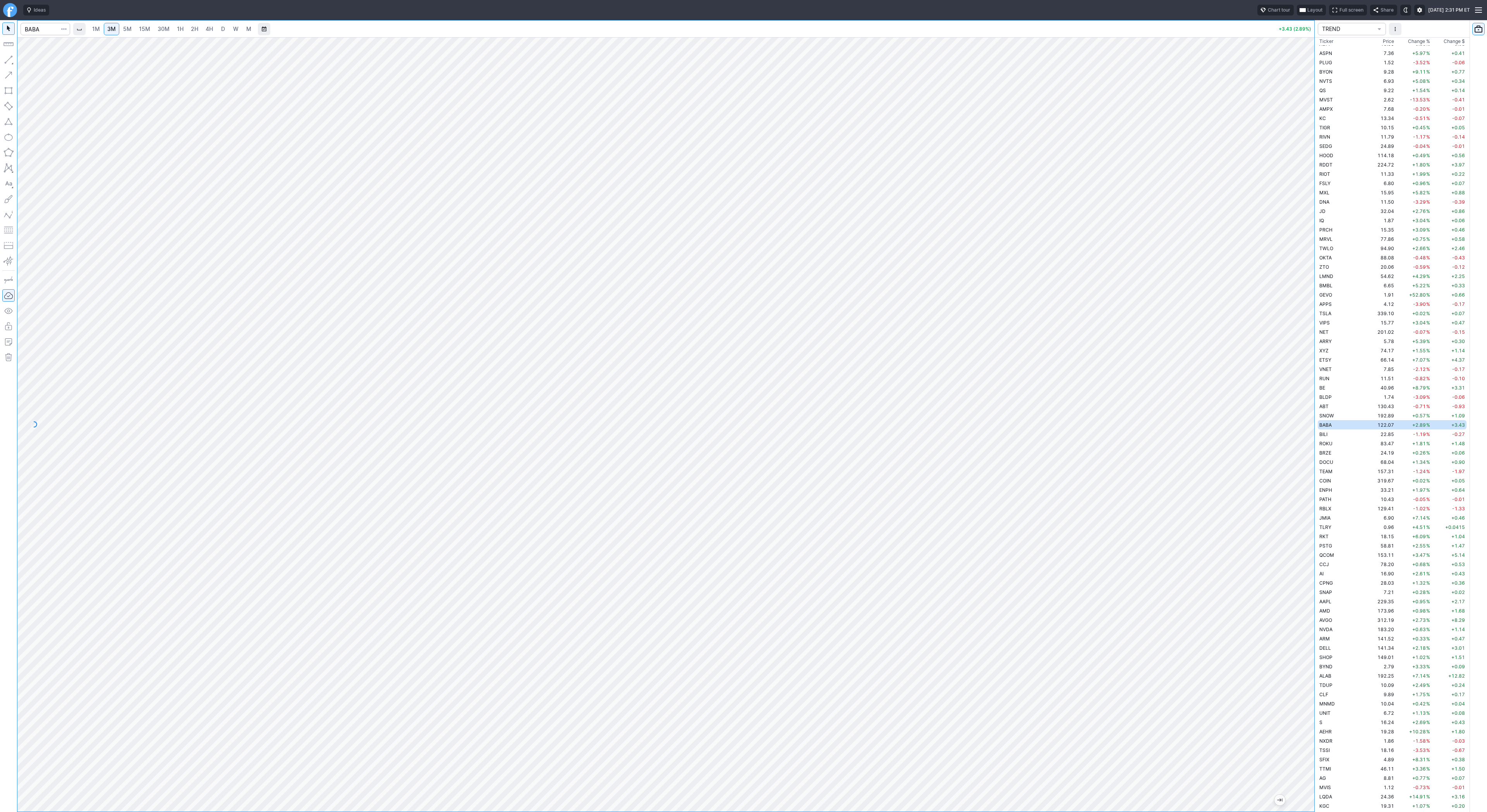
click at [210, 32] on span "4H" at bounding box center [209, 29] width 8 height 8
click at [39, 27] on input "Search" at bounding box center [46, 29] width 50 height 12
type input "siri"
click at [37, 44] on span "SIRI" at bounding box center [40, 46] width 25 height 6
click at [240, 30] on link "W" at bounding box center [236, 29] width 12 height 12
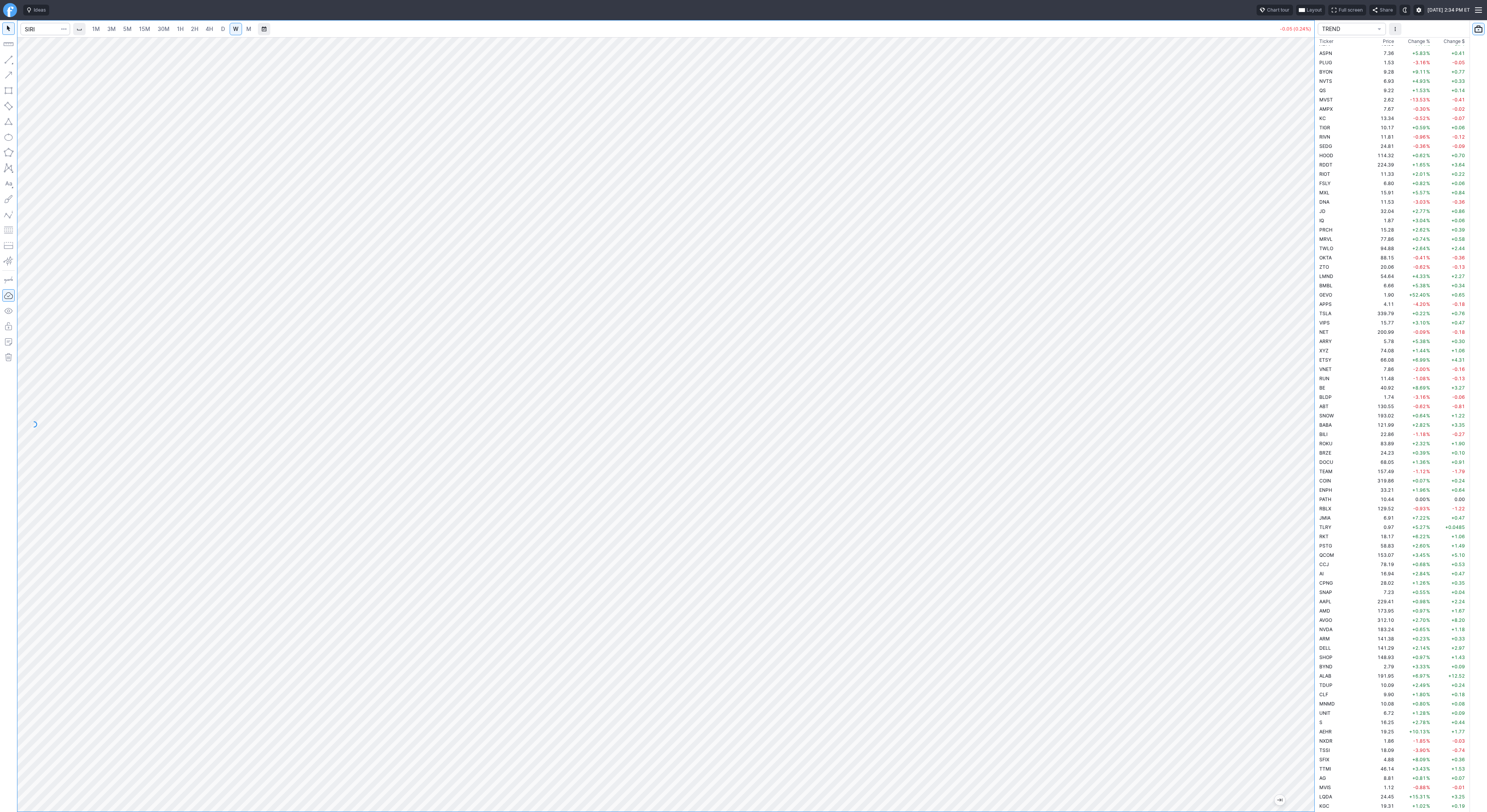
click at [250, 29] on link "M" at bounding box center [248, 29] width 12 height 12
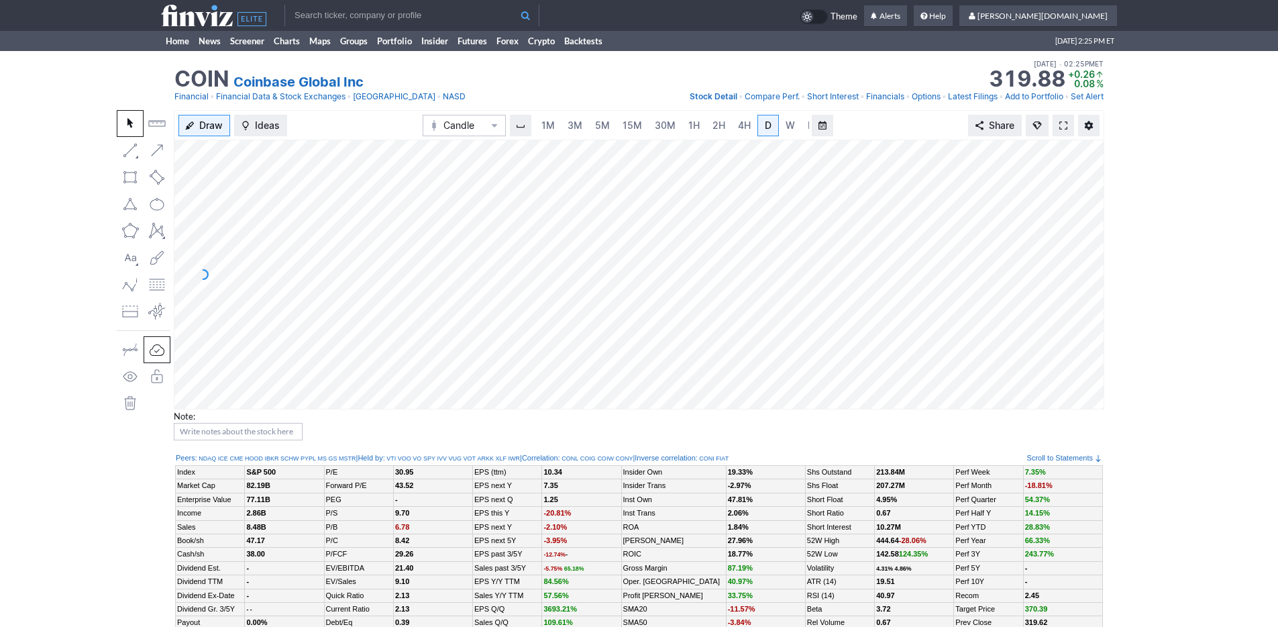
scroll to position [0, 13]
click at [565, 125] on span "3M" at bounding box center [561, 124] width 15 height 11
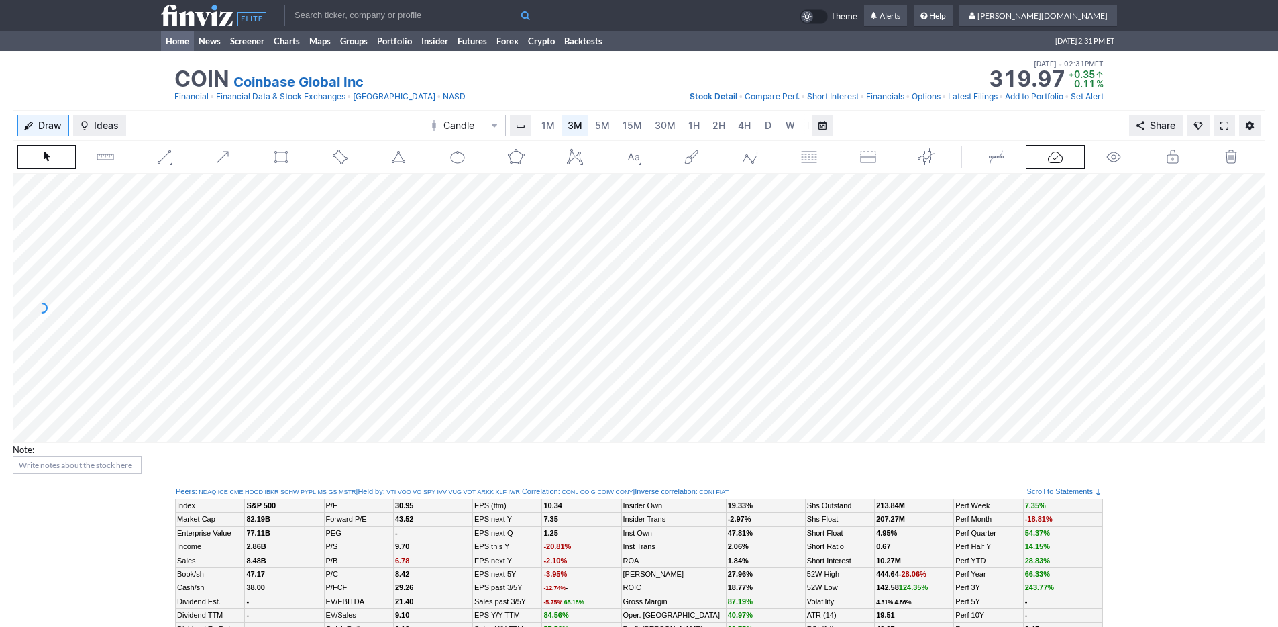
click at [172, 50] on link "Home" at bounding box center [177, 41] width 33 height 20
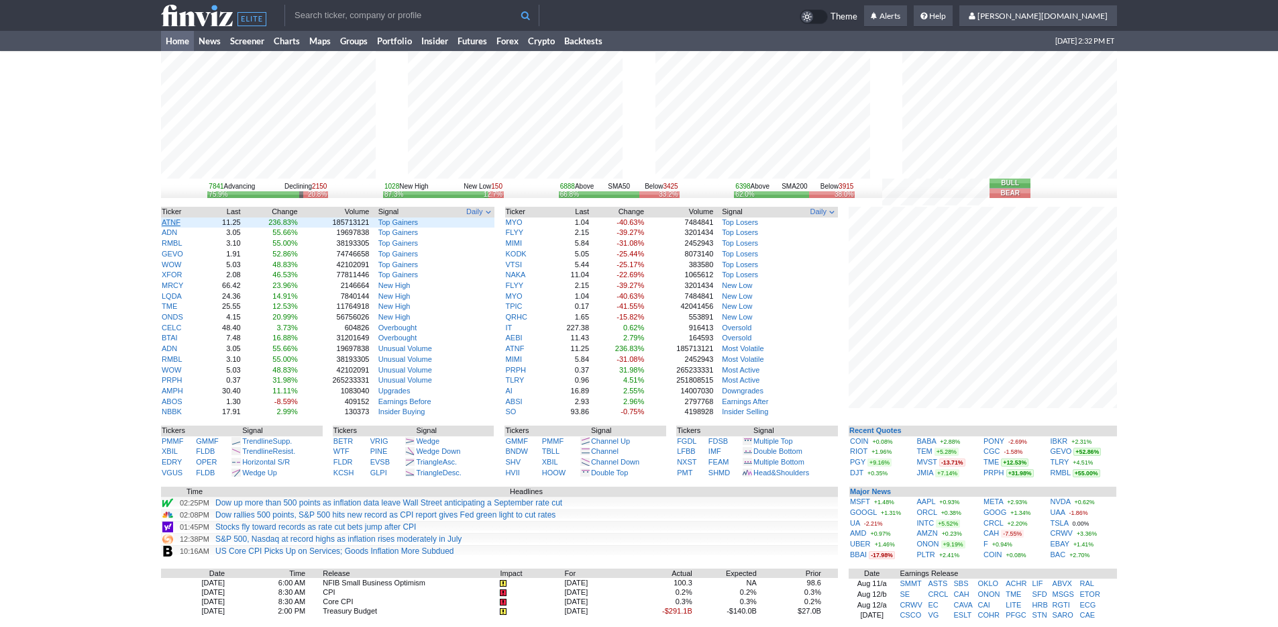
click at [166, 222] on link "ATNF" at bounding box center [171, 222] width 19 height 8
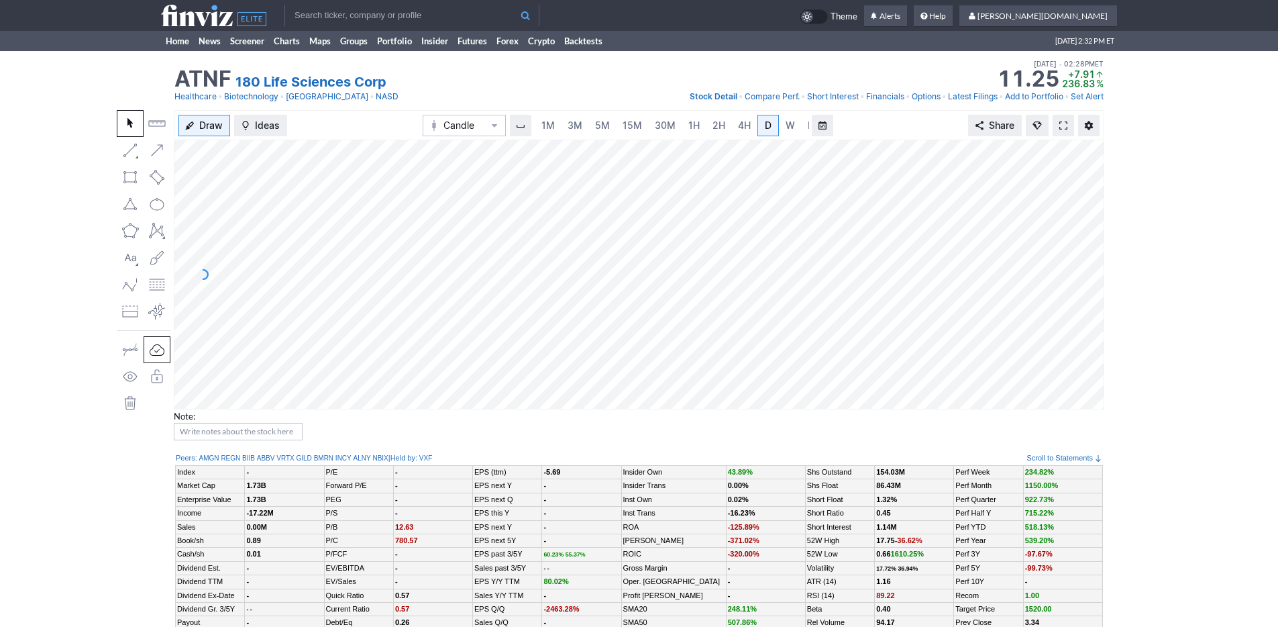
scroll to position [0, 13]
click at [561, 121] on span "3M" at bounding box center [561, 124] width 15 height 11
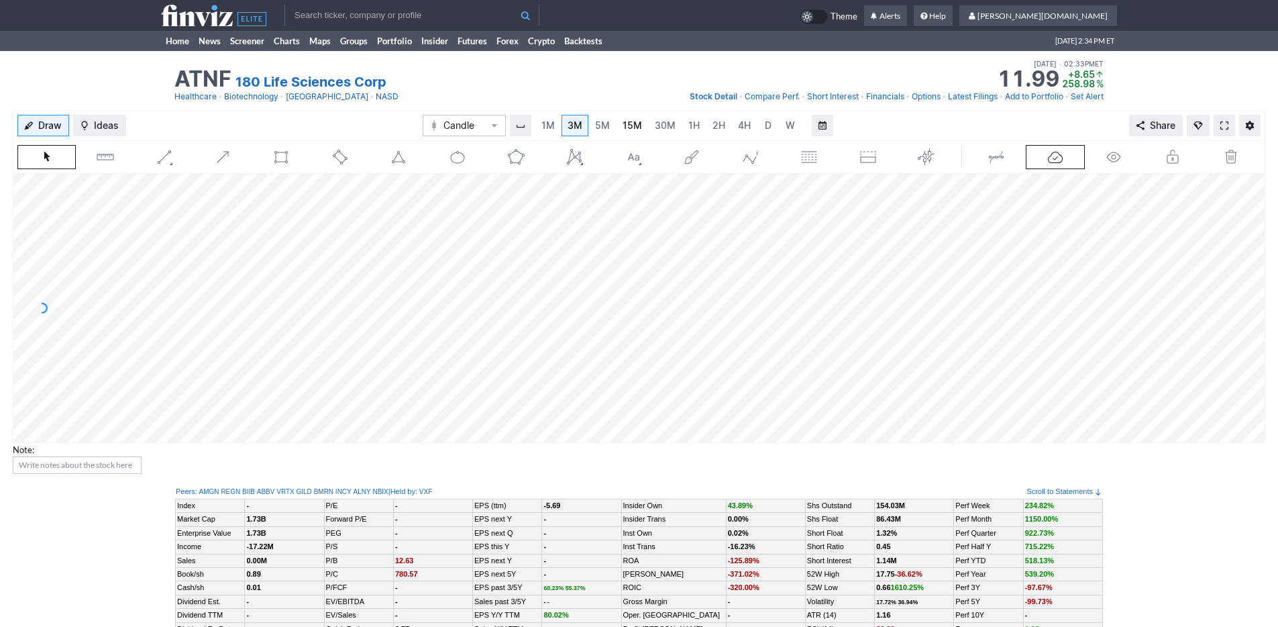
click at [632, 121] on span "15M" at bounding box center [632, 124] width 19 height 11
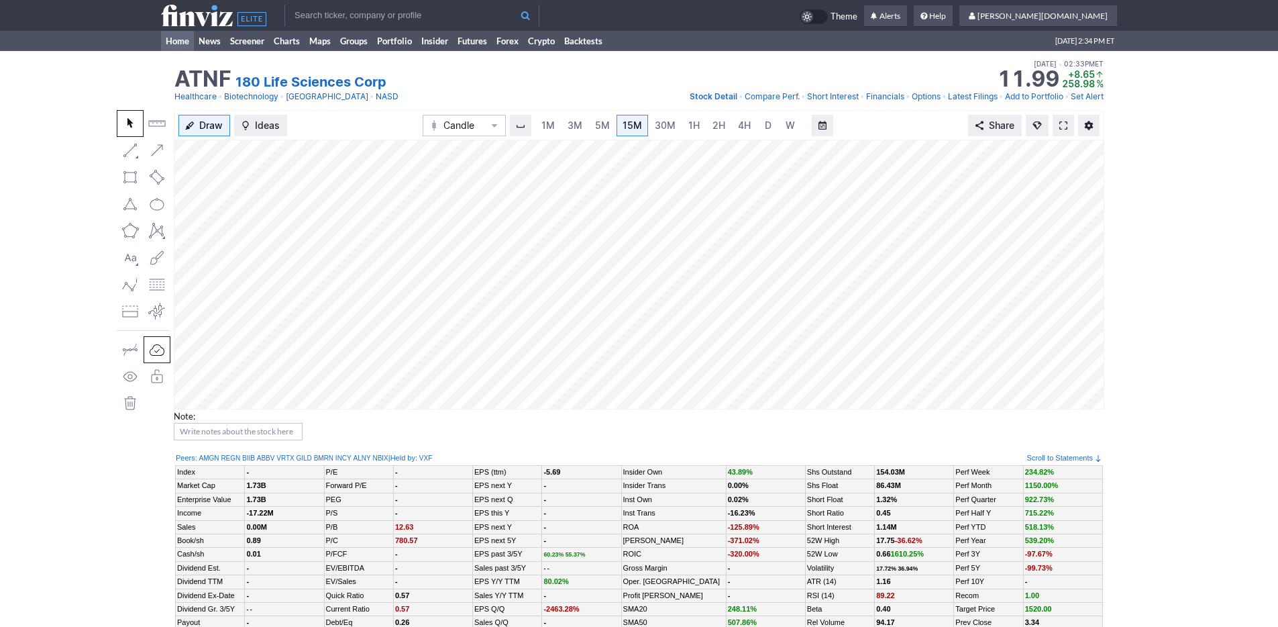
click at [171, 43] on link "Home" at bounding box center [177, 41] width 33 height 20
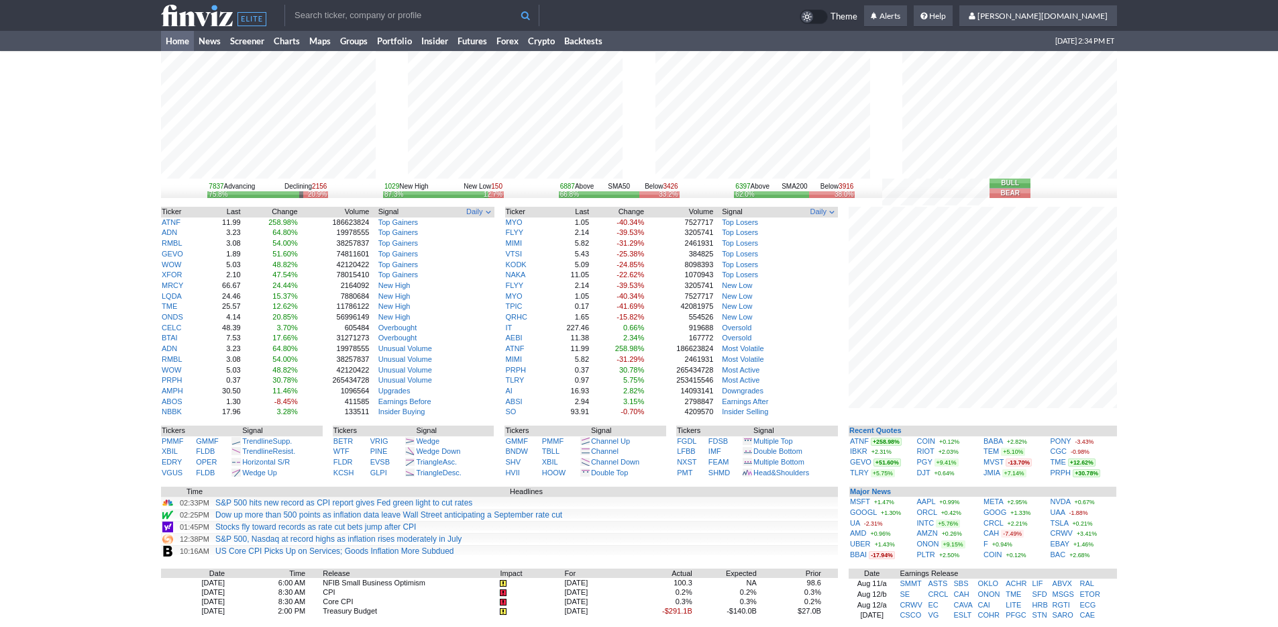
click at [1152, 447] on div "7837 Advancing Declining 2156 75.8% 20.9% 1029 New High New Low 150 87.3% 12.7%…" at bounding box center [639, 423] width 1278 height 745
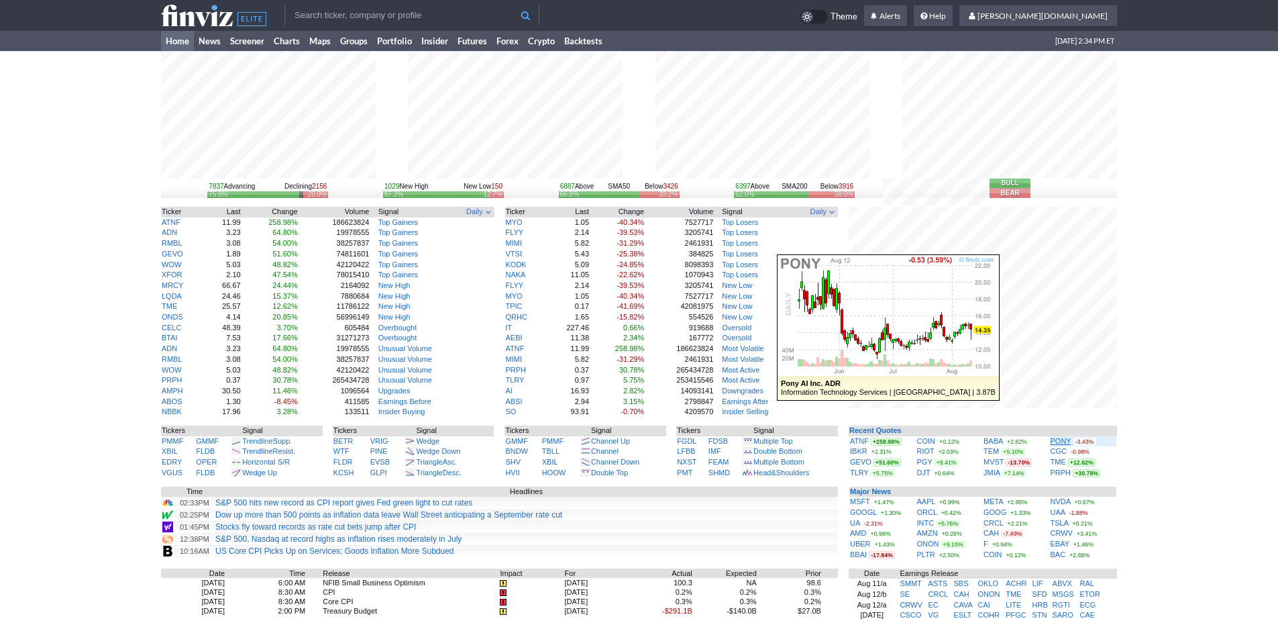
click at [1065, 439] on link "PONY" at bounding box center [1061, 441] width 21 height 8
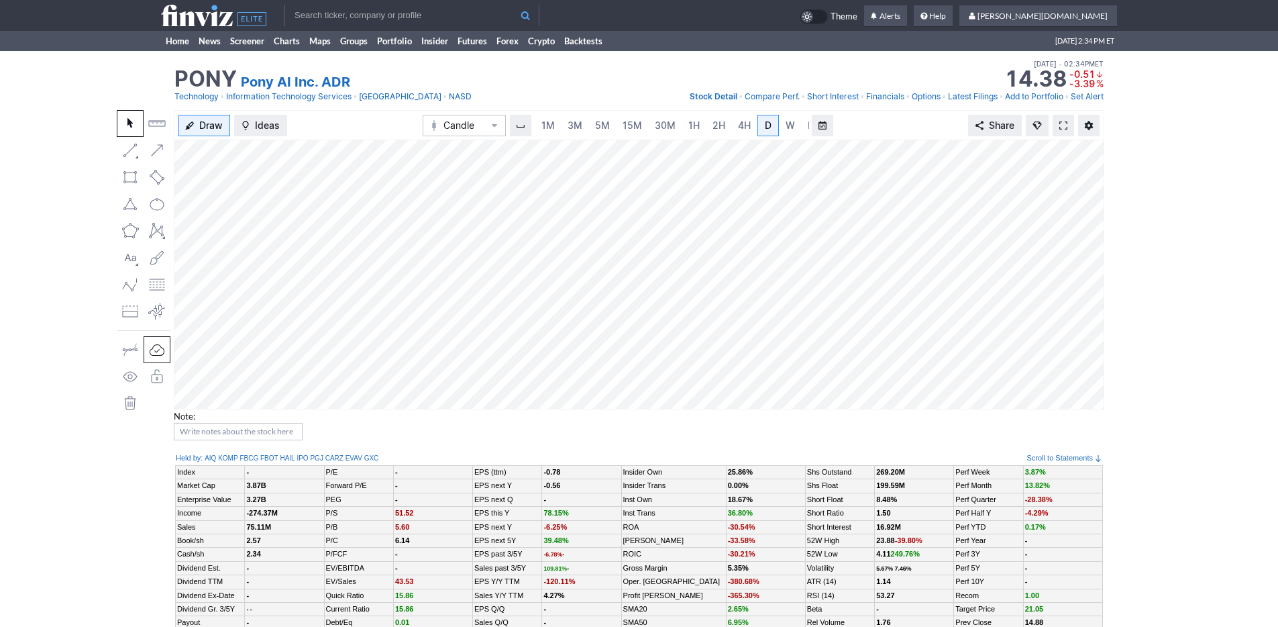
scroll to position [0, 13]
click at [578, 125] on link "5M" at bounding box center [589, 125] width 27 height 21
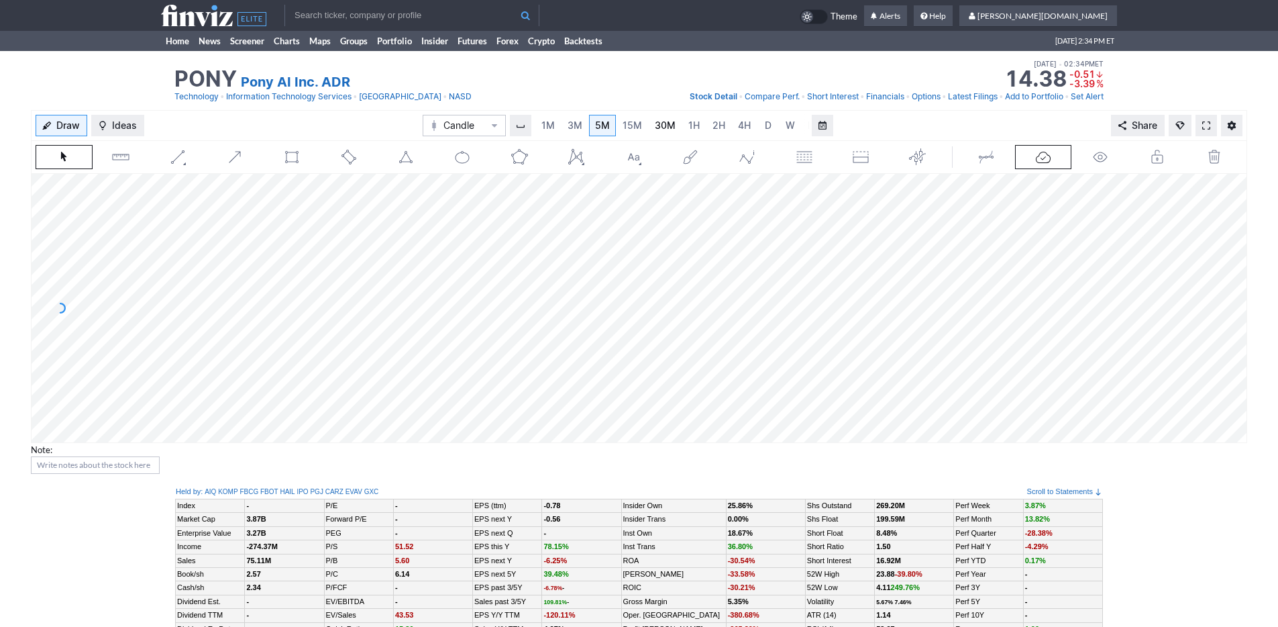
click at [655, 127] on span "30M" at bounding box center [665, 124] width 21 height 11
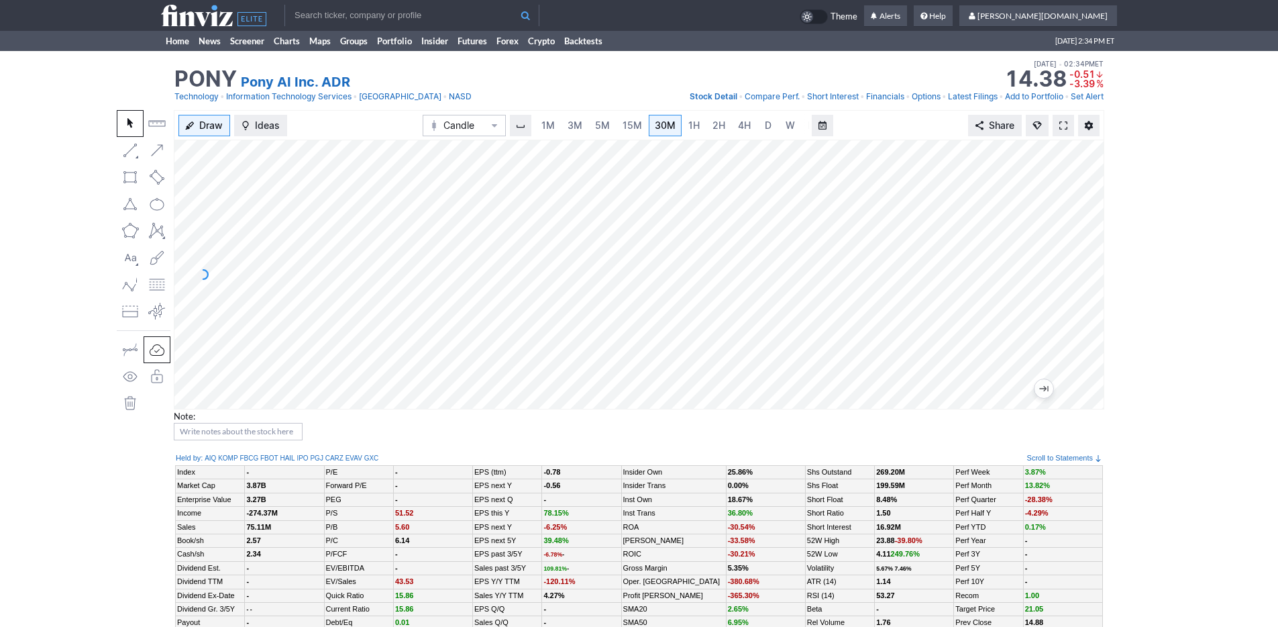
click at [63, 136] on div "Draw Ideas Candle 1M 3M 5M 15M 30M 1H 2H 4H D W M Share Note:" at bounding box center [639, 280] width 1278 height 341
click at [171, 36] on link "Home" at bounding box center [177, 41] width 33 height 20
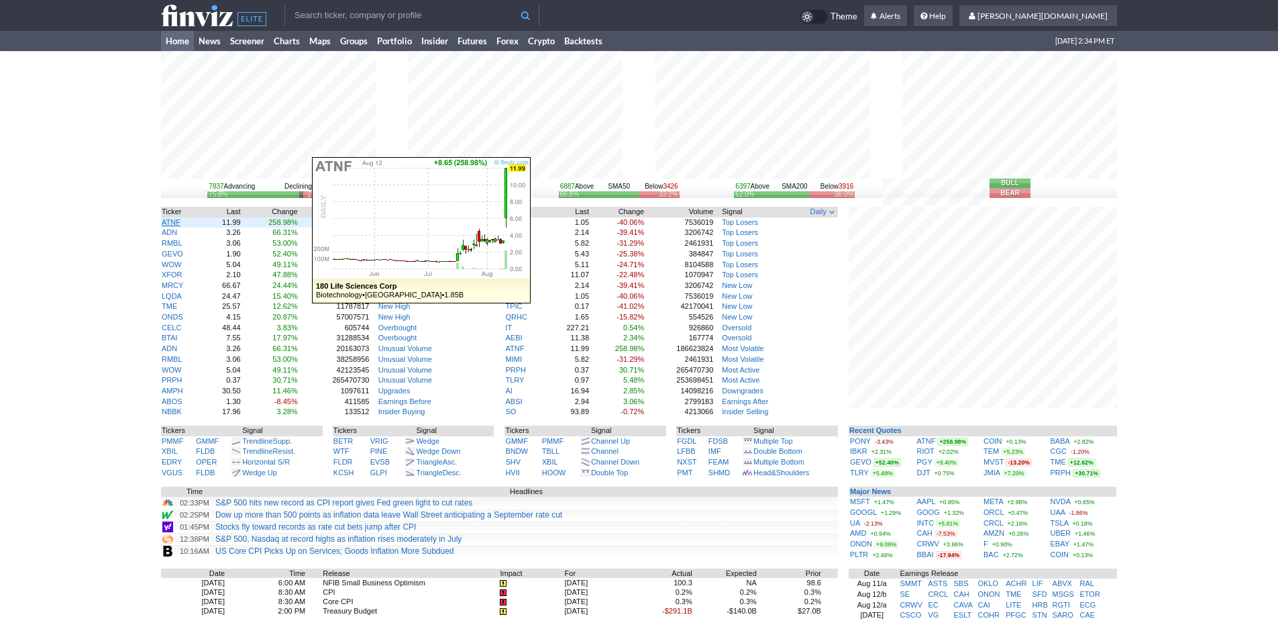
click at [178, 221] on link "ATNF" at bounding box center [171, 222] width 19 height 8
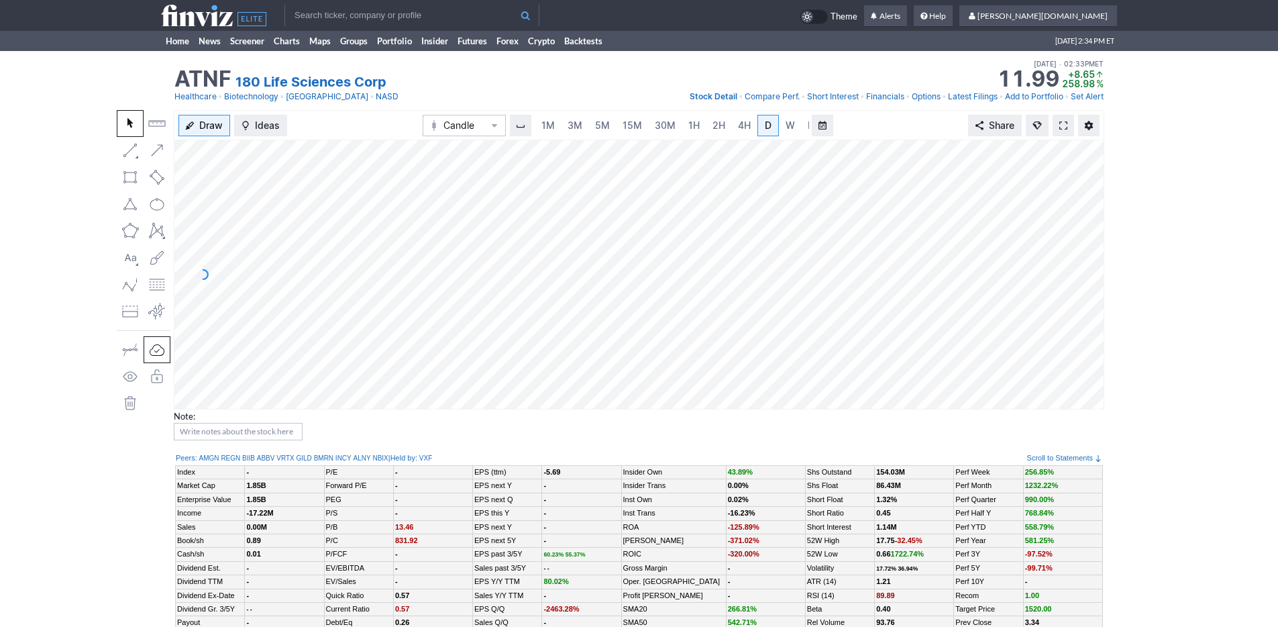
scroll to position [0, 13]
click at [583, 125] on span "5M" at bounding box center [589, 124] width 15 height 11
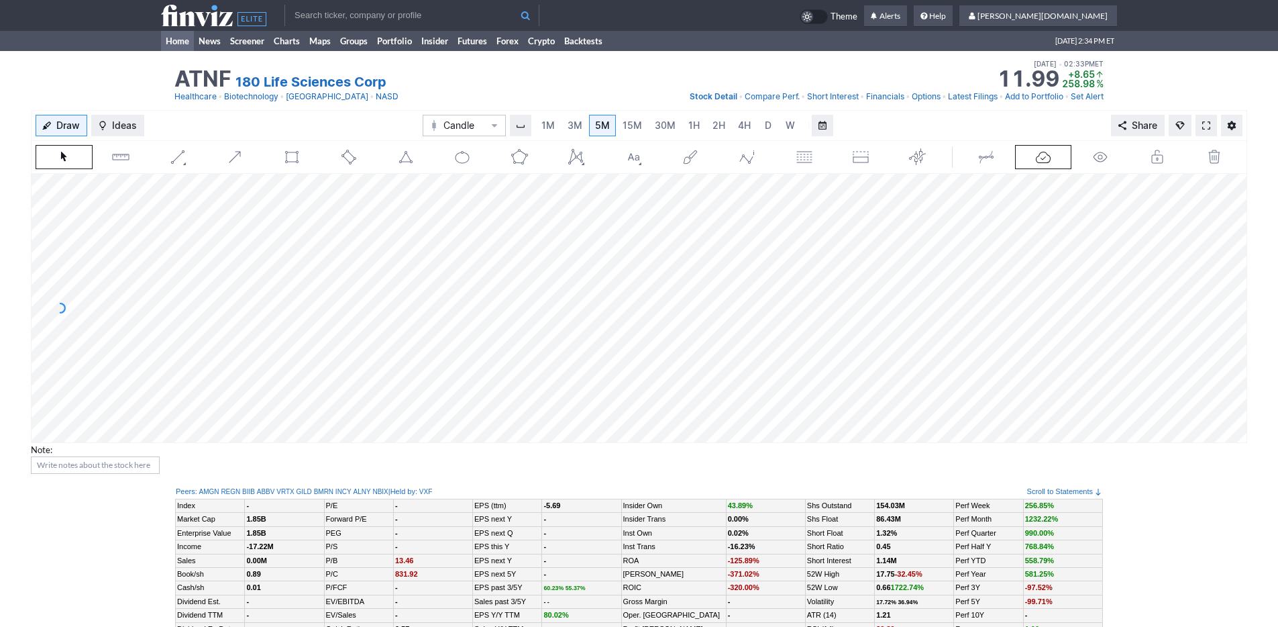
click at [187, 43] on link "Home" at bounding box center [177, 41] width 33 height 20
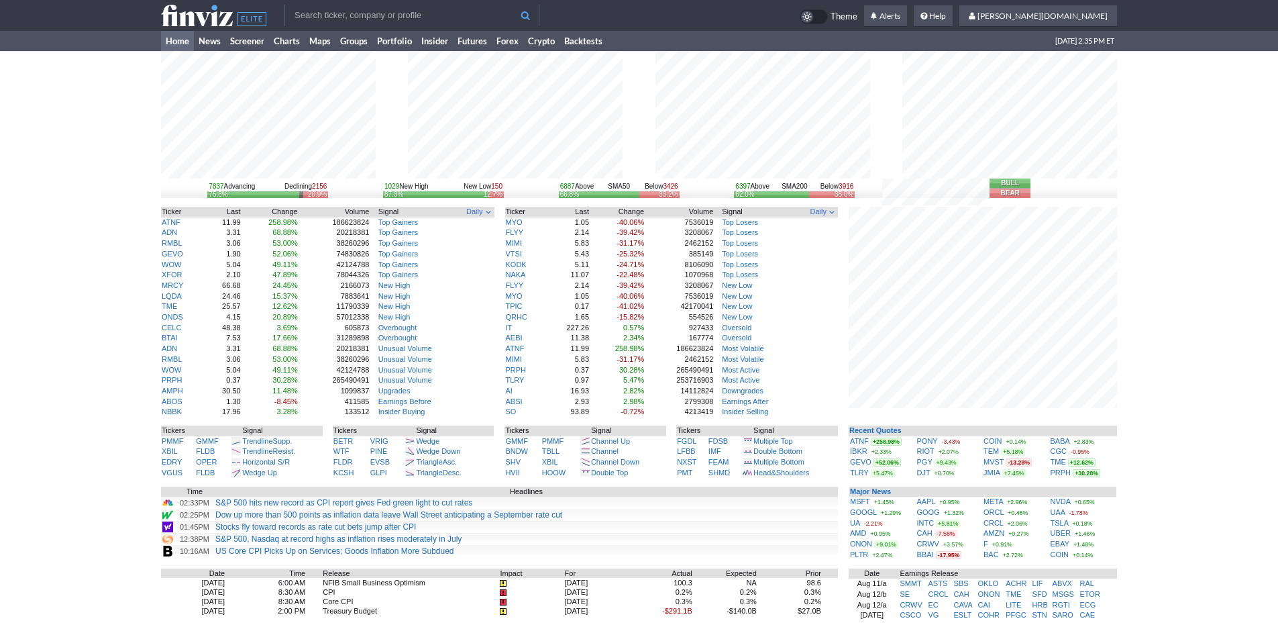
click at [1168, 490] on div "7837 Advancing Declining 2156 75.8% 20.9% 1029 New High New Low 150 87.3% 12.7%…" at bounding box center [639, 423] width 1278 height 745
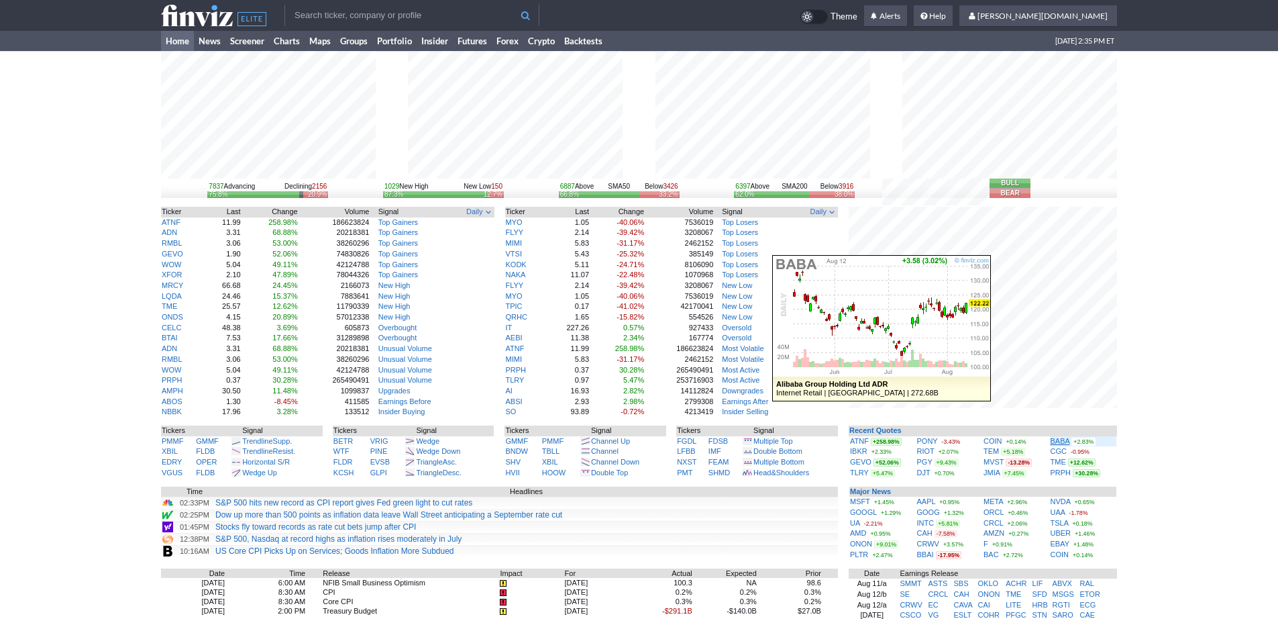
click at [1060, 439] on link "BABA" at bounding box center [1060, 441] width 19 height 8
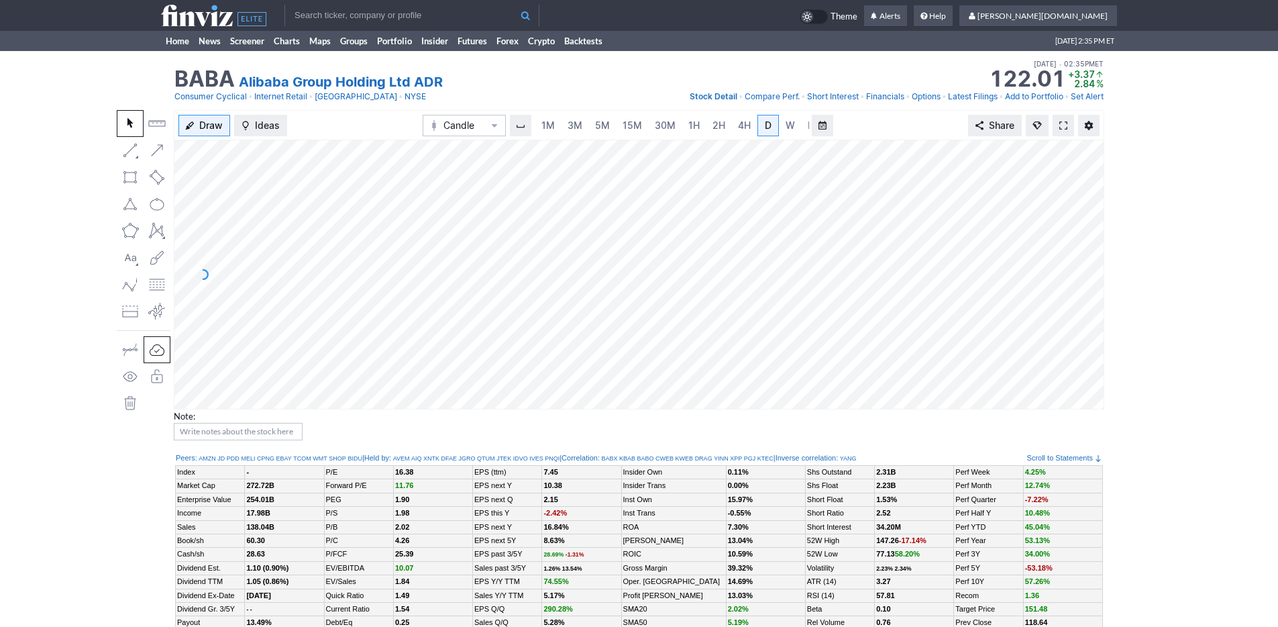
scroll to position [0, 13]
click at [561, 131] on span "3M" at bounding box center [561, 124] width 15 height 11
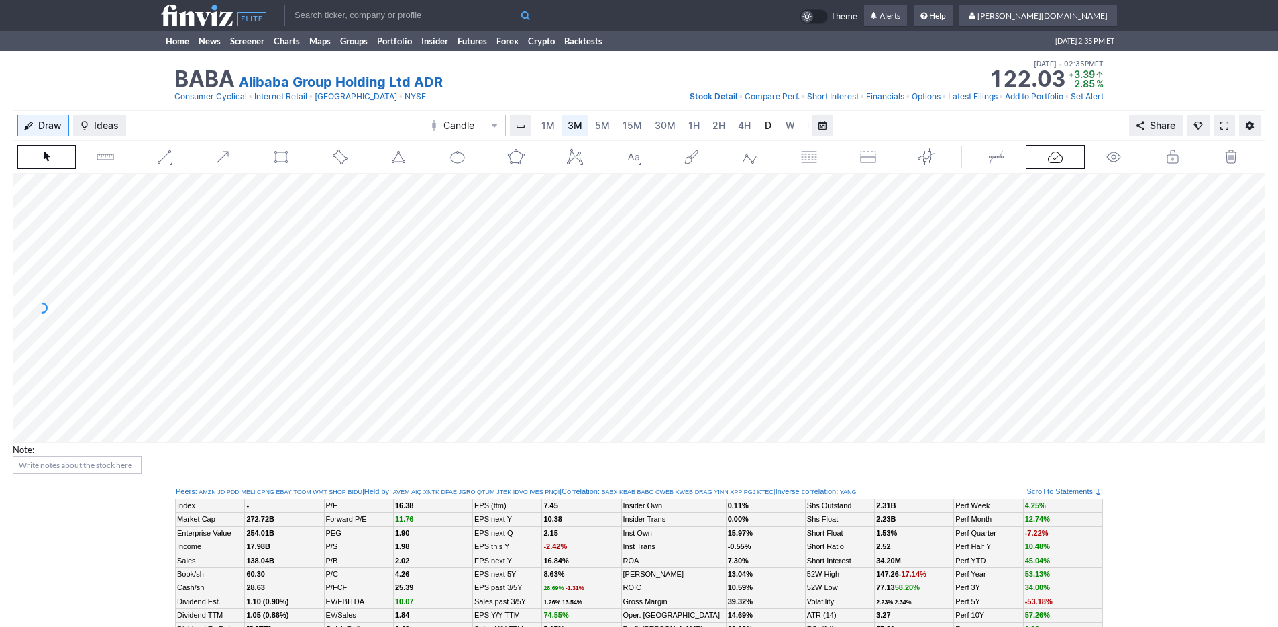
click at [757, 125] on link "D" at bounding box center [767, 125] width 21 height 21
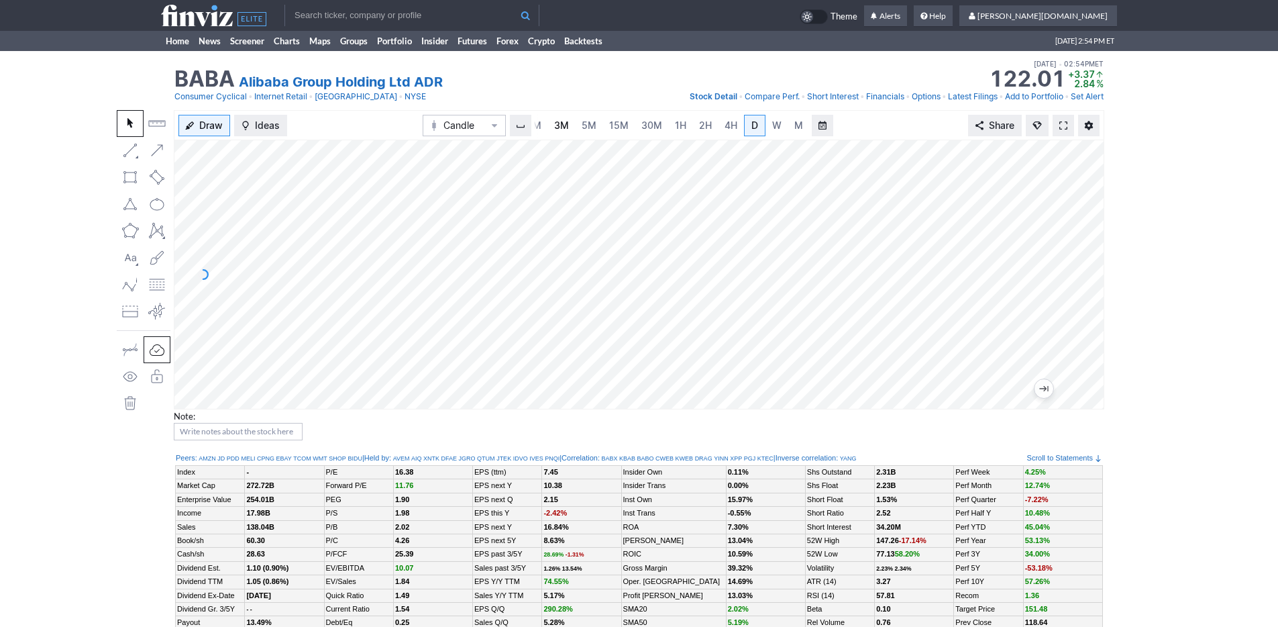
click at [565, 129] on span "3M" at bounding box center [561, 124] width 15 height 11
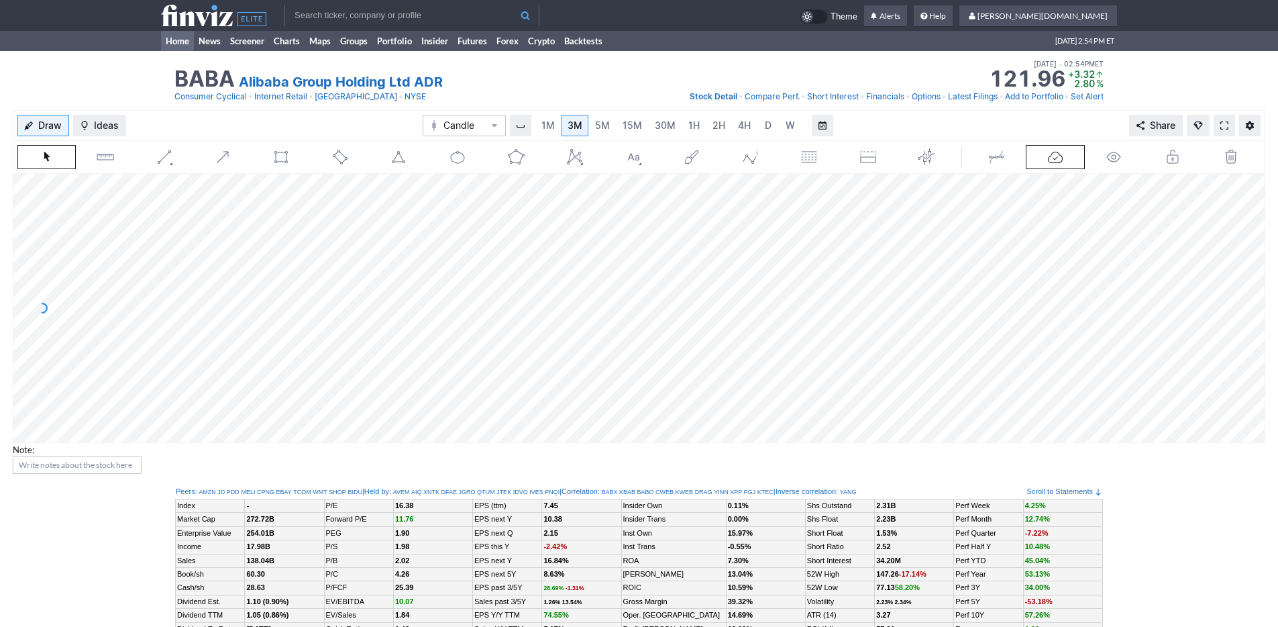
click at [175, 44] on link "Home" at bounding box center [177, 41] width 33 height 20
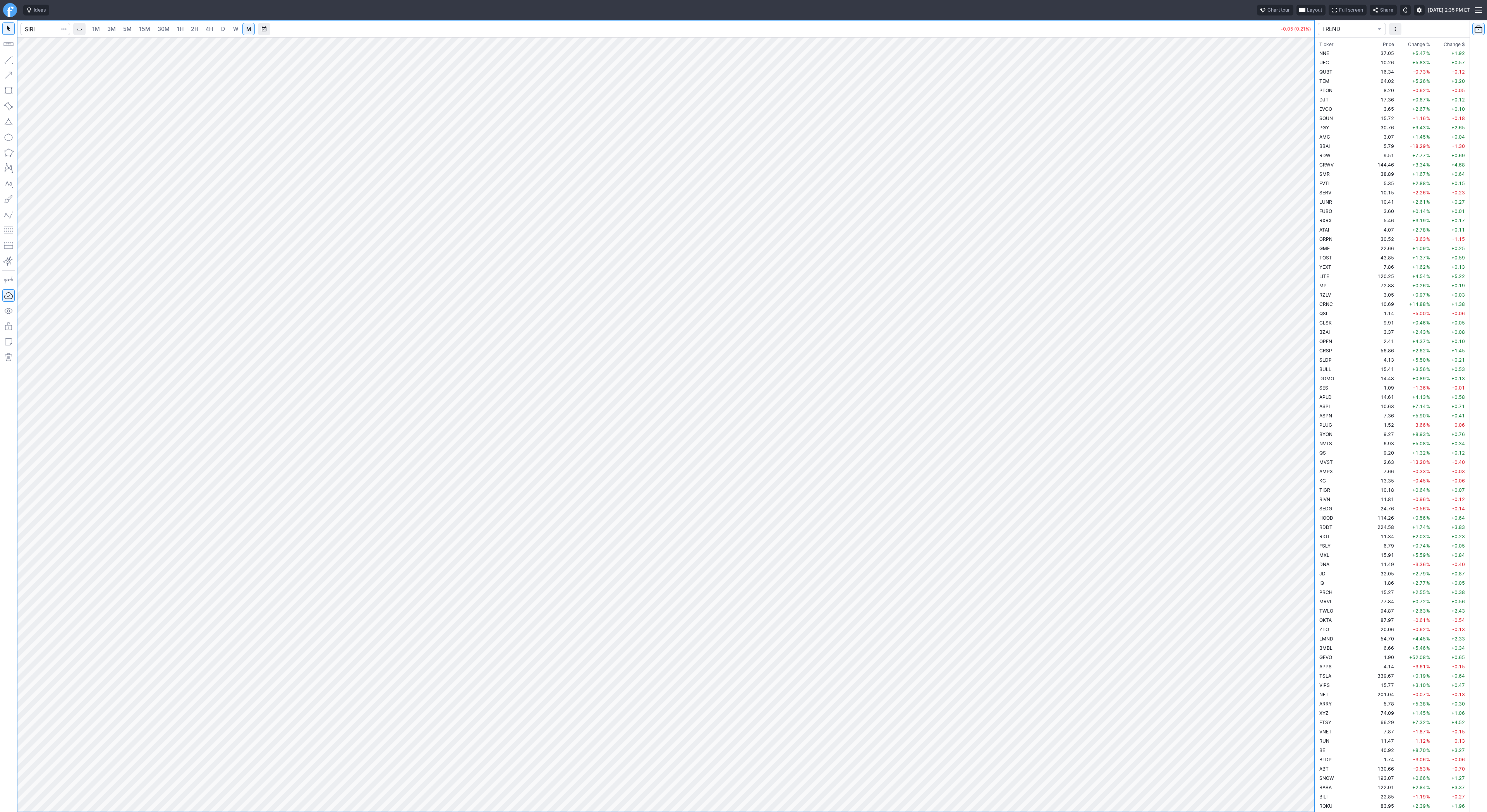
scroll to position [362, 0]
click at [47, 30] on input "Search" at bounding box center [46, 29] width 50 height 12
type input "pony"
click at [200, 30] on link "2H" at bounding box center [195, 29] width 14 height 12
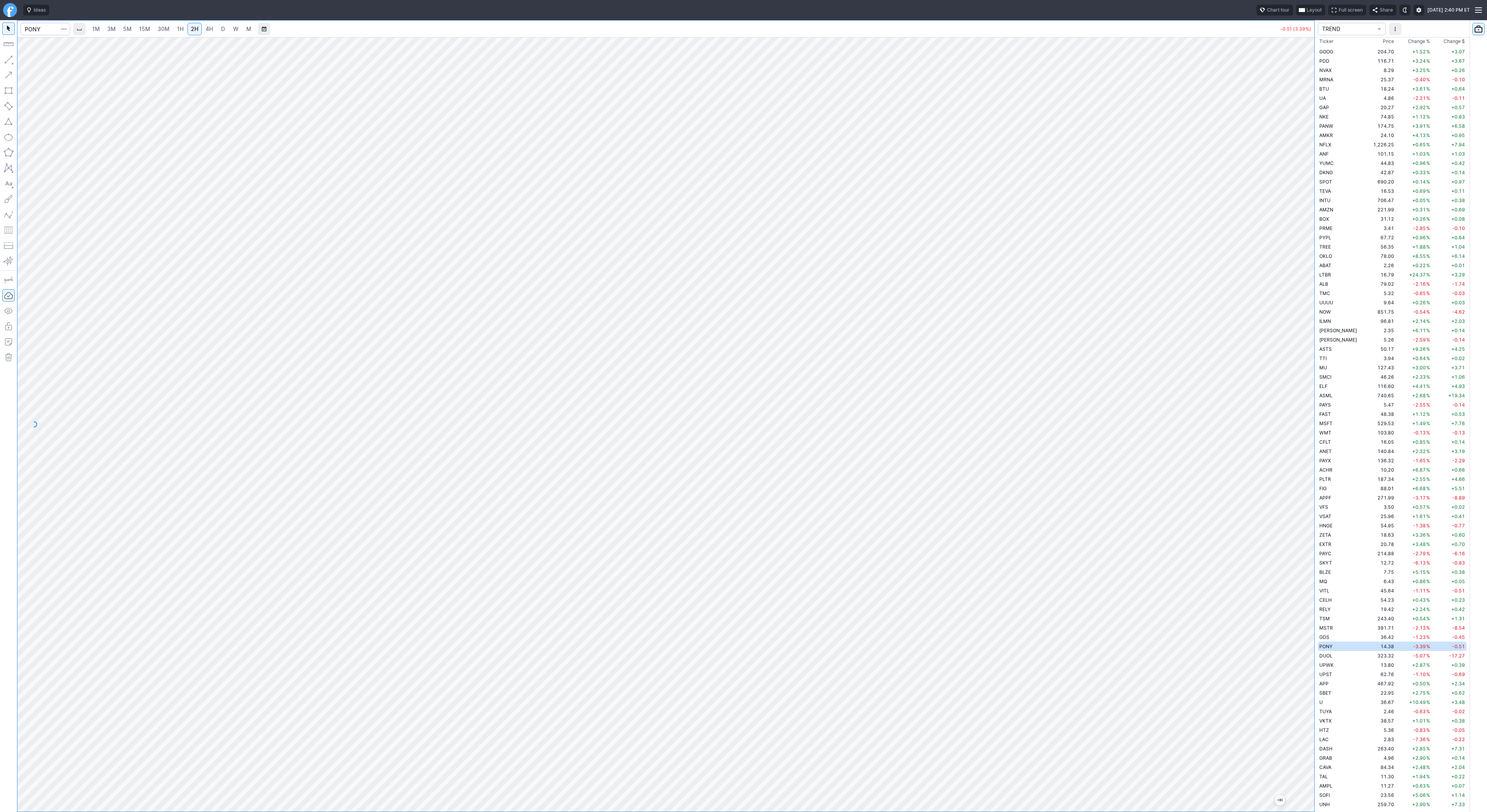
click at [211, 31] on span "4H" at bounding box center [209, 28] width 8 height 6
click at [31, 61] on span "Line" at bounding box center [45, 61] width 31 height 8
drag, startPoint x: 1311, startPoint y: 269, endPoint x: 1302, endPoint y: 309, distance: 41.0
click at [1306, 313] on div at bounding box center [1306, 422] width 16 height 755
click at [32, 60] on span "Line" at bounding box center [45, 61] width 31 height 8
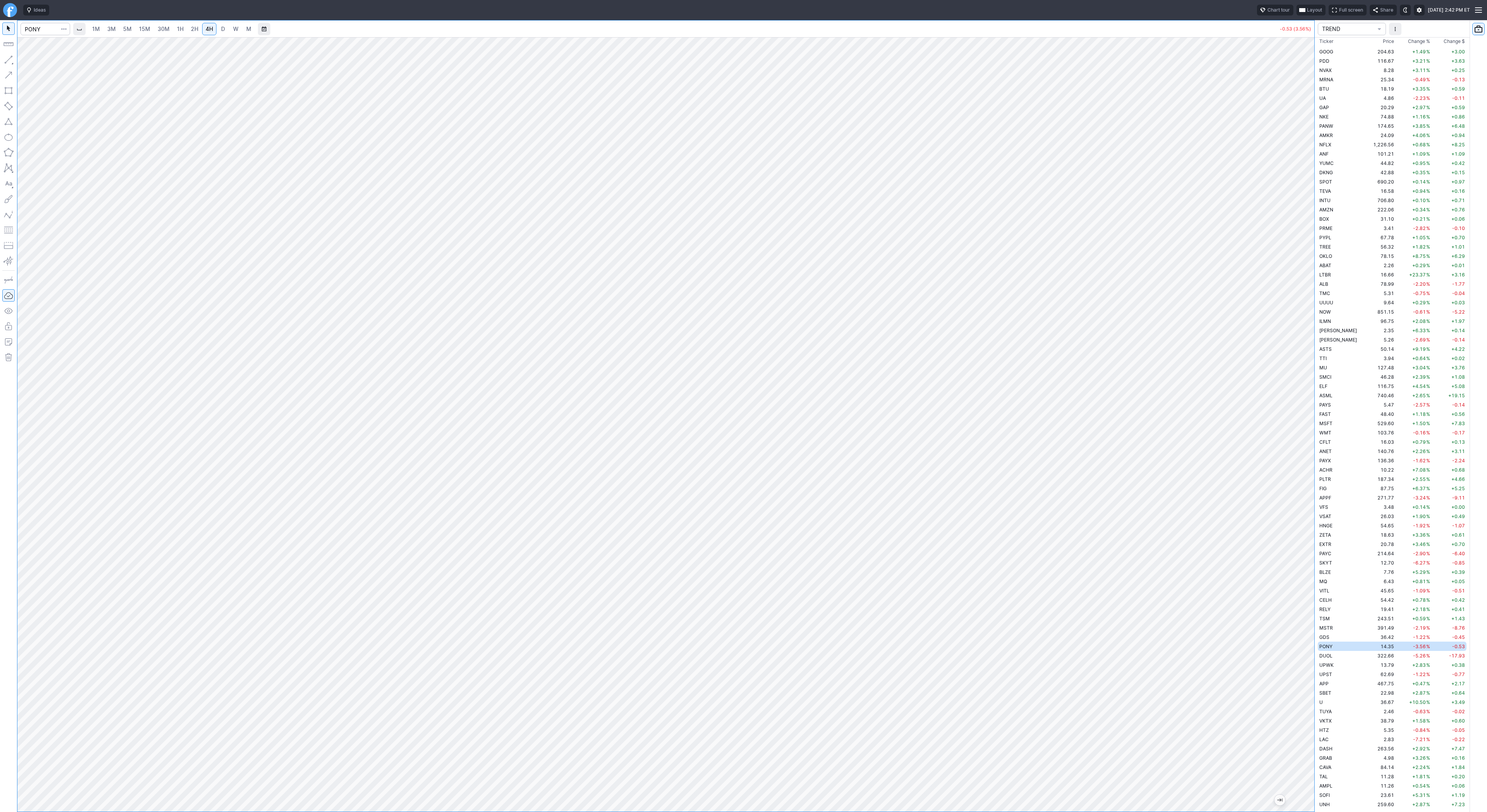
click at [130, 31] on span "5M" at bounding box center [127, 28] width 9 height 6
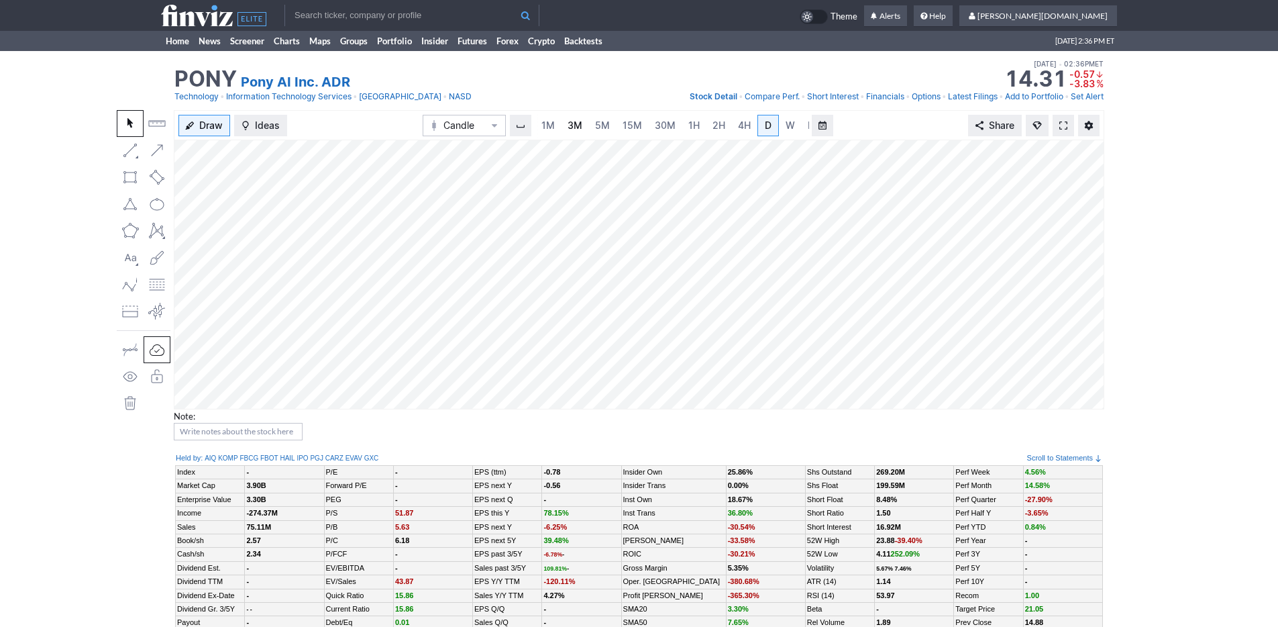
scroll to position [0, 13]
click at [571, 127] on link "3M" at bounding box center [561, 125] width 27 height 21
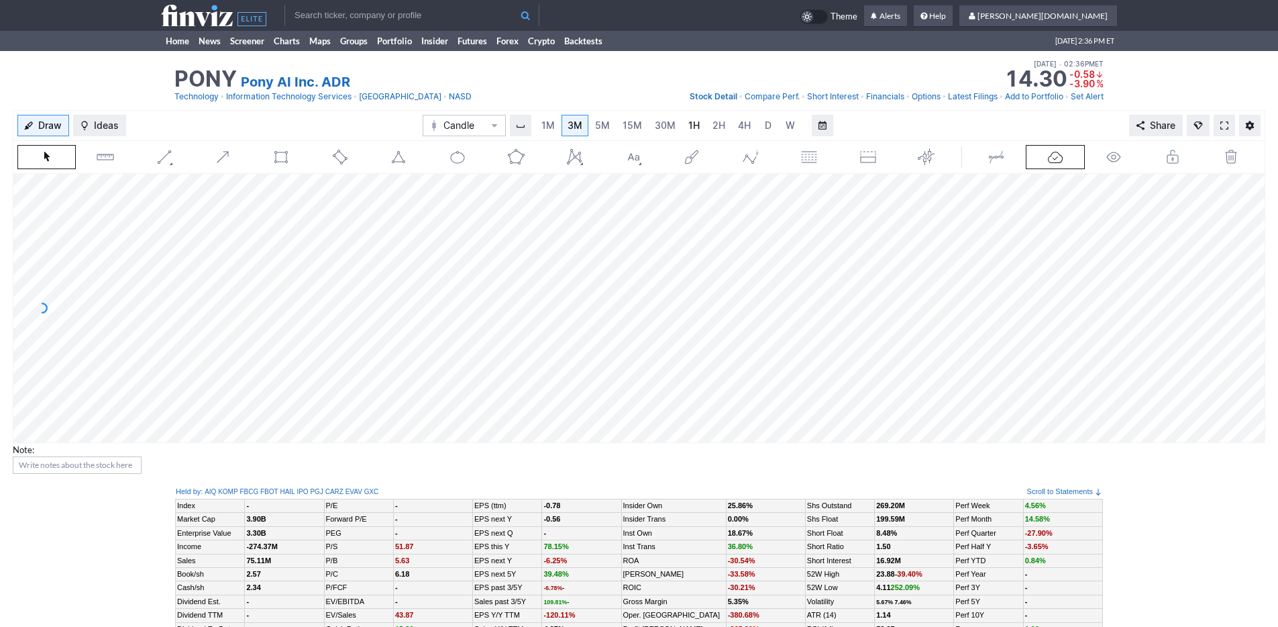
click at [688, 131] on span "1H" at bounding box center [693, 125] width 11 height 13
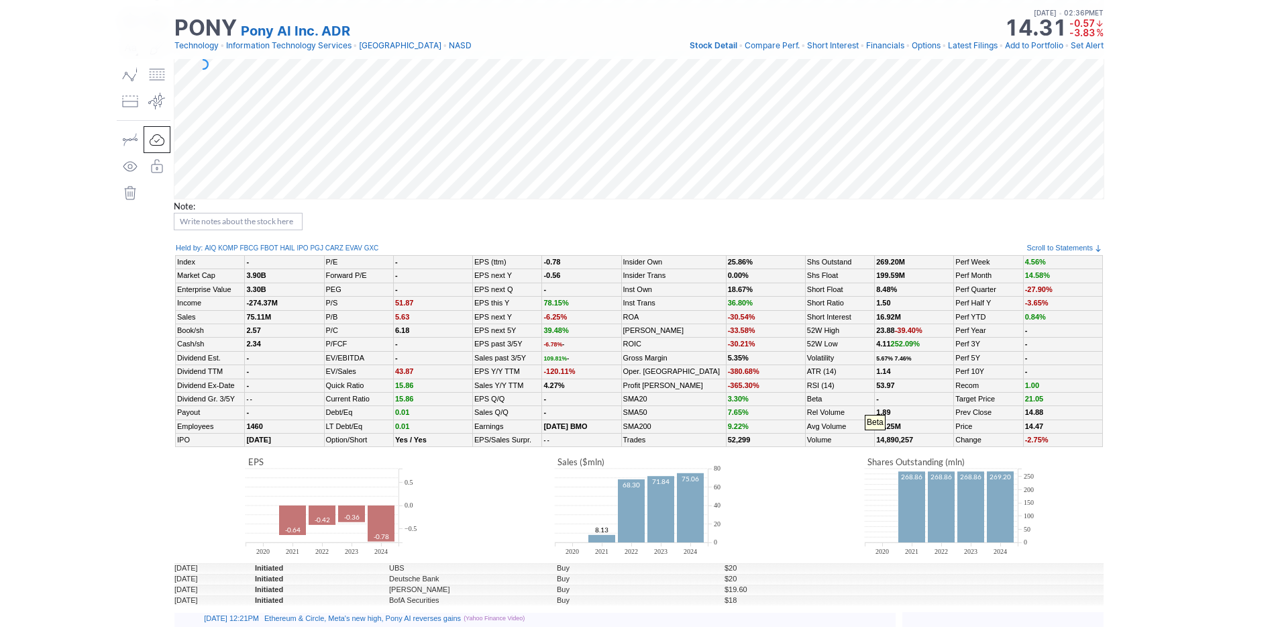
scroll to position [447, 0]
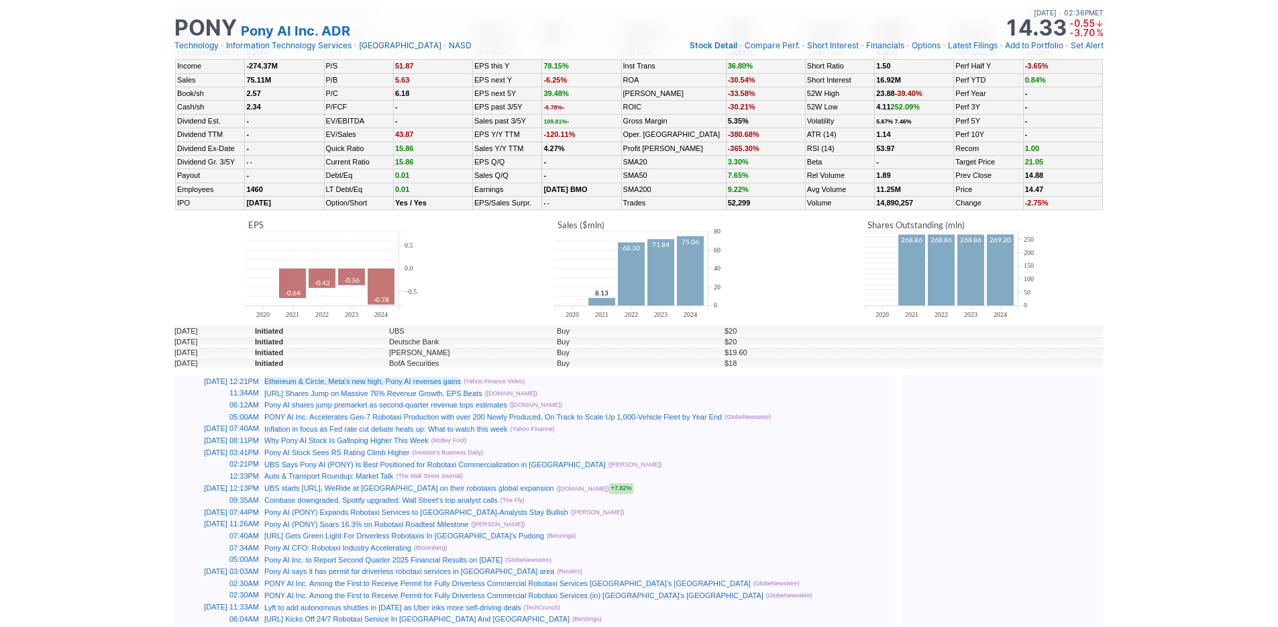
click at [461, 383] on link "Ethereum & Circle, Meta's new high, Pony AI reverses gains" at bounding box center [362, 381] width 197 height 8
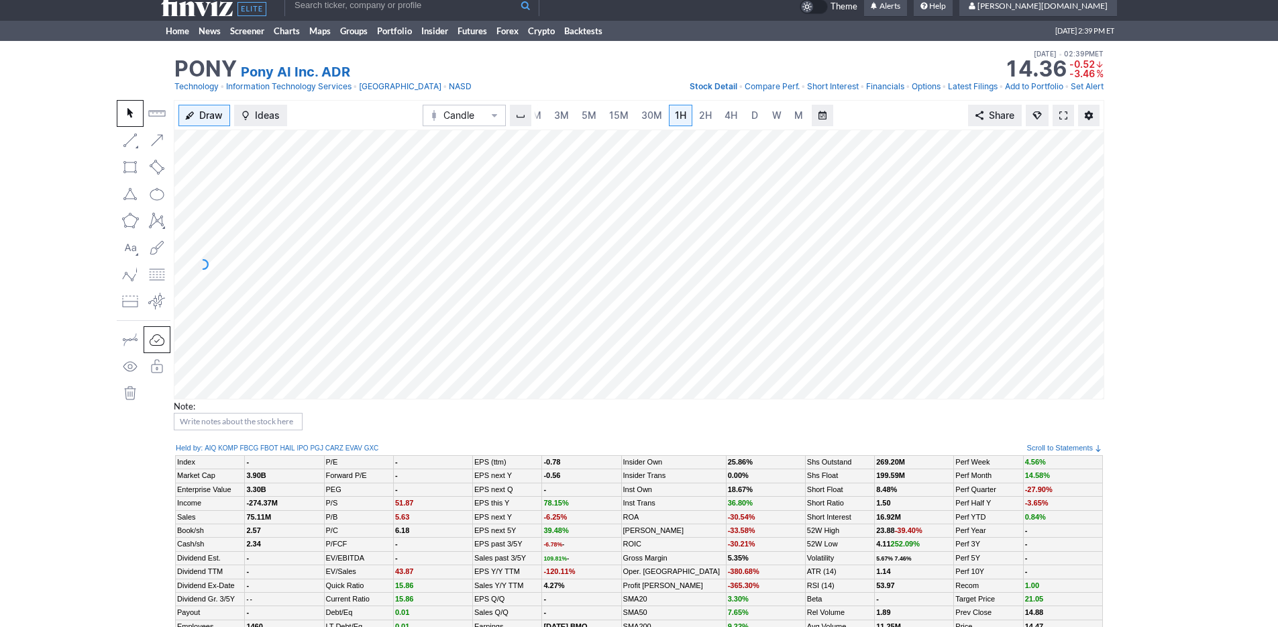
scroll to position [0, 0]
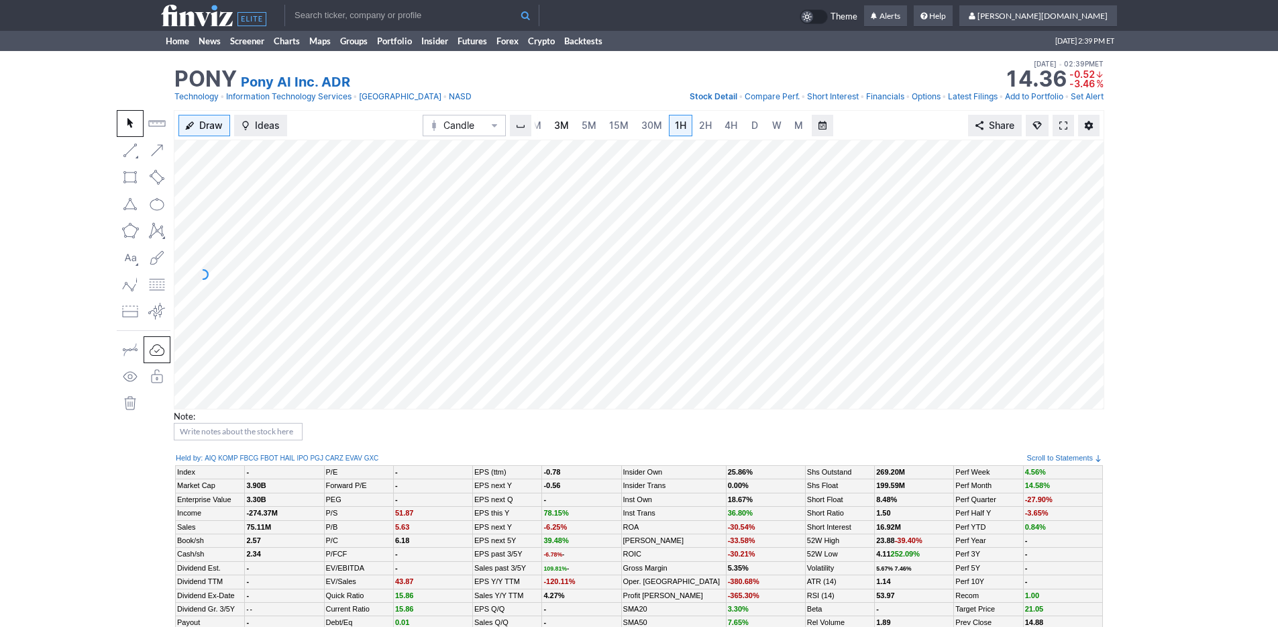
click at [570, 120] on link "3M" at bounding box center [561, 125] width 27 height 21
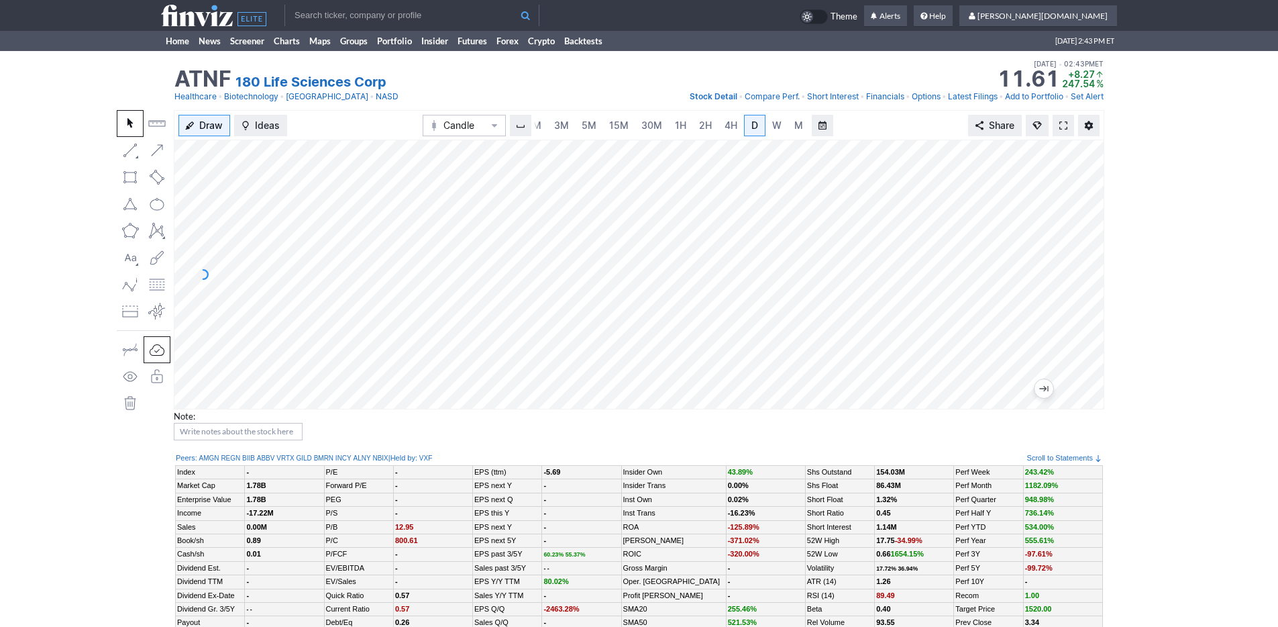
click at [378, 17] on input "text" at bounding box center [411, 15] width 255 height 21
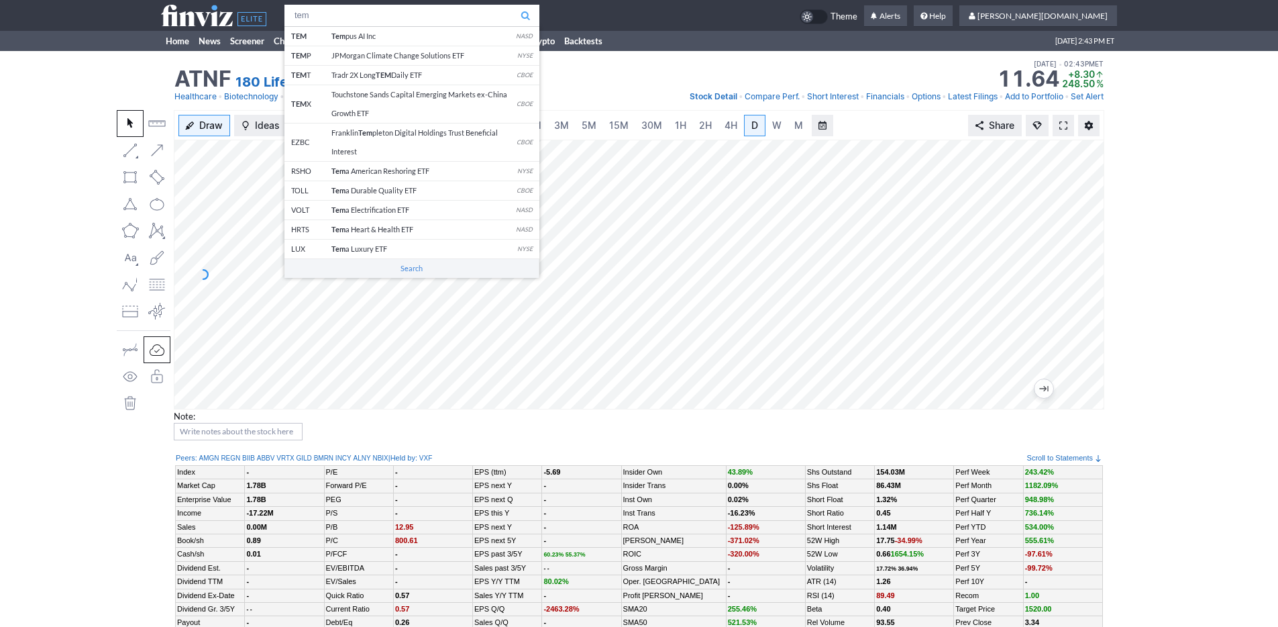
type input "tem"
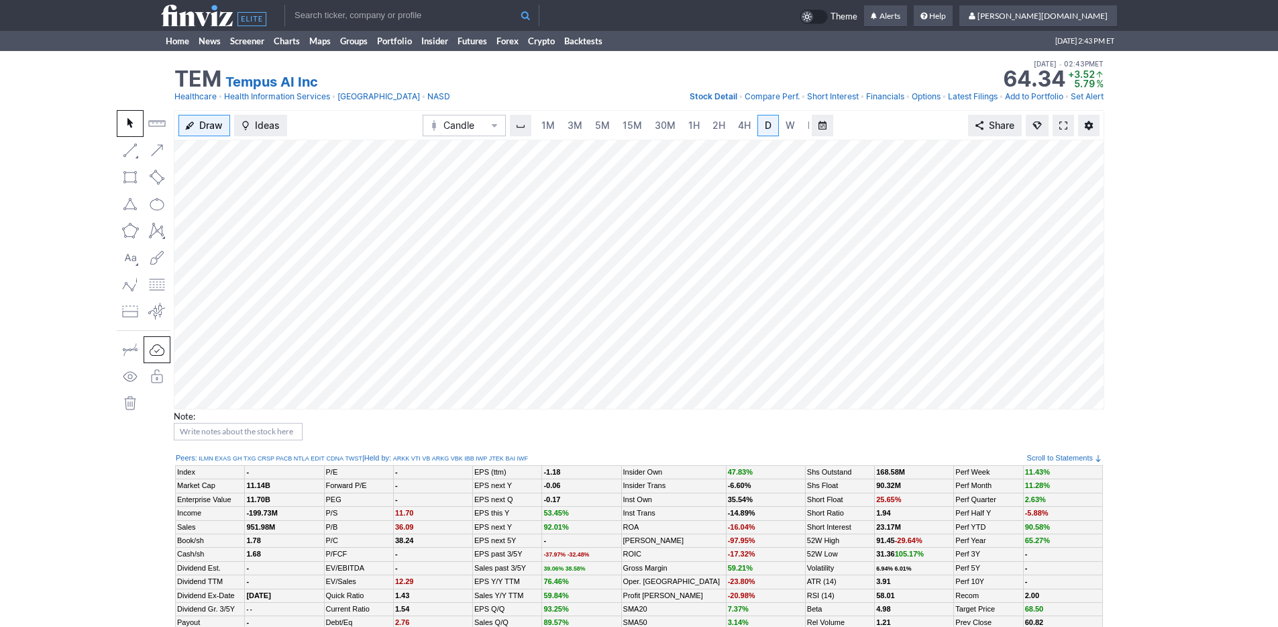
scroll to position [0, 13]
click at [572, 120] on link "3M" at bounding box center [561, 125] width 27 height 21
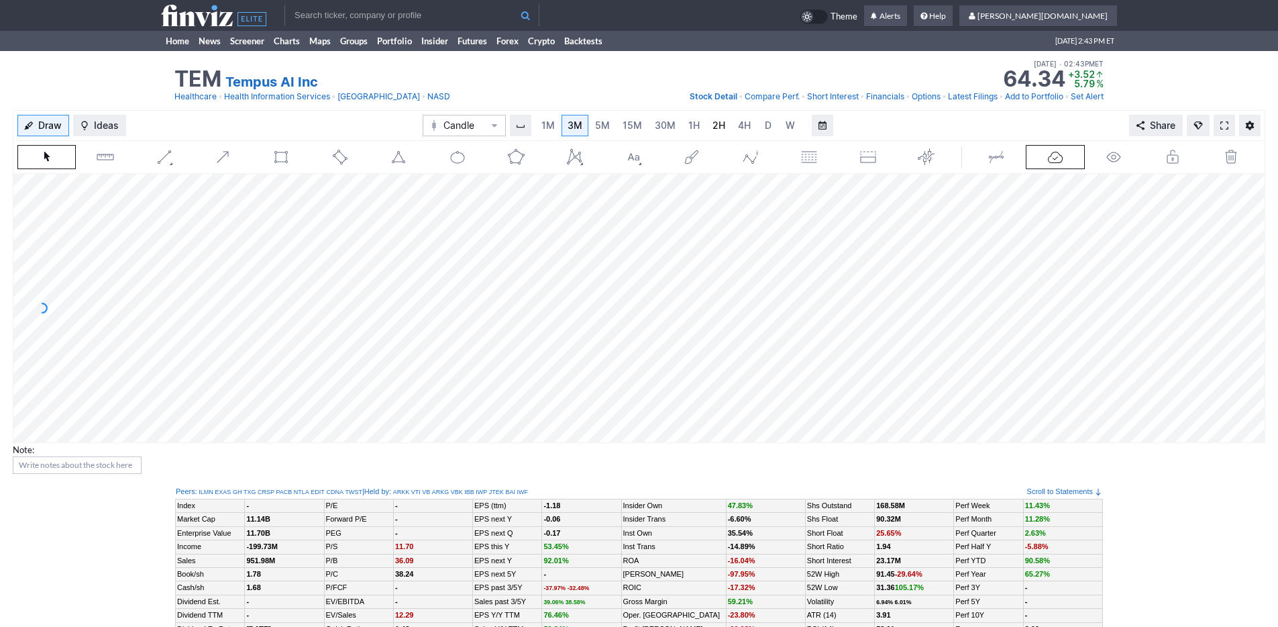
click at [713, 125] on span "2H" at bounding box center [718, 124] width 13 height 11
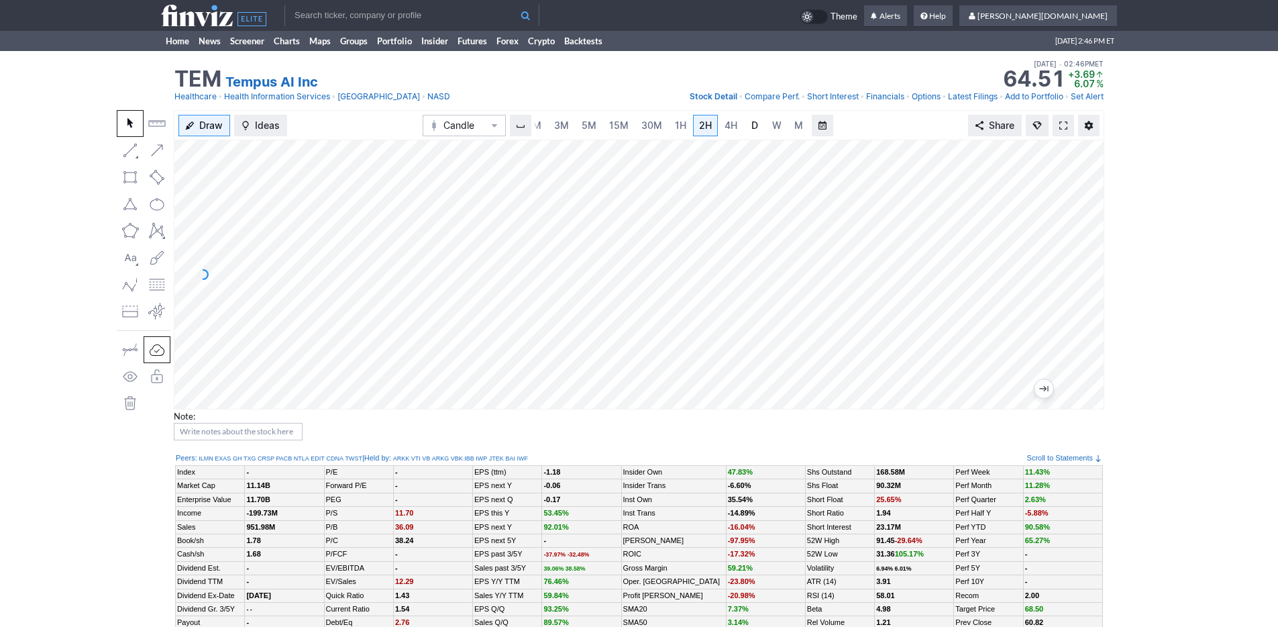
click at [753, 130] on span "D" at bounding box center [754, 124] width 7 height 11
click at [1062, 123] on span at bounding box center [1063, 125] width 8 height 11
click at [184, 40] on link "Home" at bounding box center [177, 41] width 33 height 20
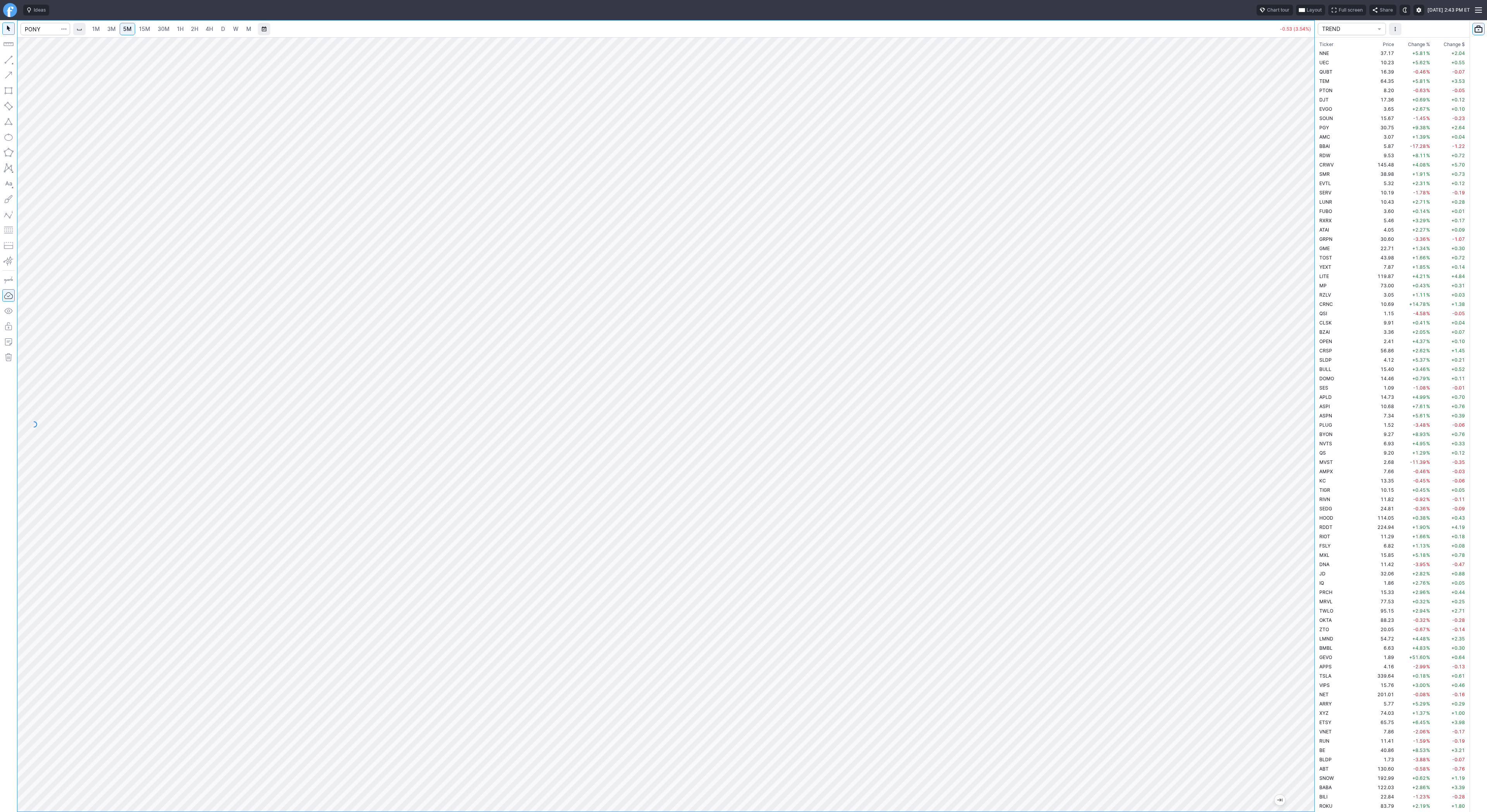
scroll to position [1200, 0]
click at [234, 26] on span "W" at bounding box center [236, 28] width 5 height 6
click at [208, 31] on span "4H" at bounding box center [209, 28] width 8 height 6
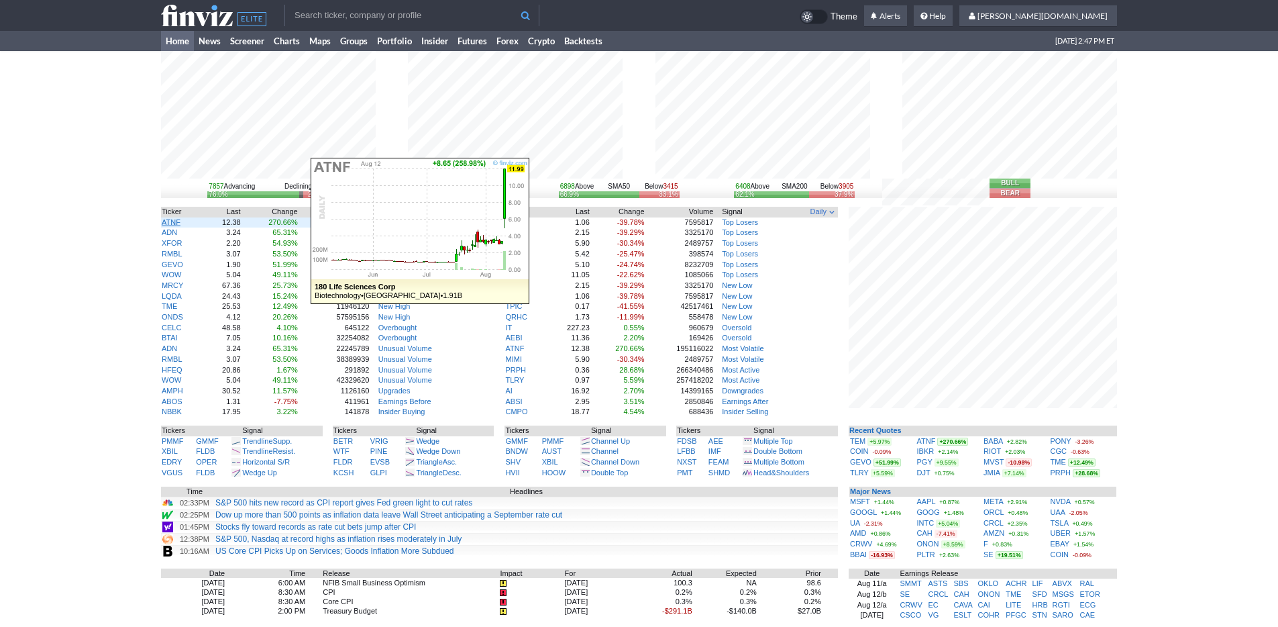
click at [177, 221] on link "ATNF" at bounding box center [171, 222] width 19 height 8
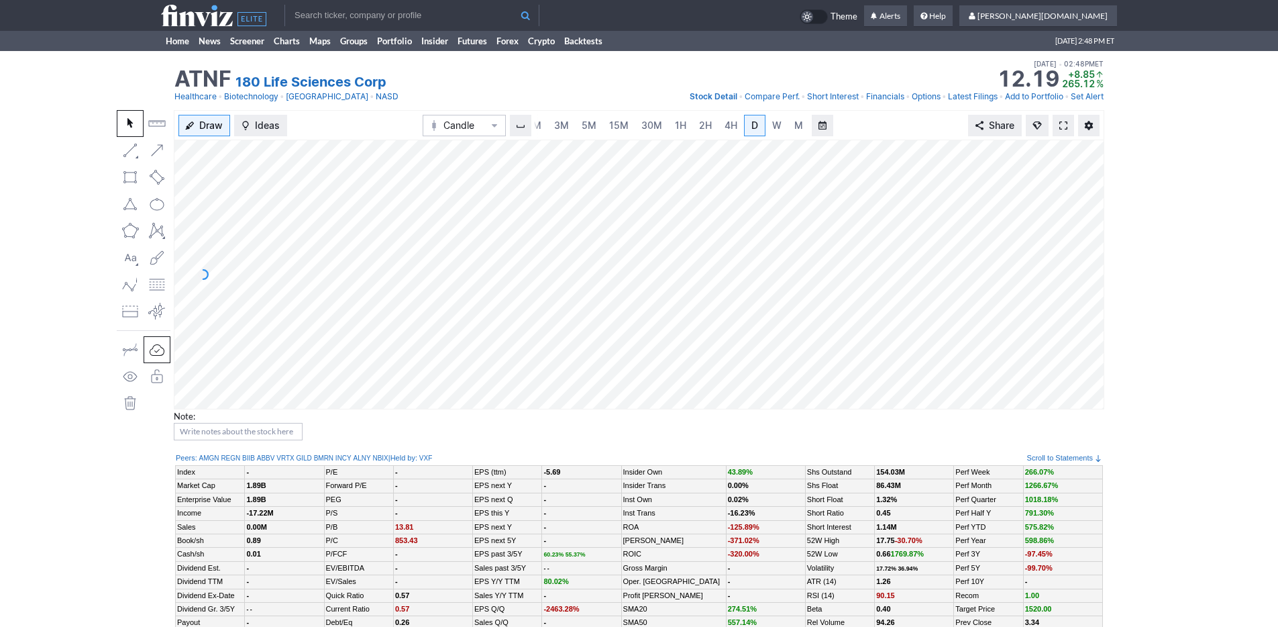
click at [1059, 129] on span at bounding box center [1063, 125] width 8 height 11
click at [173, 38] on link "Home" at bounding box center [177, 41] width 33 height 20
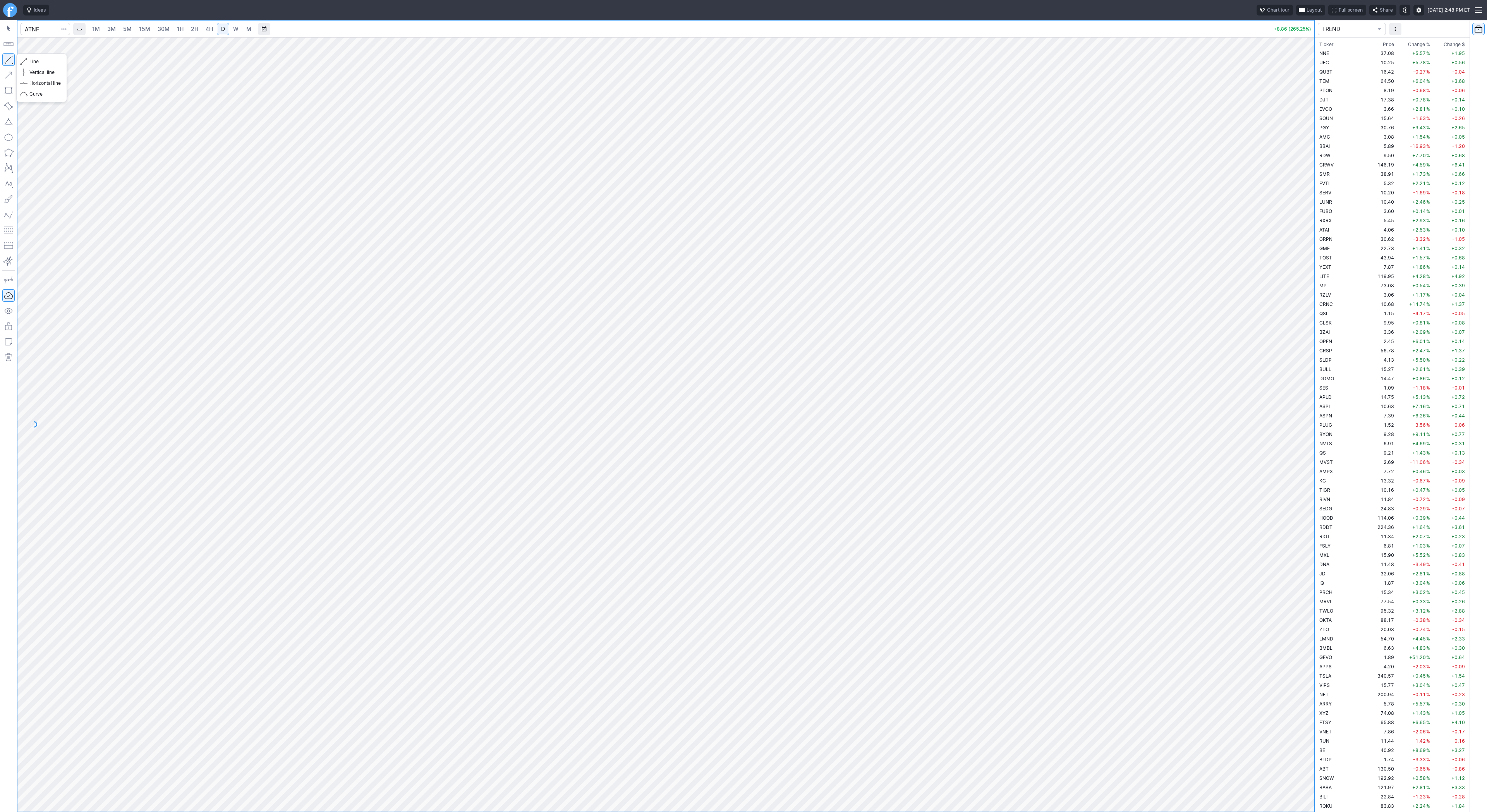
click at [9, 63] on button "button" at bounding box center [8, 59] width 12 height 12
drag, startPoint x: 32, startPoint y: 62, endPoint x: 47, endPoint y: 77, distance: 21.2
click at [32, 62] on span "Line" at bounding box center [45, 61] width 31 height 8
drag, startPoint x: 37, startPoint y: 63, endPoint x: 59, endPoint y: 91, distance: 35.6
click at [38, 64] on span "Line" at bounding box center [45, 61] width 31 height 8
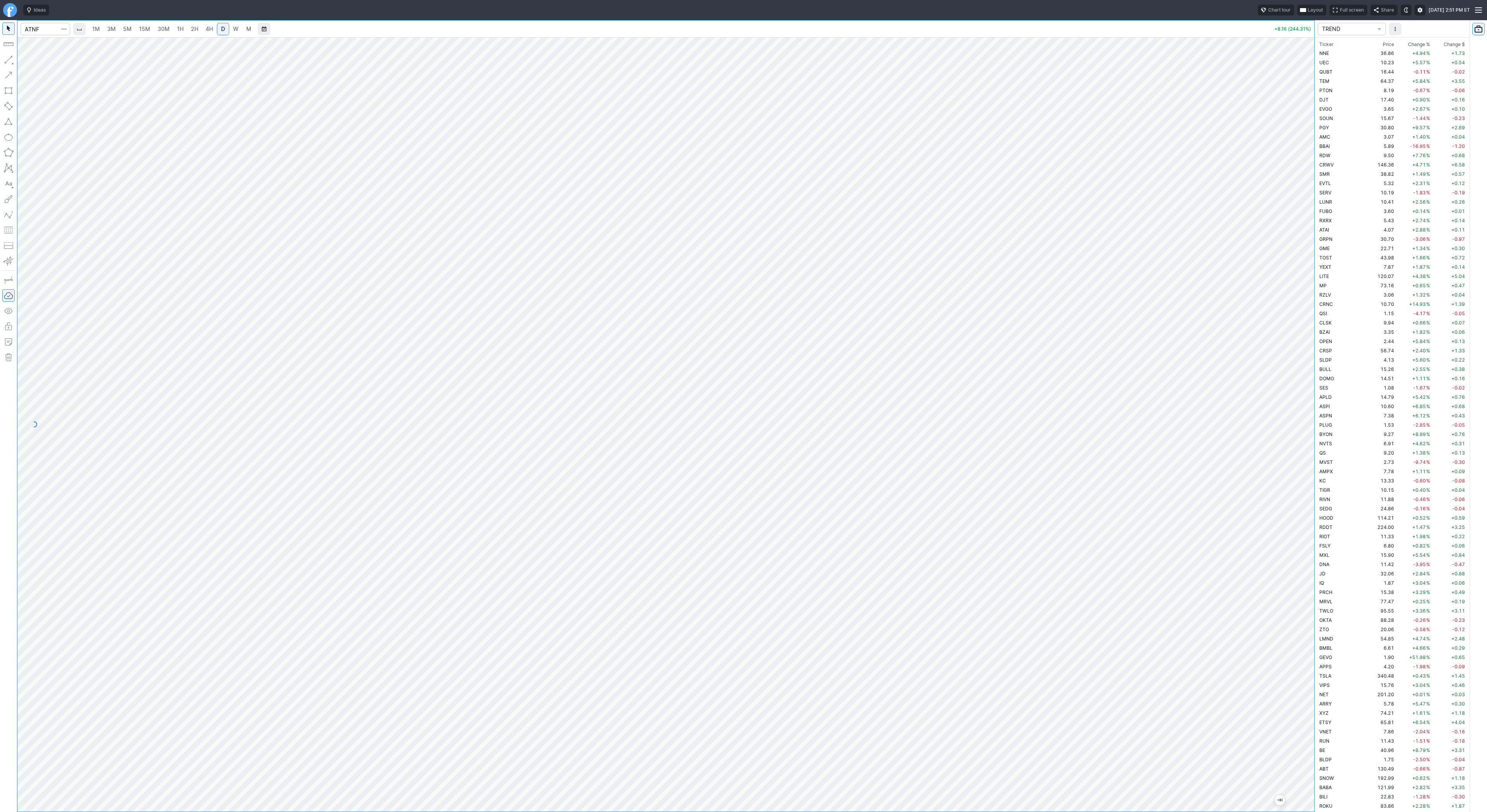
click at [113, 30] on span "3M" at bounding box center [111, 28] width 9 height 6
click at [226, 29] on link "D" at bounding box center [223, 29] width 12 height 12
click at [12, 59] on button "button" at bounding box center [8, 59] width 12 height 12
click at [34, 35] on input "Search" at bounding box center [46, 29] width 50 height 12
type input "pony"
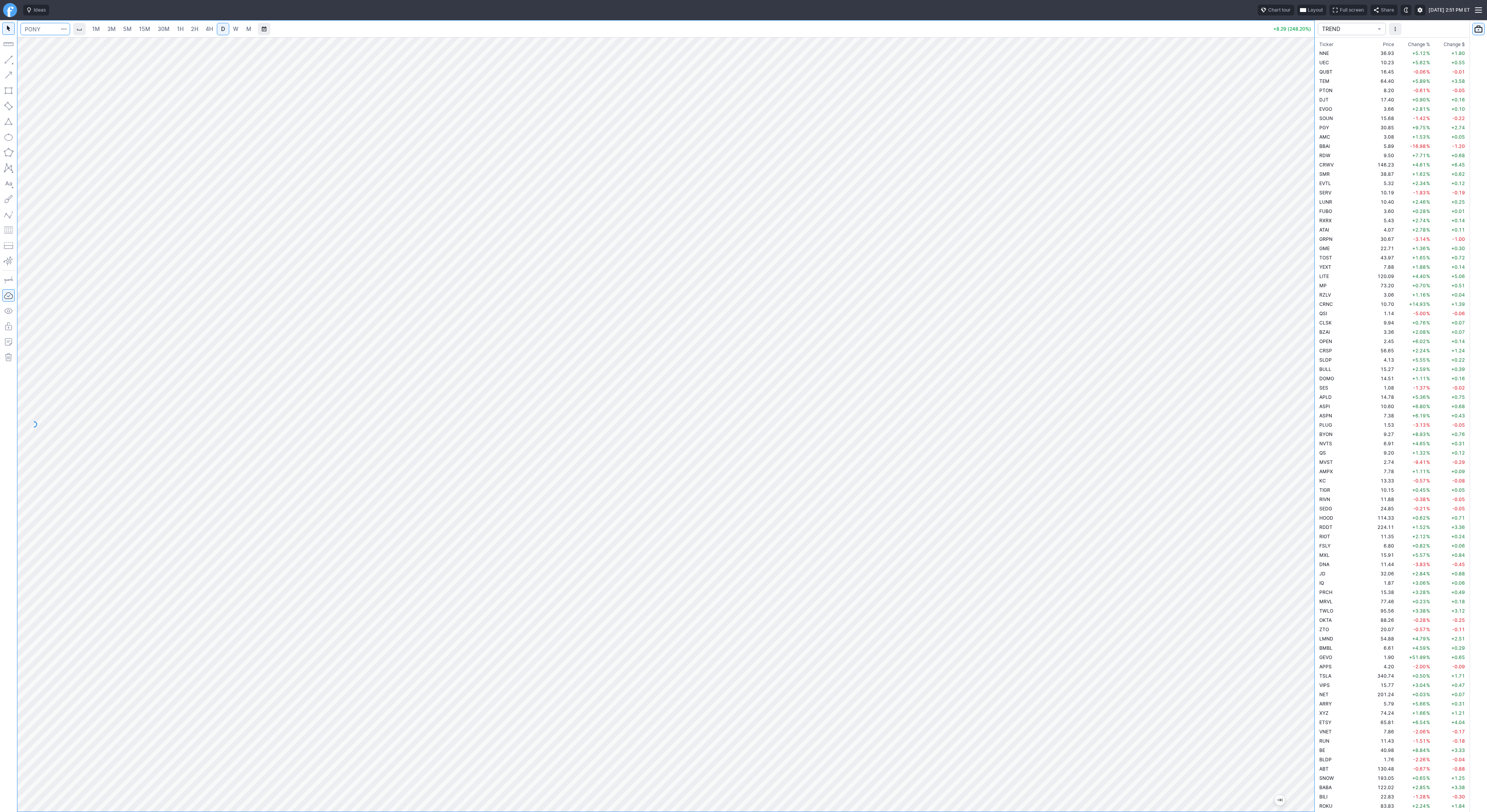
scroll to position [1200, 0]
drag, startPoint x: 1312, startPoint y: 330, endPoint x: 1320, endPoint y: 444, distance: 114.3
click at [1324, 447] on div "1M 3M 5M 15M 30M 1H 2H 4H D W M -0.54 (3.63%) TREND Ticker Price Chg.% Change %…" at bounding box center [744, 416] width 1487 height 792
drag, startPoint x: 1312, startPoint y: 169, endPoint x: 1312, endPoint y: 252, distance: 83.0
click at [1312, 252] on div at bounding box center [1306, 422] width 16 height 755
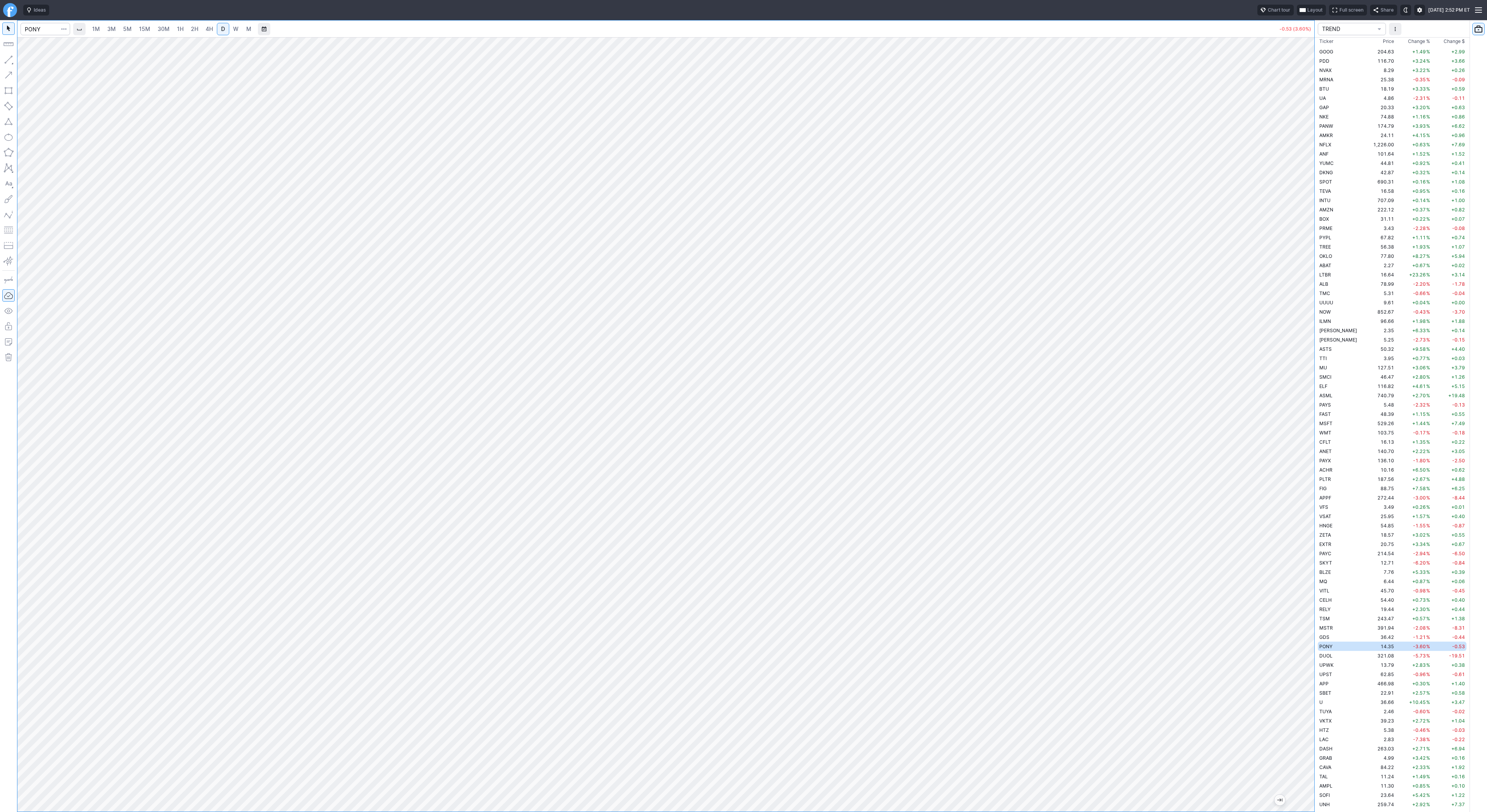
click at [181, 31] on span "1H" at bounding box center [180, 28] width 6 height 6
click at [196, 28] on span "2H" at bounding box center [195, 28] width 8 height 6
click at [208, 28] on span "4H" at bounding box center [209, 28] width 8 height 6
click at [11, 59] on button "button" at bounding box center [8, 59] width 12 height 12
click at [32, 62] on div "Line Vertical line Horizontal line Curve" at bounding box center [42, 78] width 51 height 49
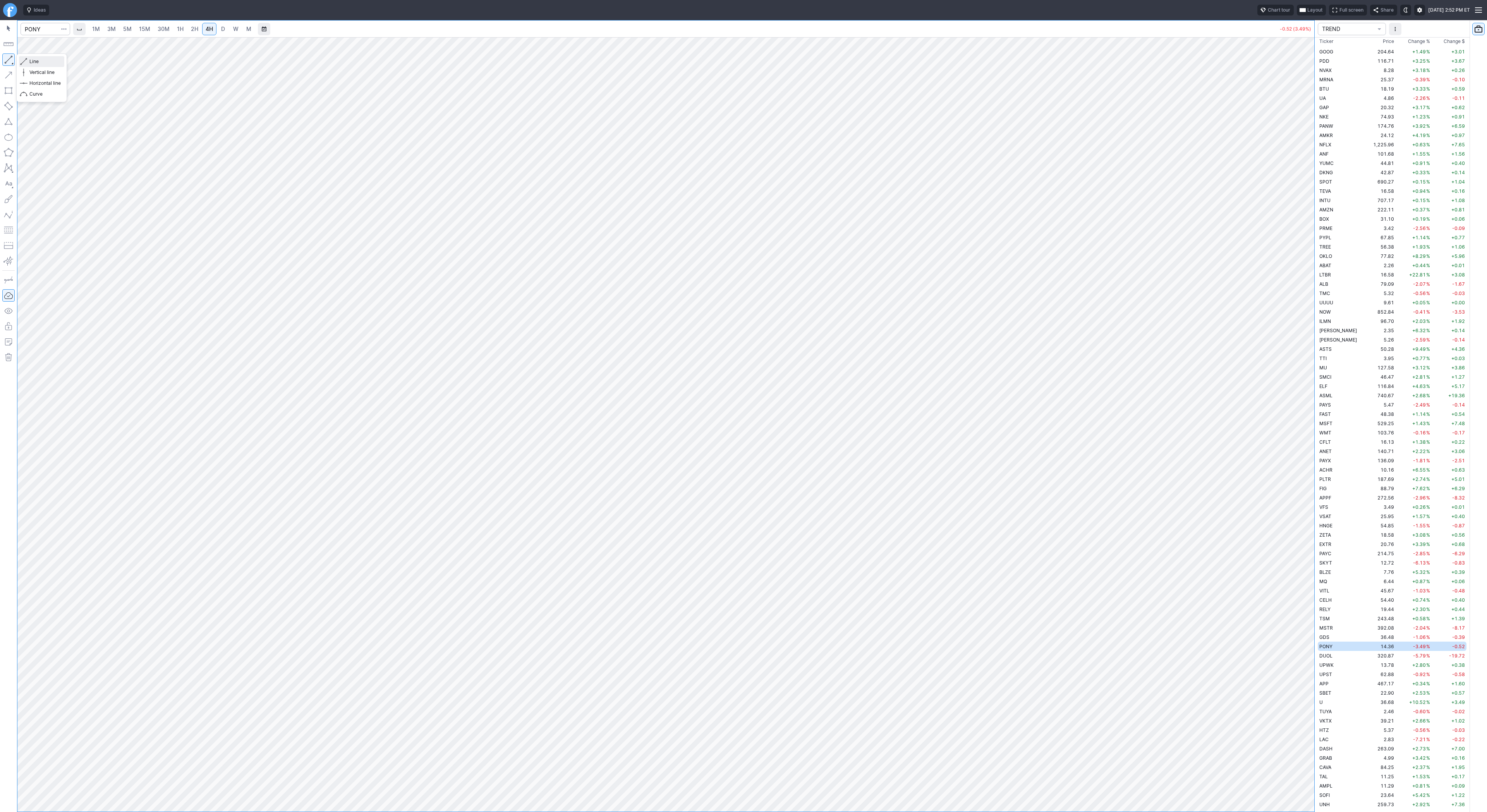
click at [54, 61] on span "Line" at bounding box center [45, 61] width 31 height 8
click at [147, 29] on span "15M" at bounding box center [144, 28] width 11 height 6
click at [195, 30] on span "2H" at bounding box center [195, 28] width 8 height 6
click at [115, 32] on link "3M" at bounding box center [111, 29] width 16 height 12
click at [150, 33] on link "15M" at bounding box center [145, 29] width 18 height 12
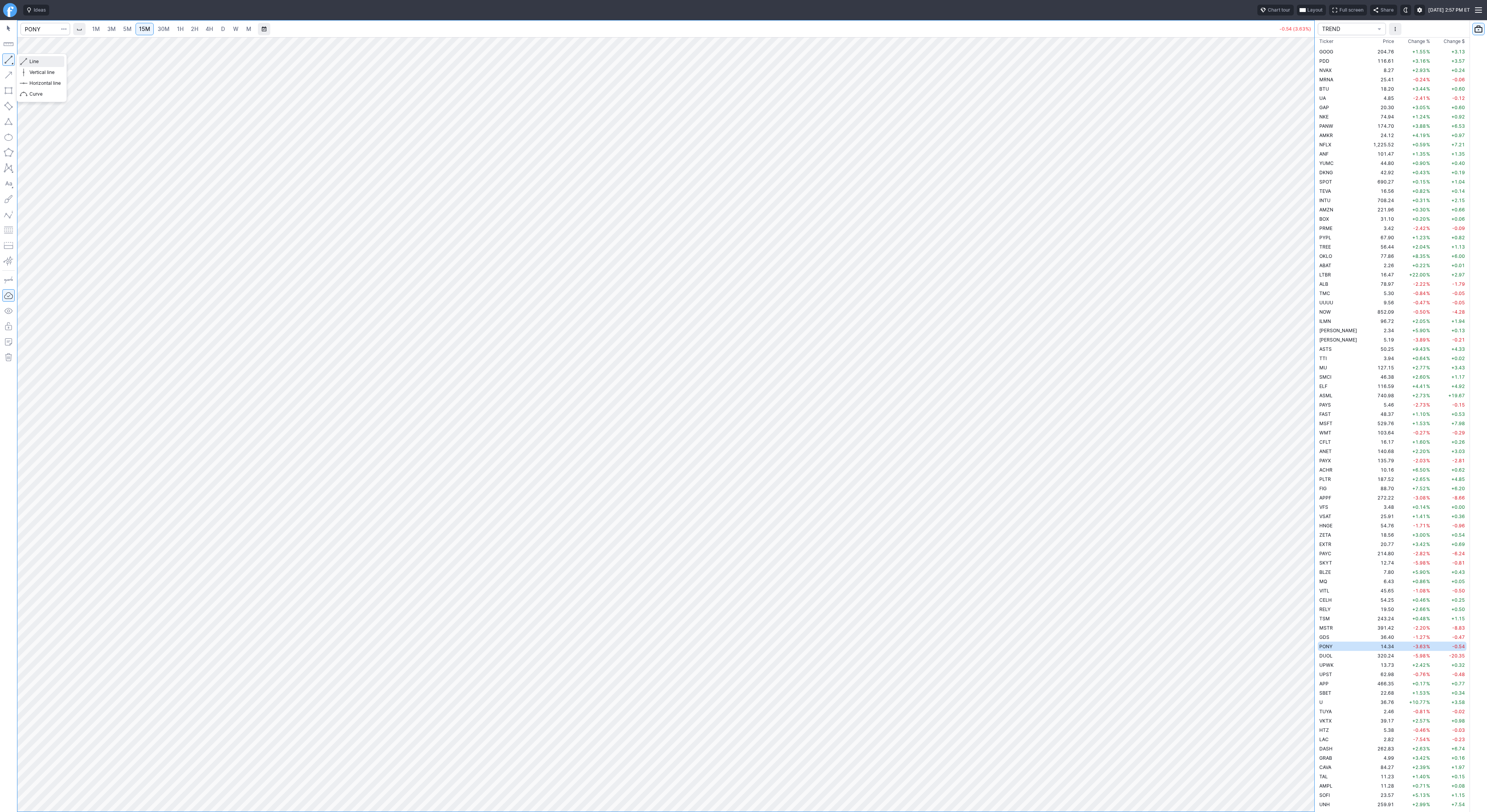
click at [32, 61] on span "Line" at bounding box center [45, 61] width 31 height 8
click at [23, 58] on div "Line Vertical line Horizontal line Curve" at bounding box center [42, 78] width 51 height 49
click at [30, 61] on span "Line" at bounding box center [45, 61] width 31 height 8
click at [113, 28] on span "3M" at bounding box center [111, 28] width 9 height 6
click at [130, 28] on span "5M" at bounding box center [127, 28] width 9 height 6
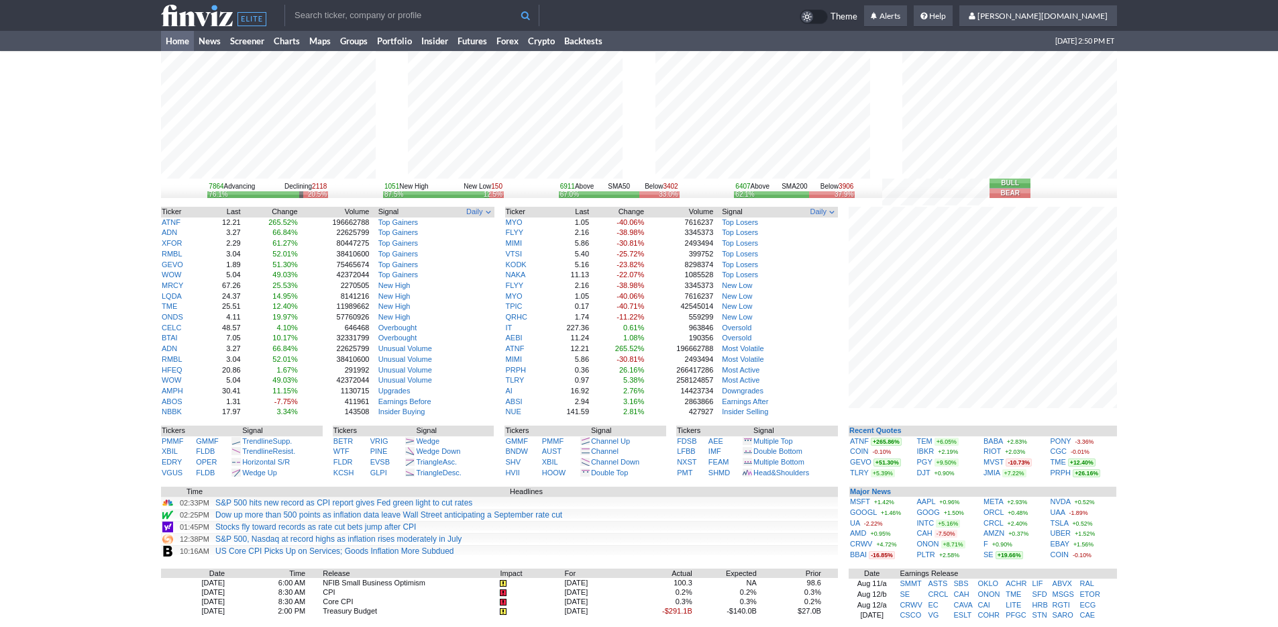
click at [1154, 480] on div "7864 Advancing Declining 2118 76.1% 20.5% 1051 New High New Low 150 87.5% 12.5%…" at bounding box center [639, 423] width 1278 height 745
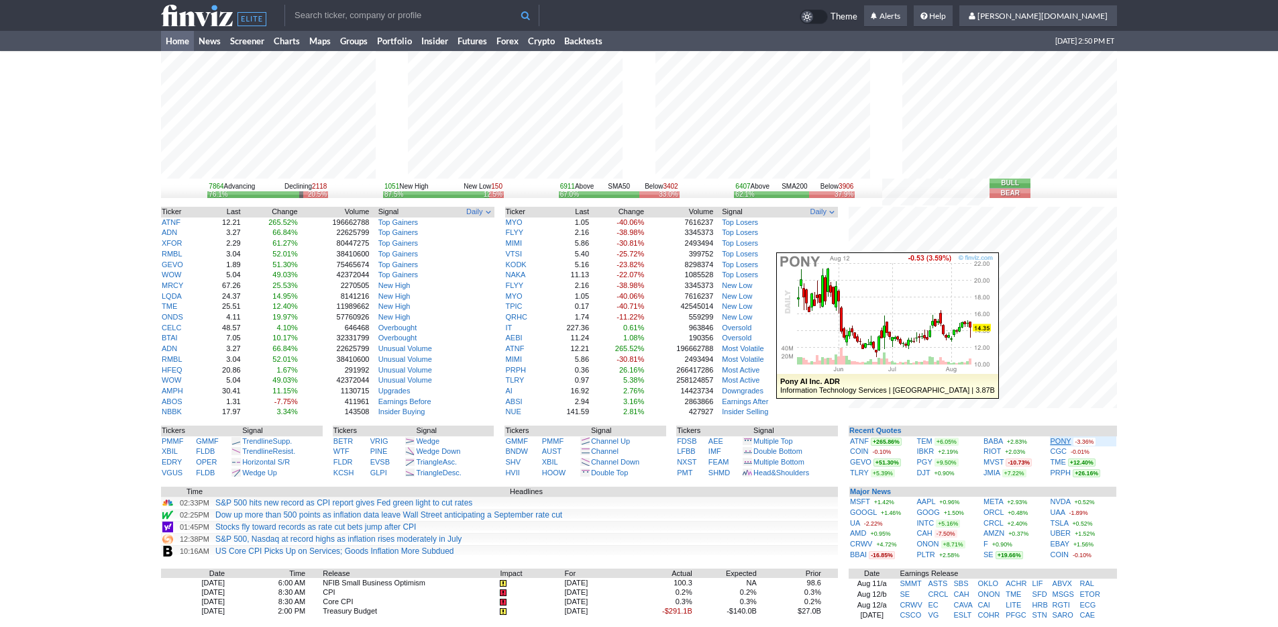
click at [1064, 437] on link "PONY" at bounding box center [1061, 441] width 21 height 8
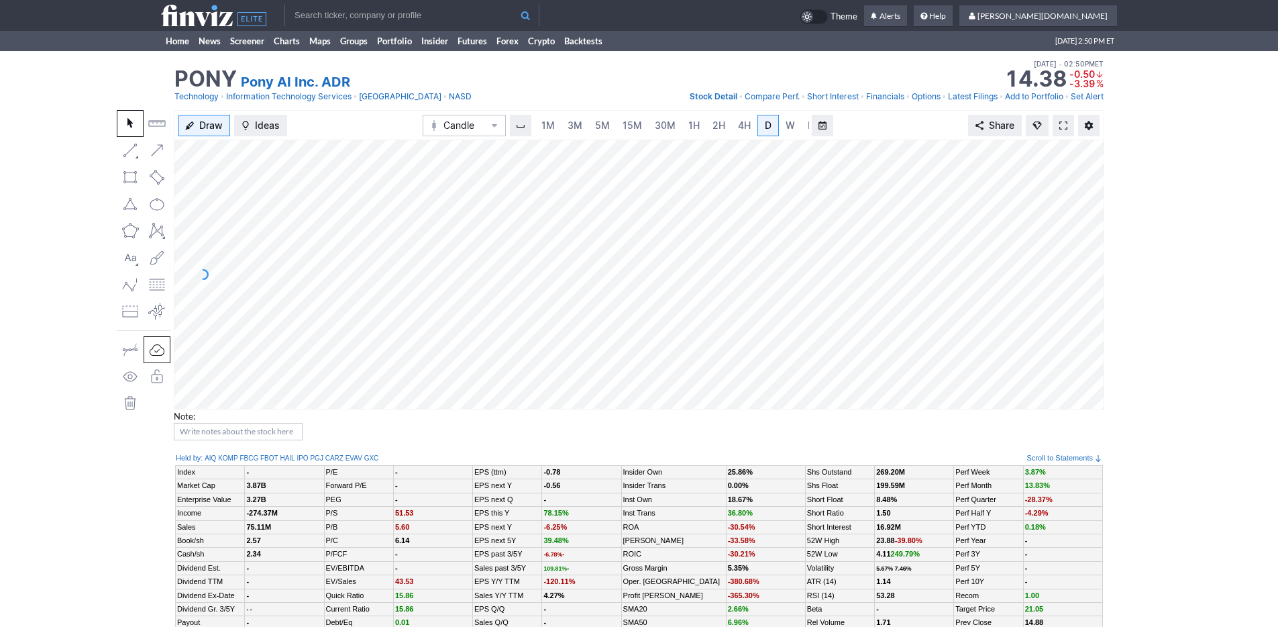
scroll to position [0, 13]
click at [568, 124] on link "3M" at bounding box center [561, 125] width 27 height 21
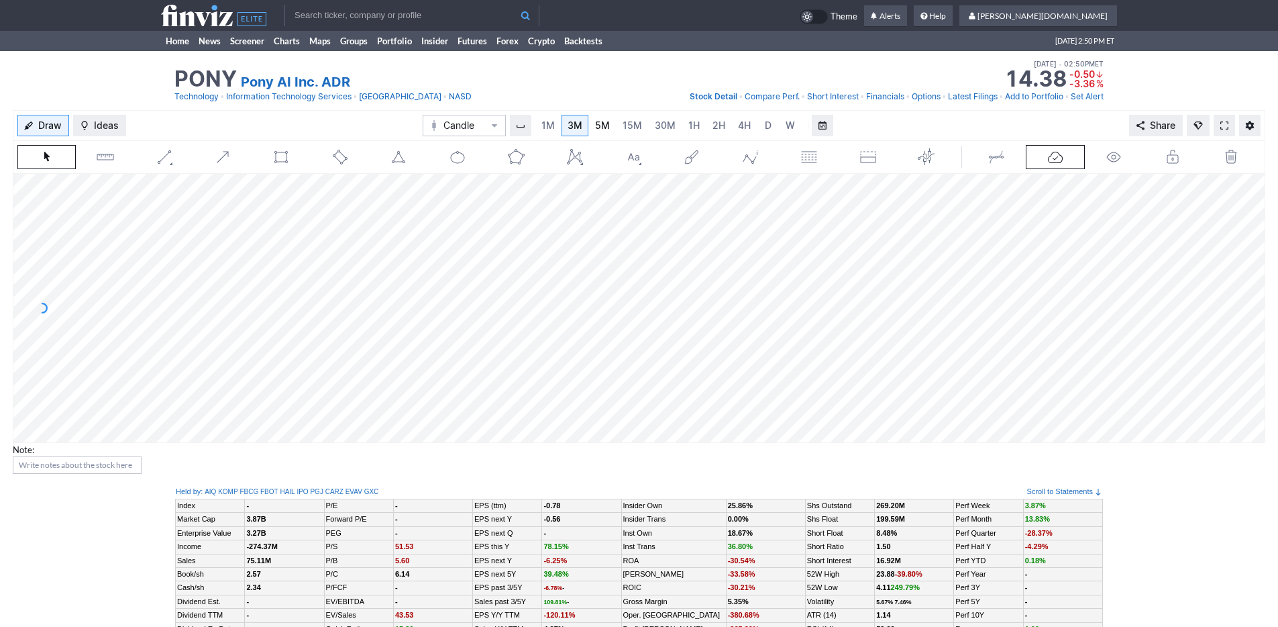
click at [603, 127] on span "5M" at bounding box center [602, 124] width 15 height 11
click at [562, 121] on link "3M" at bounding box center [574, 125] width 27 height 21
click at [551, 128] on span "1M" at bounding box center [547, 124] width 13 height 11
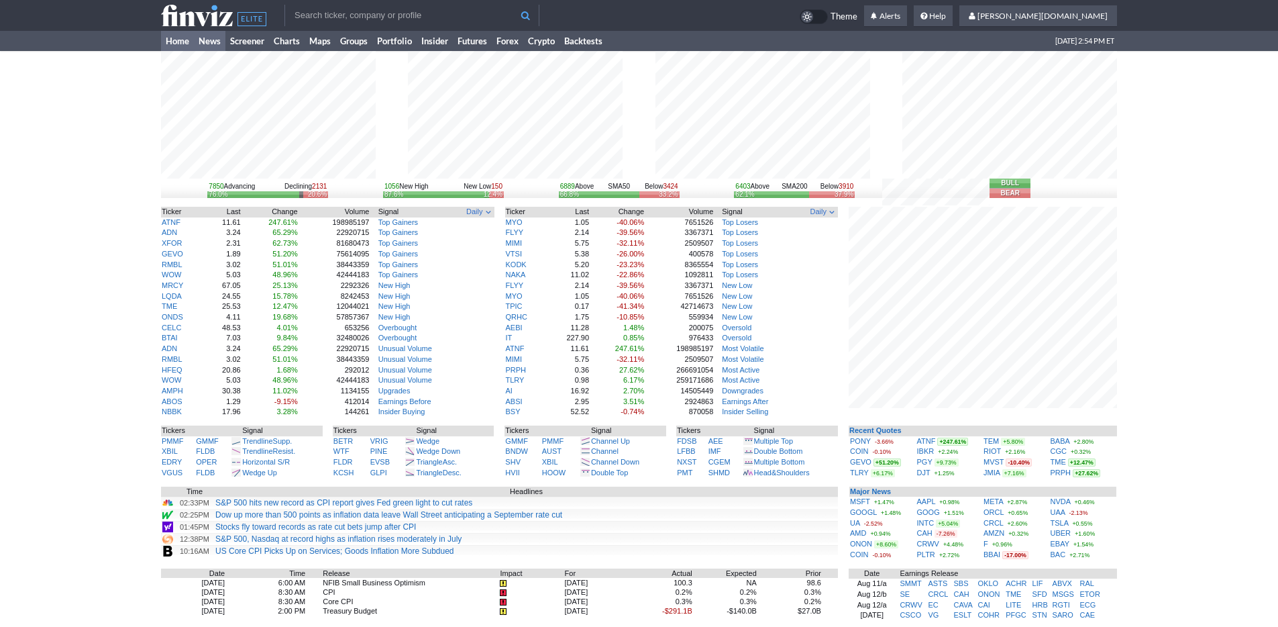
click at [215, 39] on link "News" at bounding box center [210, 41] width 32 height 20
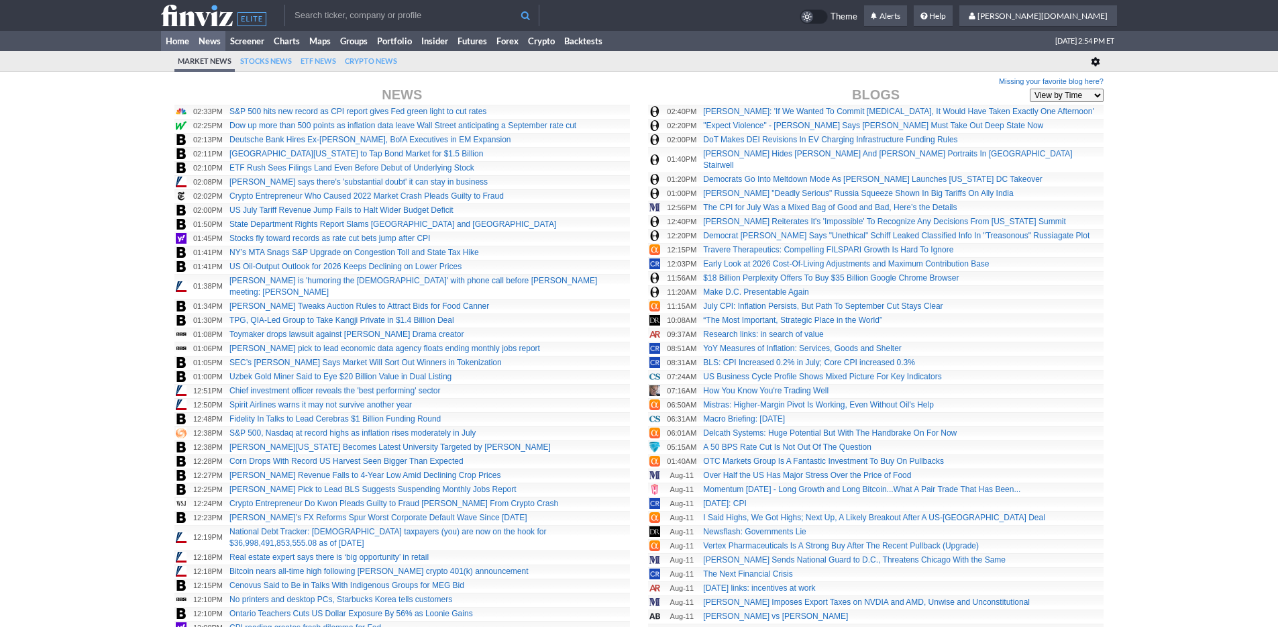
click at [185, 42] on link "Home" at bounding box center [177, 41] width 33 height 20
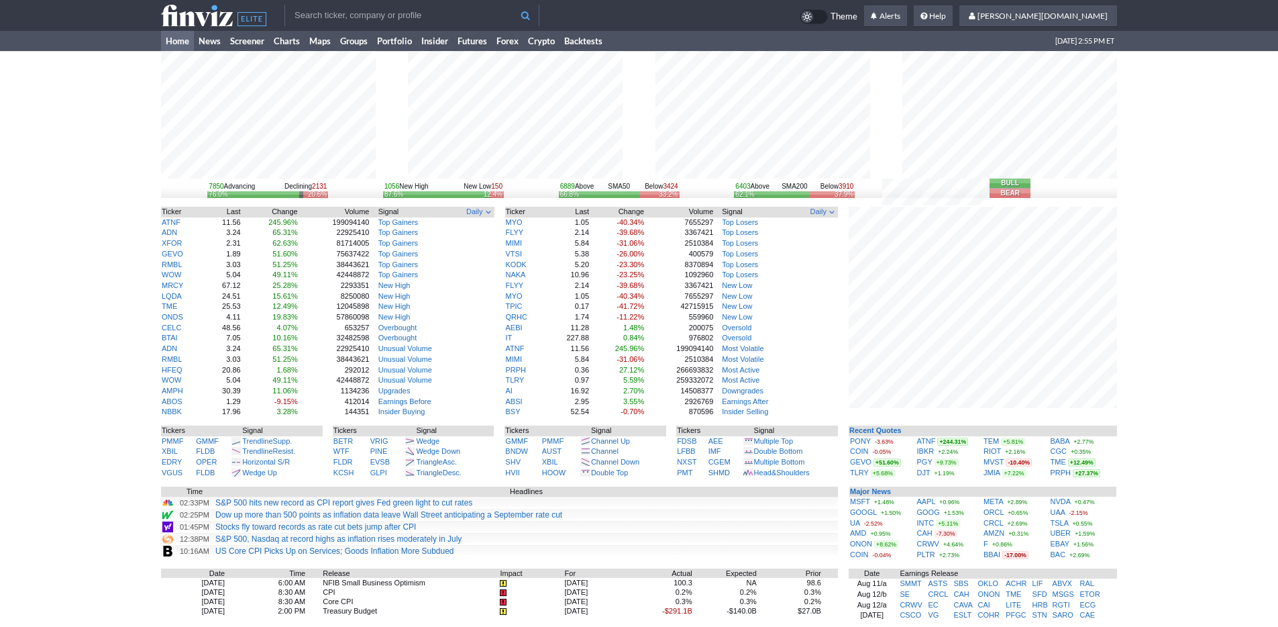
click at [1188, 470] on div "7850 Advancing Declining 2131 76.0% 20.6% 1056 New High New Low 150 87.6% 12.4%…" at bounding box center [639, 423] width 1278 height 745
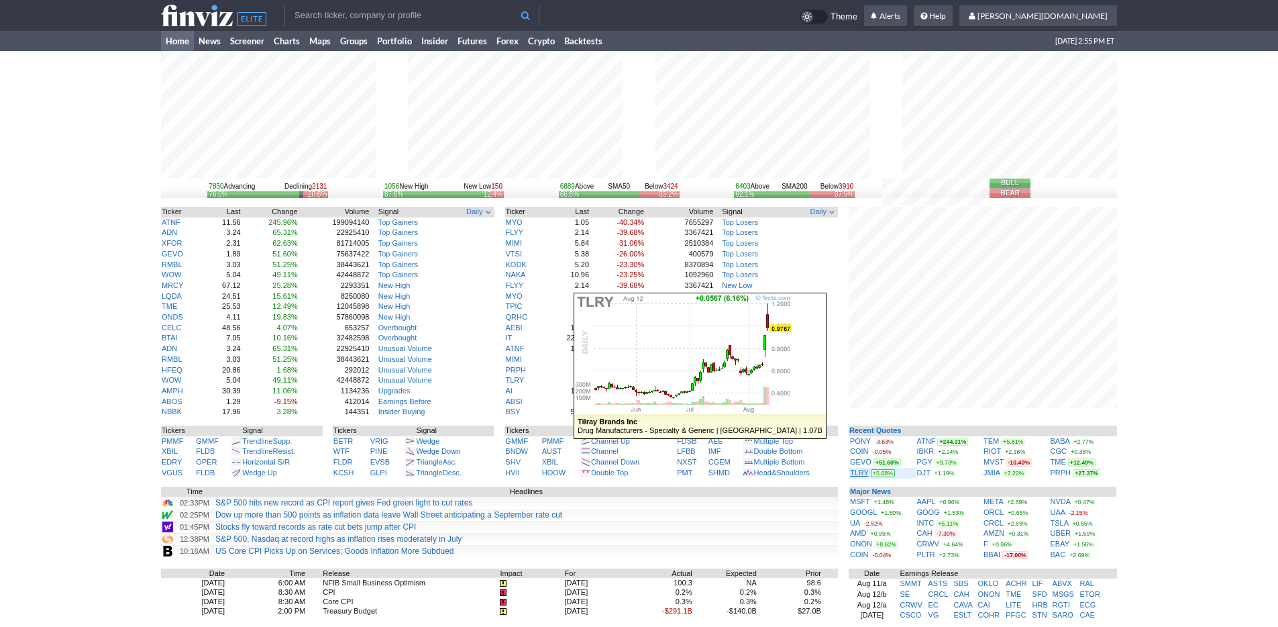
click at [861, 476] on link "TLRY" at bounding box center [859, 472] width 19 height 8
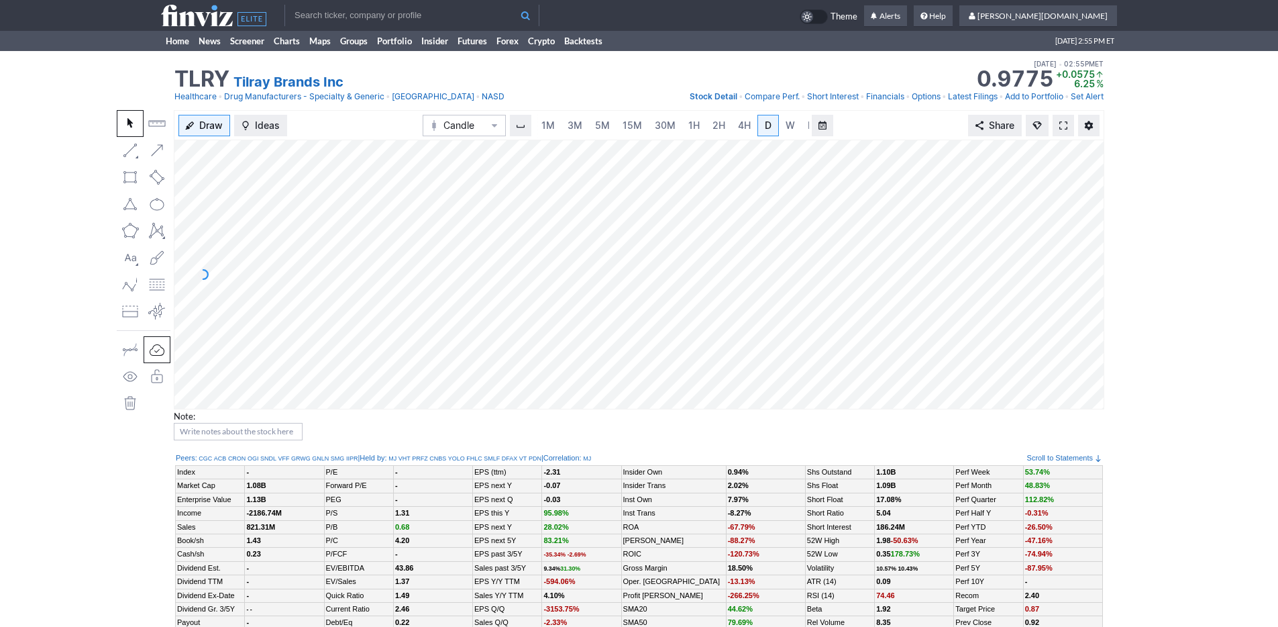
scroll to position [0, 13]
click at [585, 125] on span "5M" at bounding box center [589, 124] width 15 height 11
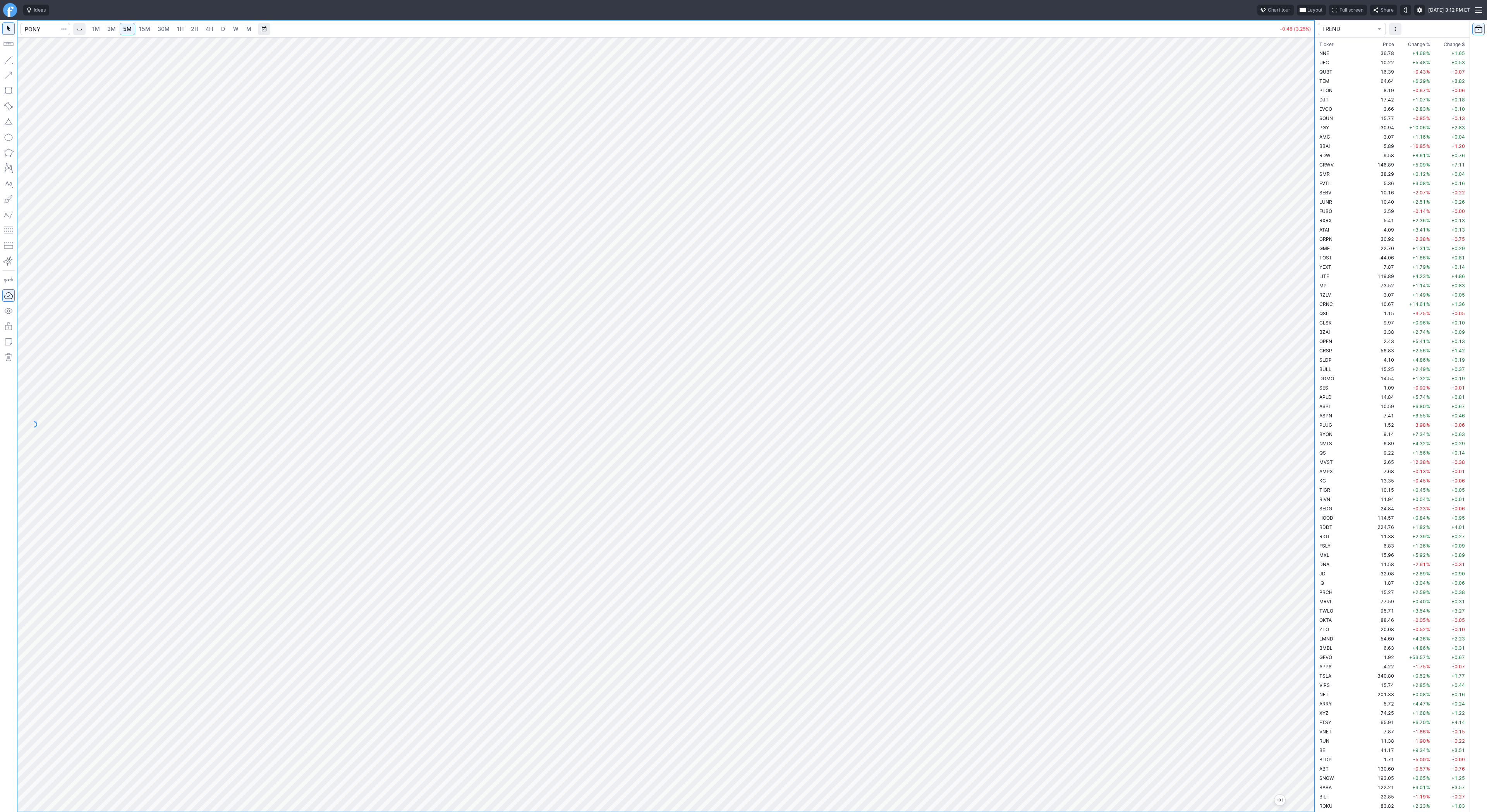
scroll to position [1200, 0]
click at [211, 30] on span "4H" at bounding box center [209, 28] width 8 height 6
click at [124, 29] on span "5M" at bounding box center [127, 28] width 9 height 6
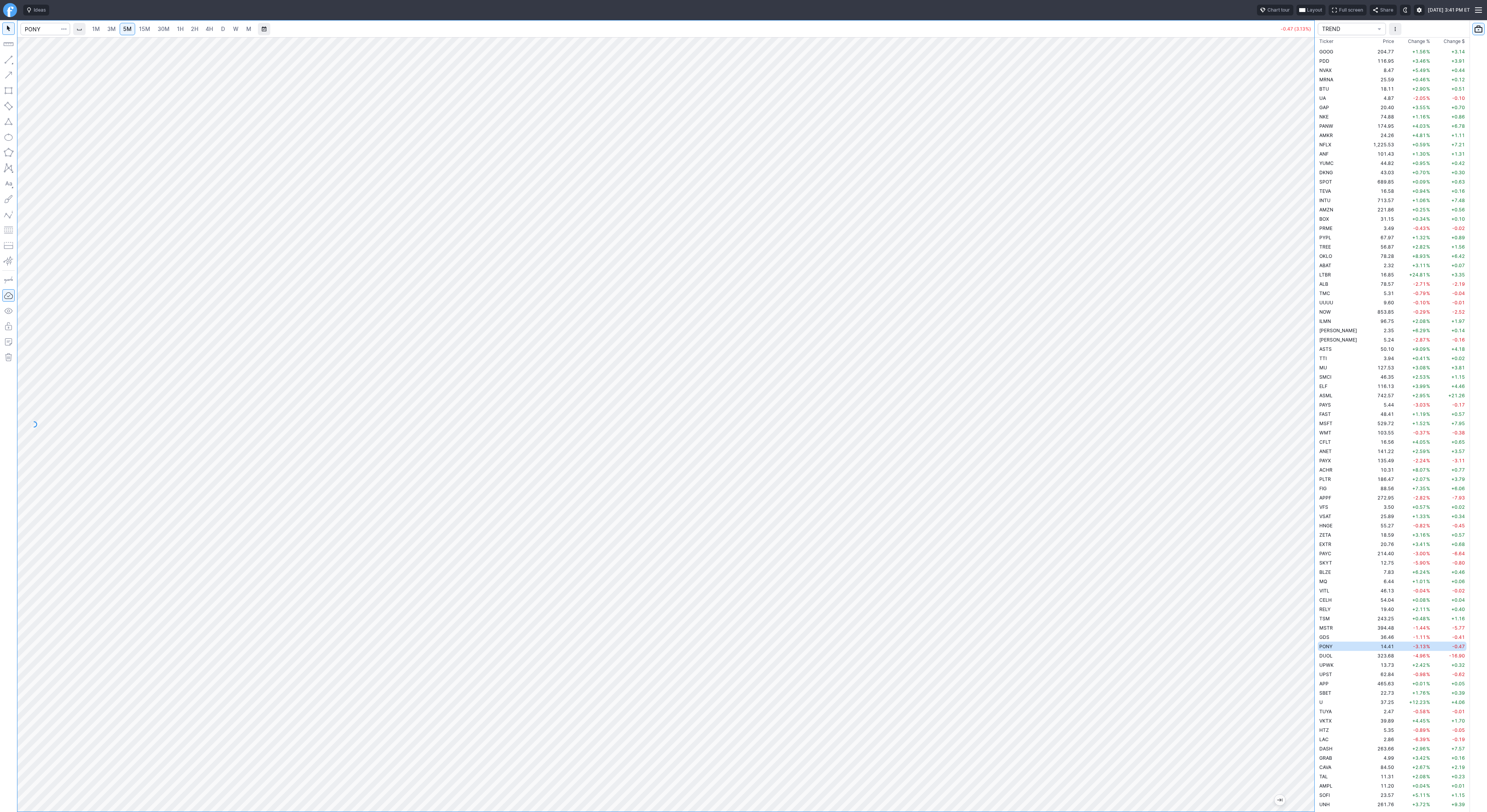
click at [107, 25] on span "3M" at bounding box center [111, 28] width 9 height 6
click at [221, 31] on span "D" at bounding box center [223, 28] width 4 height 6
drag, startPoint x: 1304, startPoint y: 273, endPoint x: 1314, endPoint y: 435, distance: 162.3
click at [1315, 438] on div "1M 3M 5M 15M 30M 1H 2H 4H D W M -0.61 (4.13%) TREND Ticker Price Chg.% Change %…" at bounding box center [744, 416] width 1487 height 792
click at [109, 27] on span "3M" at bounding box center [111, 28] width 9 height 6
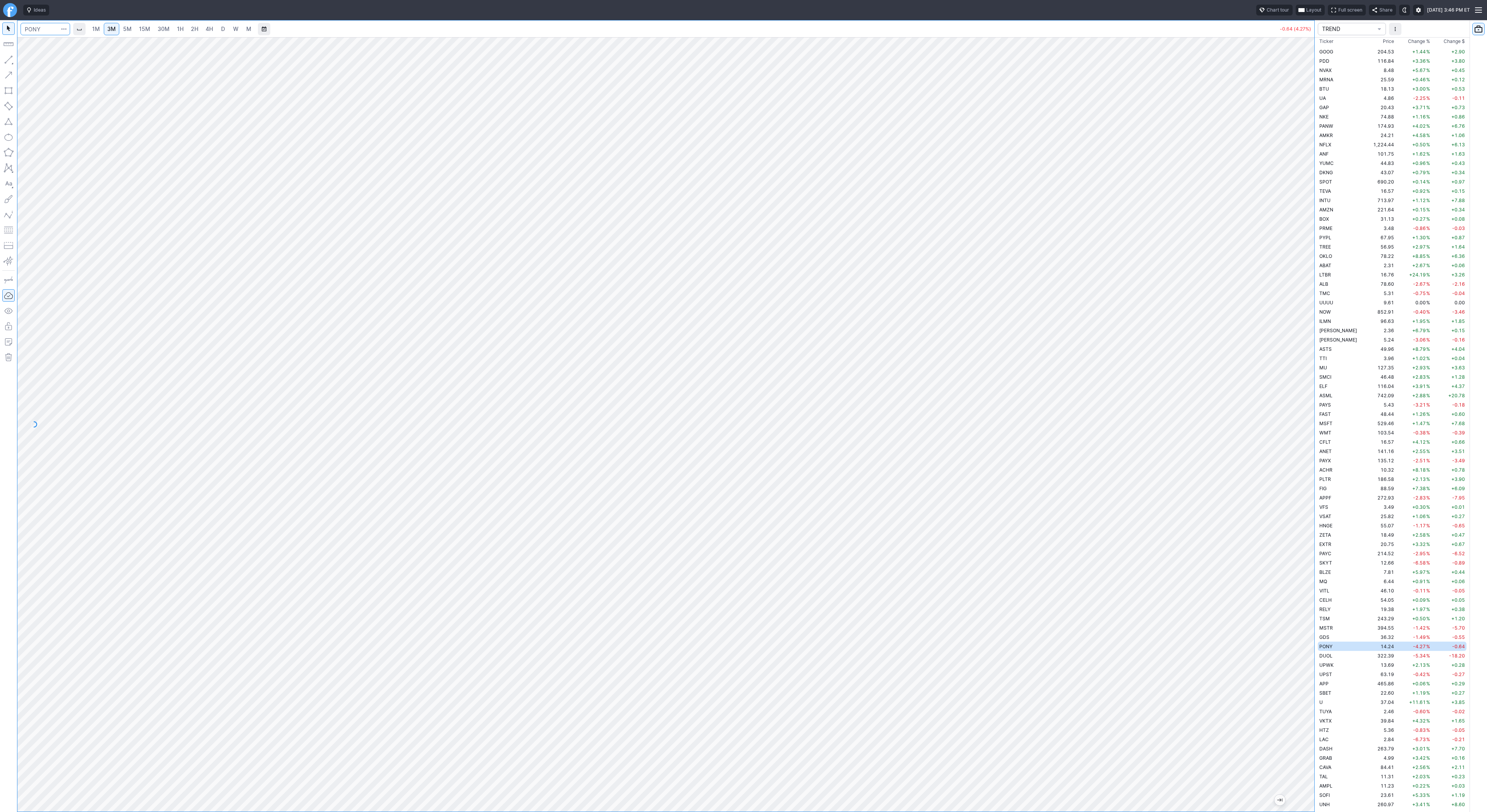
click at [48, 30] on input "Search" at bounding box center [46, 29] width 50 height 12
type input "coin"
click at [208, 29] on span "4H" at bounding box center [209, 28] width 8 height 6
click at [226, 29] on link "D" at bounding box center [223, 29] width 12 height 12
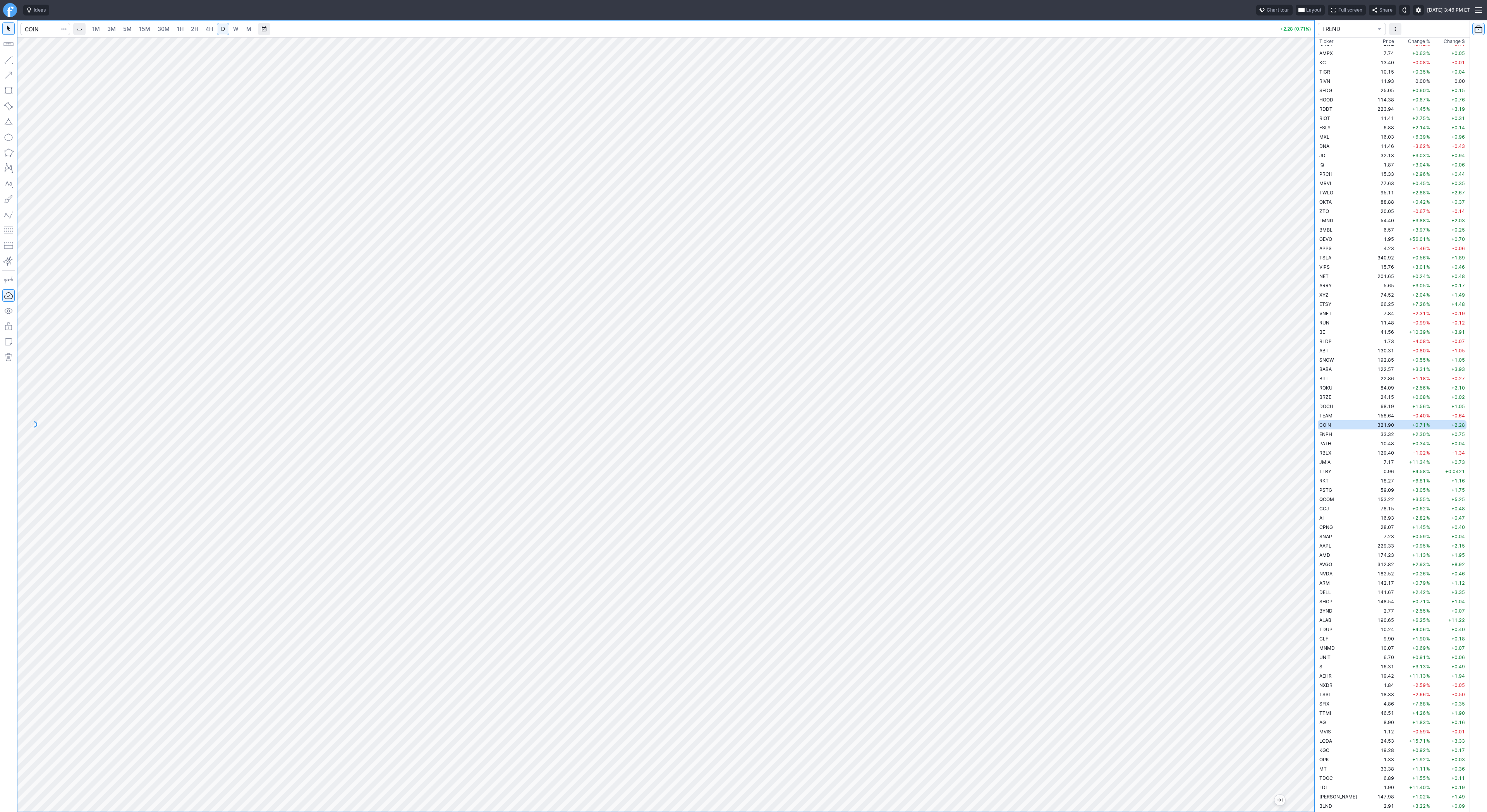
click at [148, 27] on span "15M" at bounding box center [144, 28] width 11 height 6
click at [178, 31] on span "1H" at bounding box center [180, 28] width 6 height 6
click at [10, 57] on button "button" at bounding box center [8, 59] width 12 height 12
click at [109, 28] on span "3M" at bounding box center [111, 28] width 9 height 6
click at [144, 29] on span "15M" at bounding box center [144, 28] width 11 height 6
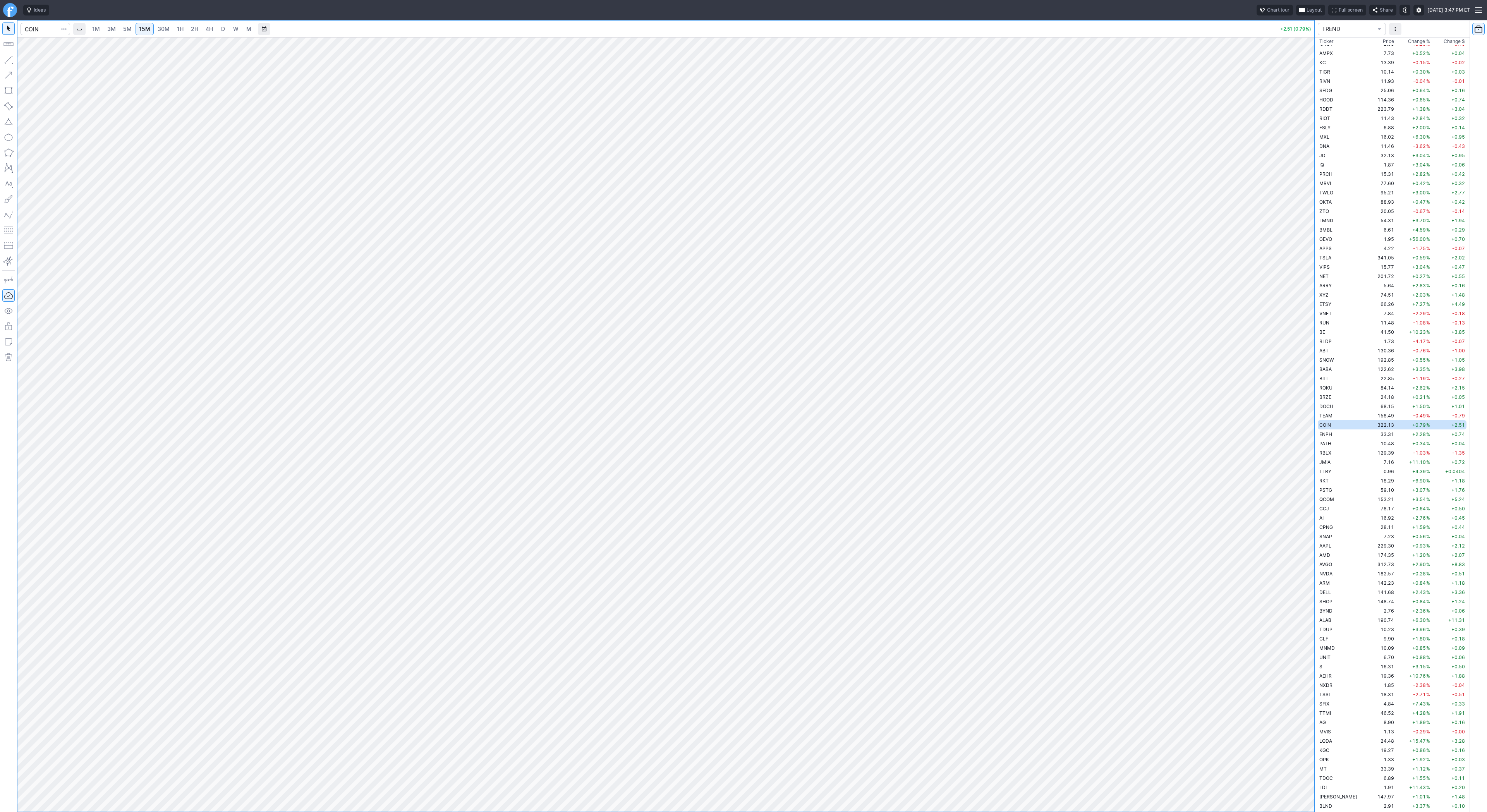
click at [210, 27] on span "4H" at bounding box center [209, 28] width 8 height 6
click at [225, 29] on link "D" at bounding box center [223, 29] width 12 height 12
click at [113, 24] on link "3M" at bounding box center [111, 29] width 16 height 12
click at [171, 28] on link "30M" at bounding box center [163, 29] width 19 height 12
click at [9, 58] on button "button" at bounding box center [8, 59] width 12 height 12
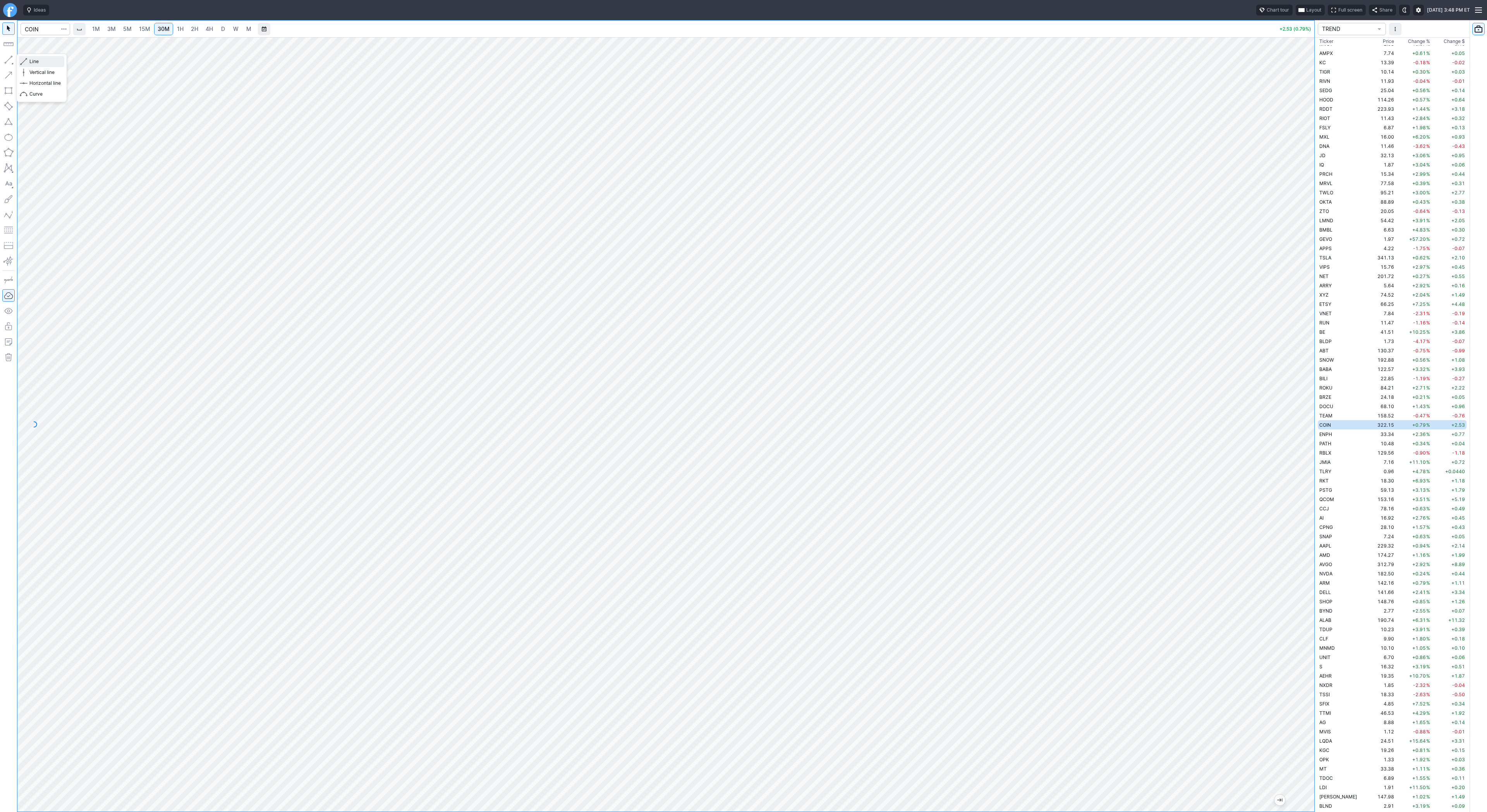
click at [28, 58] on button "Line" at bounding box center [42, 61] width 45 height 11
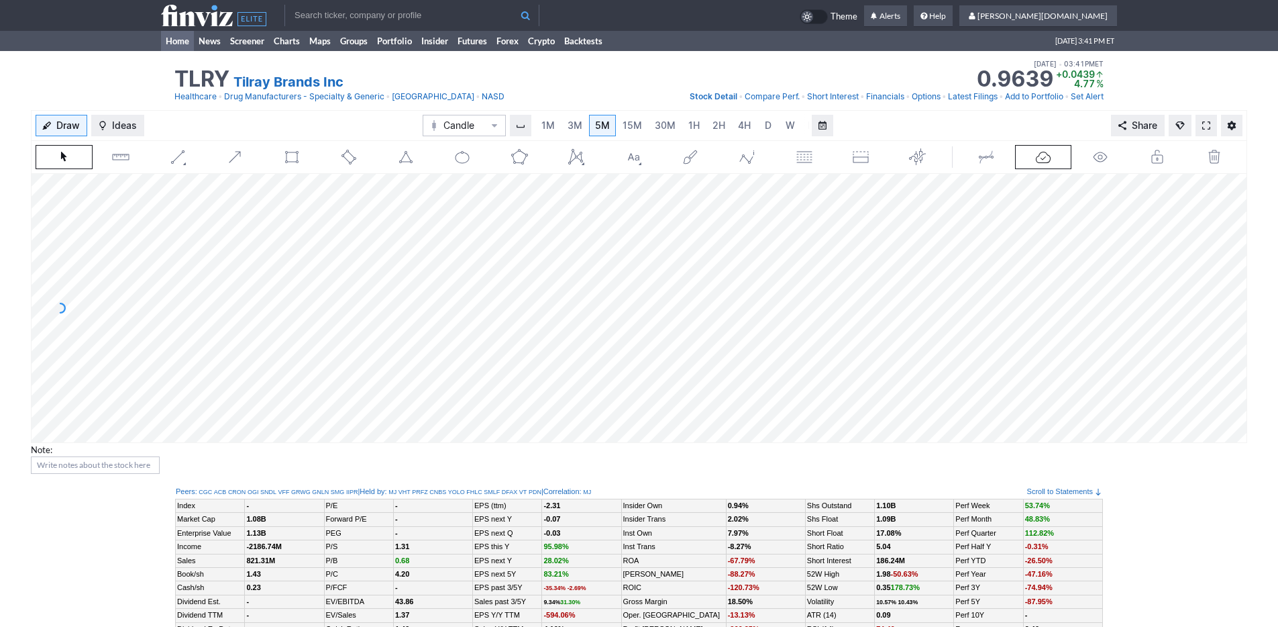
click at [172, 40] on link "Home" at bounding box center [177, 41] width 33 height 20
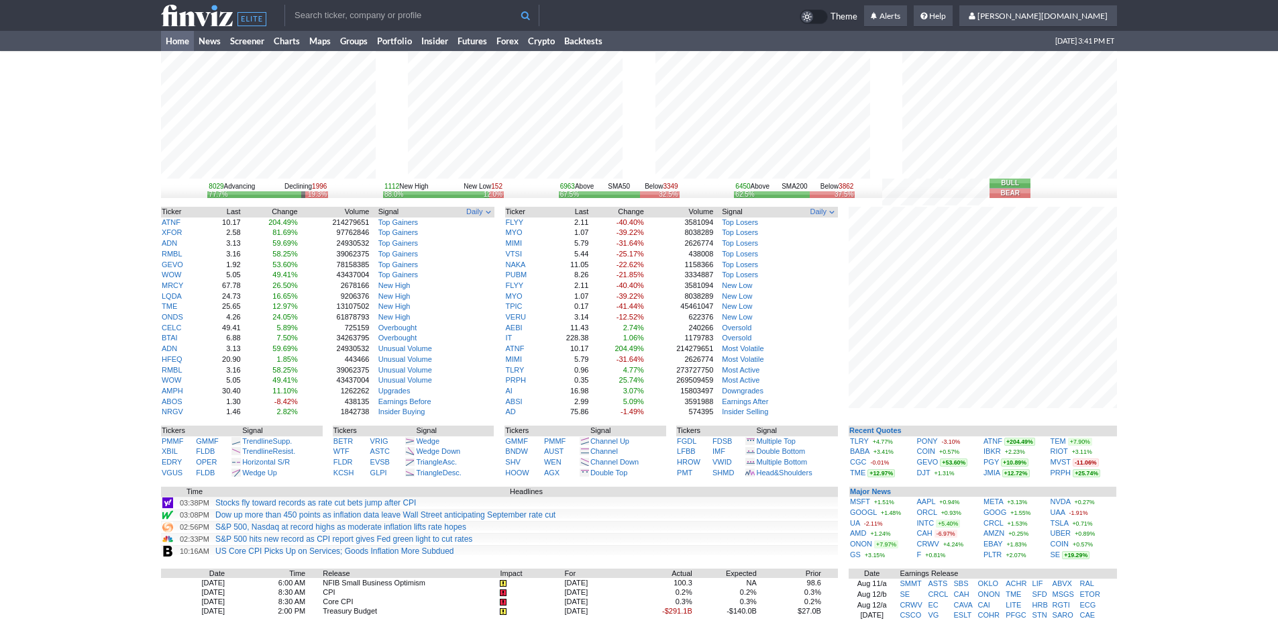
click at [1185, 480] on div "8029 Advancing Declining 1996 77.7% 19.3% 1112 New High New Low 152 88.0% 12.0%…" at bounding box center [639, 423] width 1278 height 745
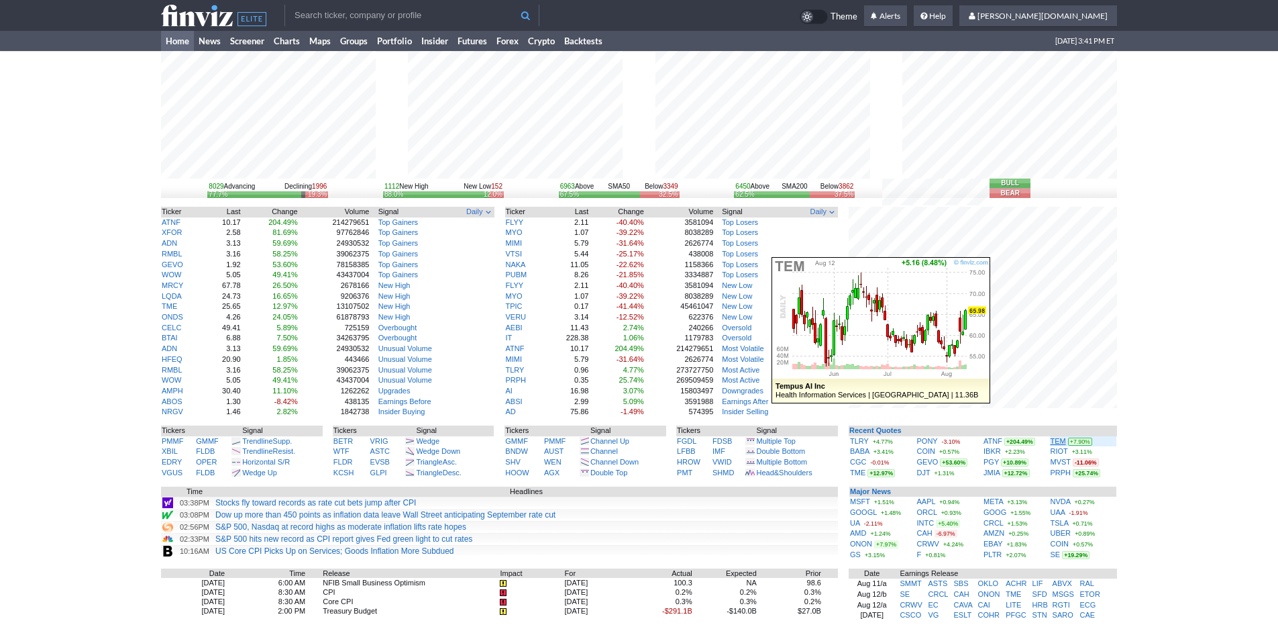
click at [1059, 441] on link "TEM" at bounding box center [1058, 441] width 15 height 8
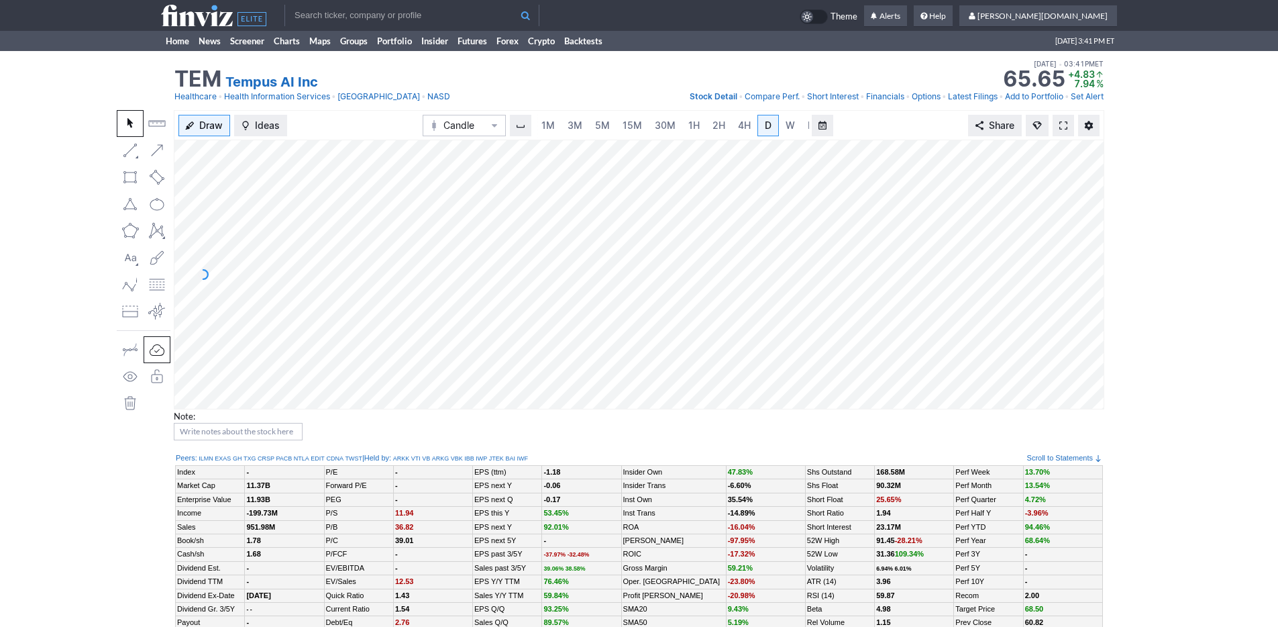
scroll to position [0, 13]
click at [564, 122] on span "3M" at bounding box center [561, 124] width 15 height 11
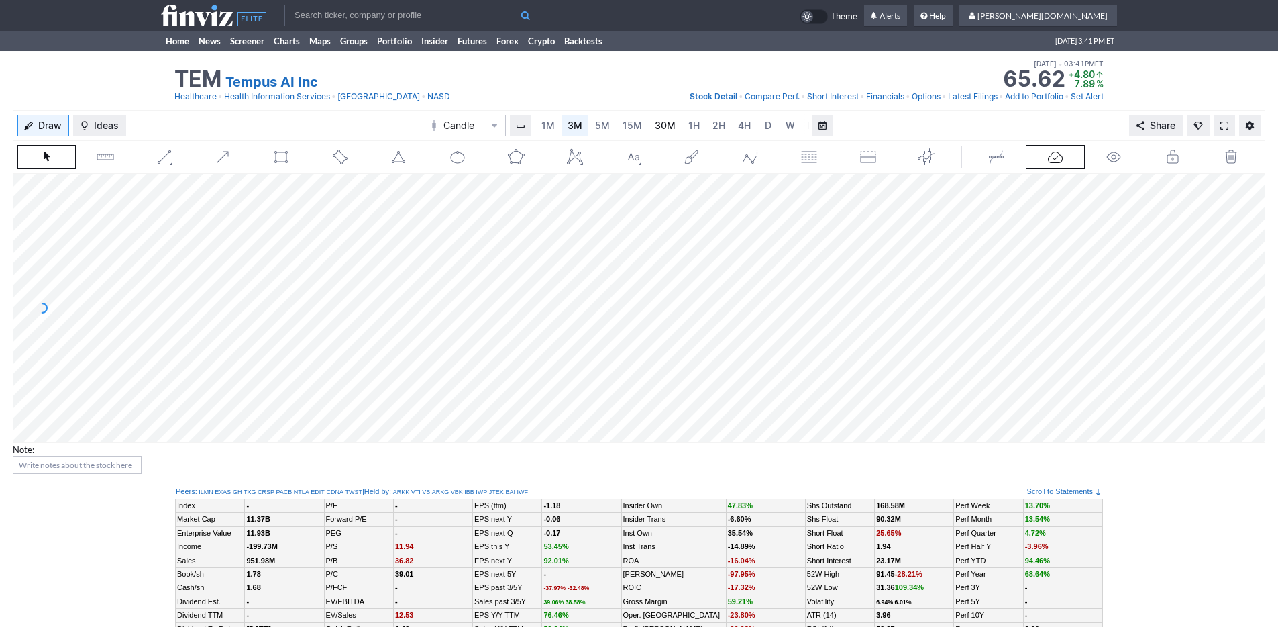
click at [649, 123] on link "30M" at bounding box center [665, 125] width 33 height 21
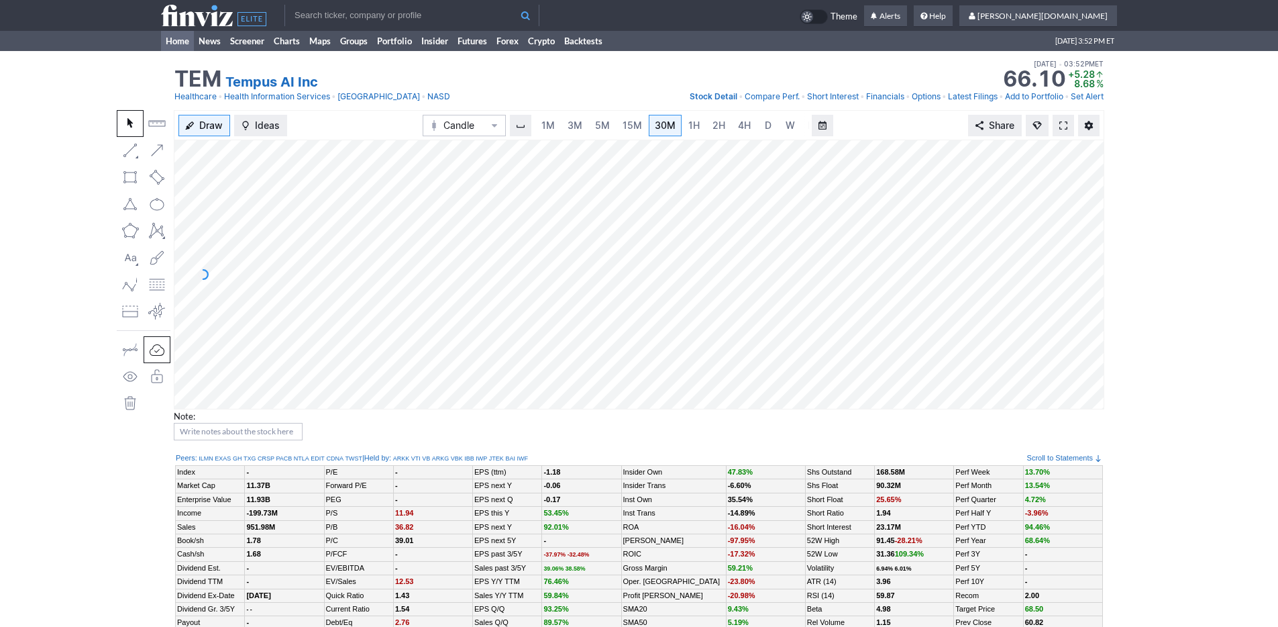
click at [175, 49] on link "Home" at bounding box center [177, 41] width 33 height 20
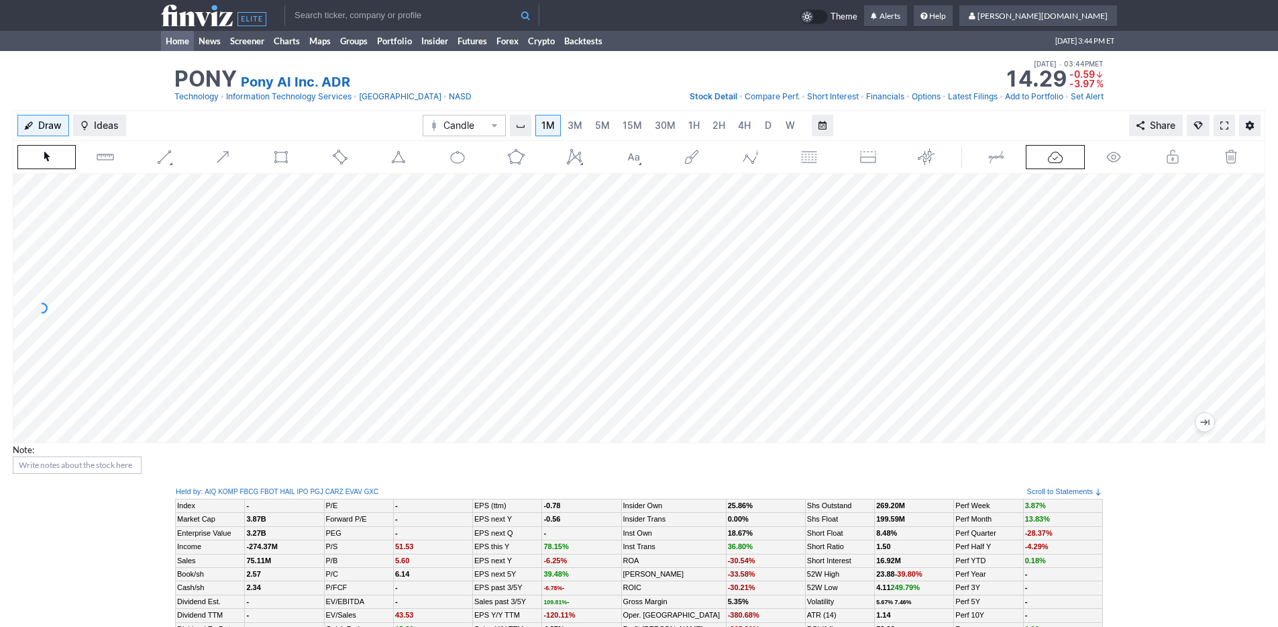
click at [175, 36] on link "Home" at bounding box center [177, 41] width 33 height 20
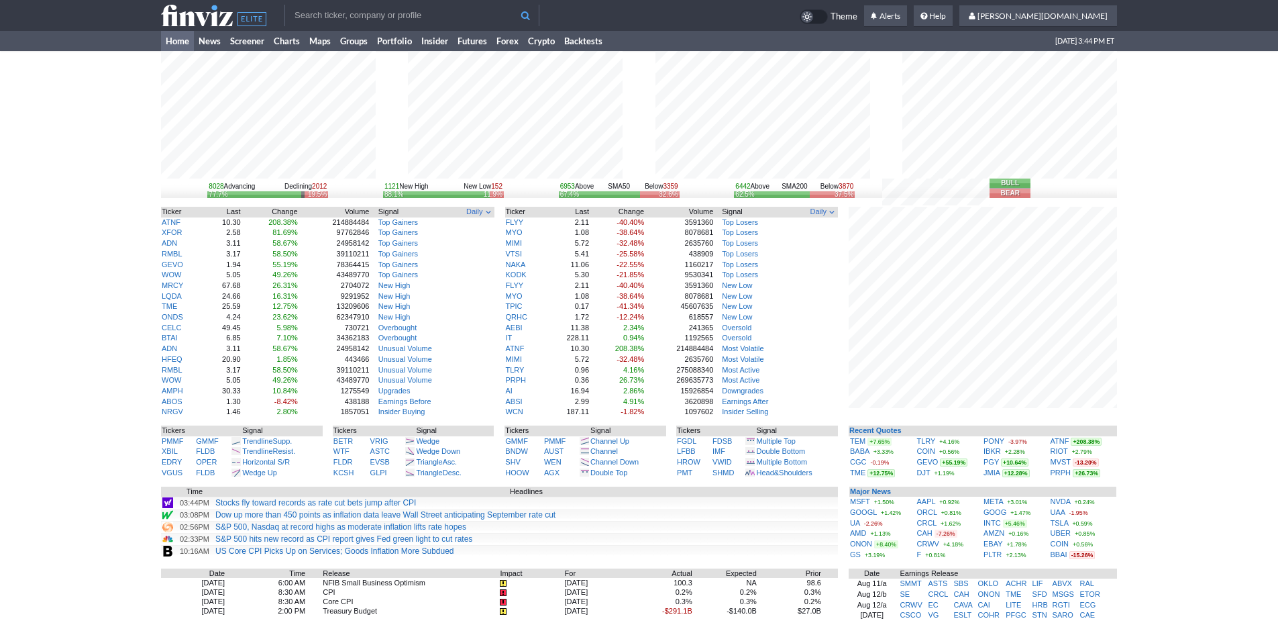
click at [1154, 401] on div "8028 Advancing Declining 2012 77.7% 19.5% 1121 New High New Low 152 88.1% 11.9%…" at bounding box center [639, 423] width 1278 height 745
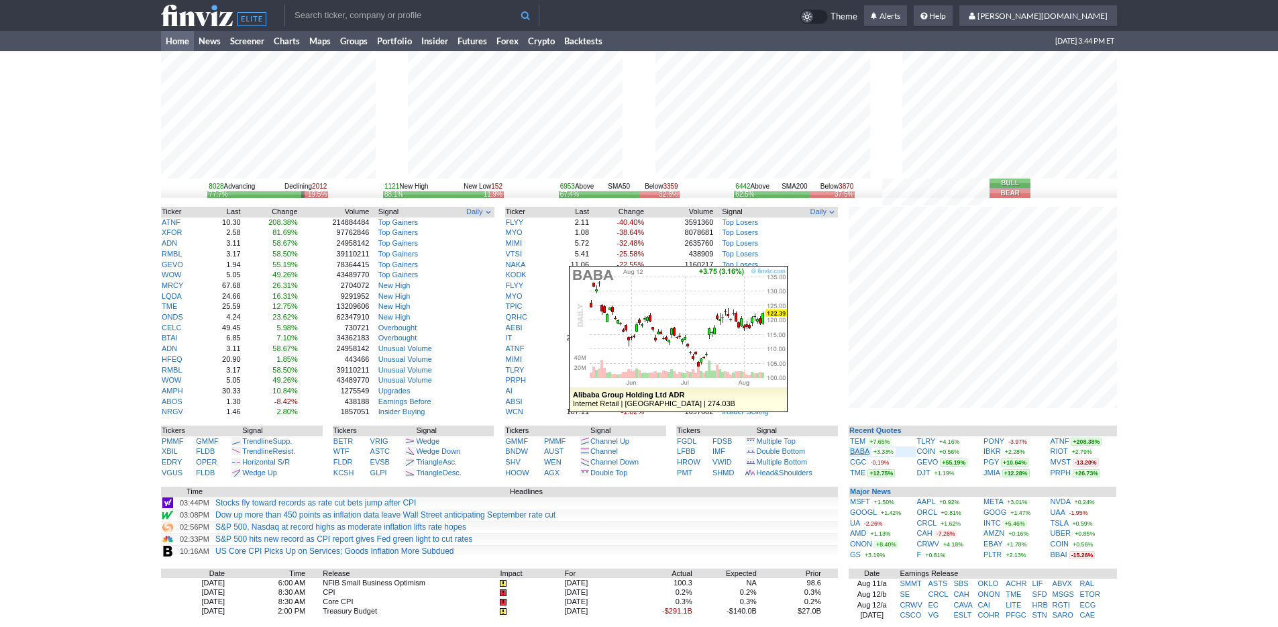
click at [857, 450] on link "BABA" at bounding box center [859, 451] width 19 height 8
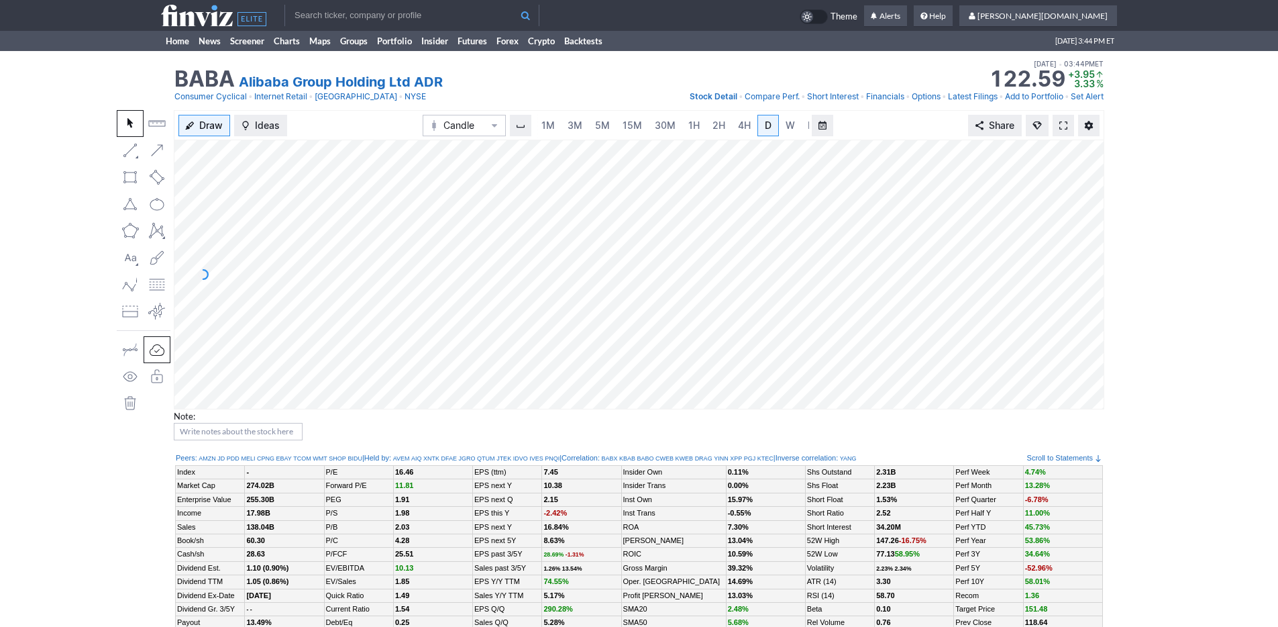
scroll to position [0, 13]
click at [568, 124] on link "3M" at bounding box center [561, 125] width 27 height 21
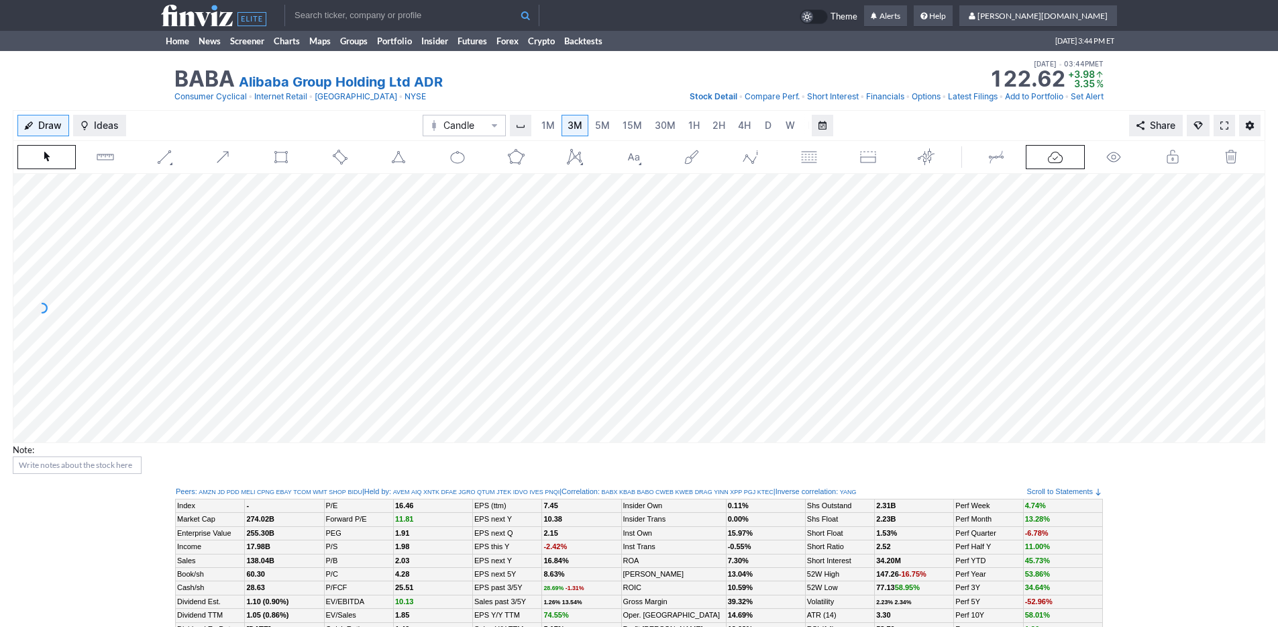
click at [234, 128] on div "Draw Ideas Candle 1M 3M 5M 15M 30M 1H 2H 4H D W M Share" at bounding box center [639, 125] width 1252 height 30
click at [180, 42] on link "Home" at bounding box center [177, 41] width 33 height 20
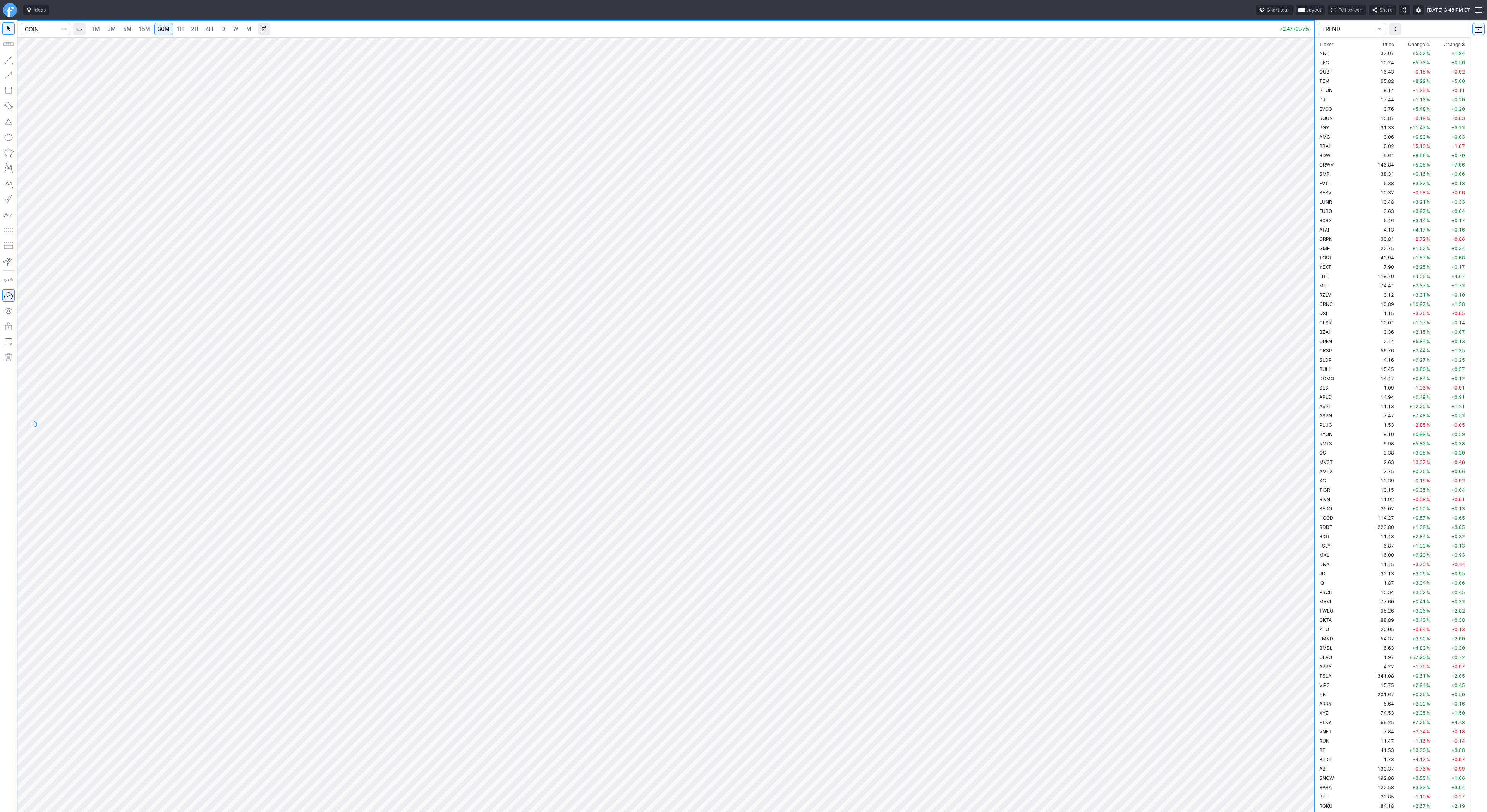
scroll to position [418, 0]
click at [39, 33] on input "Search" at bounding box center [46, 29] width 50 height 12
type input "jmia"
click at [211, 33] on link "4H" at bounding box center [209, 29] width 14 height 12
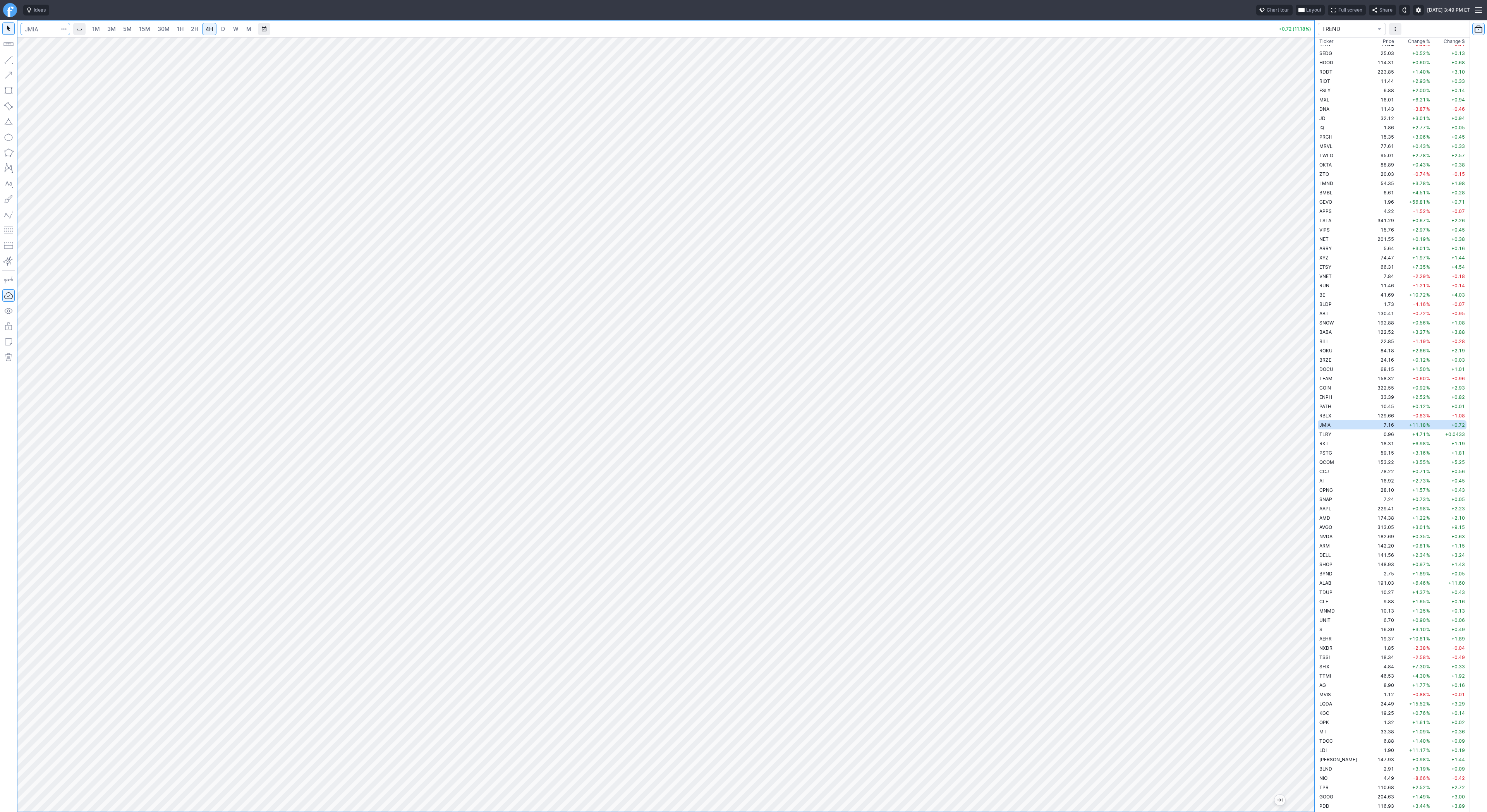
click at [38, 30] on input "Search" at bounding box center [46, 29] width 50 height 12
type input "pony"
drag, startPoint x: 1310, startPoint y: 255, endPoint x: 1307, endPoint y: 357, distance: 102.0
click at [1307, 361] on div at bounding box center [1306, 422] width 16 height 755
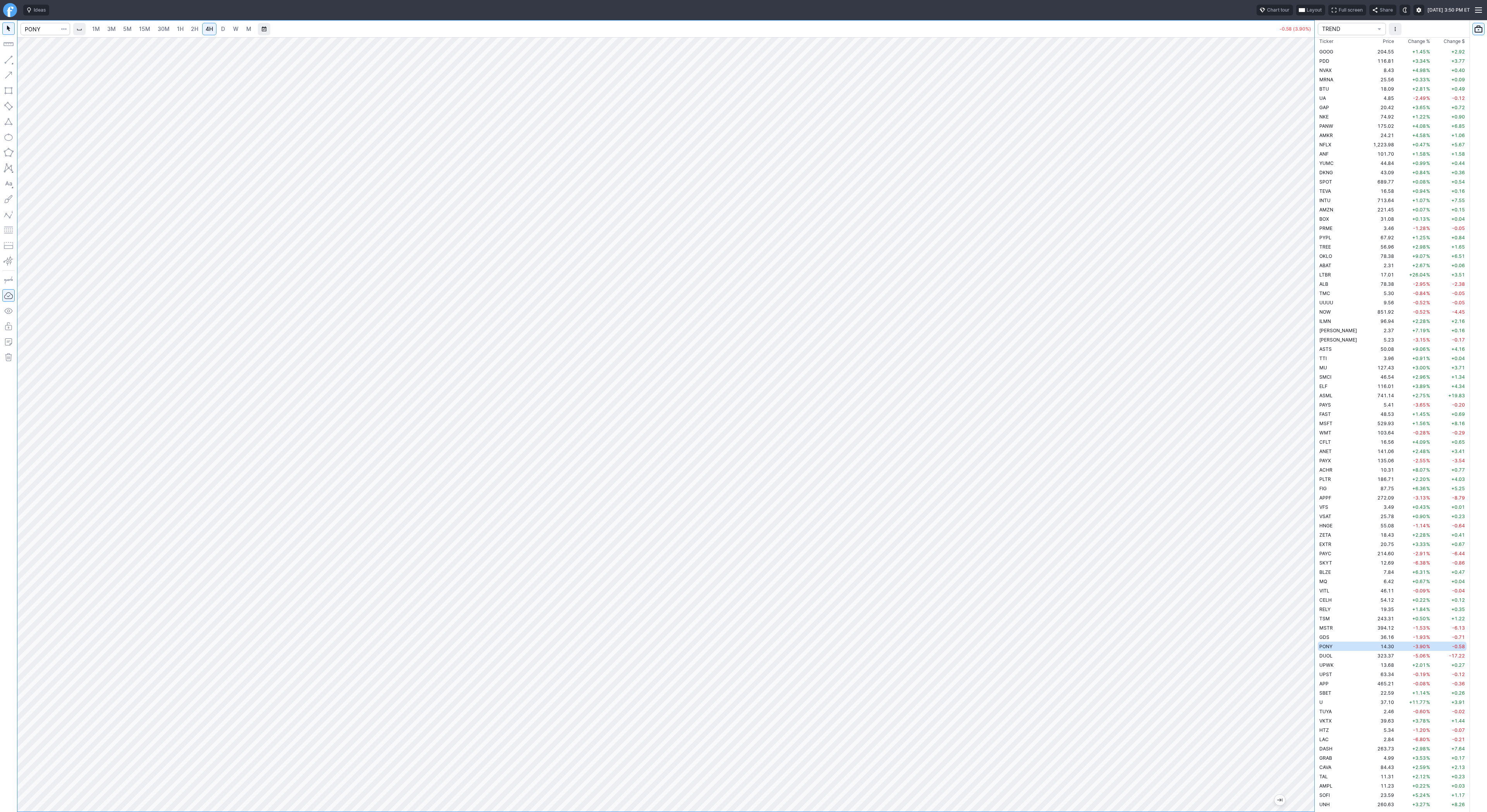
click at [115, 27] on span "3M" at bounding box center [111, 28] width 9 height 6
click at [42, 31] on input "Search" at bounding box center [46, 29] width 50 height 12
type input "bbai"
click at [221, 28] on span "D" at bounding box center [223, 28] width 4 height 6
click at [233, 30] on span "W" at bounding box center [236, 28] width 5 height 6
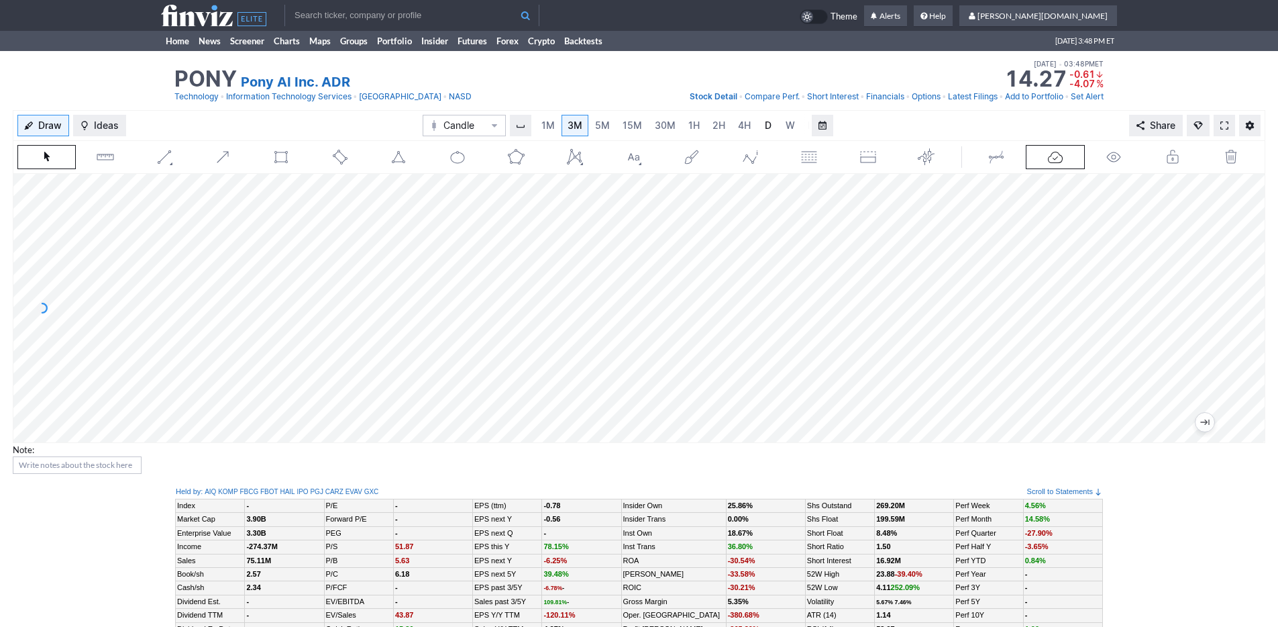
click at [759, 123] on link "D" at bounding box center [767, 125] width 21 height 21
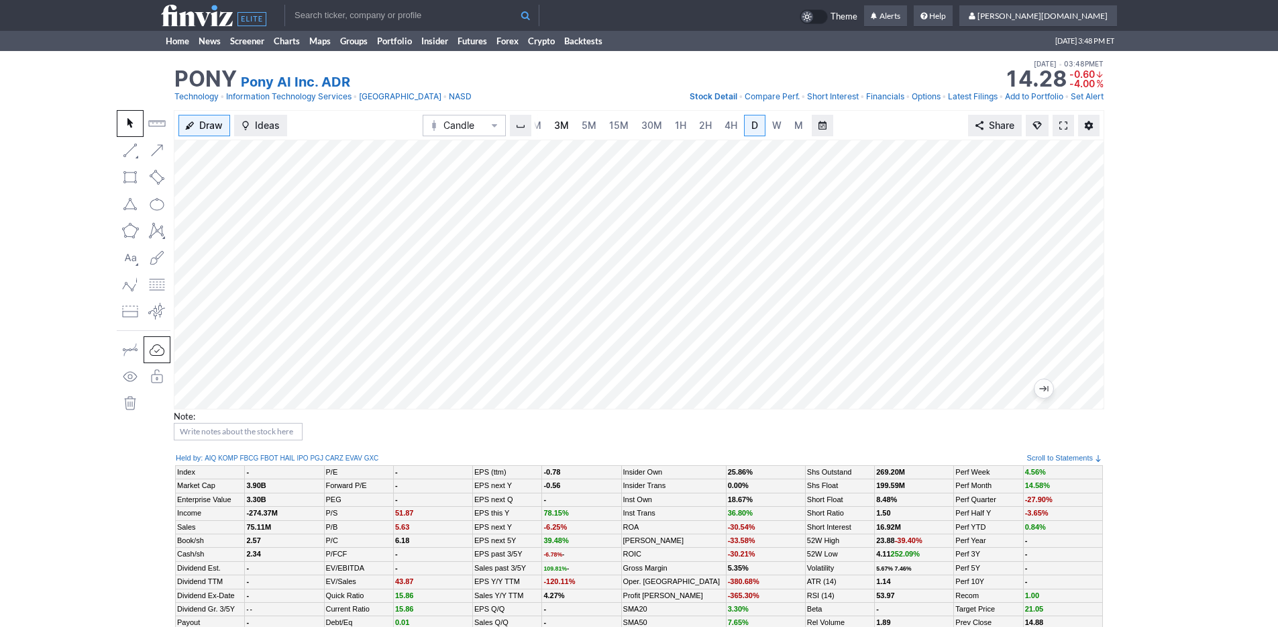
click at [558, 128] on span "3M" at bounding box center [561, 124] width 15 height 11
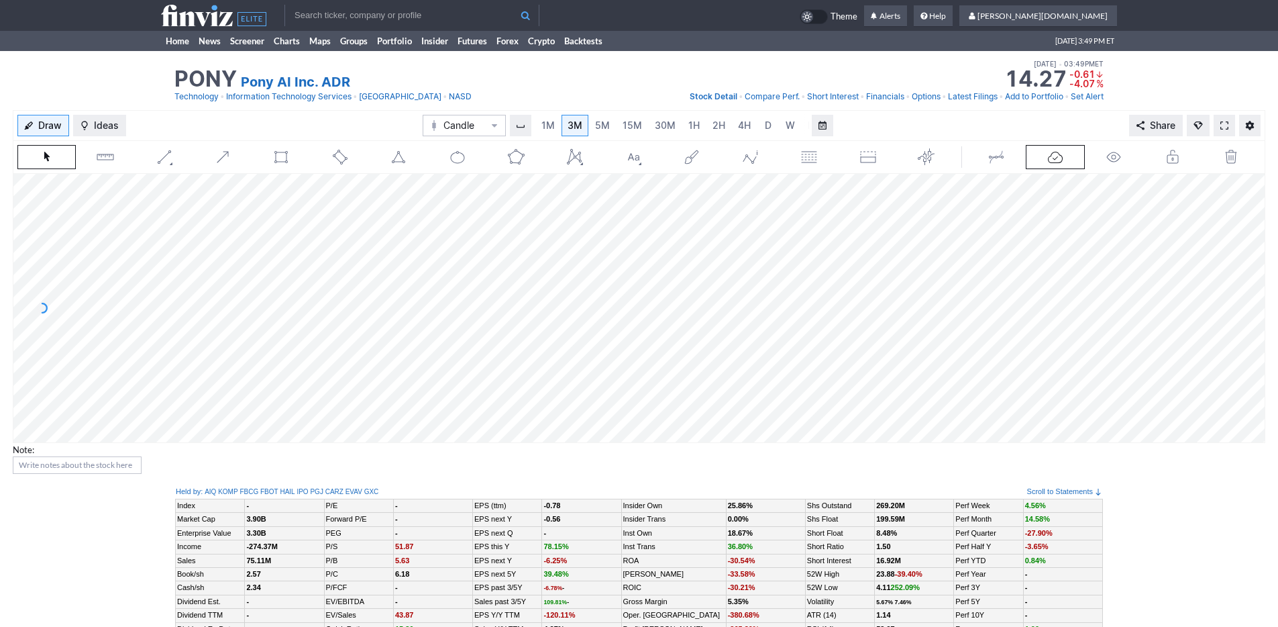
click at [76, 96] on div "PONY Pony AI Inc. ADR Last Close [DATE] • 01:57PM ET 14.47 Dollar change -0.41 …" at bounding box center [639, 80] width 1278 height 59
click at [174, 46] on link "Home" at bounding box center [177, 41] width 33 height 20
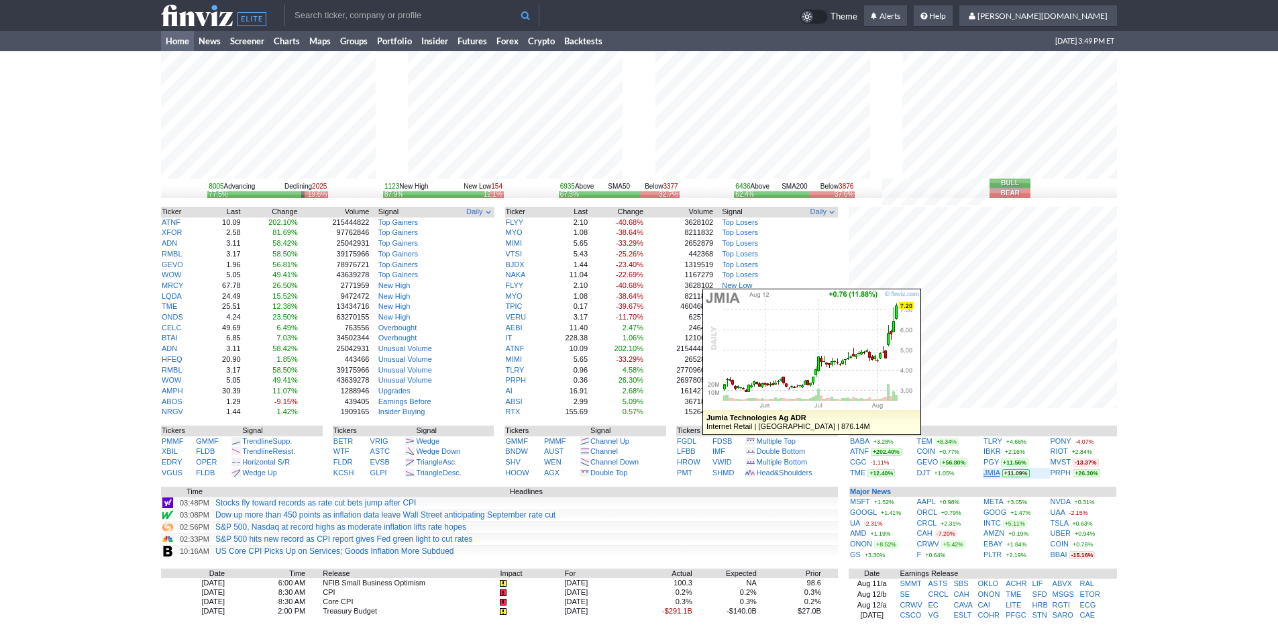
click at [990, 473] on link "JMIA" at bounding box center [991, 472] width 16 height 8
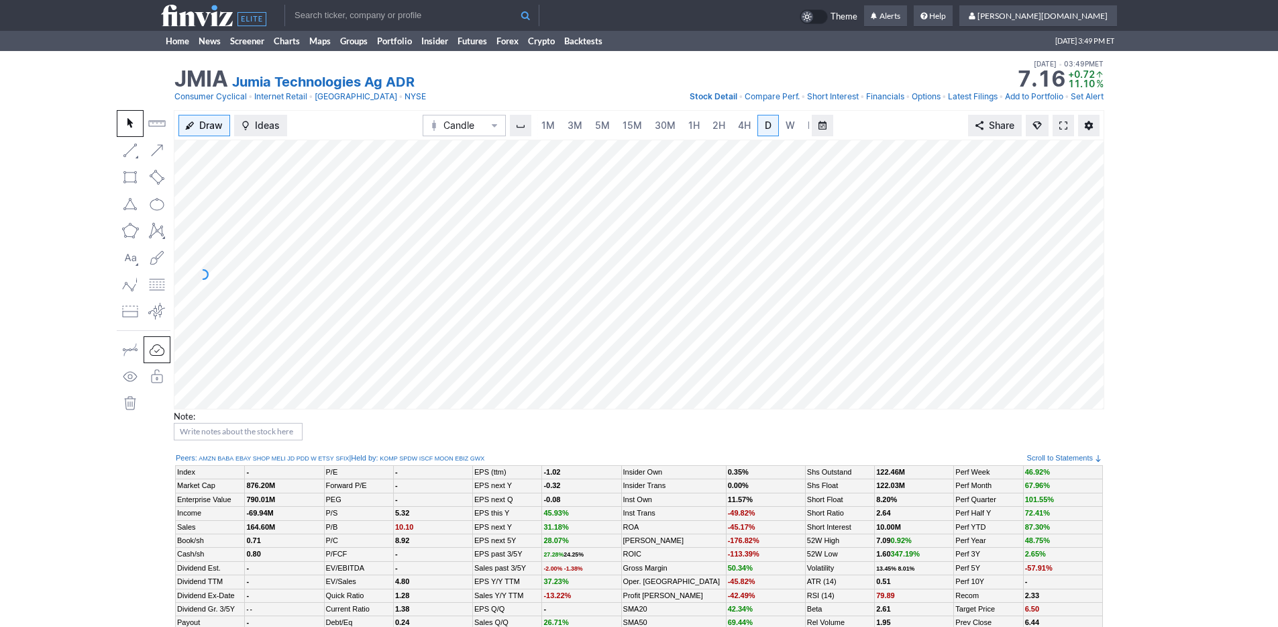
scroll to position [0, 13]
click at [557, 128] on span "3M" at bounding box center [561, 124] width 15 height 11
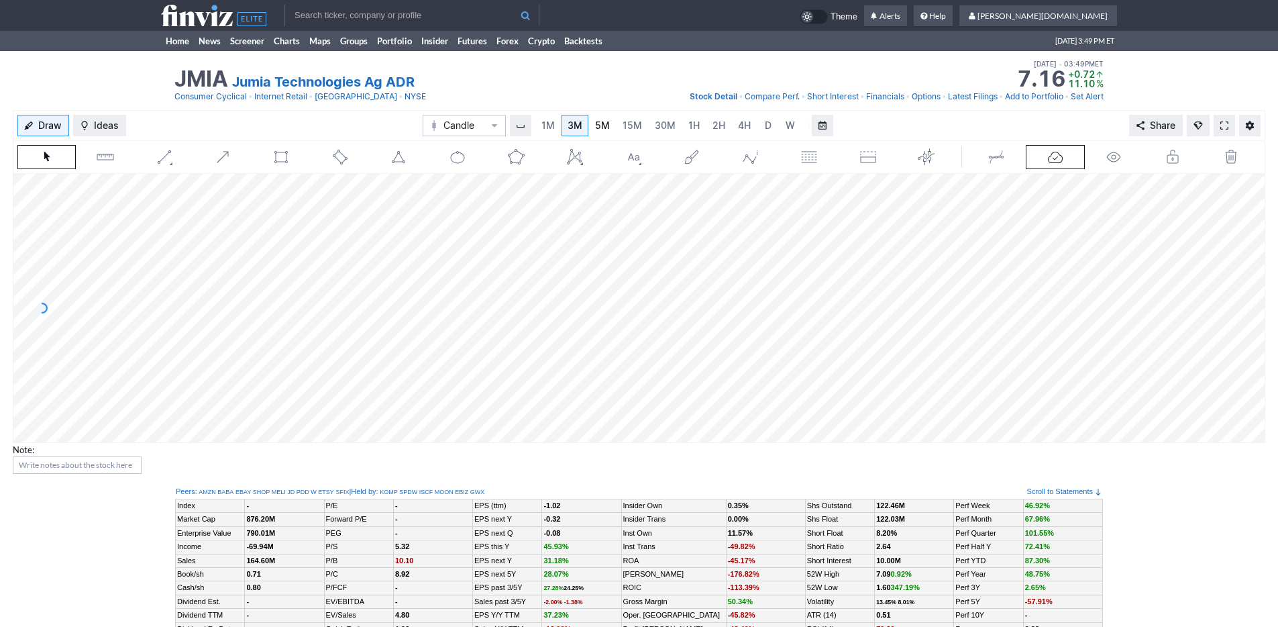
click at [607, 123] on span "5M" at bounding box center [602, 124] width 15 height 11
click at [630, 122] on span "15M" at bounding box center [632, 124] width 19 height 11
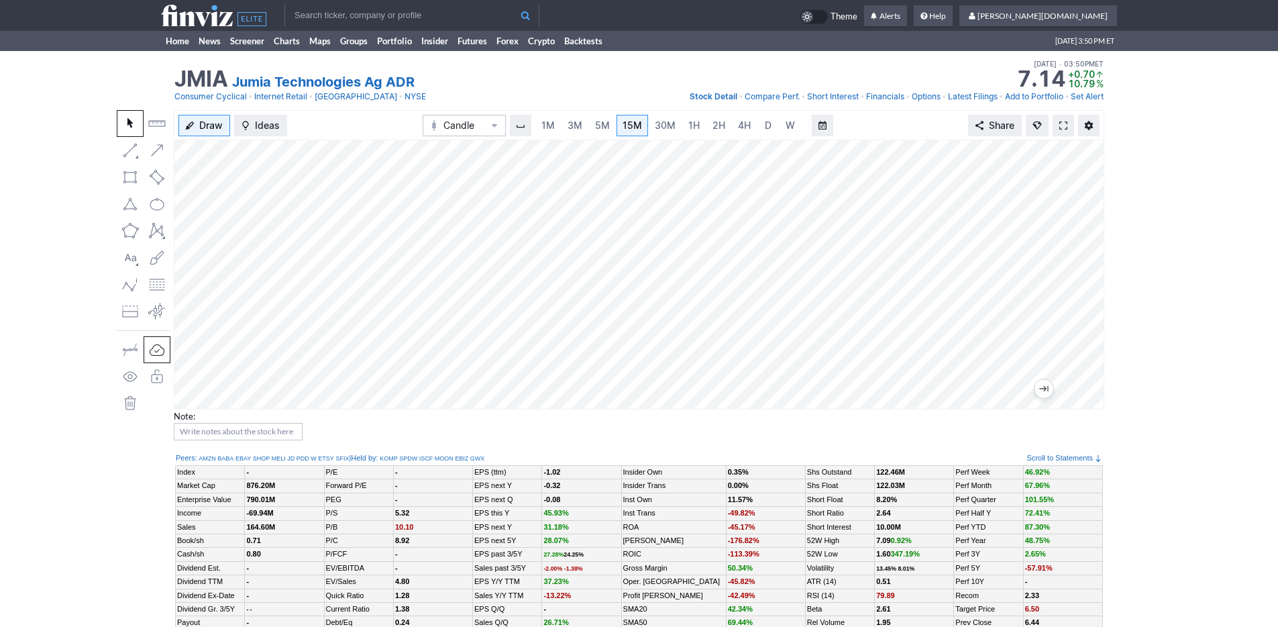
click at [209, 16] on icon at bounding box center [213, 15] width 105 height 21
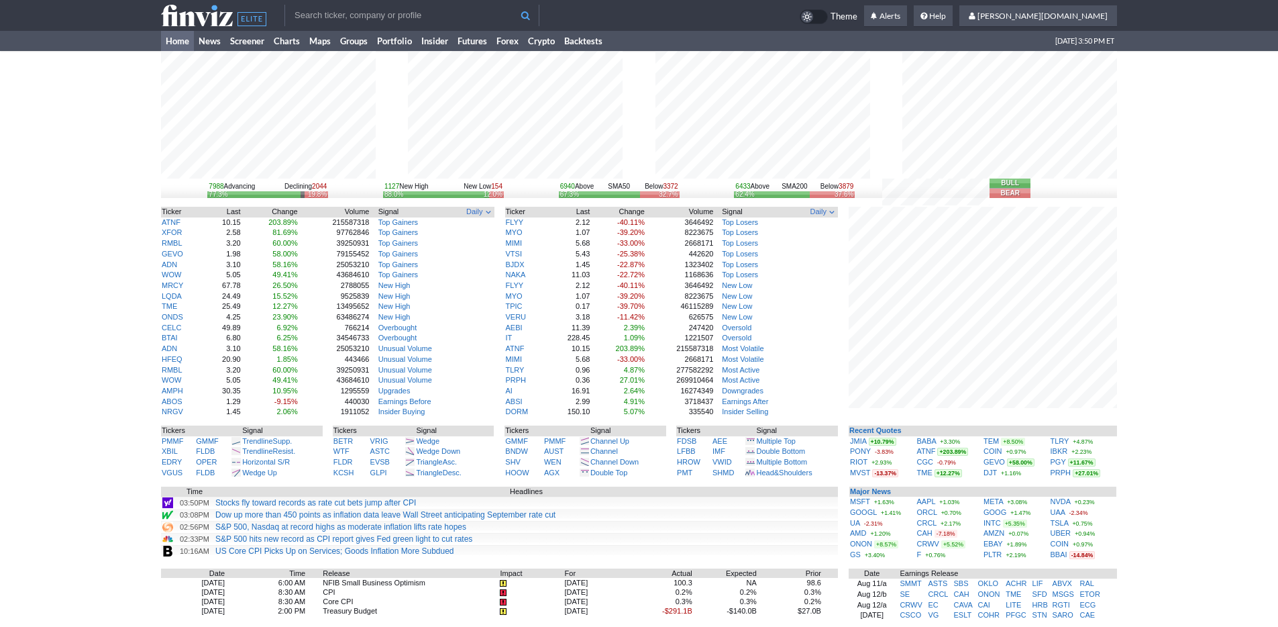
drag, startPoint x: 1150, startPoint y: 437, endPoint x: 1123, endPoint y: 441, distance: 27.2
click at [1149, 437] on div "7988 Advancing Declining 2044 77.3% 19.8% 1127 New High New Low 154 88.0% 12.0%…" at bounding box center [639, 423] width 1278 height 745
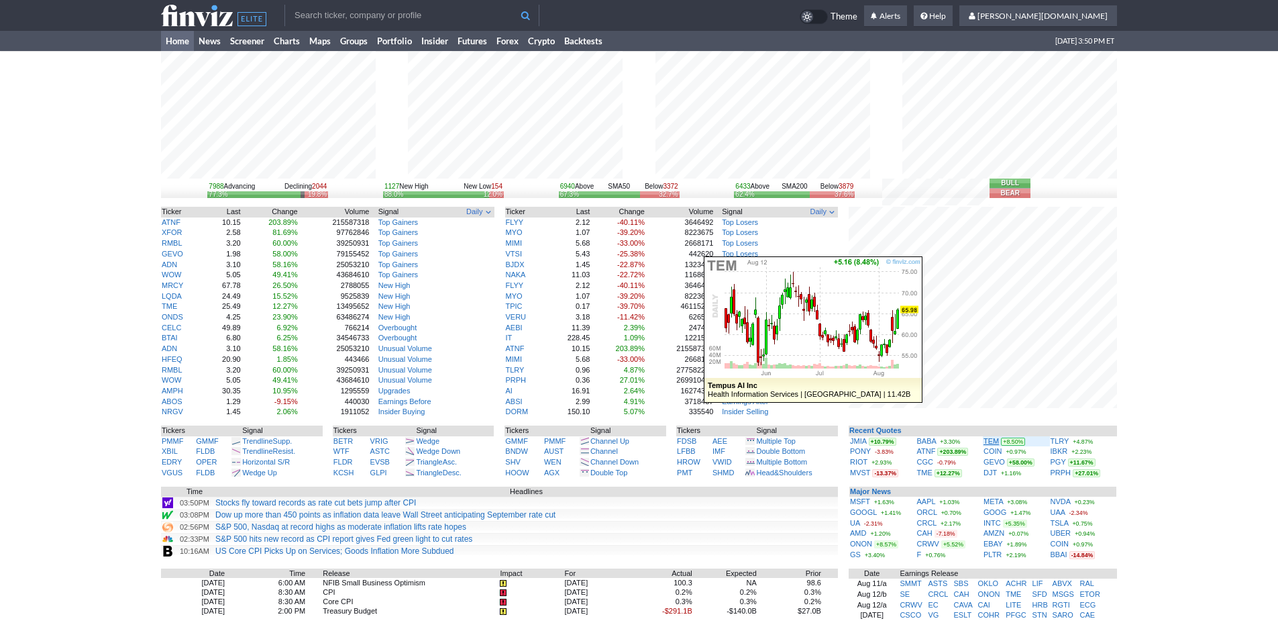
click at [991, 441] on link "TEM" at bounding box center [990, 441] width 15 height 8
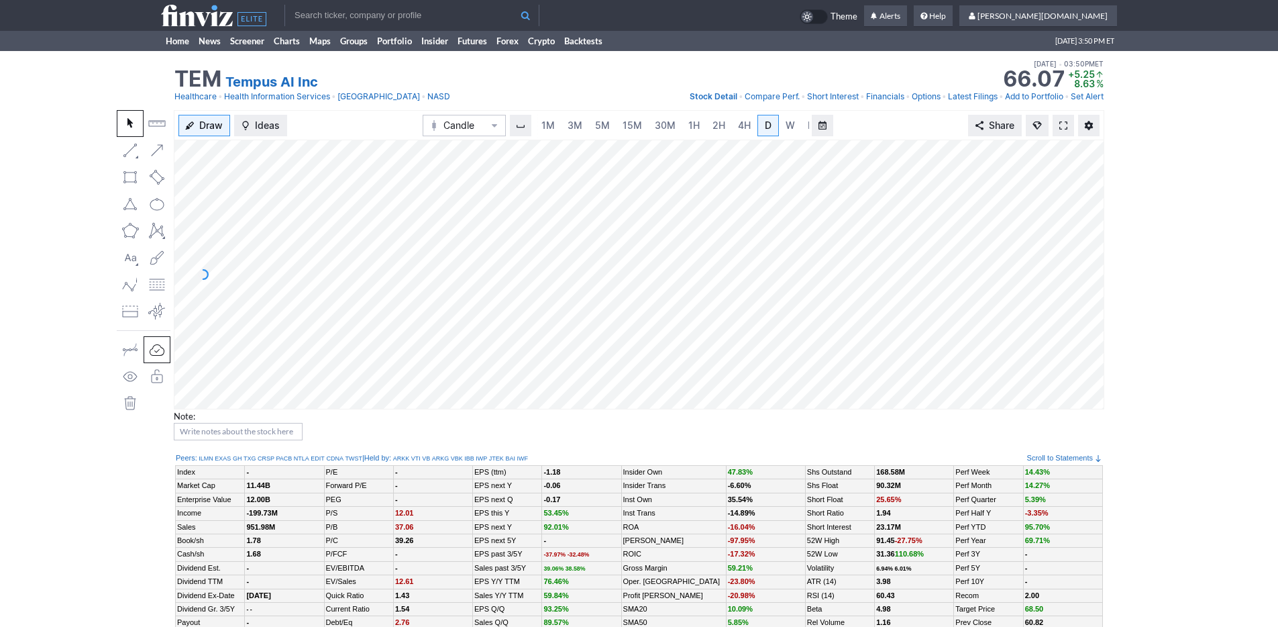
scroll to position [0, 13]
click at [564, 126] on span "3M" at bounding box center [561, 124] width 15 height 11
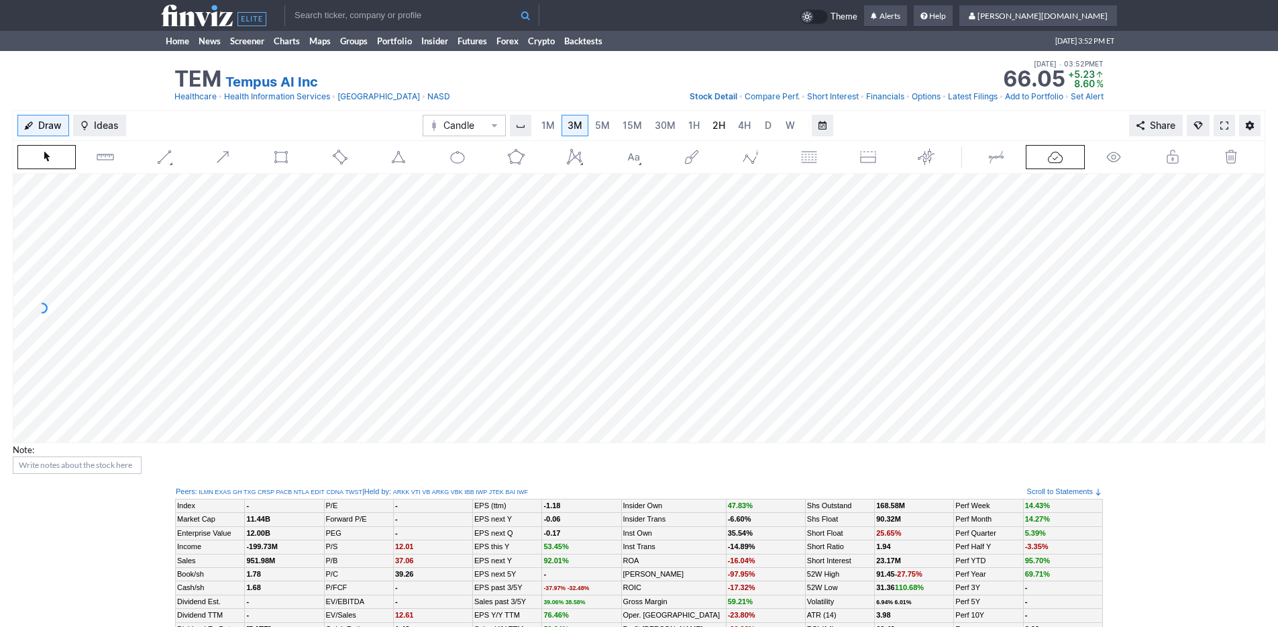
click at [706, 121] on link "2H" at bounding box center [718, 125] width 25 height 21
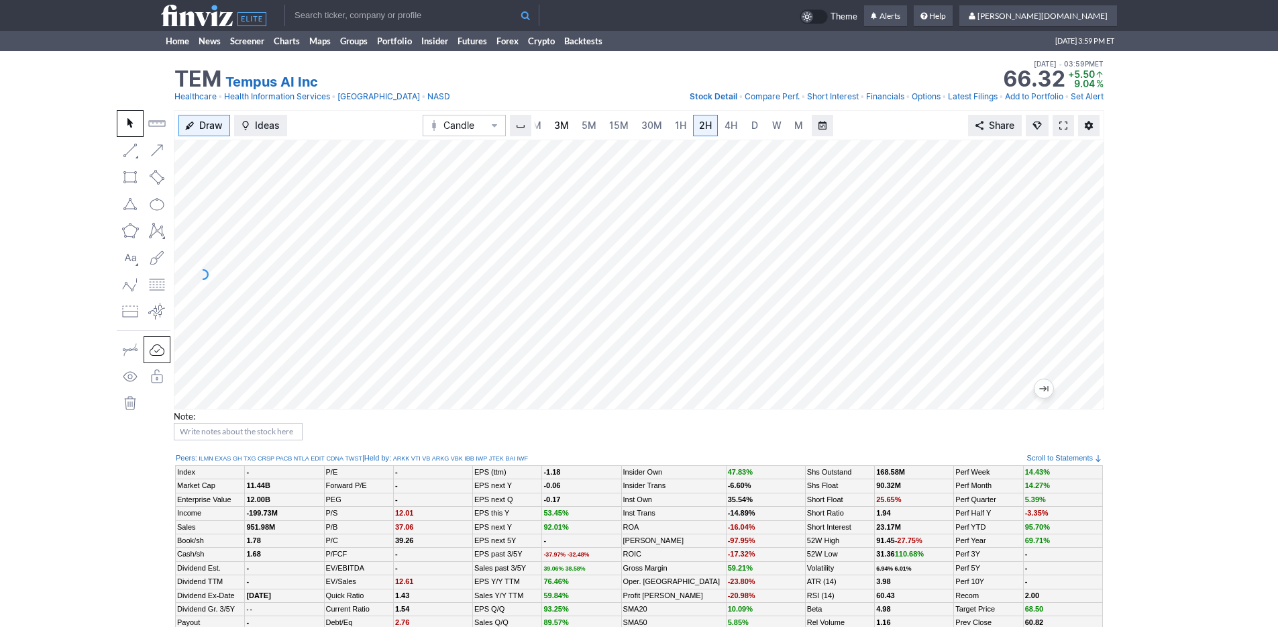
click at [572, 127] on link "3M" at bounding box center [561, 125] width 27 height 21
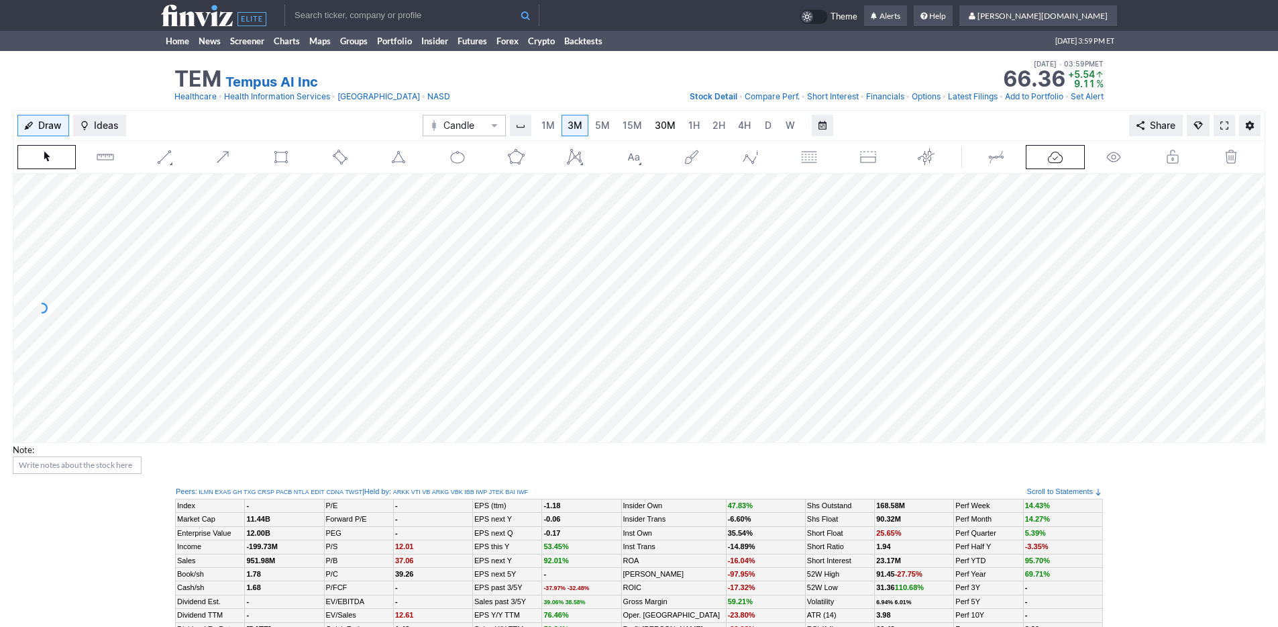
click at [674, 124] on link "30M" at bounding box center [665, 125] width 33 height 21
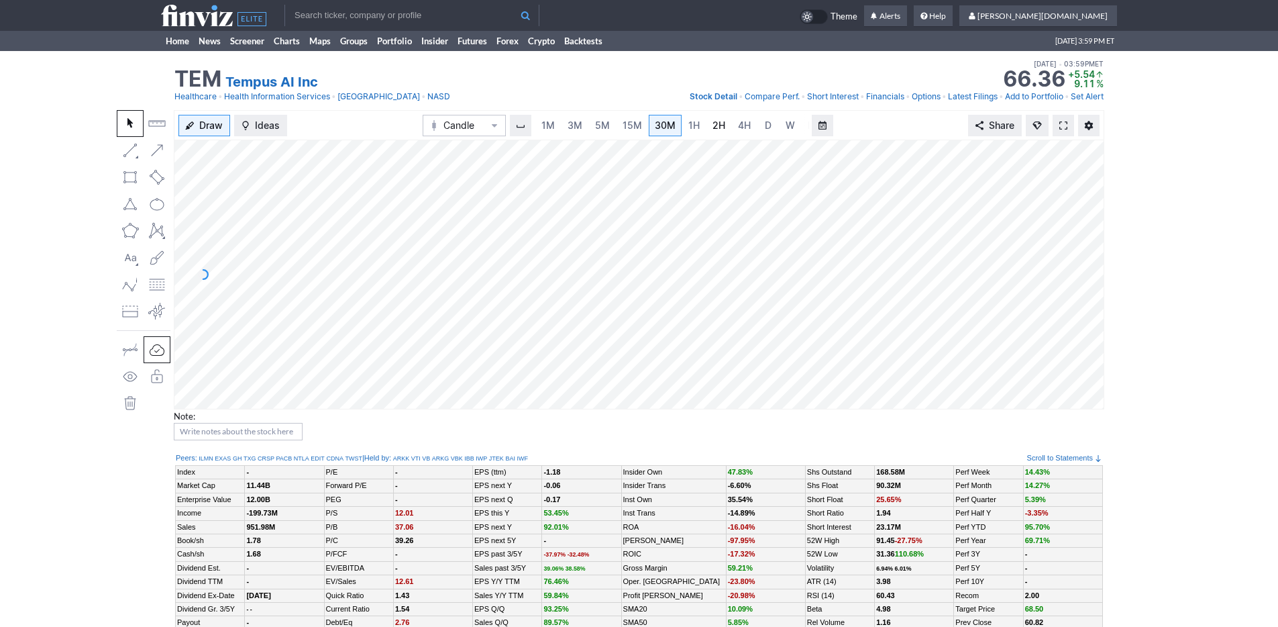
click at [706, 123] on link "2H" at bounding box center [718, 125] width 25 height 21
click at [726, 123] on span "4H" at bounding box center [730, 124] width 13 height 11
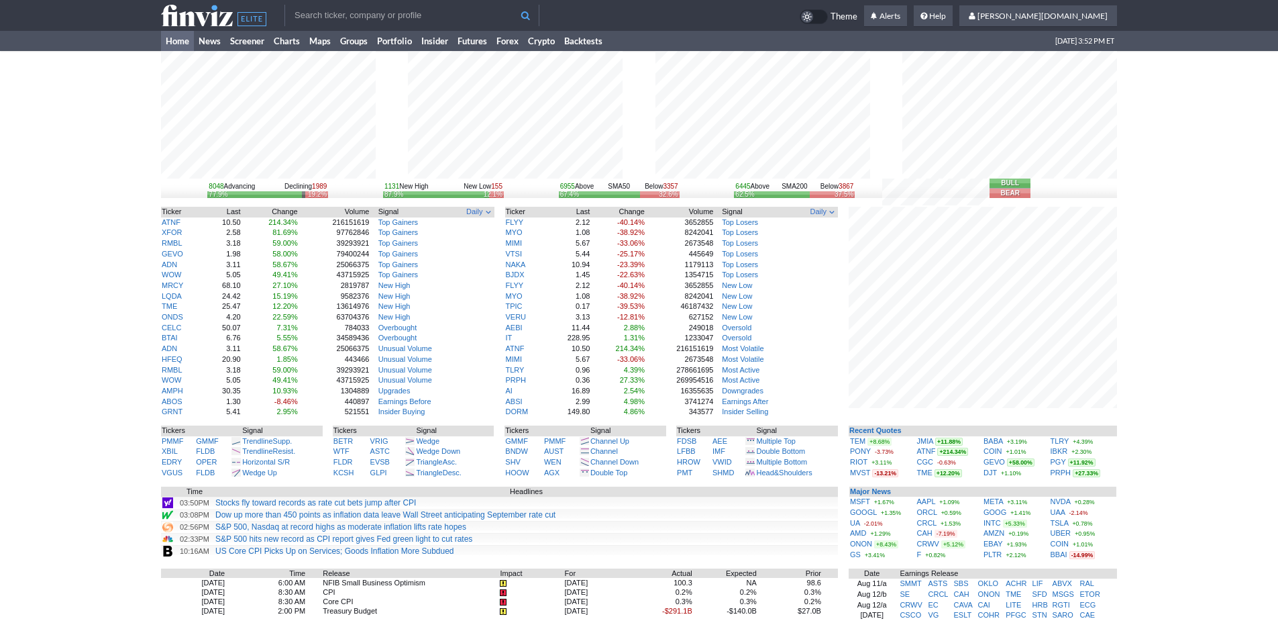
click at [1150, 463] on div "8048 Advancing Declining 1989 77.9% 19.2% 1131 New High New Low 155 87.9% 12.1%…" at bounding box center [639, 423] width 1278 height 745
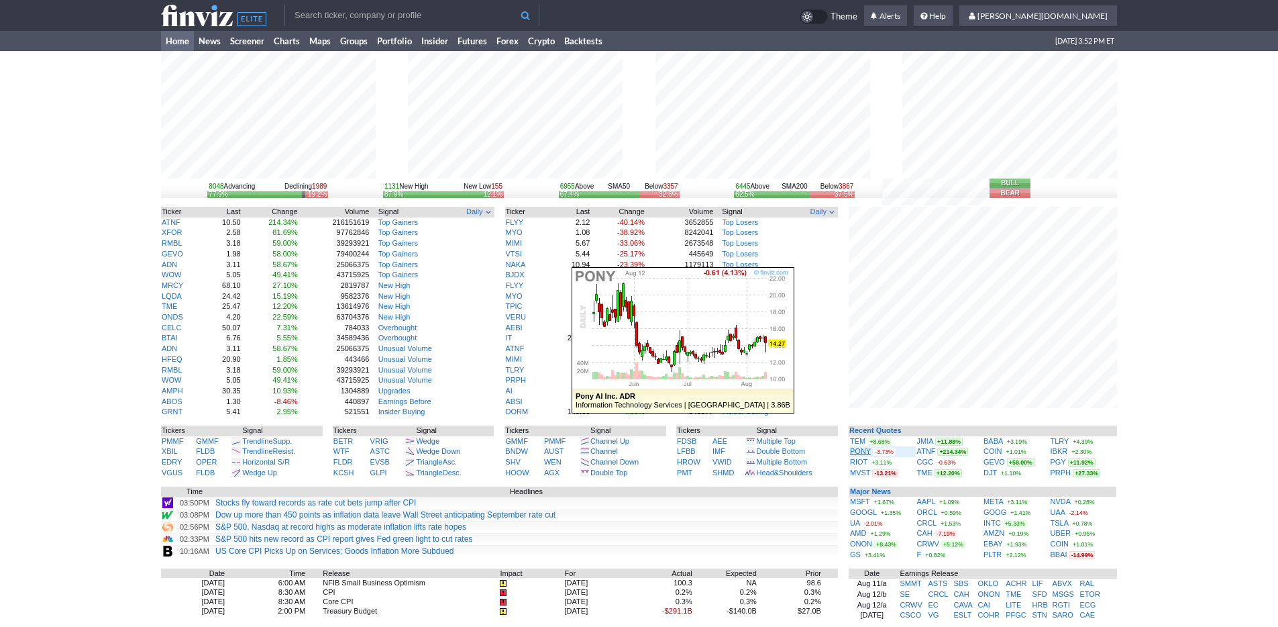
click at [859, 451] on link "PONY" at bounding box center [860, 451] width 21 height 8
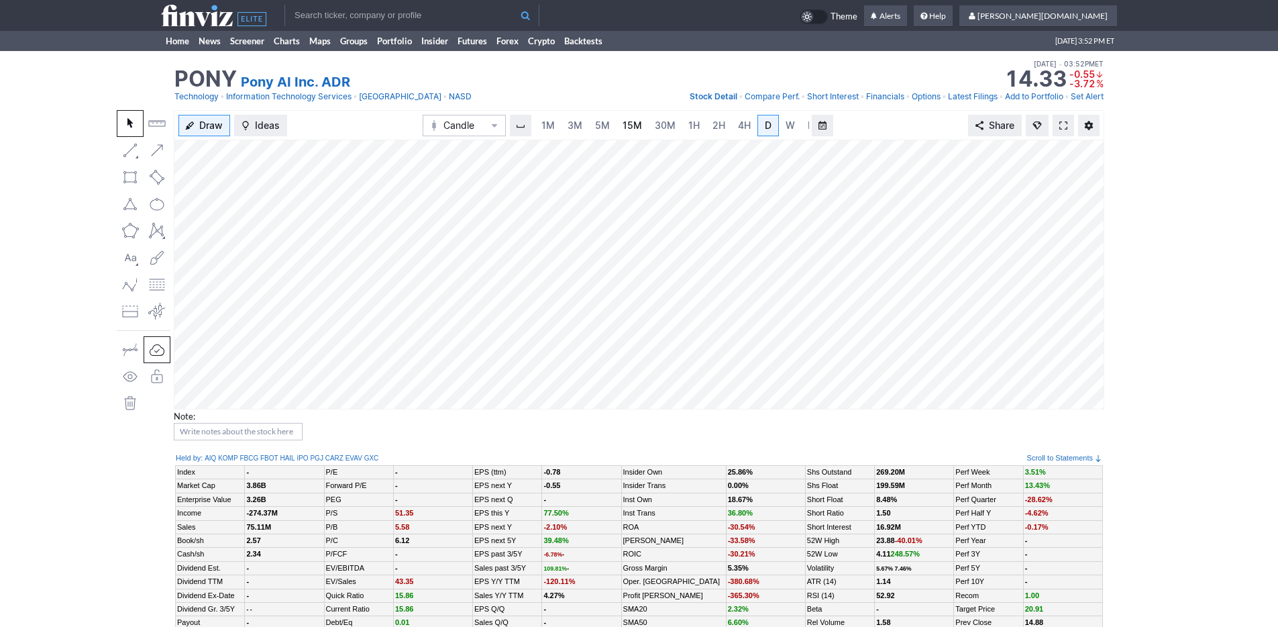
scroll to position [0, 13]
click at [562, 129] on span "3M" at bounding box center [561, 124] width 15 height 11
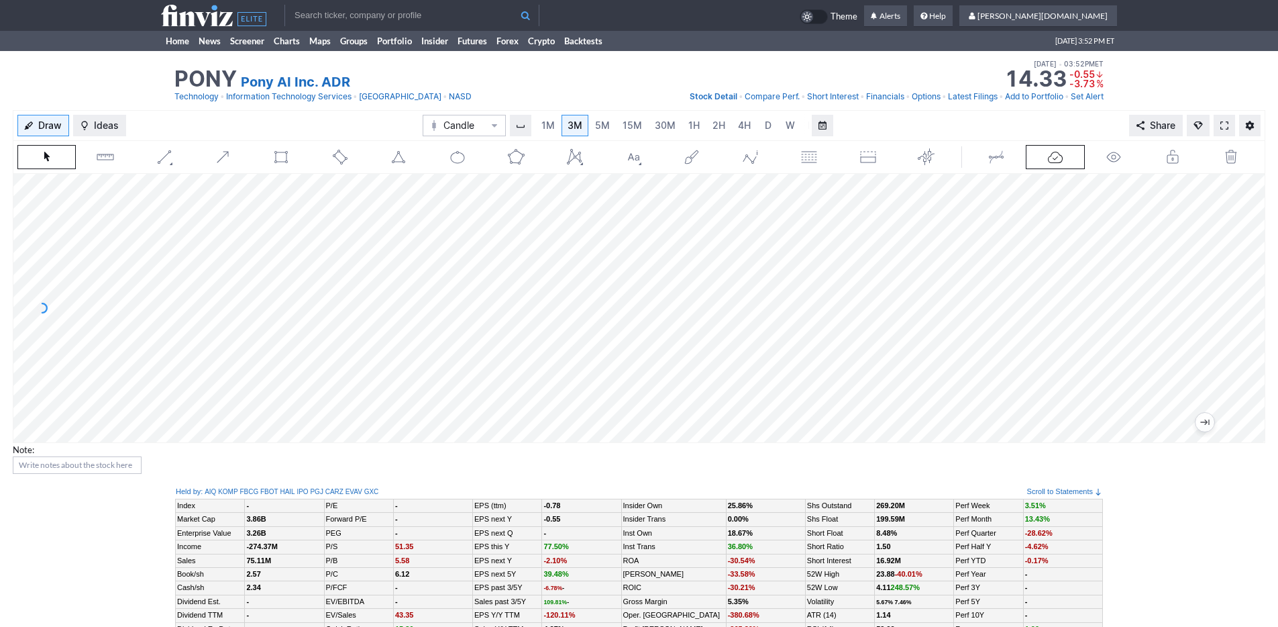
click at [362, 12] on input "text" at bounding box center [411, 15] width 255 height 21
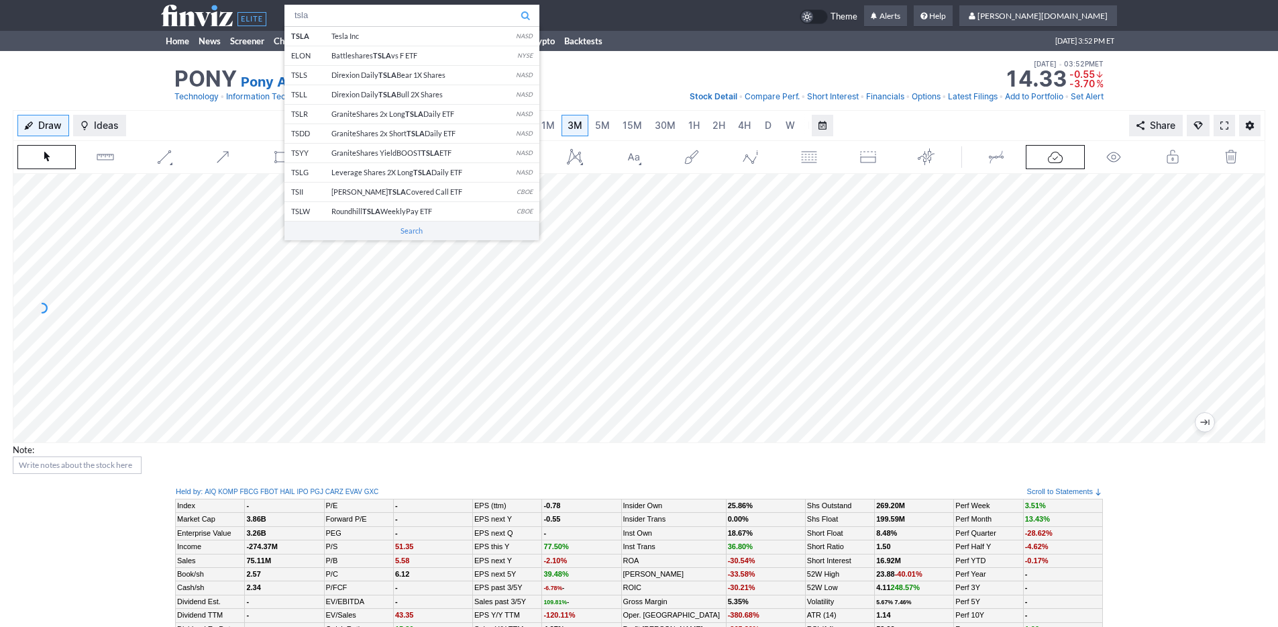
type input "tsla"
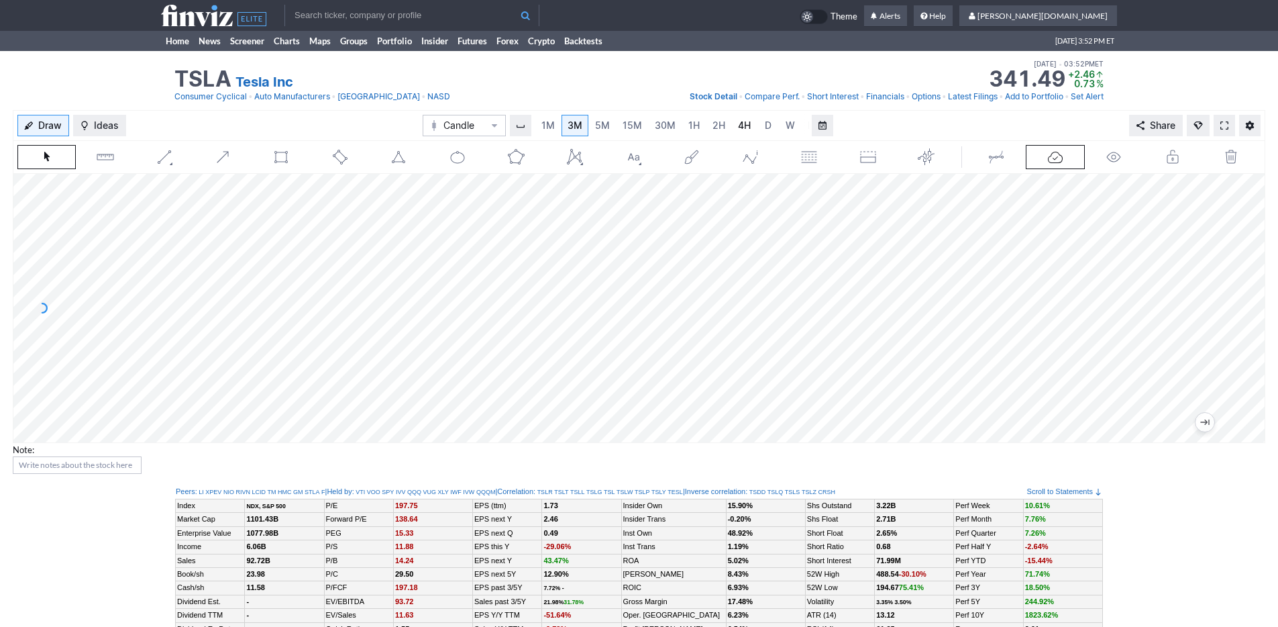
click at [743, 127] on span "4H" at bounding box center [744, 124] width 13 height 11
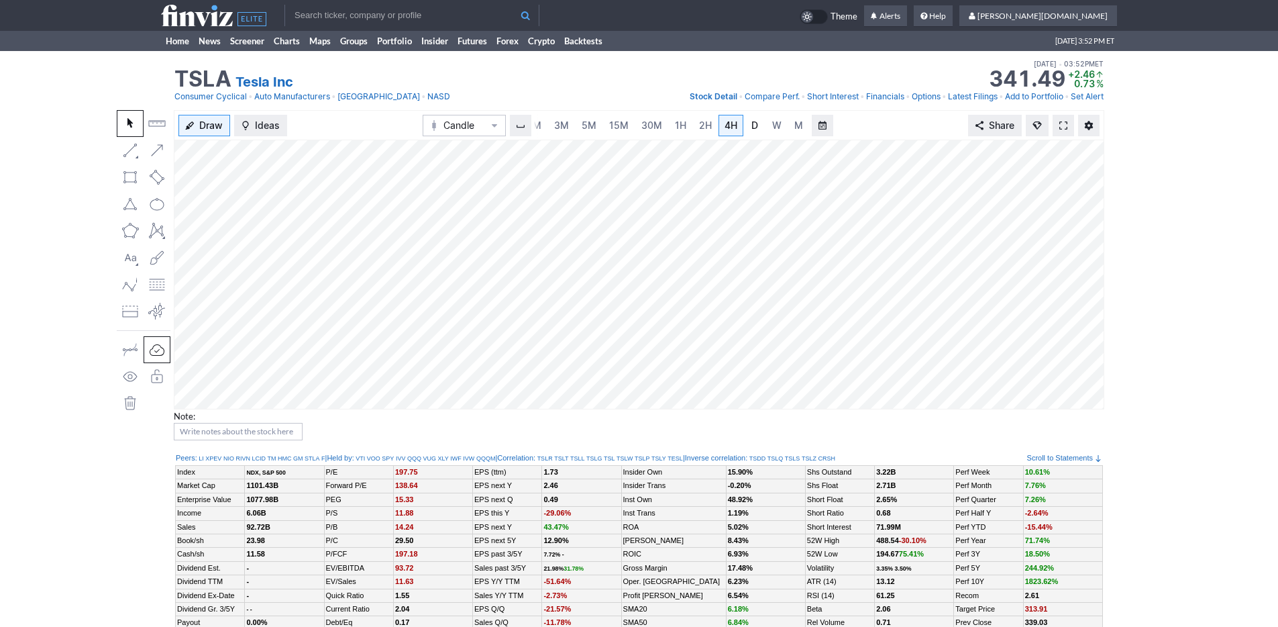
click at [755, 127] on span "D" at bounding box center [754, 125] width 9 height 13
click at [1060, 125] on span at bounding box center [1063, 125] width 8 height 11
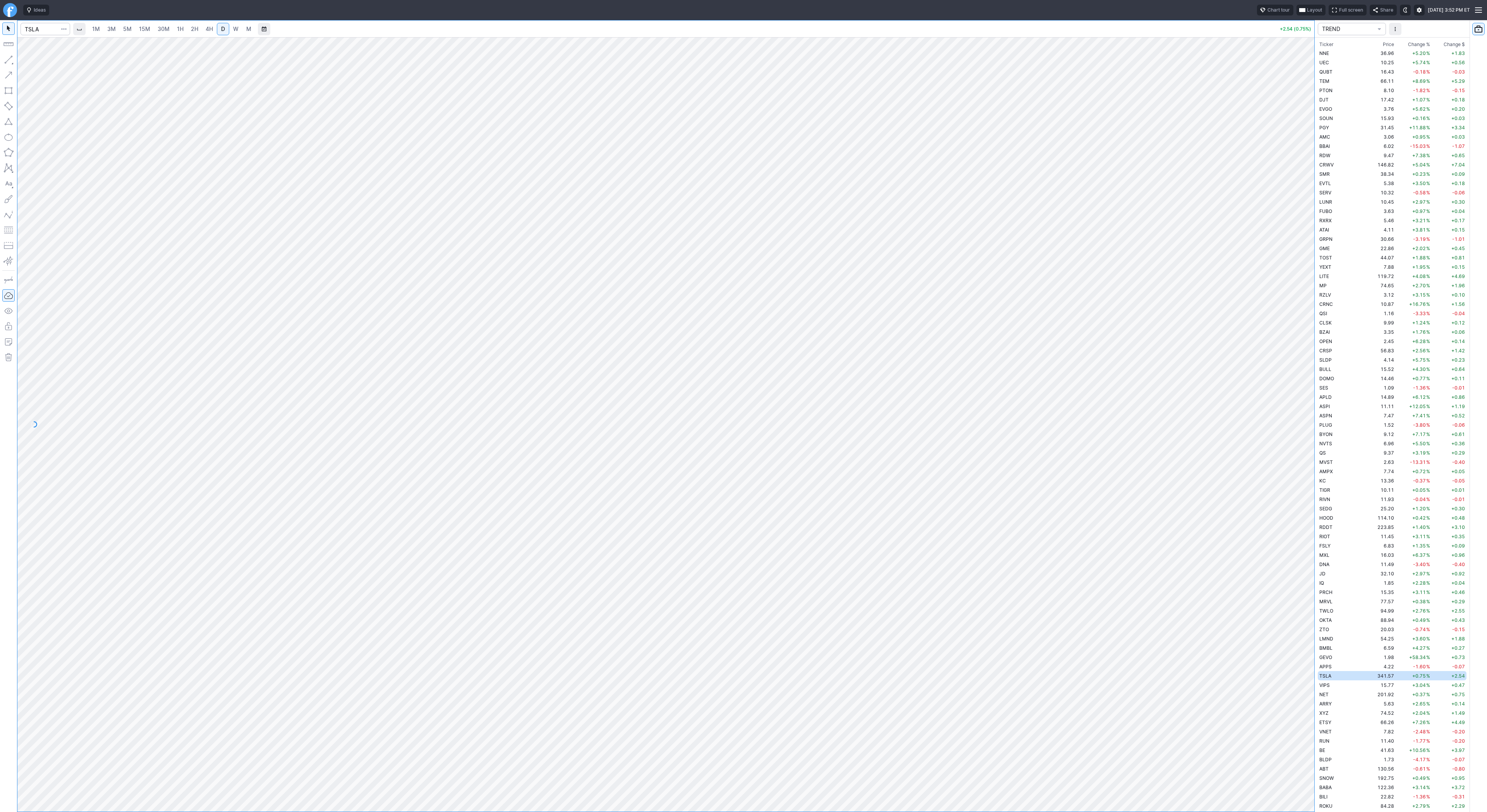
scroll to position [1200, 0]
click at [51, 28] on input "Search" at bounding box center [46, 29] width 50 height 12
type input "pony"
click at [177, 30] on span "1H" at bounding box center [180, 28] width 6 height 6
click at [203, 29] on link "4H" at bounding box center [209, 29] width 14 height 12
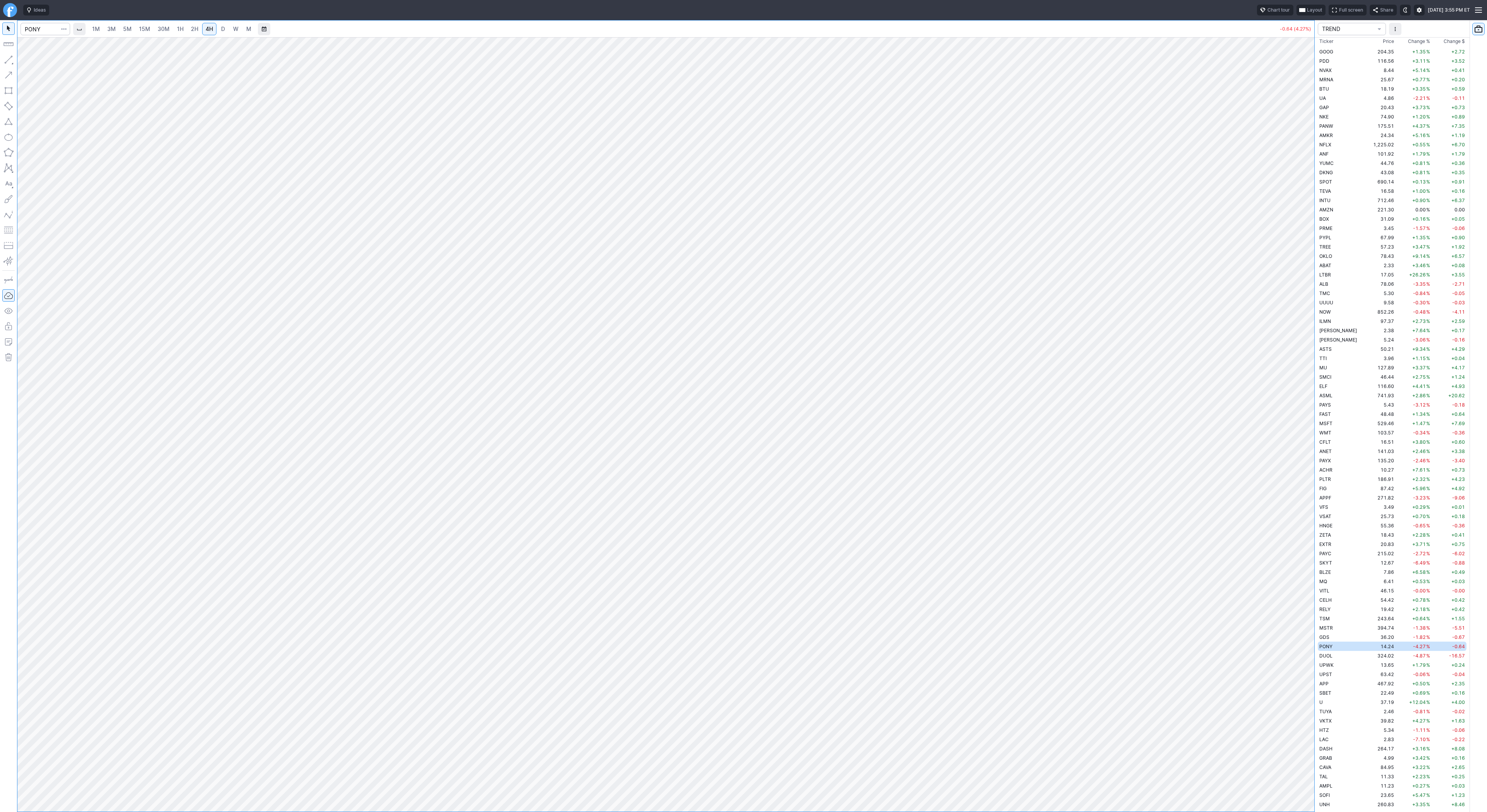
click at [191, 31] on span "2H" at bounding box center [195, 28] width 8 height 6
click at [179, 30] on span "1H" at bounding box center [180, 28] width 6 height 6
drag, startPoint x: 1306, startPoint y: 252, endPoint x: 1299, endPoint y: 349, distance: 97.3
click at [1300, 353] on div at bounding box center [1306, 422] width 16 height 755
click at [199, 31] on link "2H" at bounding box center [195, 29] width 14 height 12
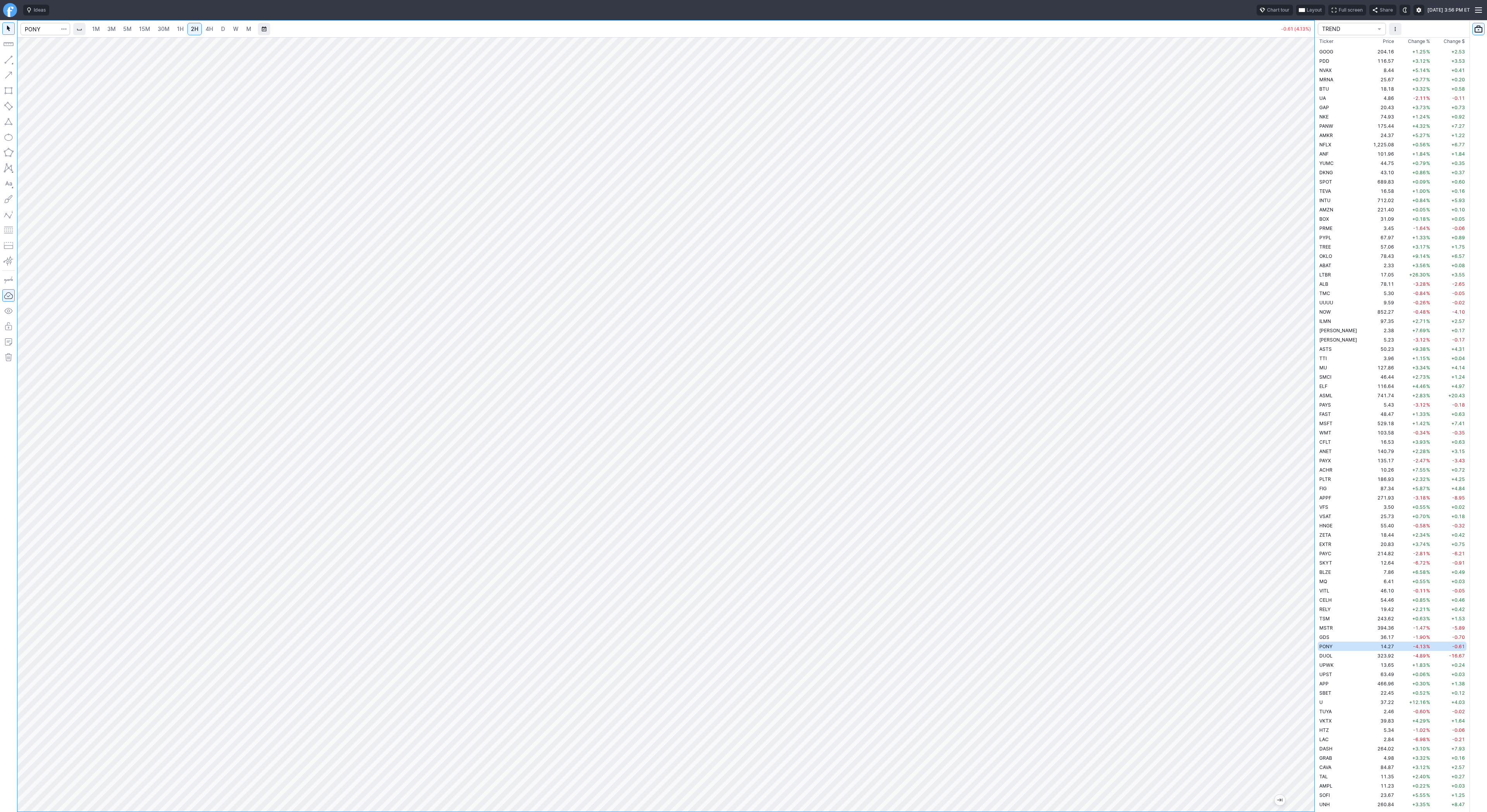
drag, startPoint x: 1309, startPoint y: 290, endPoint x: 1301, endPoint y: 378, distance: 88.4
click at [1301, 378] on div at bounding box center [1306, 422] width 16 height 755
click at [35, 61] on span "Line" at bounding box center [45, 61] width 31 height 8
click at [40, 61] on div "Line Vertical line Horizontal line Curve" at bounding box center [42, 78] width 51 height 49
click at [27, 62] on span "button" at bounding box center [25, 61] width 5 height 11
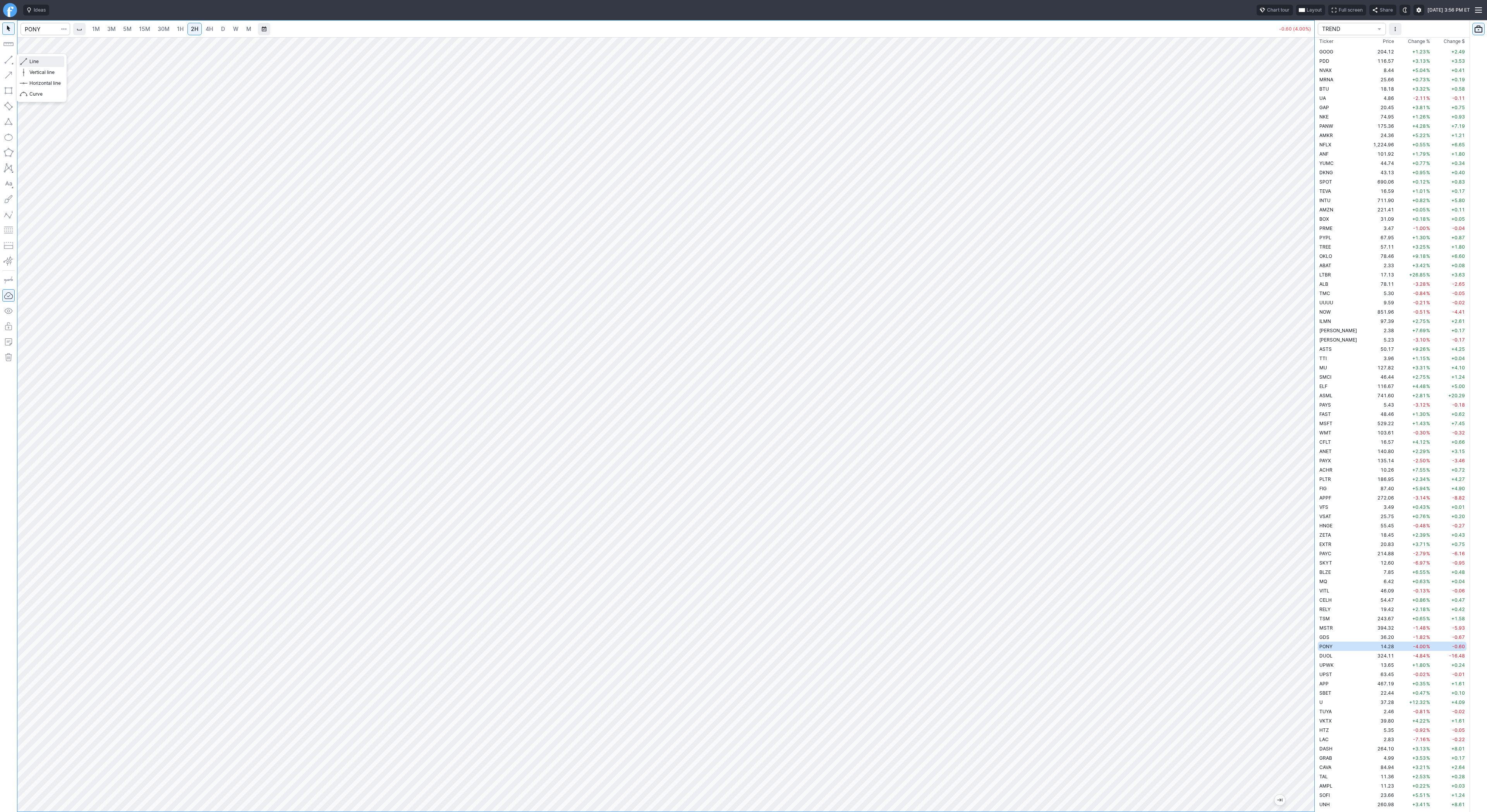
click at [35, 61] on span "Line" at bounding box center [45, 61] width 31 height 8
click at [206, 28] on span "4H" at bounding box center [209, 28] width 8 height 6
drag, startPoint x: 1312, startPoint y: 226, endPoint x: 1317, endPoint y: 593, distance: 367.0
click at [1317, 596] on div "1M 3M 5M 15M 30M 1H 2H 4H D W M -0.60 (4.03%) TREND Ticker Price Chg.% Change %…" at bounding box center [744, 416] width 1487 height 792
click at [29, 61] on button "Line" at bounding box center [42, 61] width 45 height 11
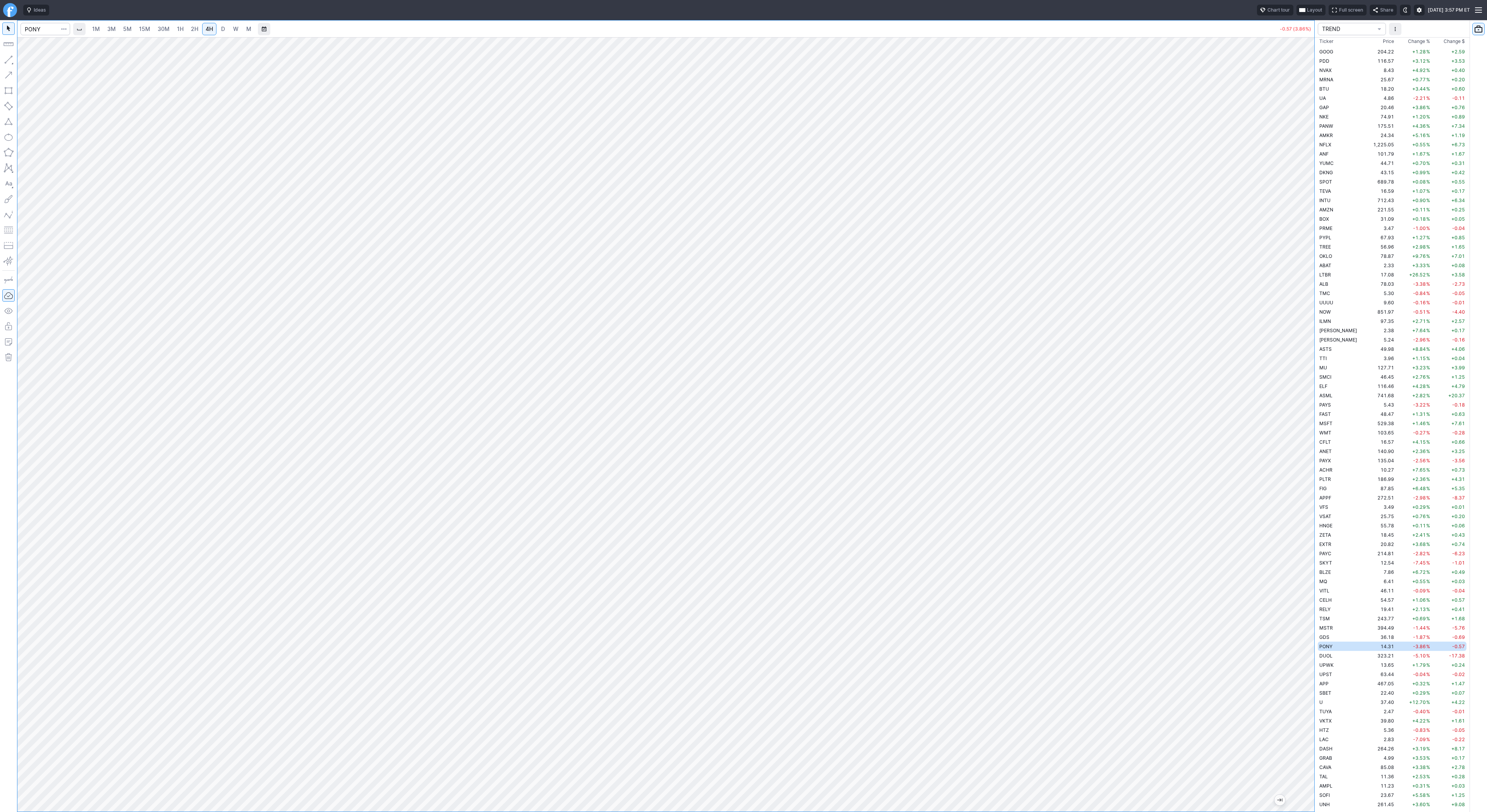
click at [111, 32] on span "3M" at bounding box center [111, 29] width 9 height 8
click at [133, 31] on link "5M" at bounding box center [127, 29] width 16 height 12
click at [209, 28] on span "4H" at bounding box center [209, 28] width 8 height 6
drag, startPoint x: 1312, startPoint y: 155, endPoint x: 1321, endPoint y: 526, distance: 371.1
click at [1325, 529] on div "1M 3M 5M 15M 30M 1H 2H 4H D W M AH: +0.09 (0.63%) -0.52 (3.49%) TREND Ticker Pr…" at bounding box center [744, 416] width 1487 height 792
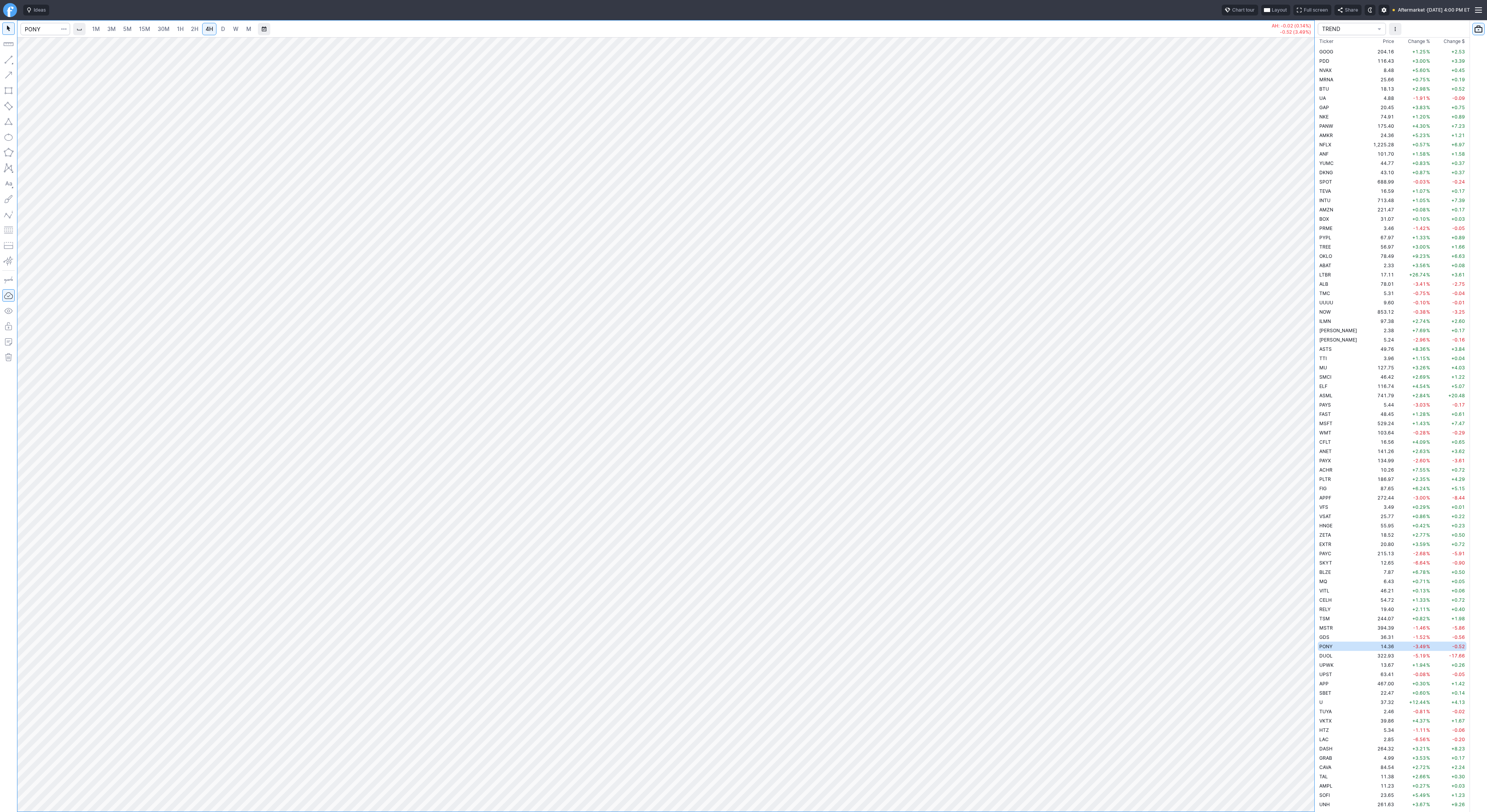
click at [1308, 438] on div at bounding box center [1306, 422] width 16 height 755
click at [197, 26] on span "2H" at bounding box center [195, 28] width 8 height 6
click at [206, 27] on span "4H" at bounding box center [209, 28] width 8 height 6
click at [1288, 684] on div at bounding box center [666, 424] width 1297 height 774
